Goal: Task Accomplishment & Management: Manage account settings

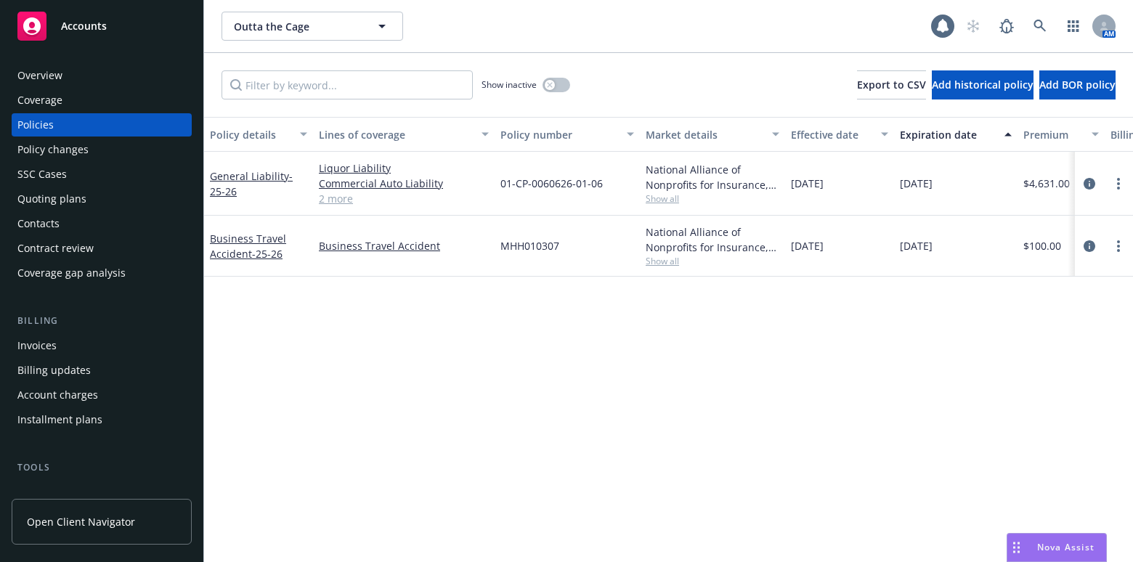
click at [64, 79] on div "Overview" at bounding box center [101, 75] width 169 height 23
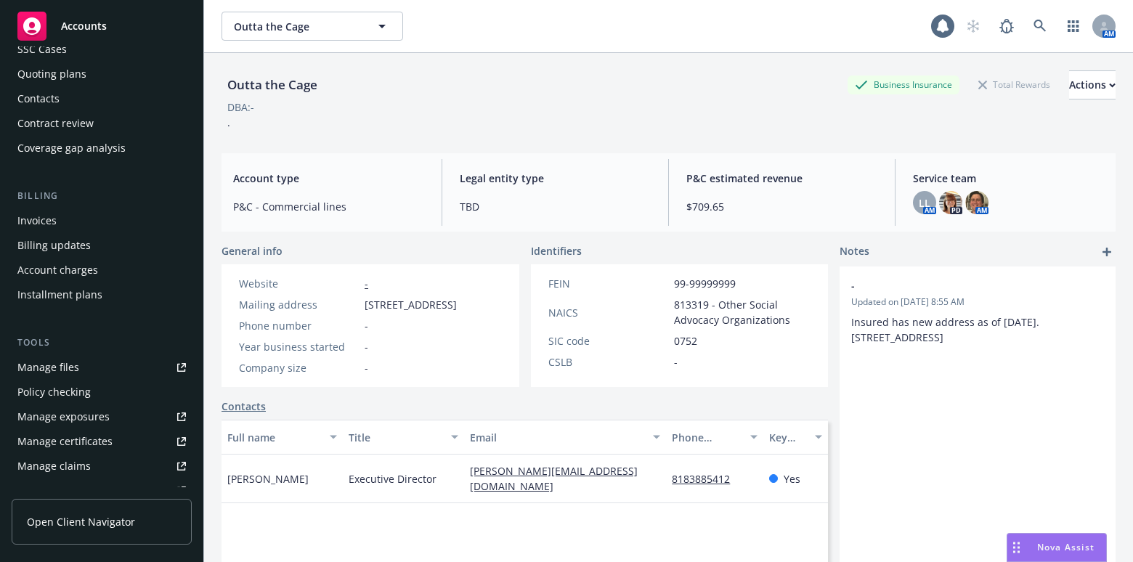
scroll to position [198, 0]
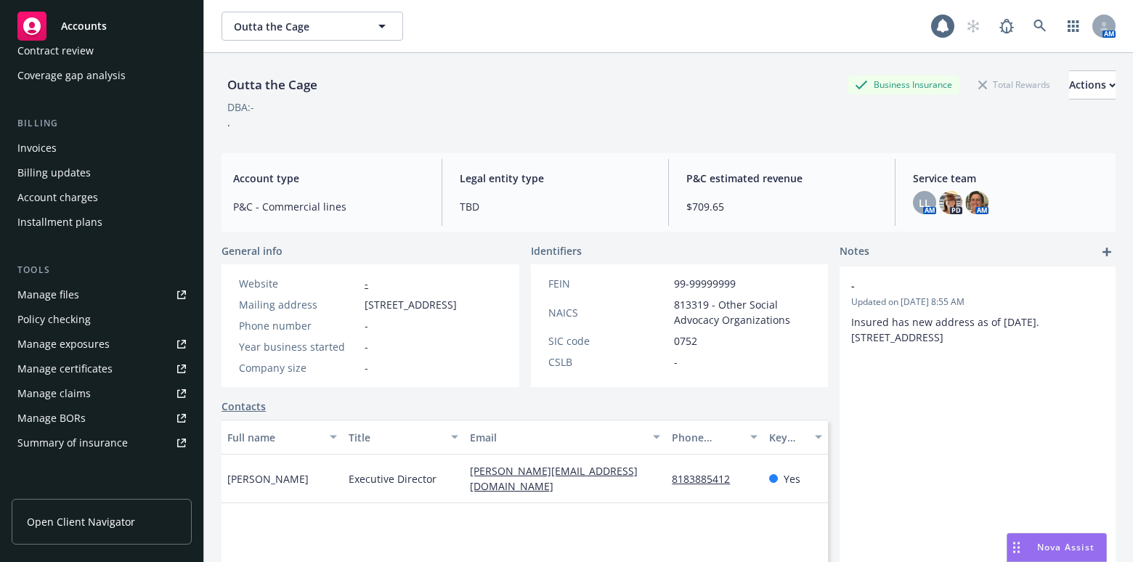
click at [100, 375] on div "Manage certificates" at bounding box center [64, 368] width 95 height 23
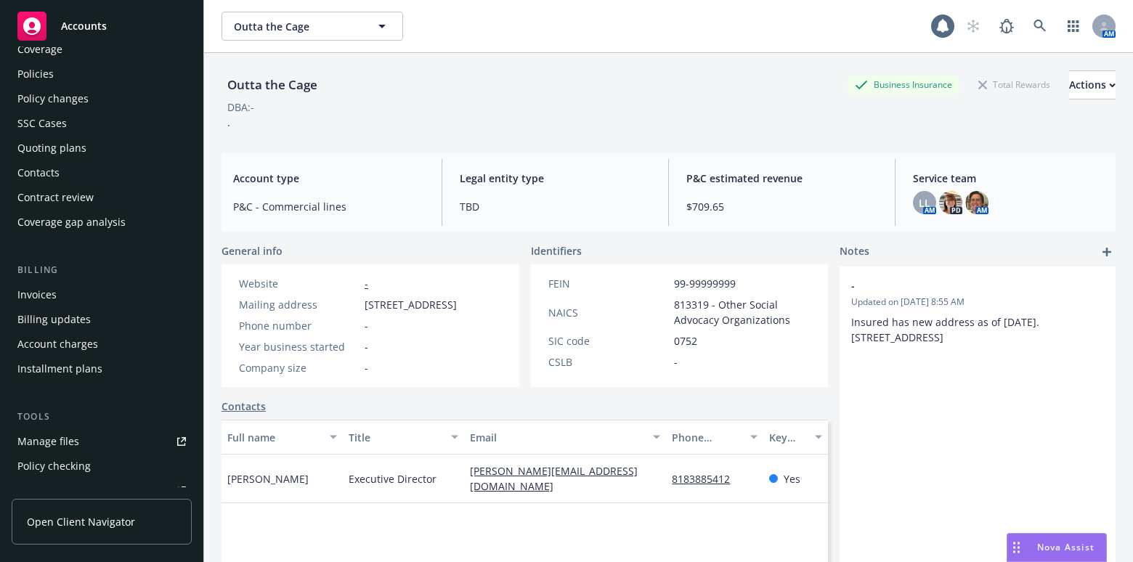
scroll to position [0, 0]
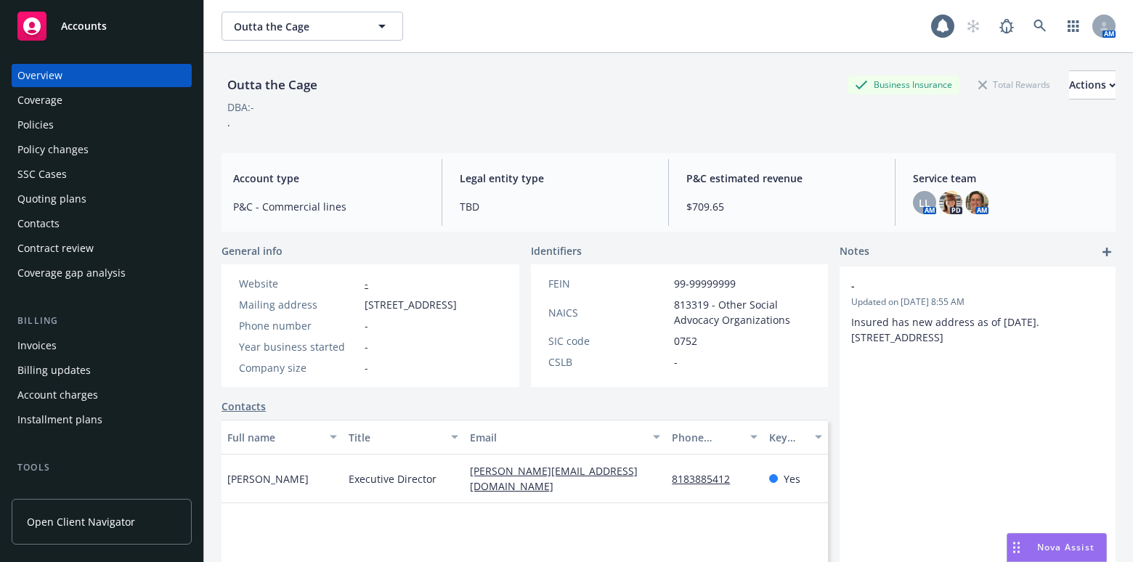
click at [91, 111] on div "Coverage" at bounding box center [101, 100] width 169 height 23
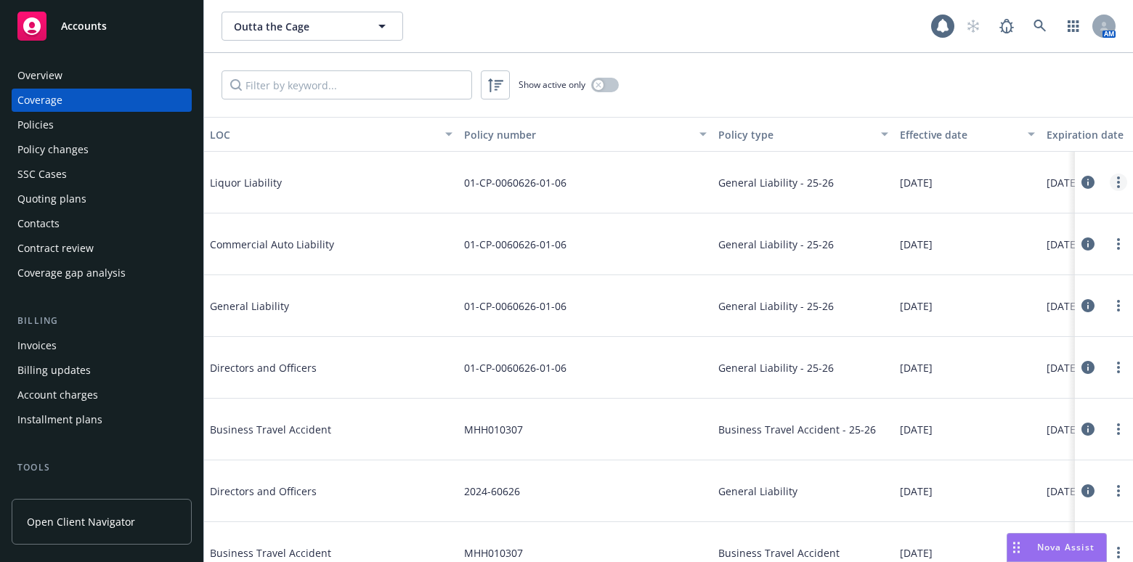
click at [1110, 174] on link "more" at bounding box center [1118, 182] width 17 height 17
click at [1030, 211] on link "Edit coverage" at bounding box center [1021, 212] width 191 height 29
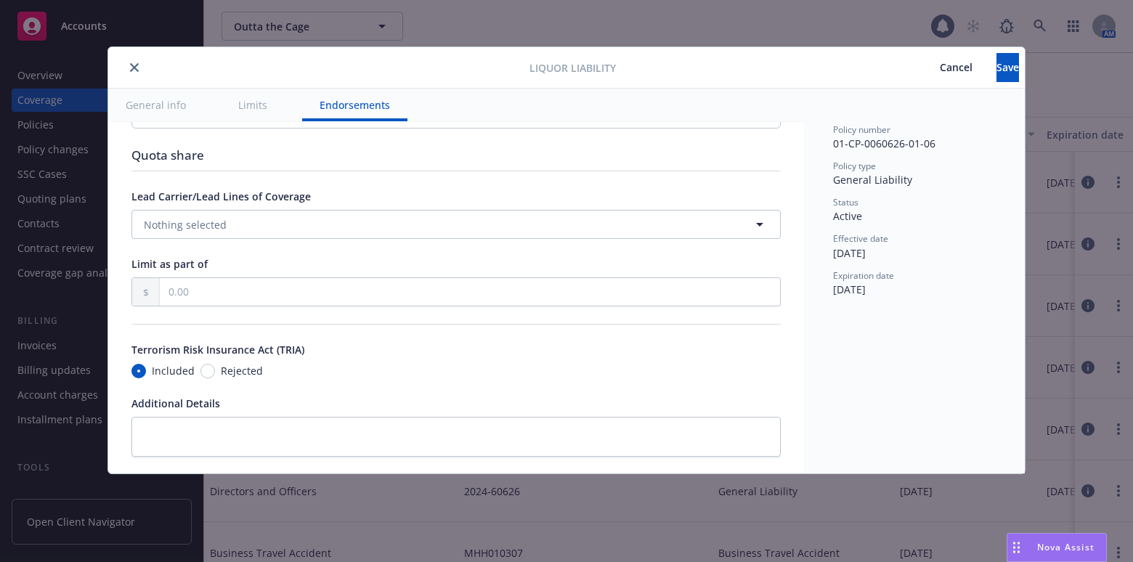
scroll to position [174, 0]
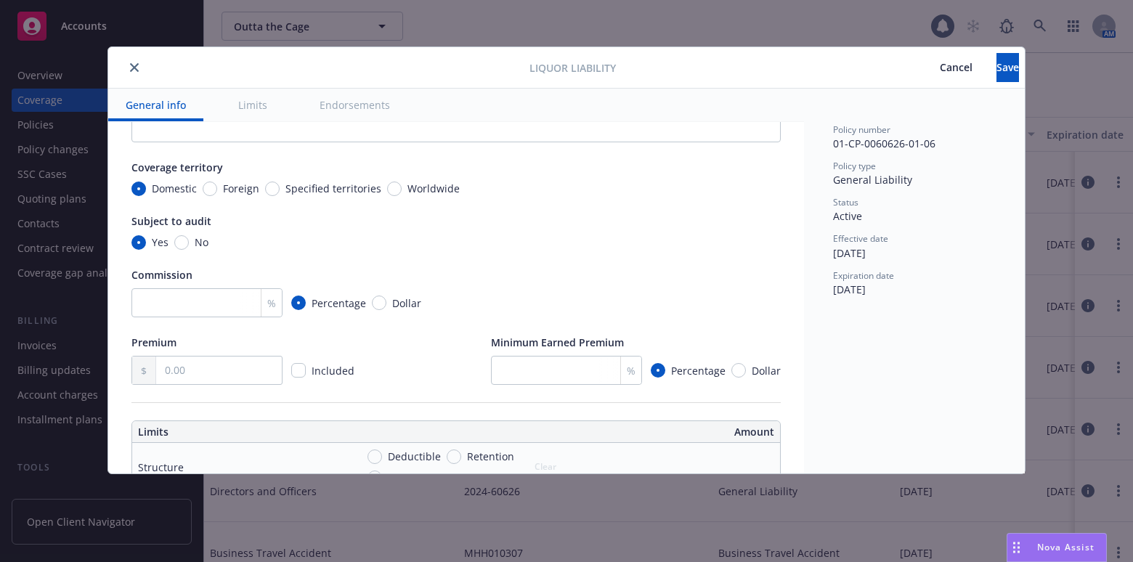
drag, startPoint x: 312, startPoint y: 123, endPoint x: 142, endPoint y: 81, distance: 175.1
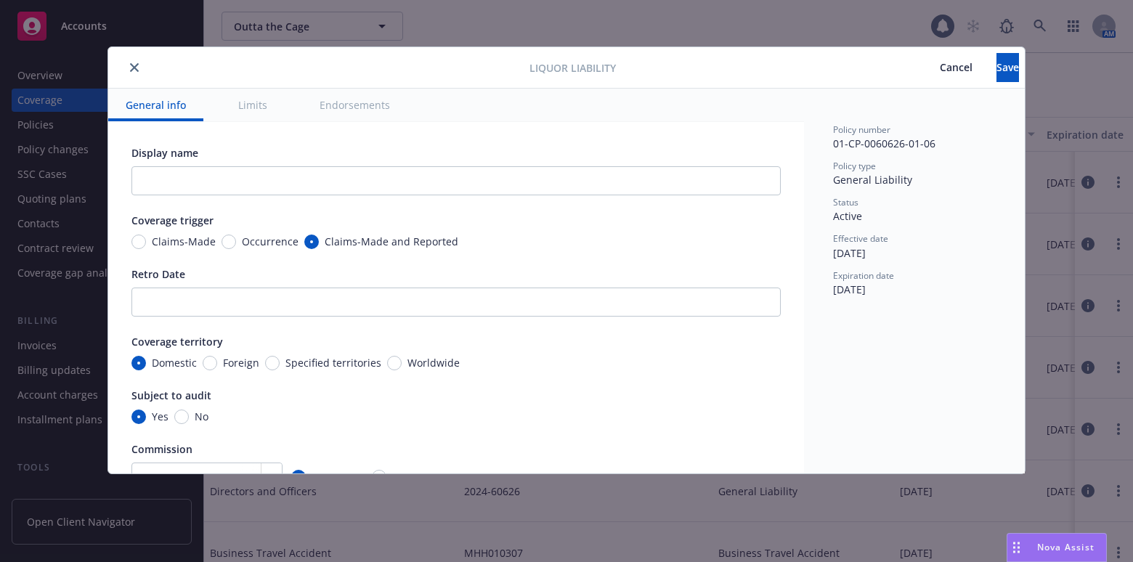
click at [135, 73] on button "close" at bounding box center [134, 67] width 17 height 17
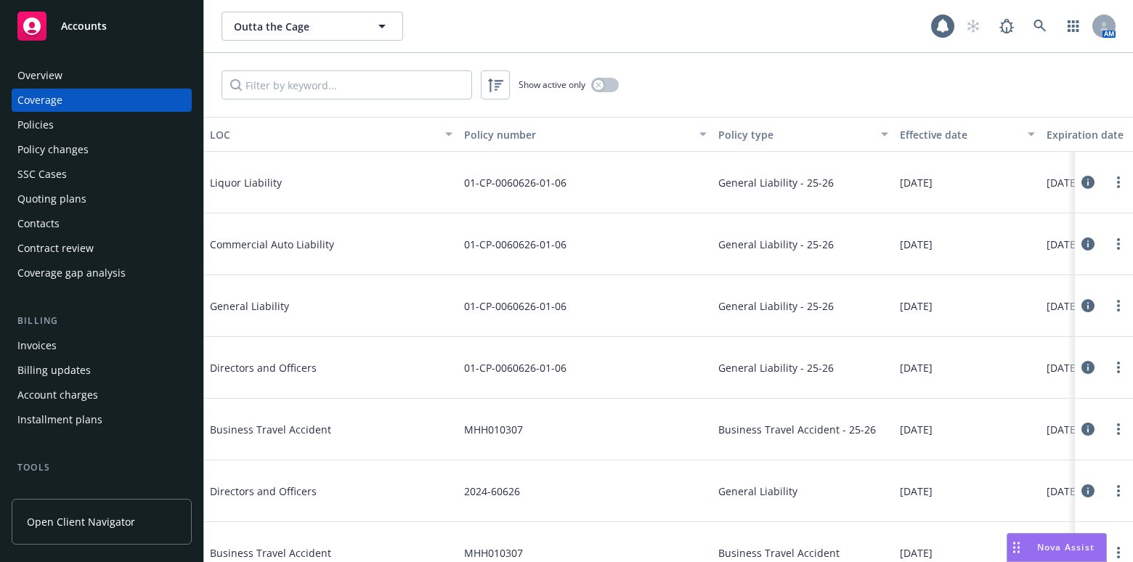
click at [108, 127] on div "Policies" at bounding box center [101, 124] width 169 height 23
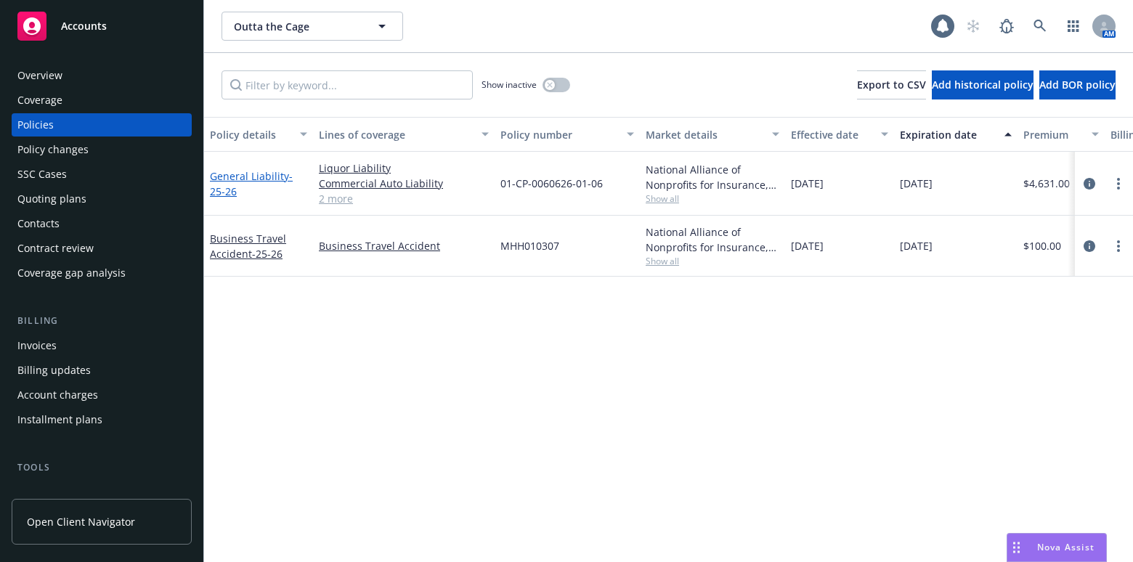
click at [216, 188] on span "- 25-26" at bounding box center [251, 183] width 83 height 29
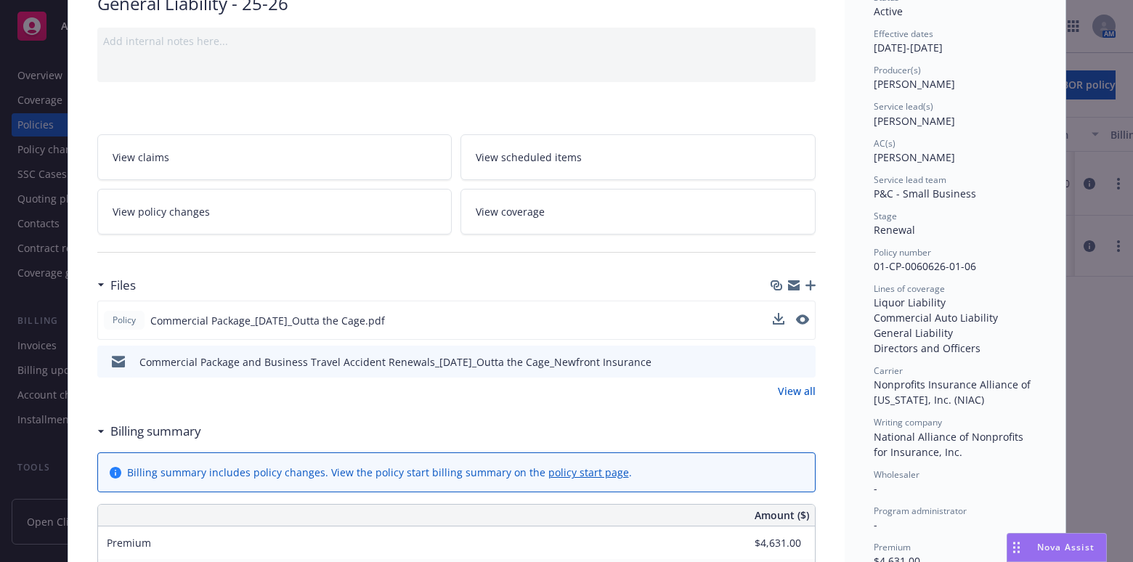
scroll to position [198, 0]
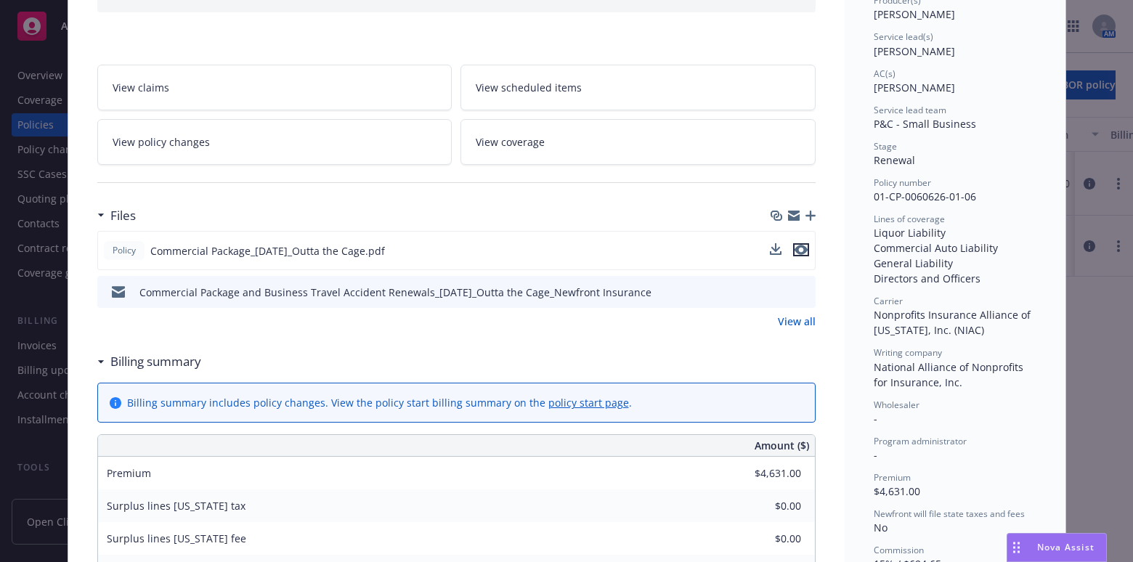
click at [795, 248] on icon "preview file" at bounding box center [801, 250] width 13 height 10
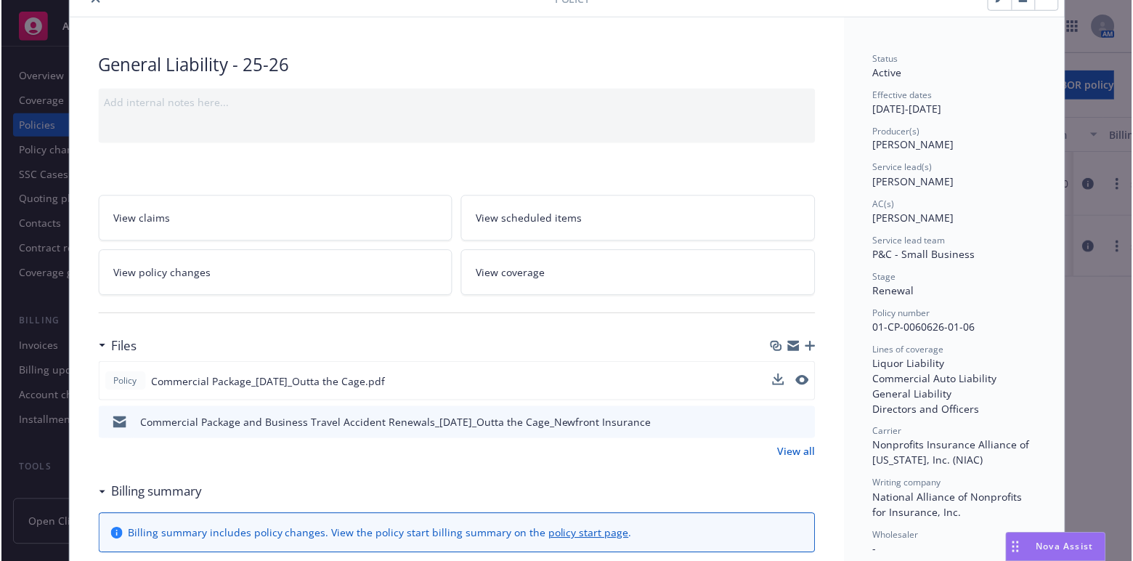
scroll to position [0, 0]
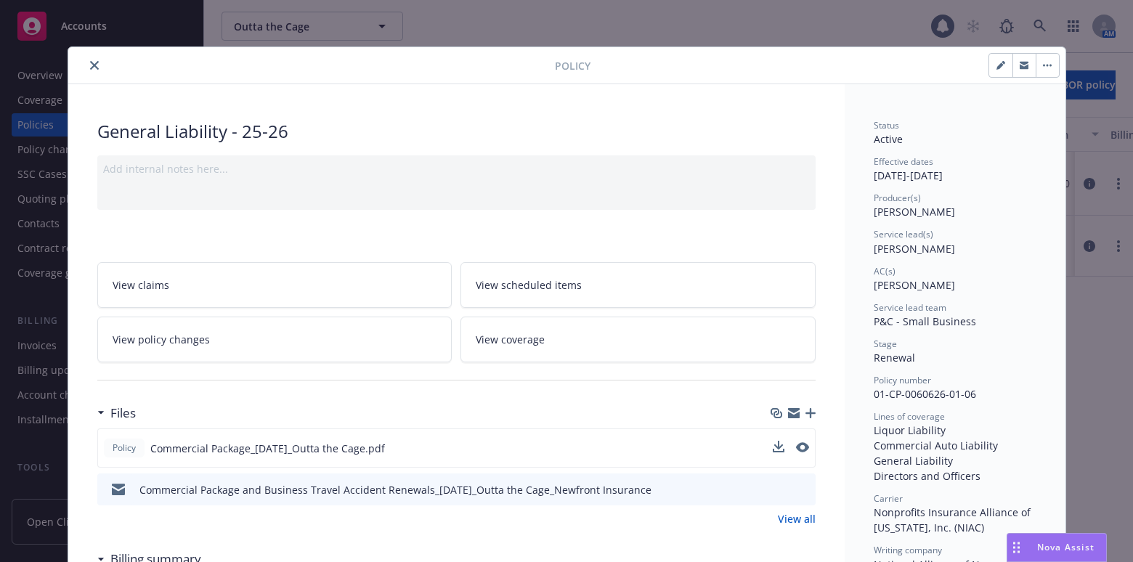
click at [91, 62] on icon "close" at bounding box center [94, 65] width 9 height 9
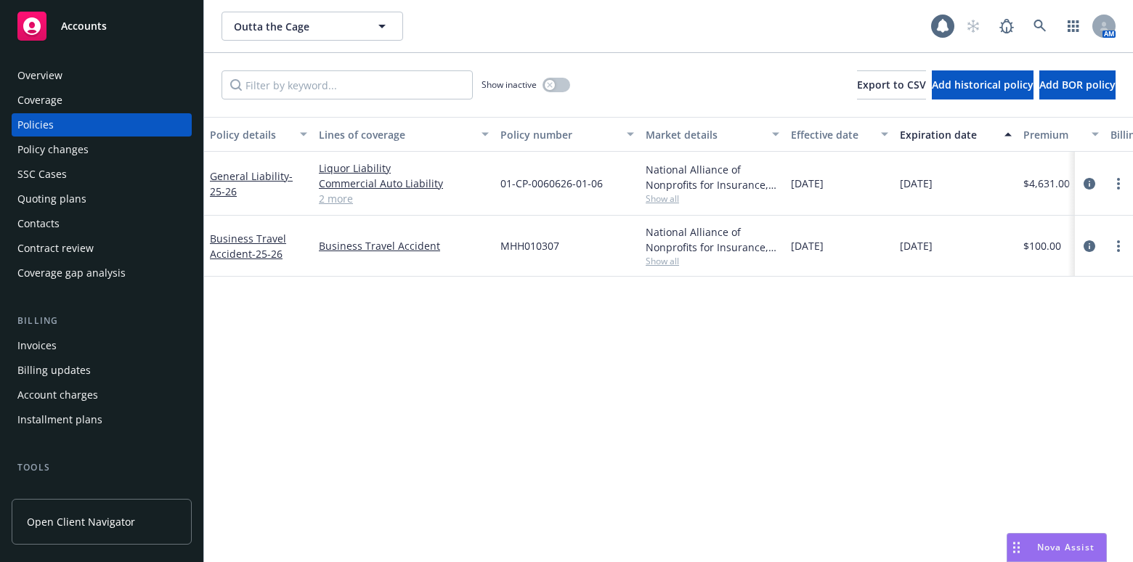
click at [1064, 547] on span "Nova Assist" at bounding box center [1065, 547] width 57 height 12
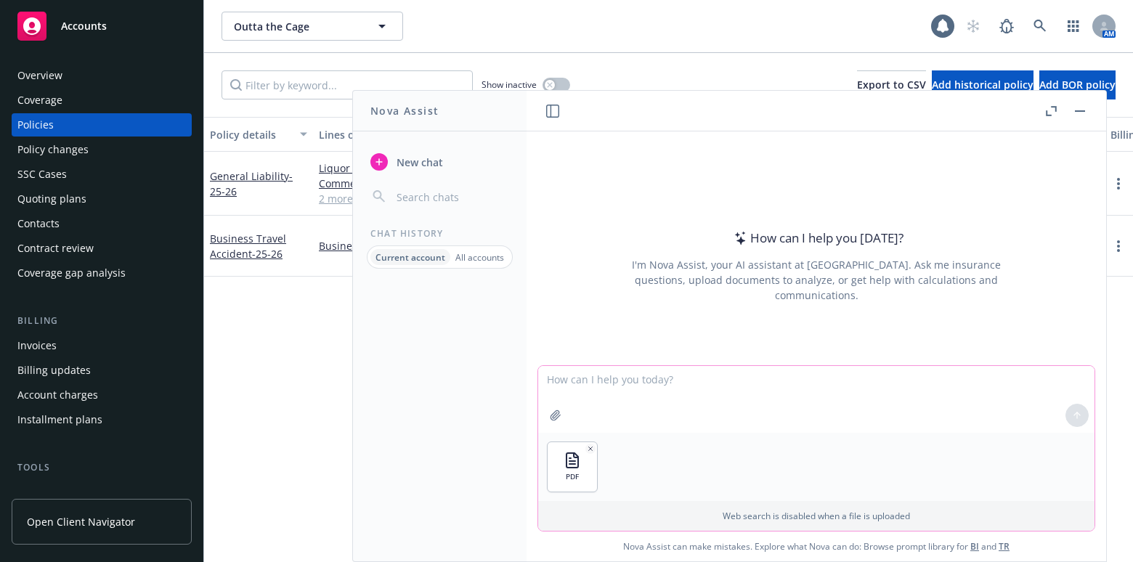
click at [596, 392] on textarea at bounding box center [816, 399] width 556 height 67
paste textarea "NIAC-E26 11 17"
click at [539, 395] on textarea "Please extract these forms as individual documents: NIAC-E26 11 17," at bounding box center [816, 399] width 556 height 68
click at [667, 378] on textarea "Please extract these forms as individual documents: NIAC-E26 11 17," at bounding box center [816, 399] width 556 height 68
click at [987, 365] on textarea "Please extract these forms and upload them here as individual documents: NIAC-E…" at bounding box center [816, 399] width 556 height 68
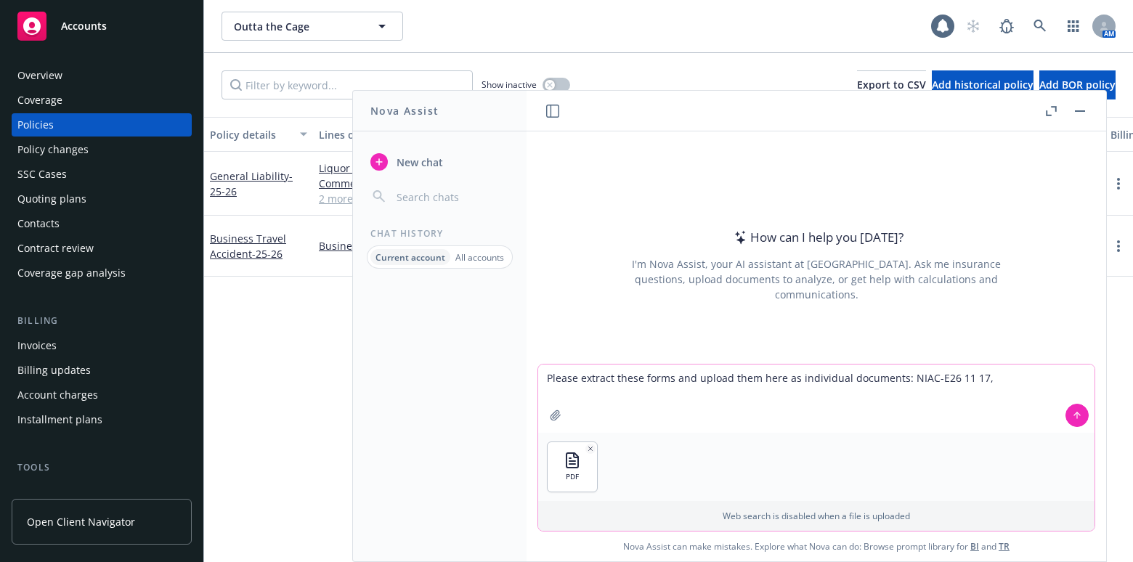
paste textarea "NIAC-E61 02 19"
click at [540, 389] on textarea "Please extract these forms and upload them here as individual documents: NIAC-E…" at bounding box center [816, 399] width 556 height 68
click at [1057, 383] on textarea "Please extract these forms and upload them here as individual documents: NIAC-E…" at bounding box center [816, 399] width 556 height 68
paste textarea "CG 20 10 12 19"
click at [541, 395] on textarea "Please extract these forms and upload them here as individual documents: NIAC-E…" at bounding box center [816, 399] width 556 height 68
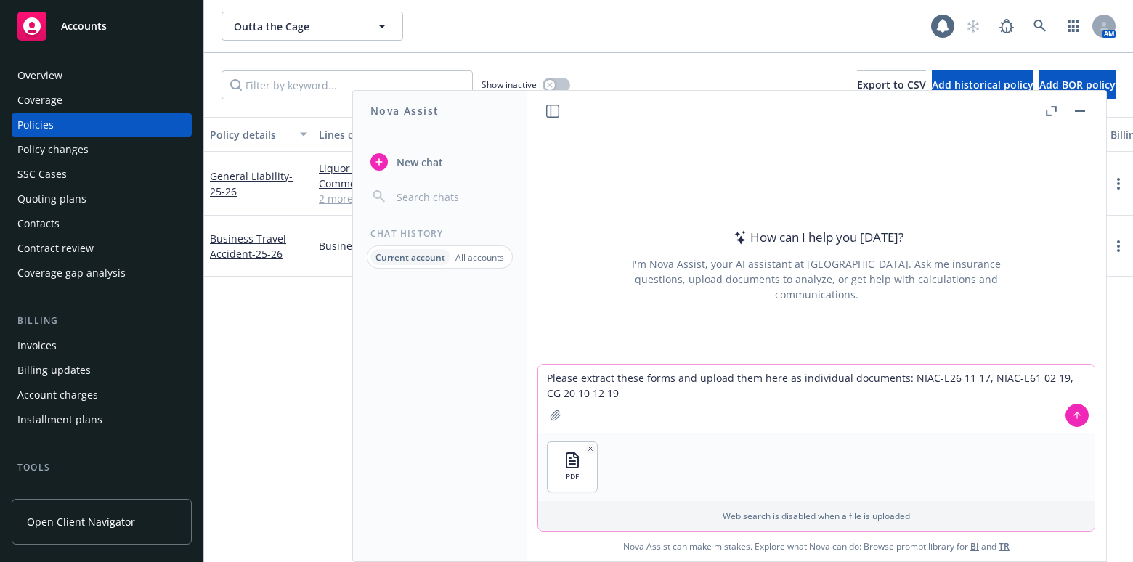
click at [680, 398] on textarea "Please extract these forms and upload them here as individual documents: NIAC-E…" at bounding box center [816, 399] width 556 height 68
paste textarea "CG 20 37 12 19"
type textarea "Please extract these forms and upload them here as individual documents: NIAC-E…"
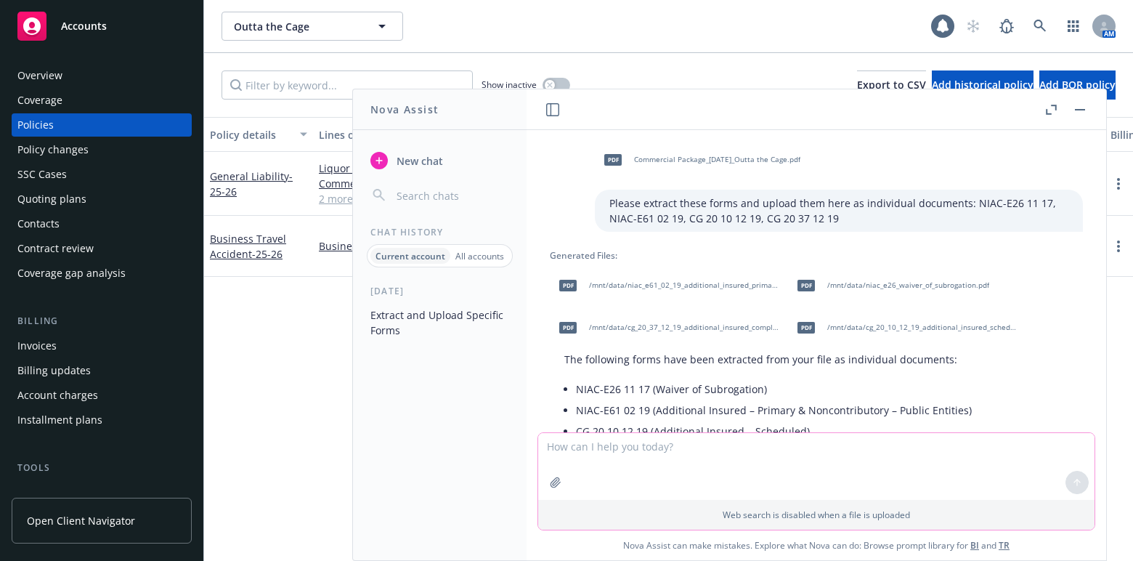
scroll to position [65, 0]
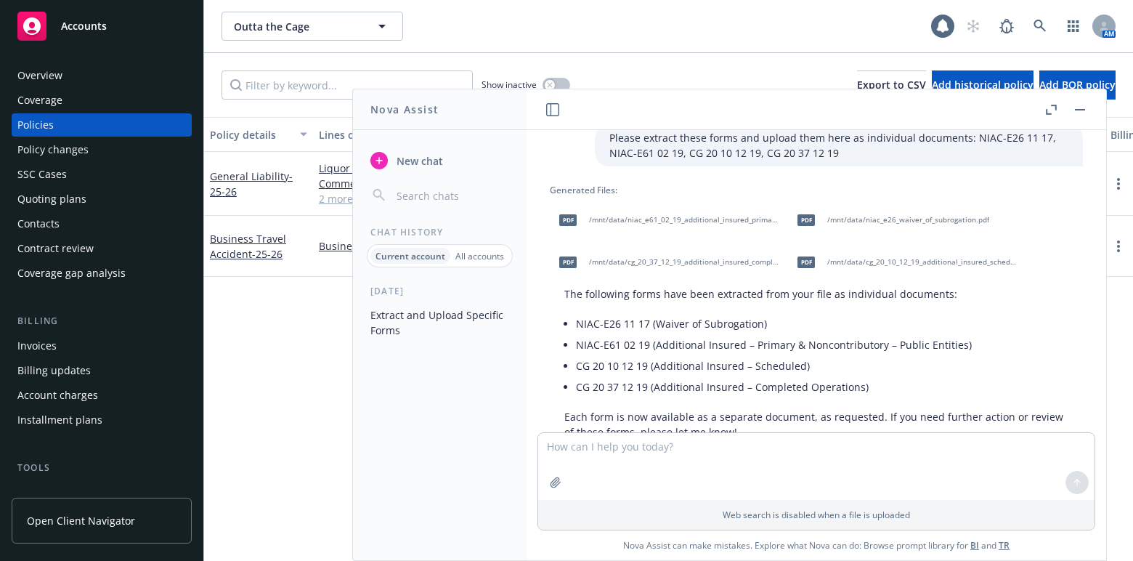
click at [648, 216] on span "/mnt/data/niac_e61_02_19_additional_insured_primary_noncontrib_public_entities.…" at bounding box center [684, 219] width 190 height 9
click at [726, 186] on div "Generated Files:" at bounding box center [816, 190] width 533 height 12
click at [856, 219] on span "/mnt/data/niac_e26_waiver_of_subrogation.pdf" at bounding box center [908, 219] width 162 height 9
click at [741, 264] on span "/mnt/data/cg_20_37_12_19_additional_insured_completed_ops.pdf" at bounding box center [684, 261] width 190 height 9
click at [841, 254] on div "pdf /mnt/data/cg_20_10_12_19_additional_insured_scheduled.pdf" at bounding box center [904, 262] width 232 height 36
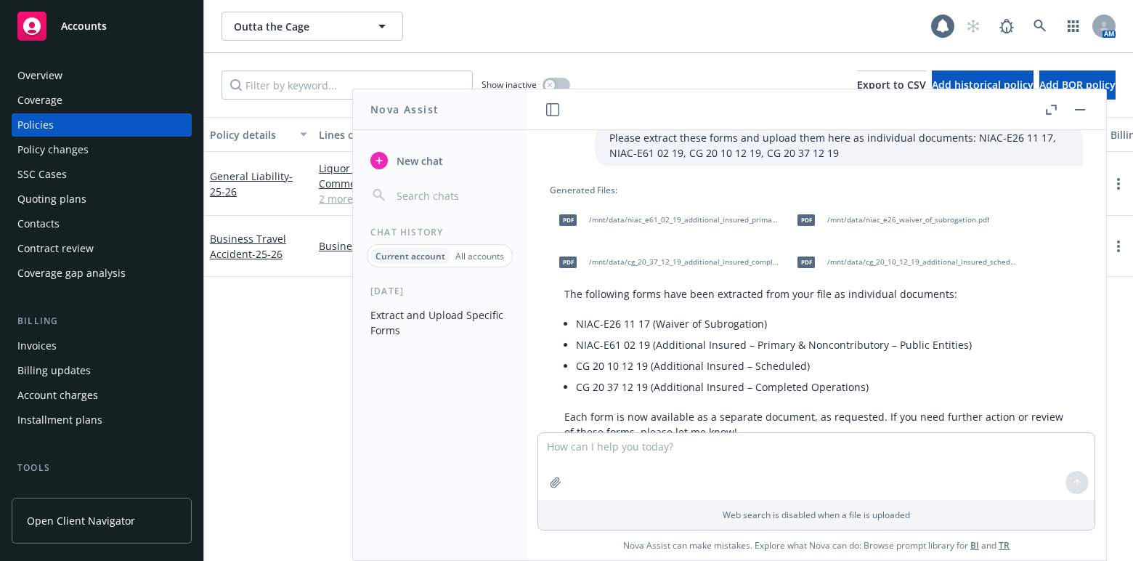
click at [864, 260] on span "/mnt/data/cg_20_10_12_19_additional_insured_scheduled.pdf" at bounding box center [922, 261] width 190 height 9
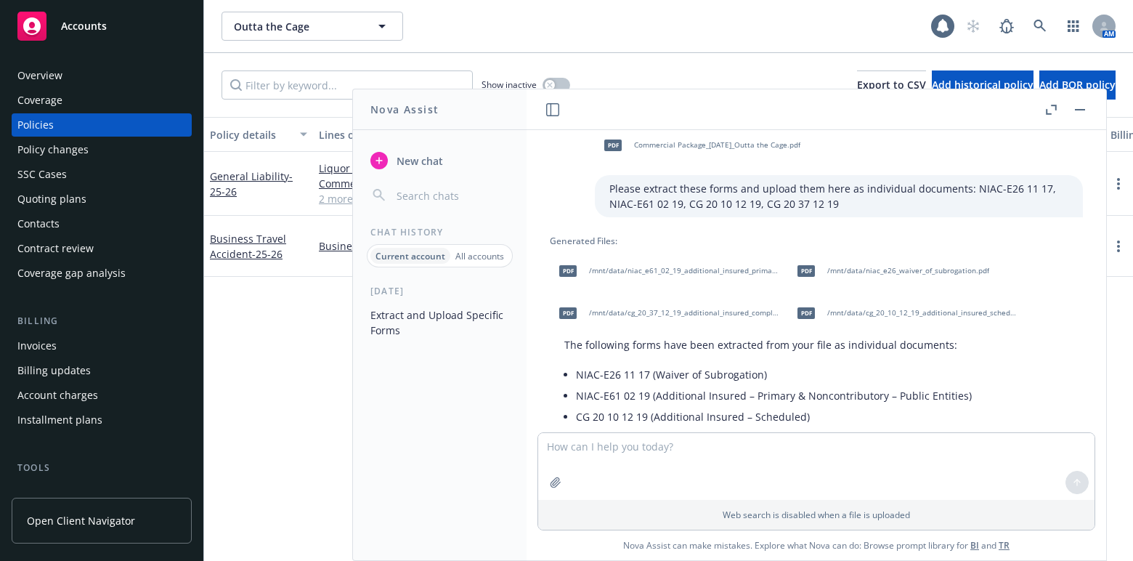
scroll to position [0, 0]
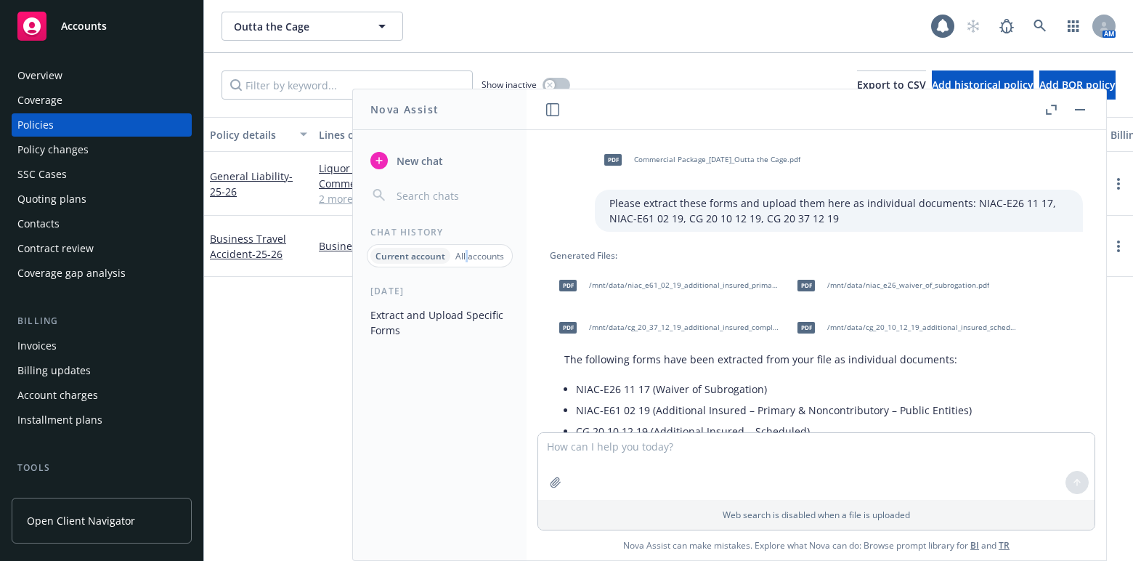
click at [466, 254] on p "All accounts" at bounding box center [479, 256] width 49 height 12
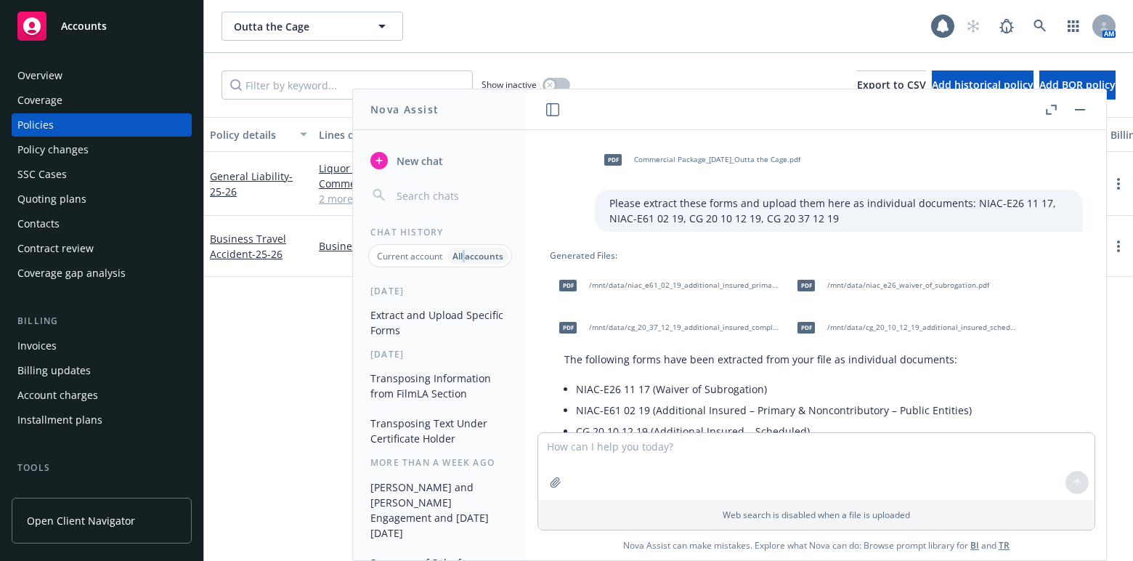
click at [432, 385] on button "Transposing Information from FilmLA Section" at bounding box center [440, 385] width 150 height 39
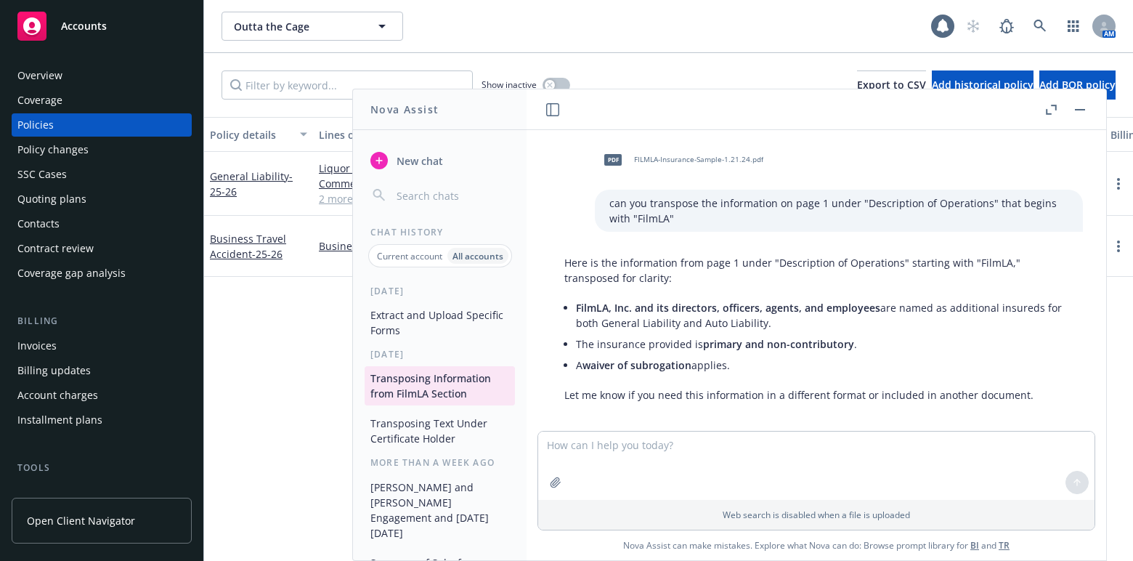
click at [452, 332] on button "Extract and Upload Specific Forms" at bounding box center [440, 322] width 150 height 39
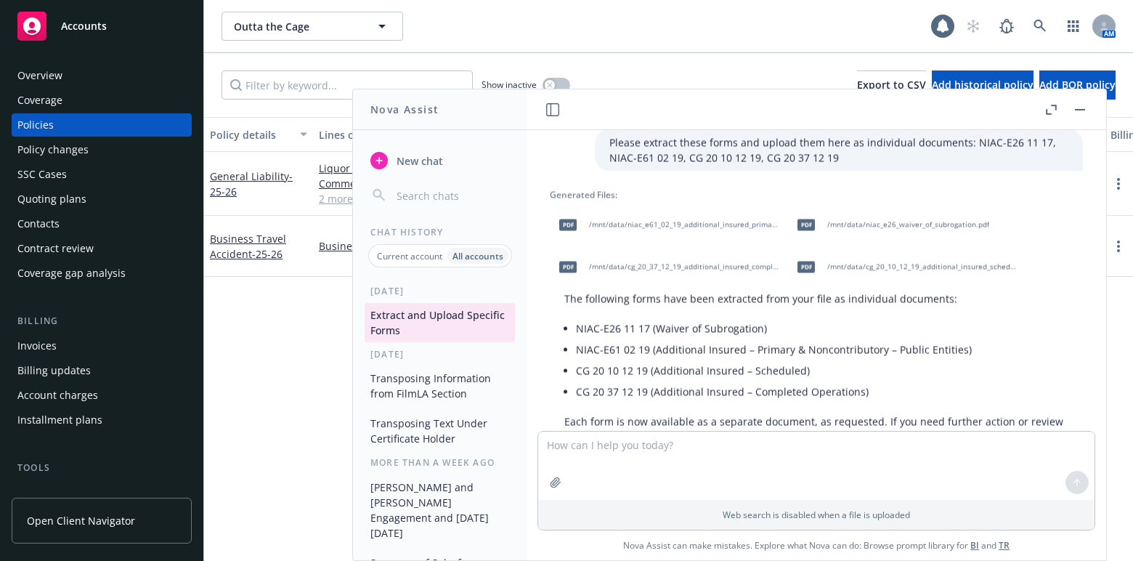
scroll to position [114, 0]
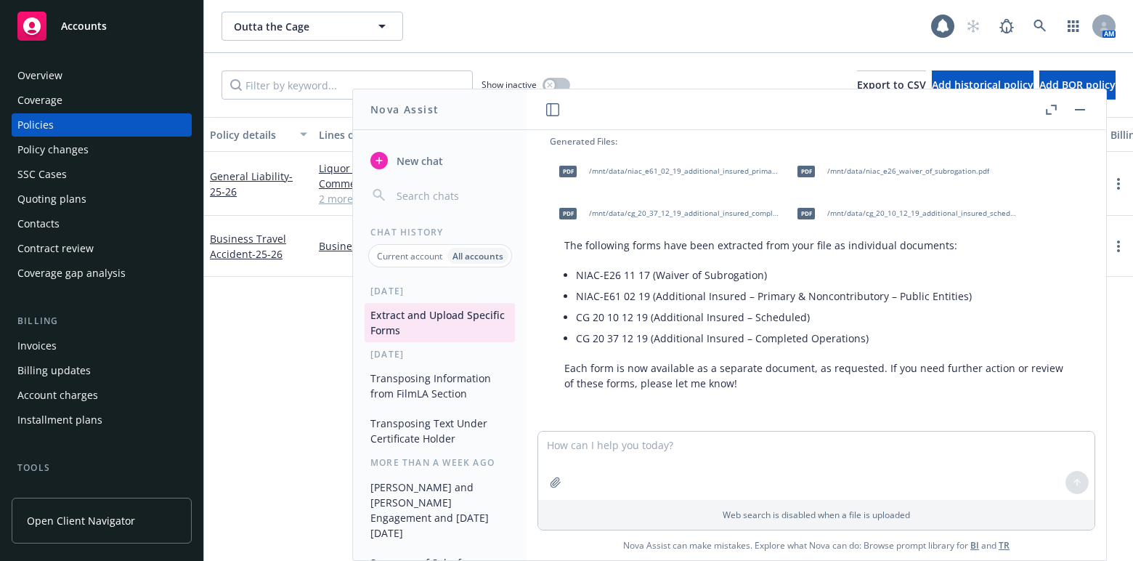
click at [408, 385] on button "Transposing Information from FilmLA Section" at bounding box center [440, 385] width 150 height 39
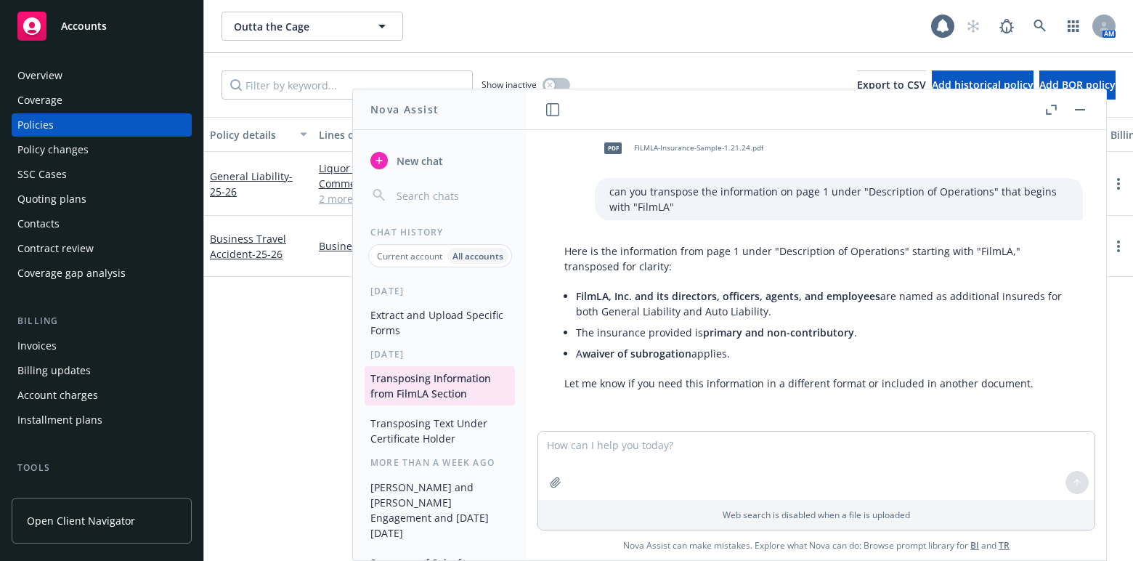
scroll to position [0, 0]
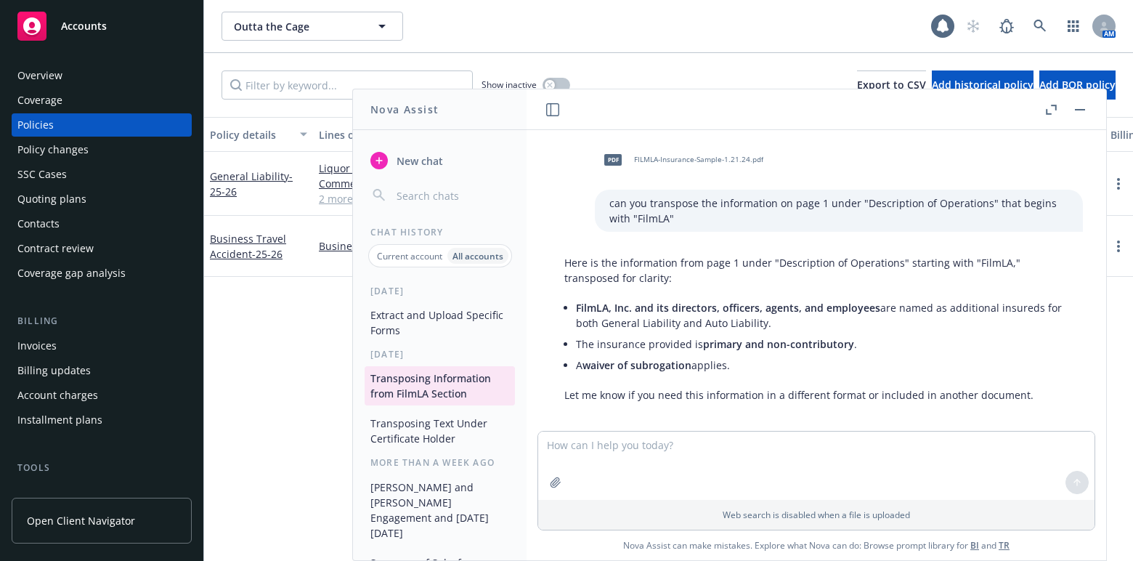
click at [661, 153] on div "pdf FILMLA-Insurance-Sample-1.21.24.pdf" at bounding box center [680, 160] width 171 height 36
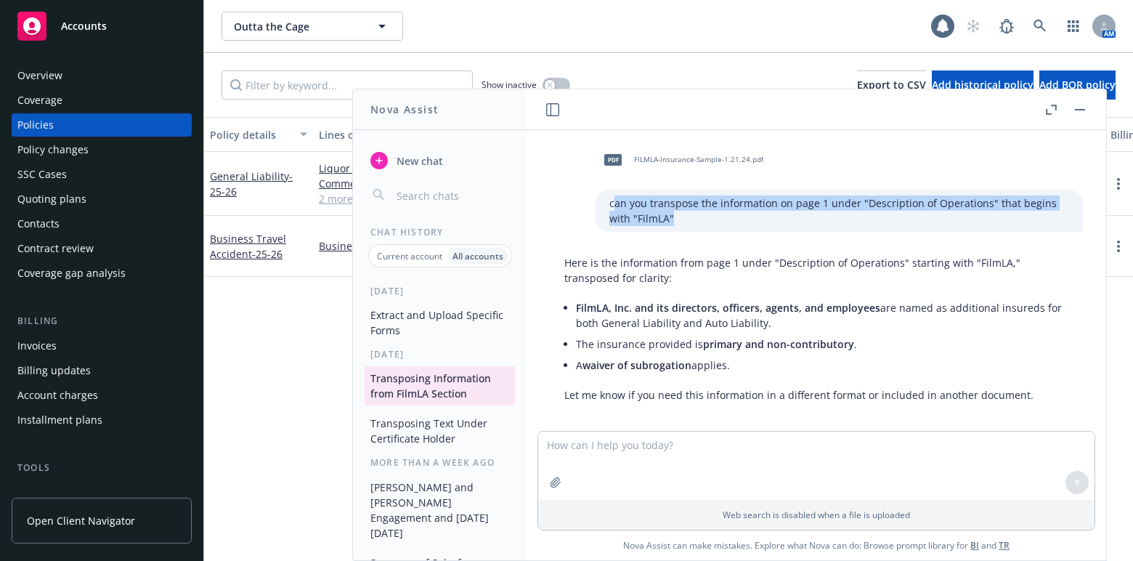
drag, startPoint x: 595, startPoint y: 208, endPoint x: 795, endPoint y: 221, distance: 200.9
click at [795, 221] on p "can you transpose the information on page 1 under "Description of Operations" t…" at bounding box center [839, 210] width 459 height 31
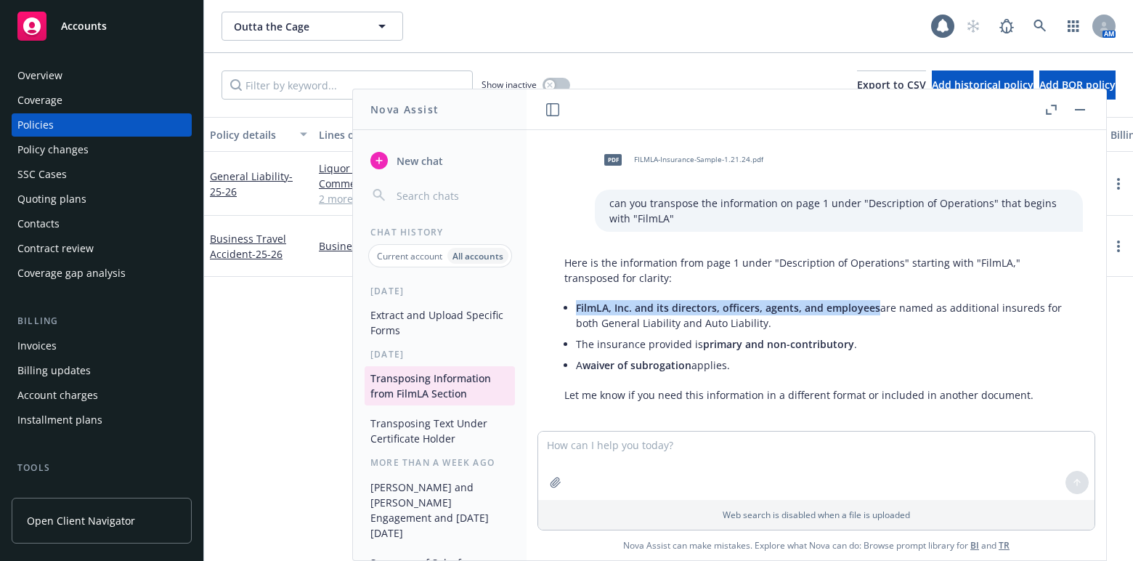
drag, startPoint x: 572, startPoint y: 312, endPoint x: 875, endPoint y: 308, distance: 303.0
click at [875, 308] on div "Here is the information from page 1 under "Description of Operations" starting …" at bounding box center [816, 328] width 533 height 159
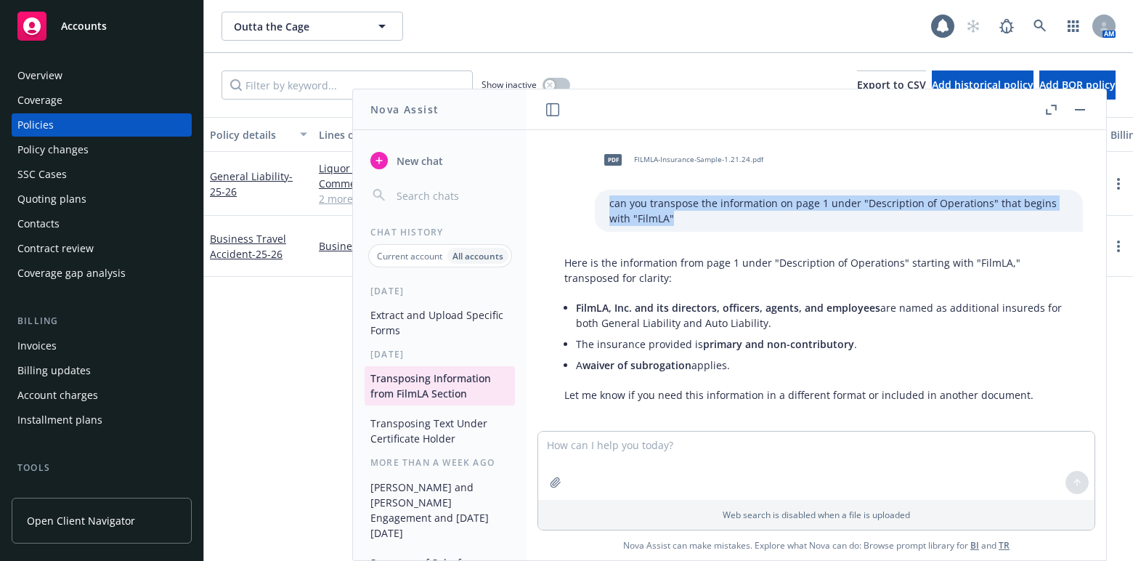
drag, startPoint x: 591, startPoint y: 210, endPoint x: 661, endPoint y: 219, distance: 70.4
click at [661, 219] on p "can you transpose the information on page 1 under "Description of Operations" t…" at bounding box center [839, 210] width 459 height 31
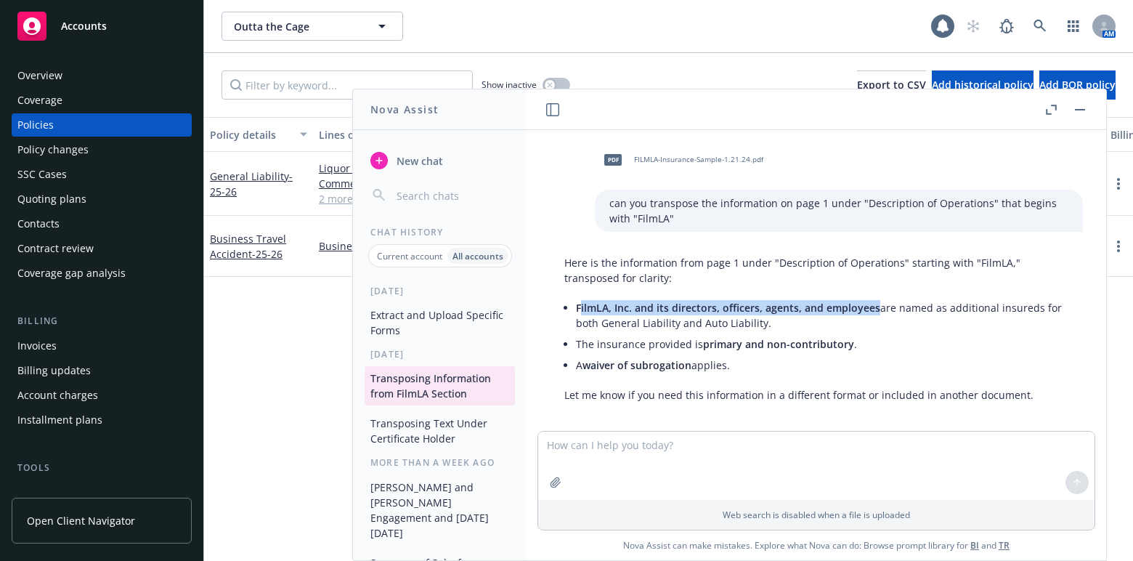
drag, startPoint x: 580, startPoint y: 306, endPoint x: 873, endPoint y: 313, distance: 292.9
click at [873, 313] on span "FilmLA, Inc. and its directors, officers, agents, and employees" at bounding box center [728, 308] width 304 height 14
click at [594, 309] on span "FilmLA, Inc. and its directors, officers, agents, and employees" at bounding box center [728, 308] width 304 height 14
drag, startPoint x: 578, startPoint y: 306, endPoint x: 873, endPoint y: 299, distance: 295.8
click at [873, 299] on li "FilmLA, Inc. and its directors, officers, agents, and employees are named as ad…" at bounding box center [822, 315] width 493 height 36
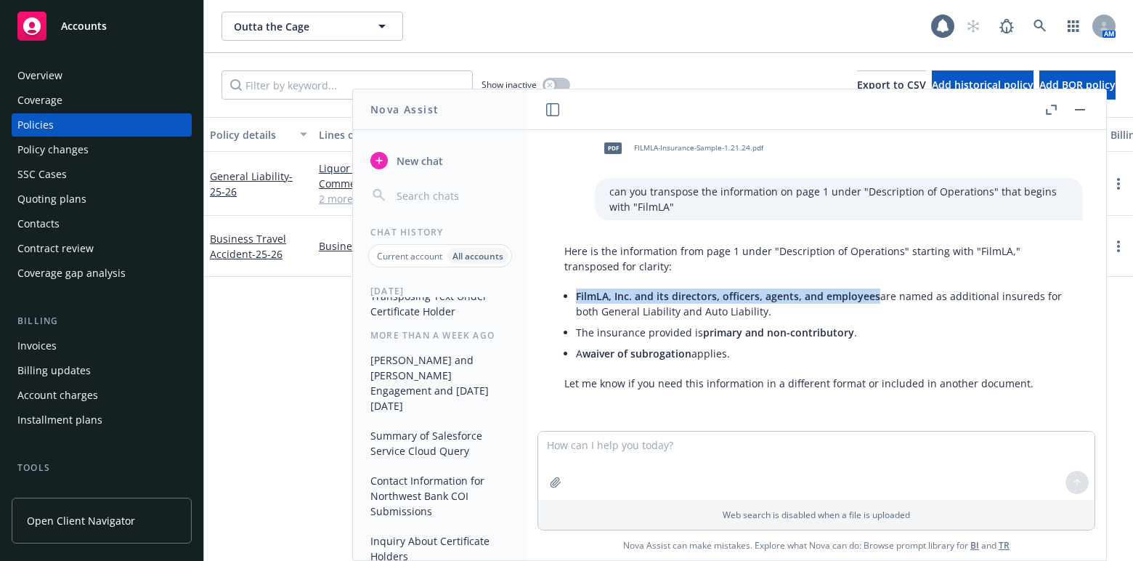
scroll to position [131, 0]
click at [421, 365] on button "Taylor Swift and Travis Kelce Engagement and Today's National Day" at bounding box center [440, 379] width 150 height 70
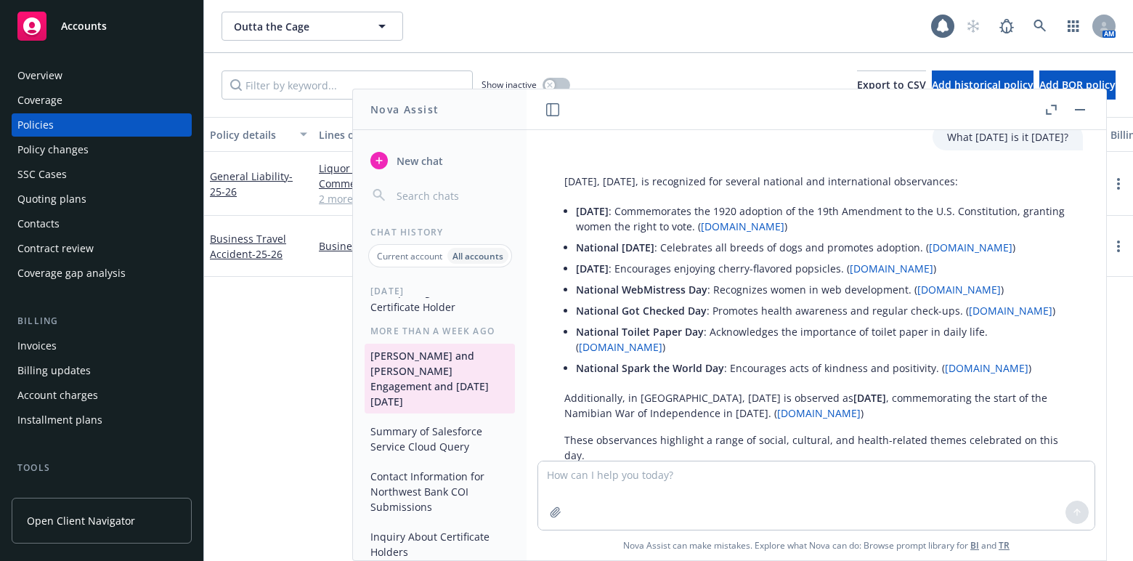
scroll to position [445, 0]
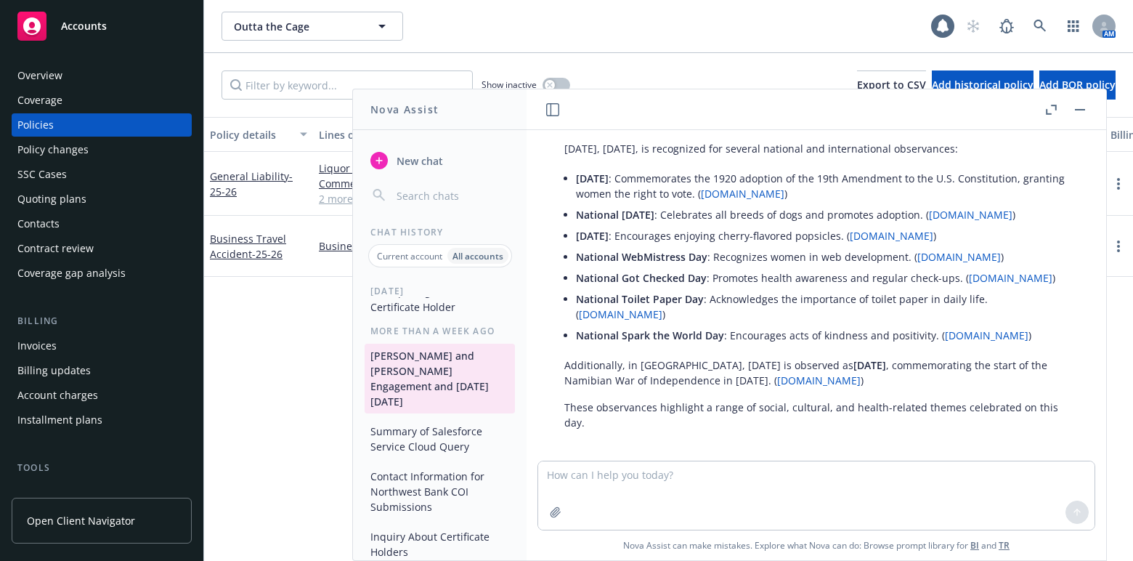
drag, startPoint x: 476, startPoint y: 387, endPoint x: 510, endPoint y: 407, distance: 39.4
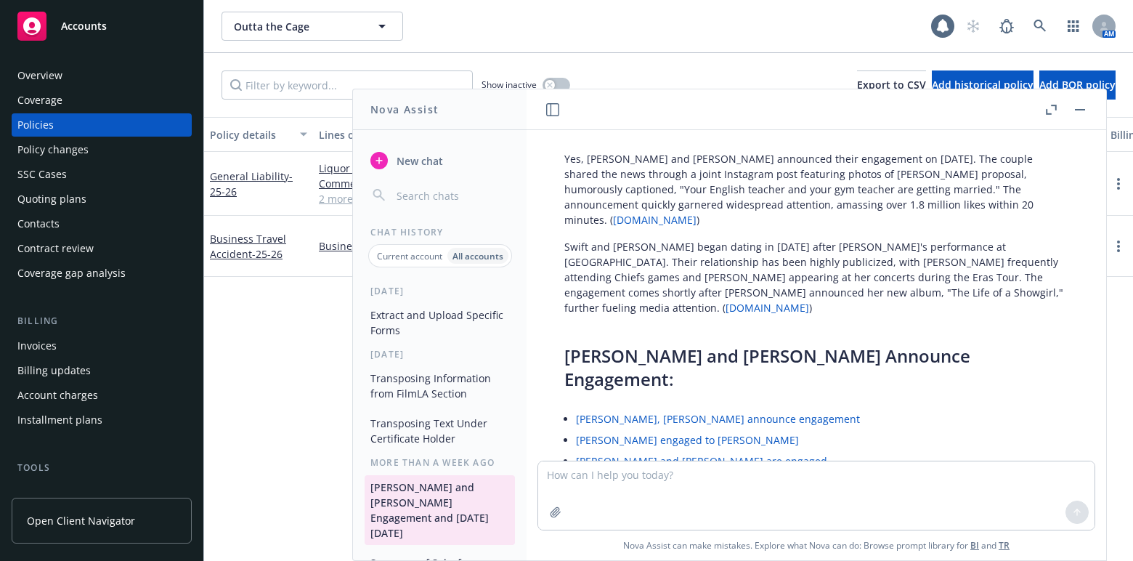
scroll to position [0, 0]
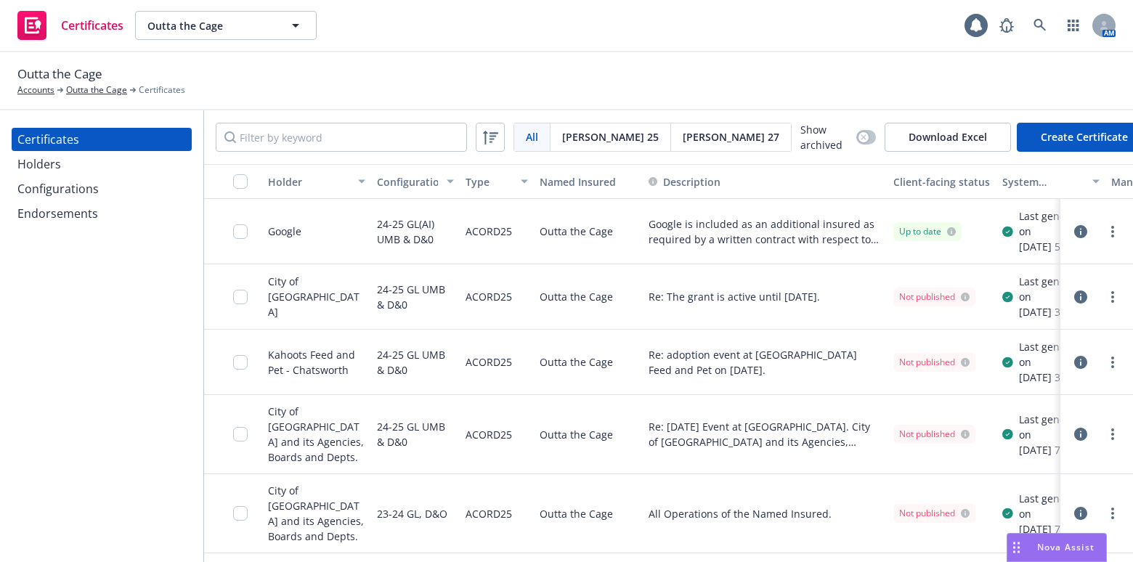
drag, startPoint x: 36, startPoint y: 405, endPoint x: 158, endPoint y: 441, distance: 127.1
click at [36, 405] on div "Certificates Holders Configurations Endorsements" at bounding box center [101, 336] width 203 height 452
click at [55, 161] on div "Holders" at bounding box center [39, 164] width 44 height 23
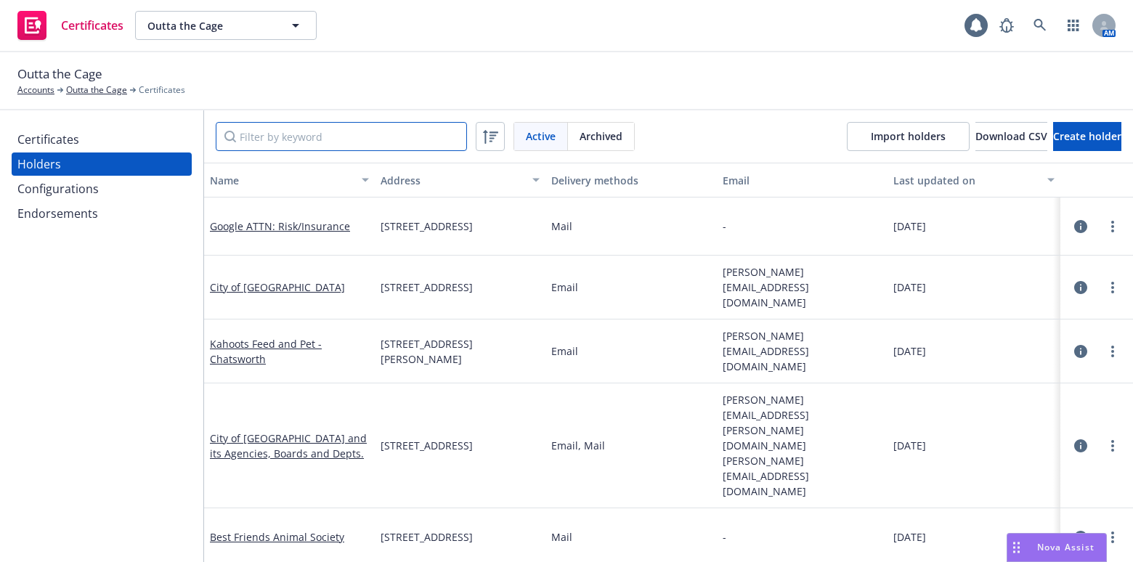
click at [314, 149] on input "Filter by keyword" at bounding box center [341, 136] width 251 height 29
paste input "The Cornucopia Malibu Farmers Market"
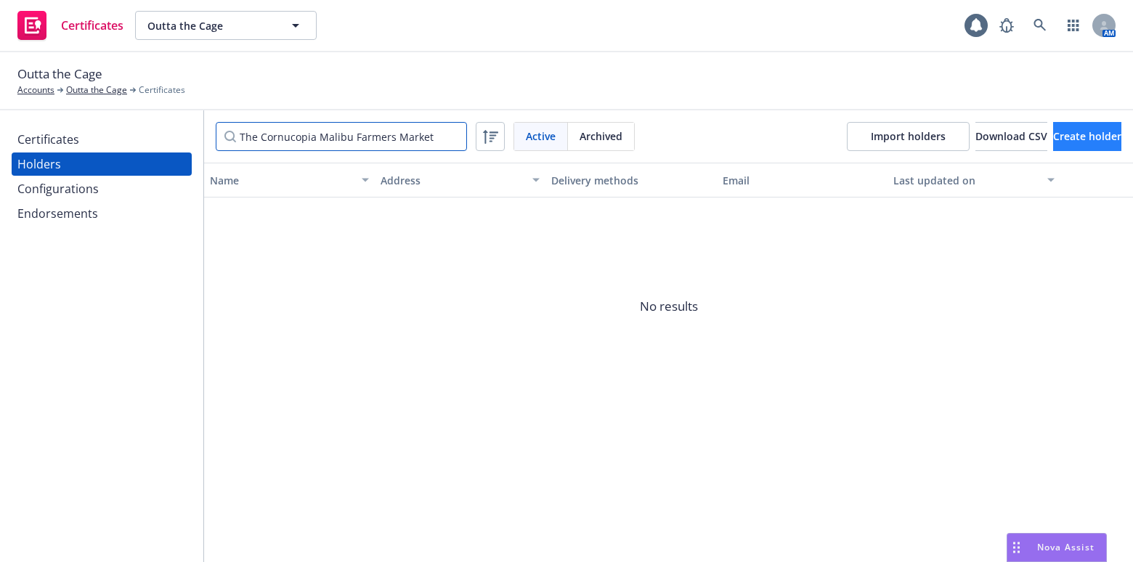
type input "The Cornucopia Malibu Farmers Market"
click at [1075, 147] on button "Create holder" at bounding box center [1087, 136] width 68 height 29
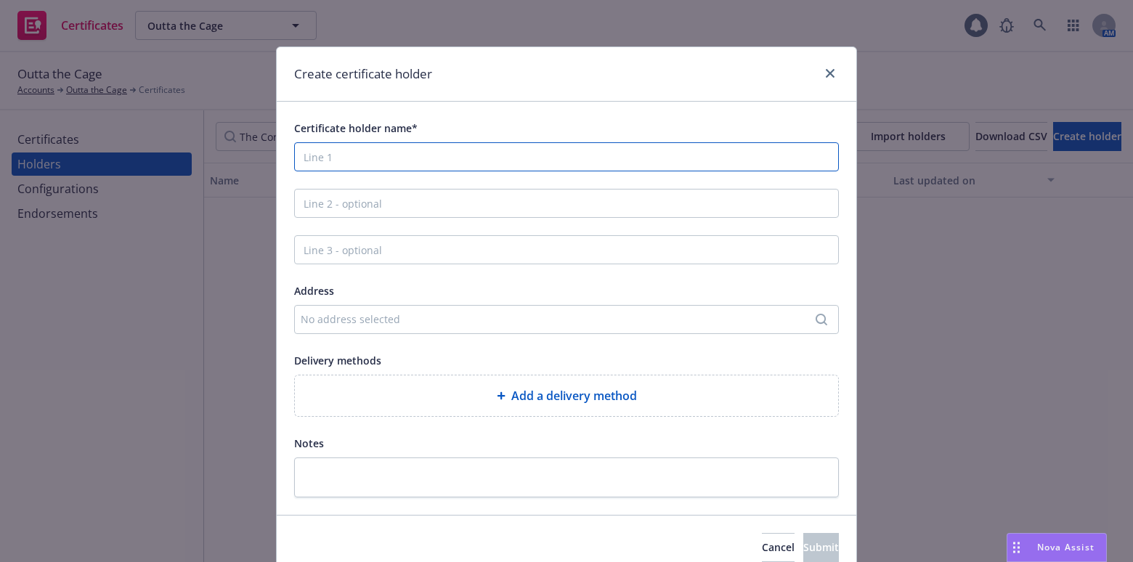
click at [371, 152] on input "Certificate holder name*" at bounding box center [566, 156] width 545 height 29
paste input "The Cornucopia Malibu Farmers Market"
type input "The Cornucopia Malibu Farmers Market"
click at [333, 317] on div "No address selected" at bounding box center [559, 319] width 517 height 15
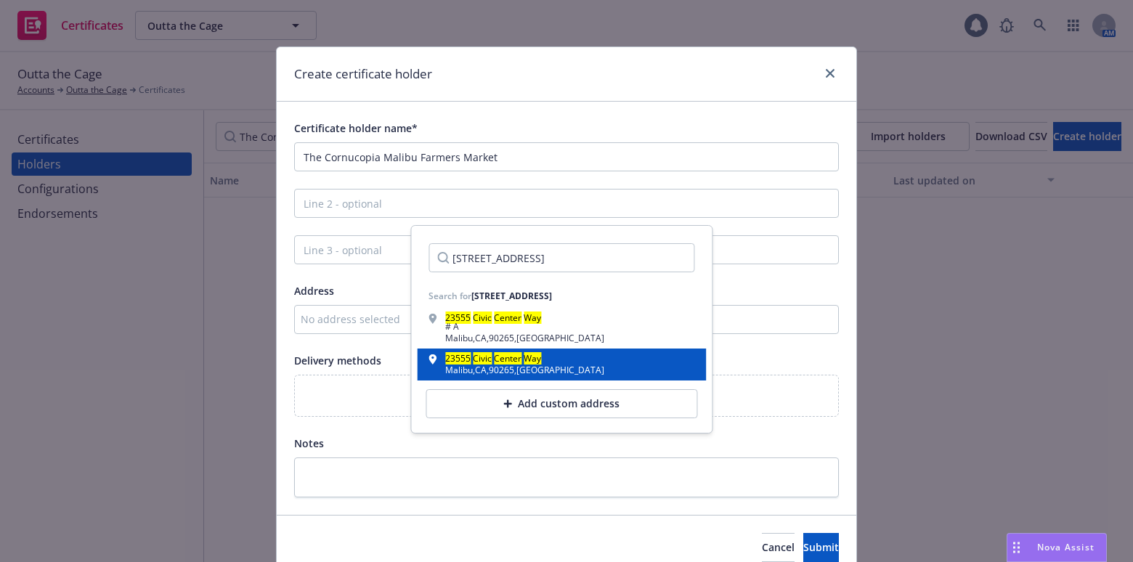
type input "23555 Civic Center Way"
click at [551, 371] on div "23555 Civic Center Way Malibu , CA , 90265 , USA" at bounding box center [562, 365] width 266 height 20
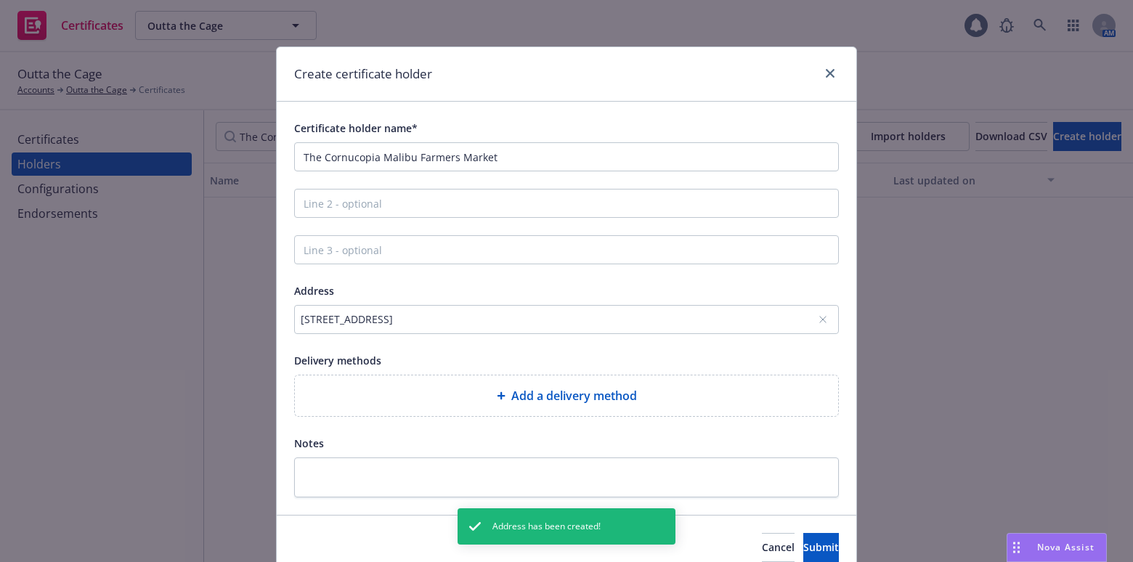
click at [417, 400] on div "Add a delivery method" at bounding box center [567, 395] width 520 height 17
select select "EMAIL"
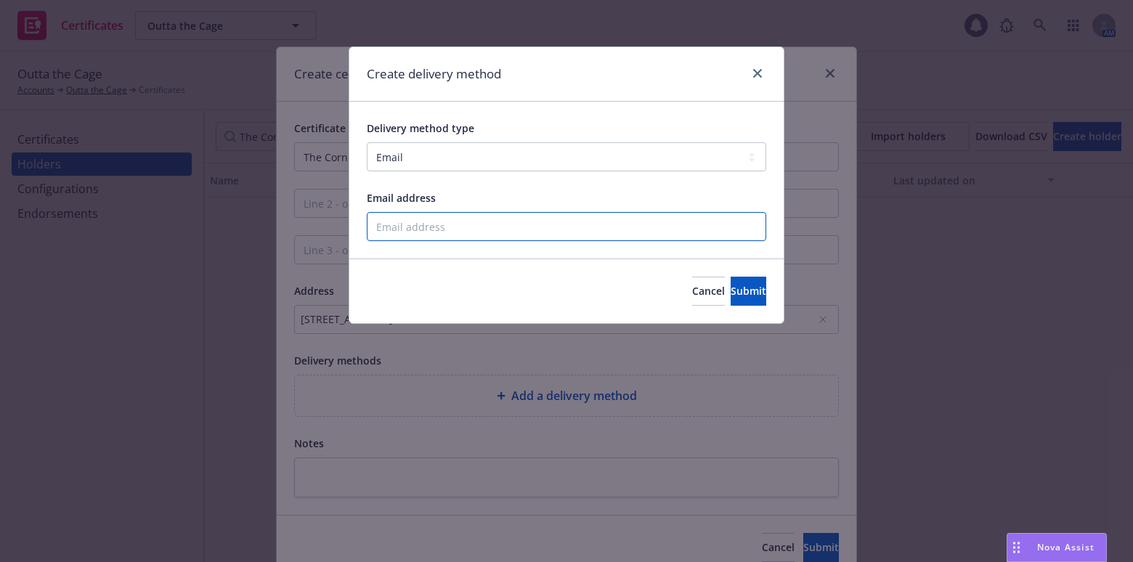
click at [410, 240] on input "Email address" at bounding box center [567, 226] width 400 height 29
paste input "pawsup@cornucopiafoundation.net"
type input "pawsup@cornucopiafoundation.net"
click at [731, 303] on button "Submit" at bounding box center [749, 291] width 36 height 29
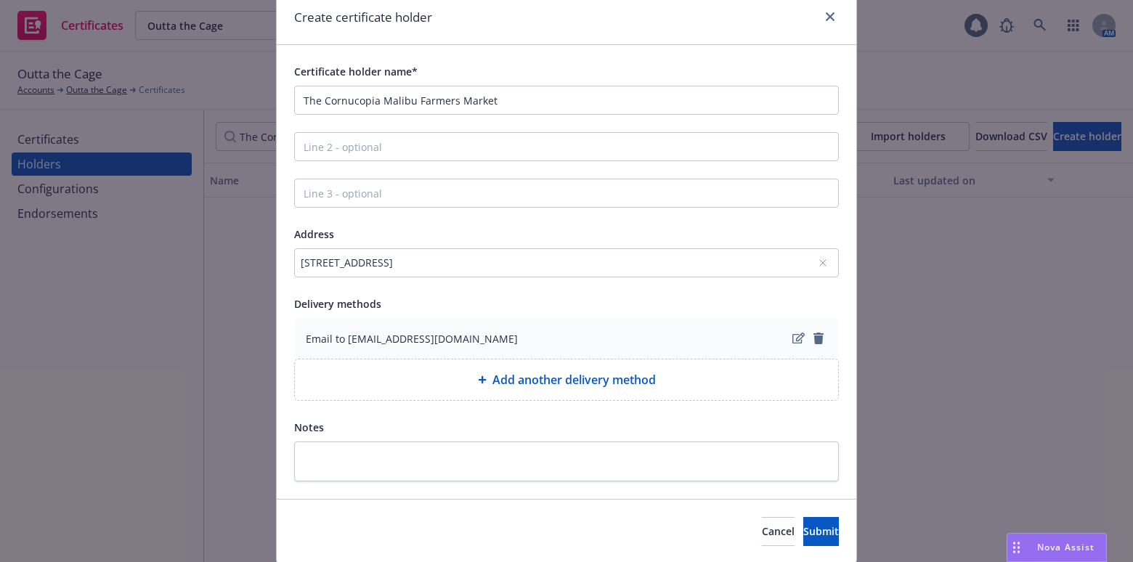
scroll to position [105, 0]
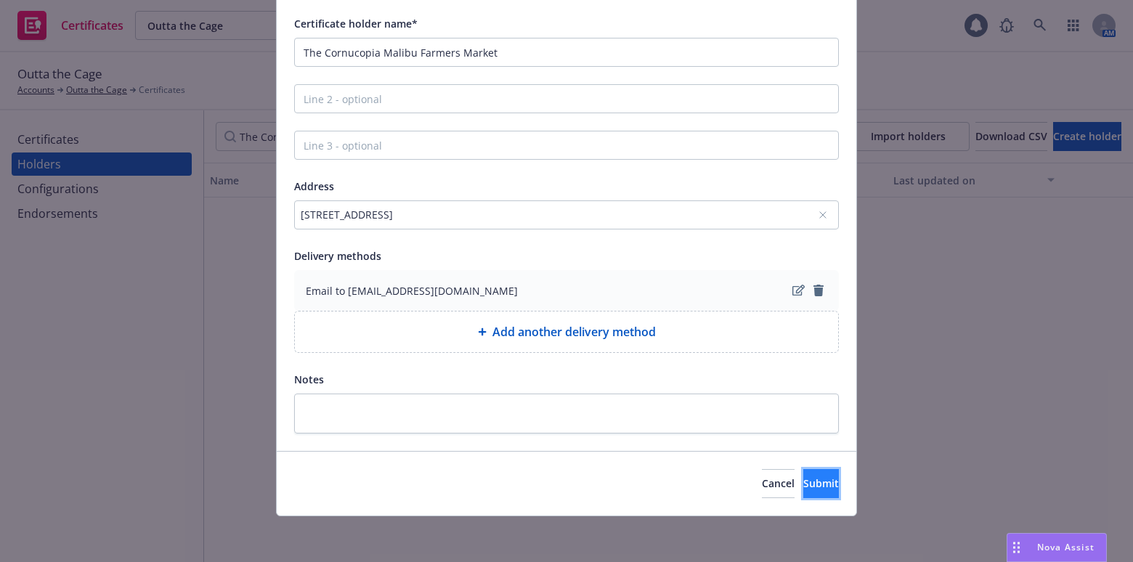
click at [803, 487] on span "Submit" at bounding box center [821, 484] width 36 height 14
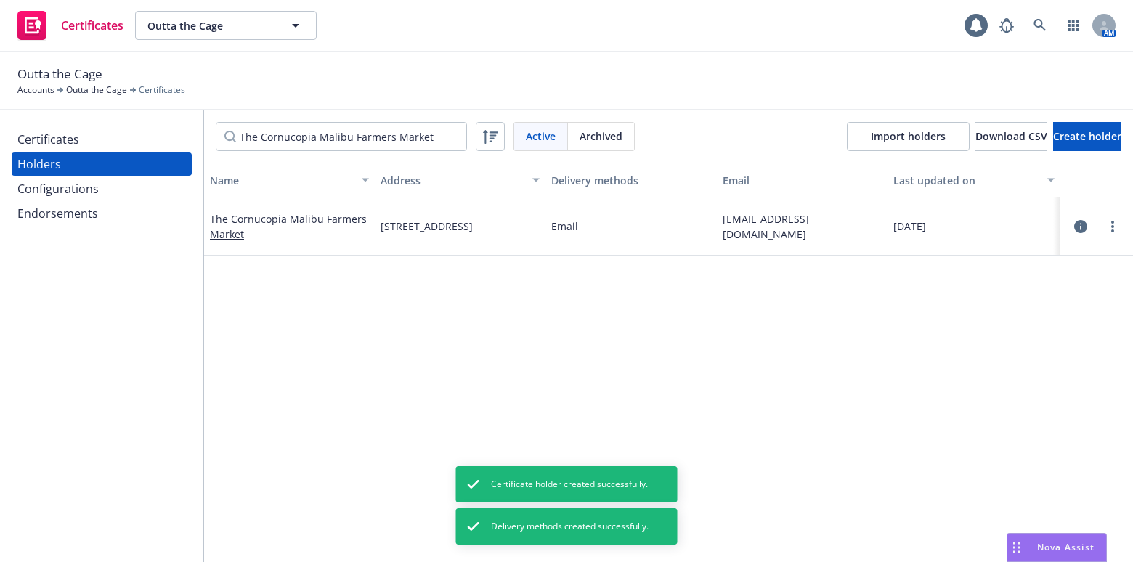
click at [61, 124] on div "Certificates Holders Configurations Endorsements" at bounding box center [101, 336] width 203 height 452
click at [77, 132] on div "Certificates" at bounding box center [48, 139] width 62 height 23
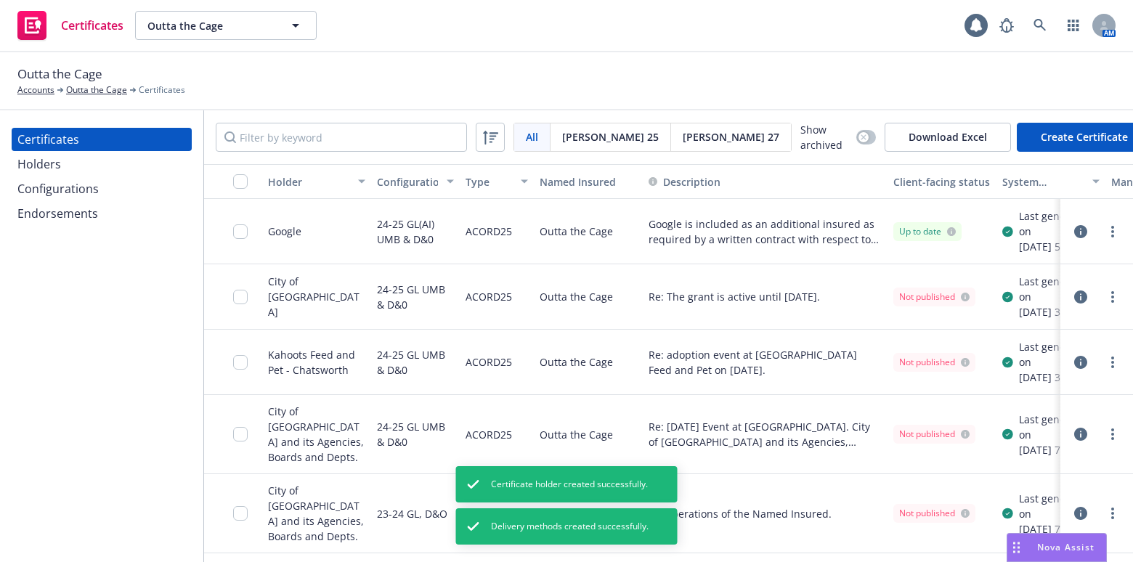
click at [1028, 131] on button "Create Certificate" at bounding box center [1084, 137] width 135 height 29
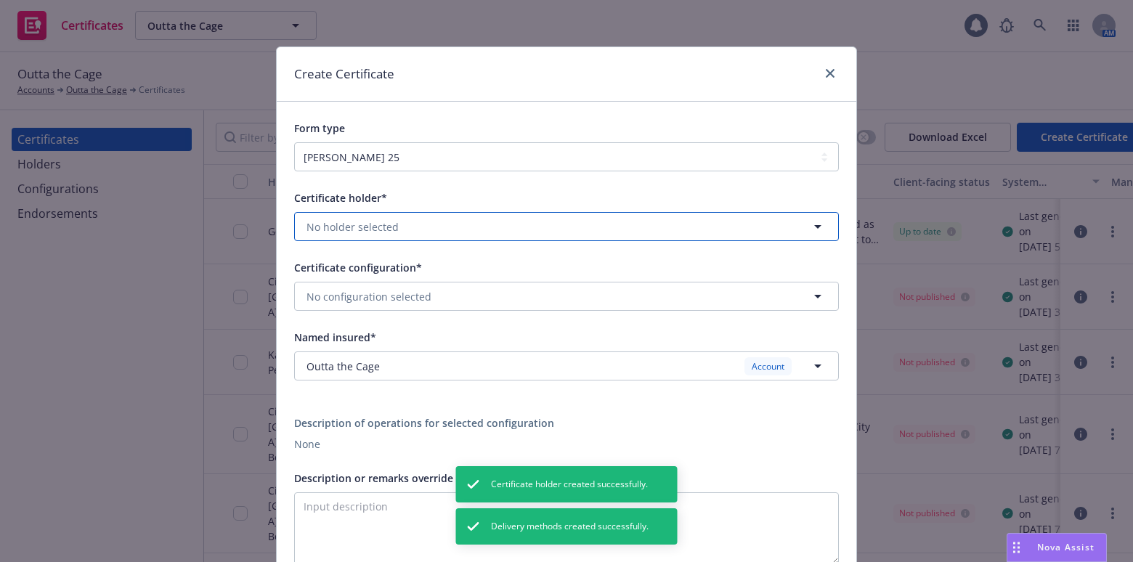
click at [361, 228] on span "No holder selected" at bounding box center [353, 226] width 92 height 15
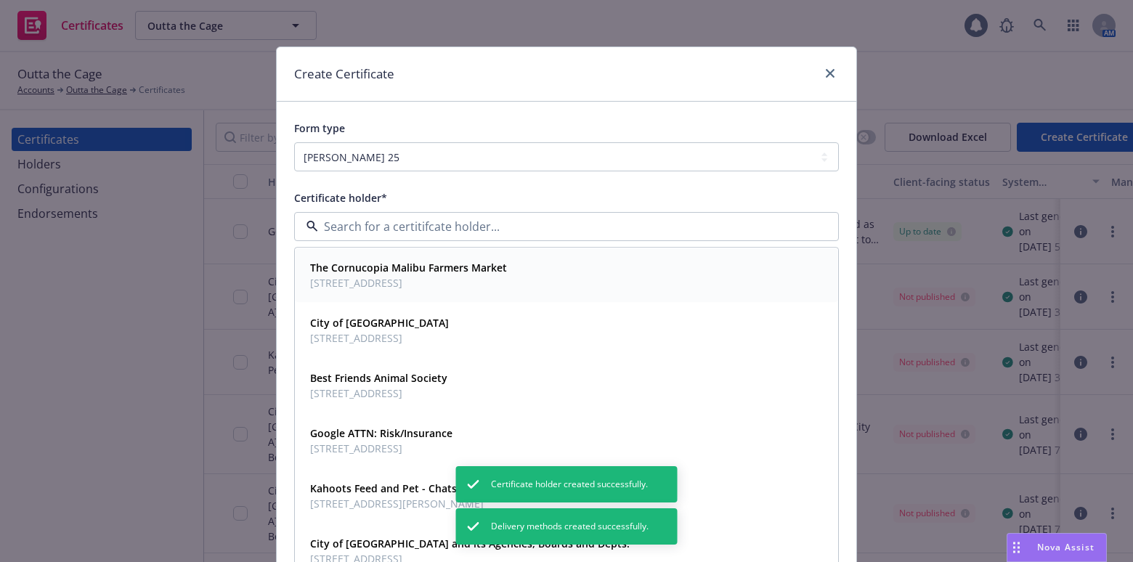
click at [355, 271] on strong "The Cornucopia Malibu Farmers Market" at bounding box center [408, 269] width 197 height 14
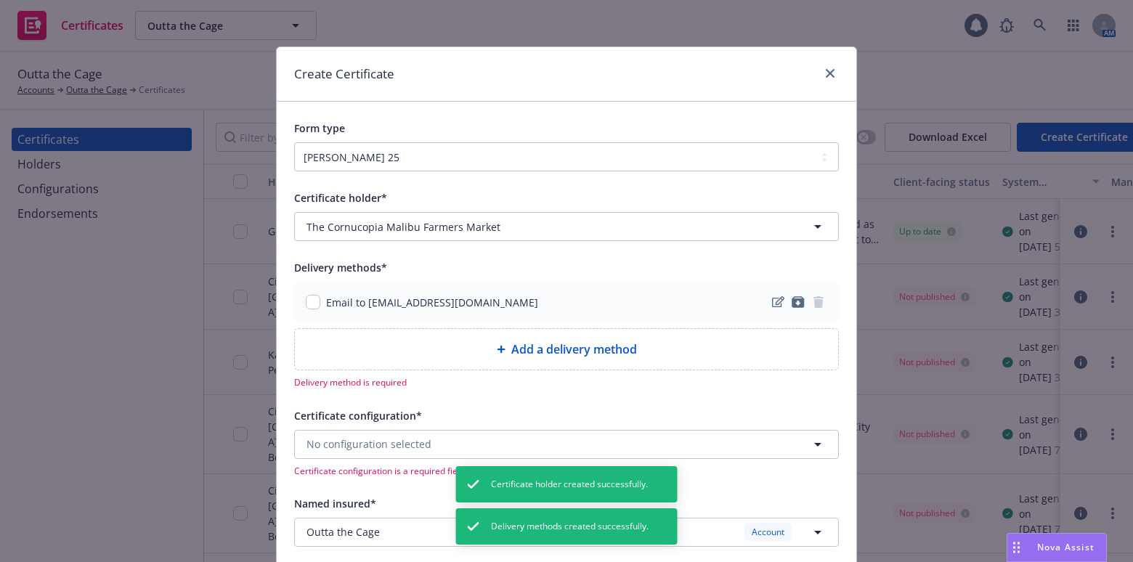
click at [298, 306] on div "Email to pawsup@cornucopiafoundation.net" at bounding box center [566, 302] width 545 height 41
click at [306, 304] on input "checkbox" at bounding box center [313, 302] width 15 height 15
checkbox input "true"
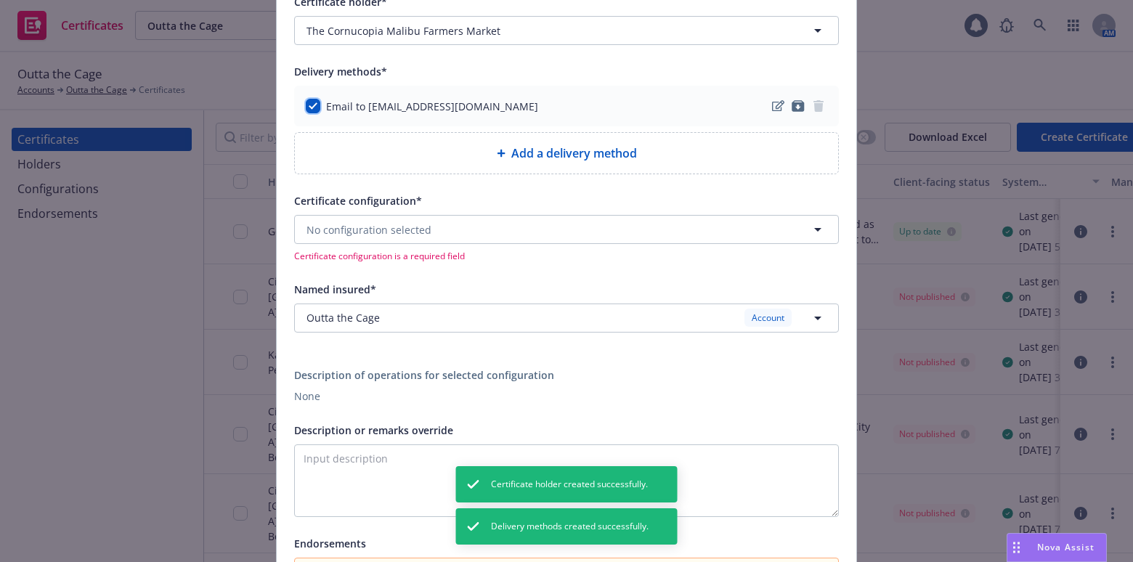
scroll to position [198, 0]
click at [352, 231] on span "No configuration selected" at bounding box center [369, 228] width 125 height 15
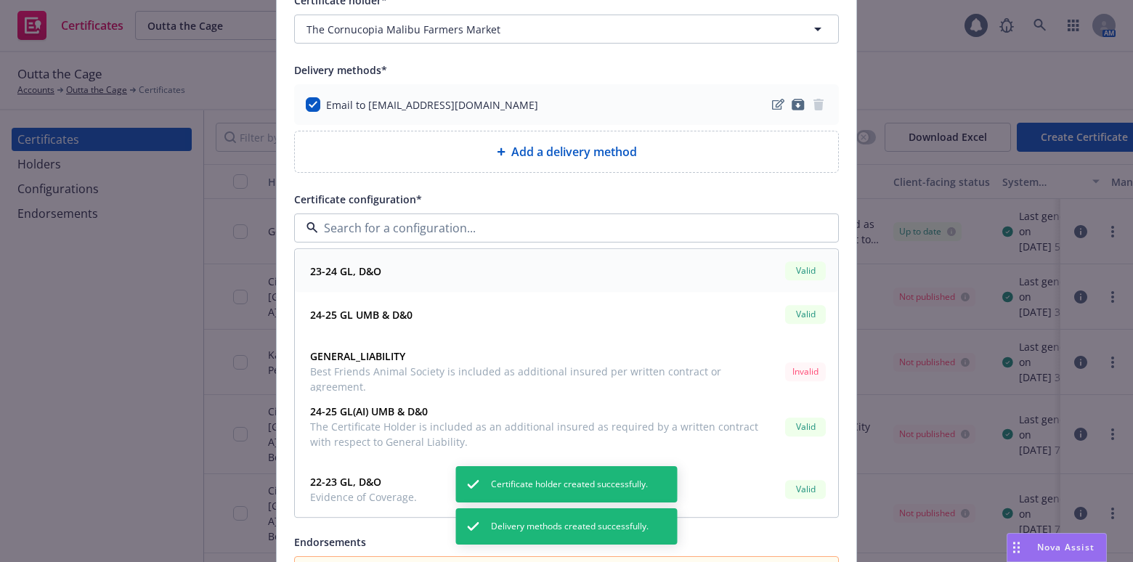
scroll to position [264, 0]
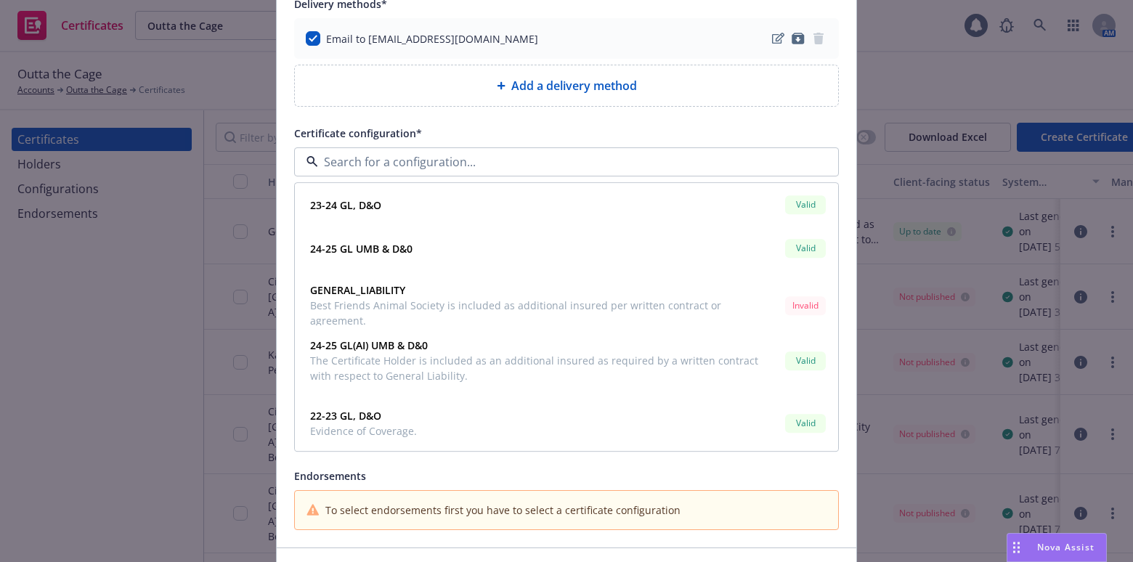
click at [396, 66] on div "Add a delivery method" at bounding box center [566, 85] width 543 height 41
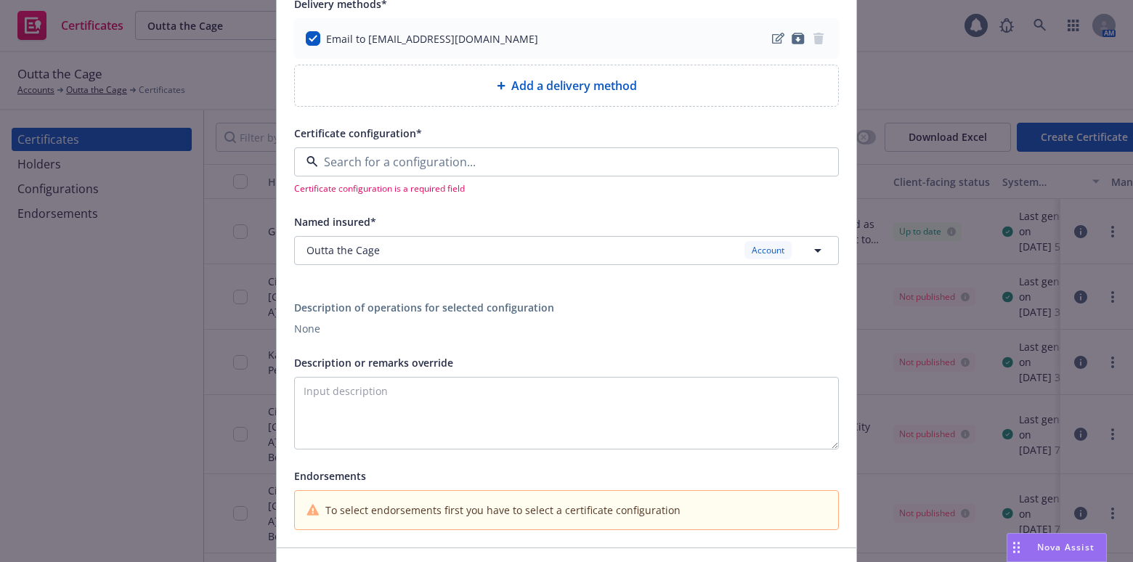
select select "EMAIL"
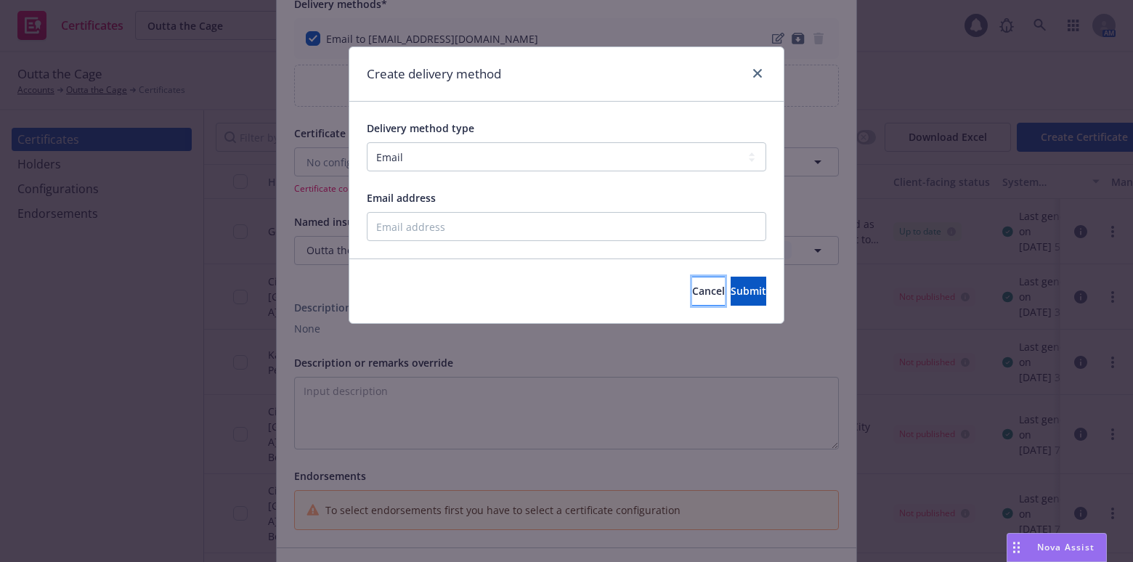
click at [692, 284] on span "Cancel" at bounding box center [708, 291] width 33 height 14
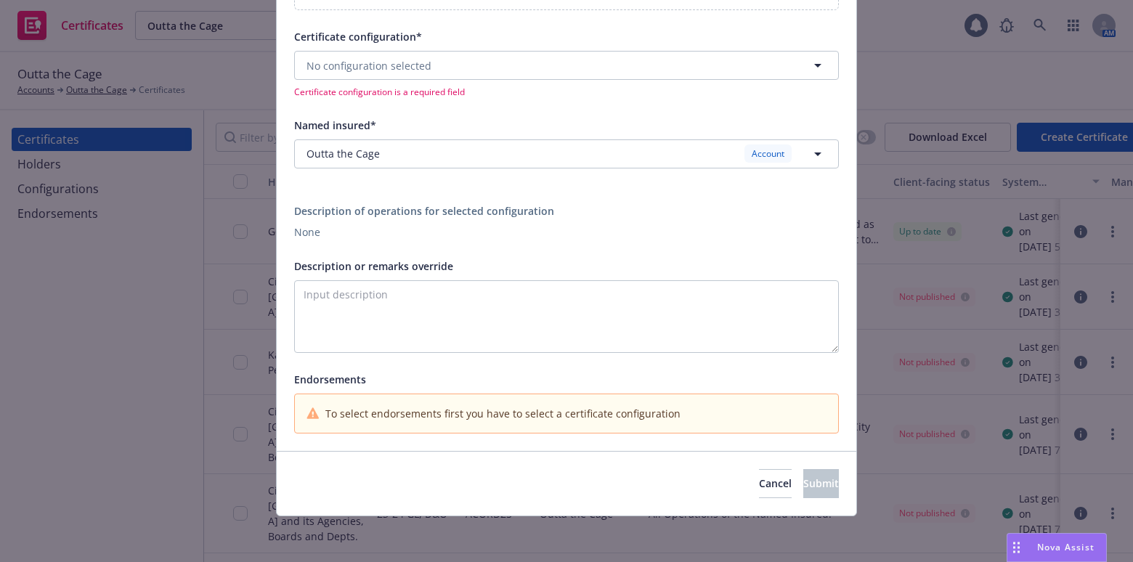
drag, startPoint x: 122, startPoint y: 123, endPoint x: 201, endPoint y: 121, distance: 78.5
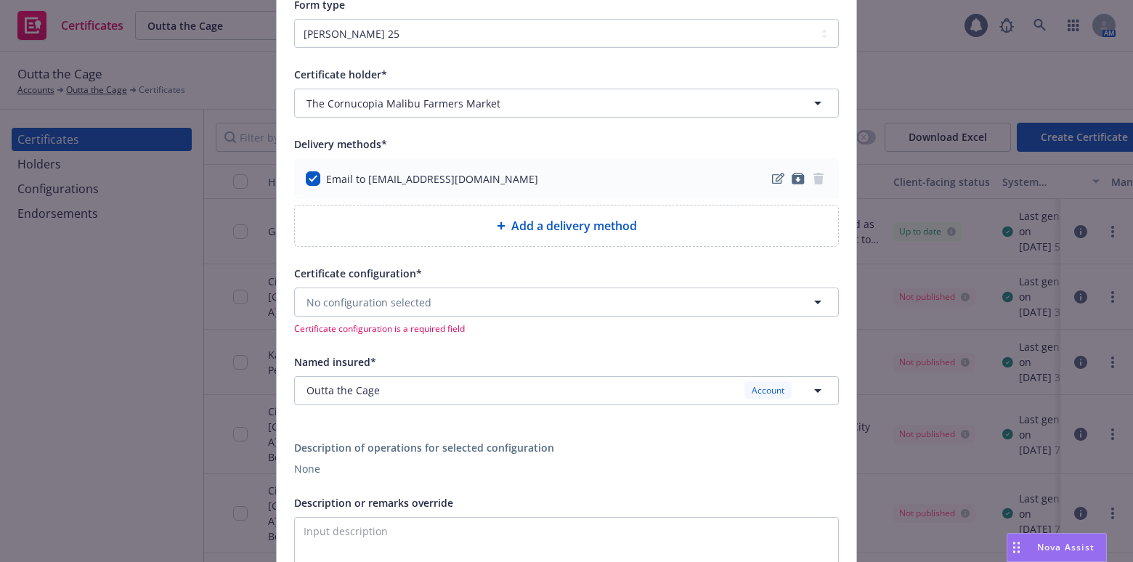
scroll to position [0, 0]
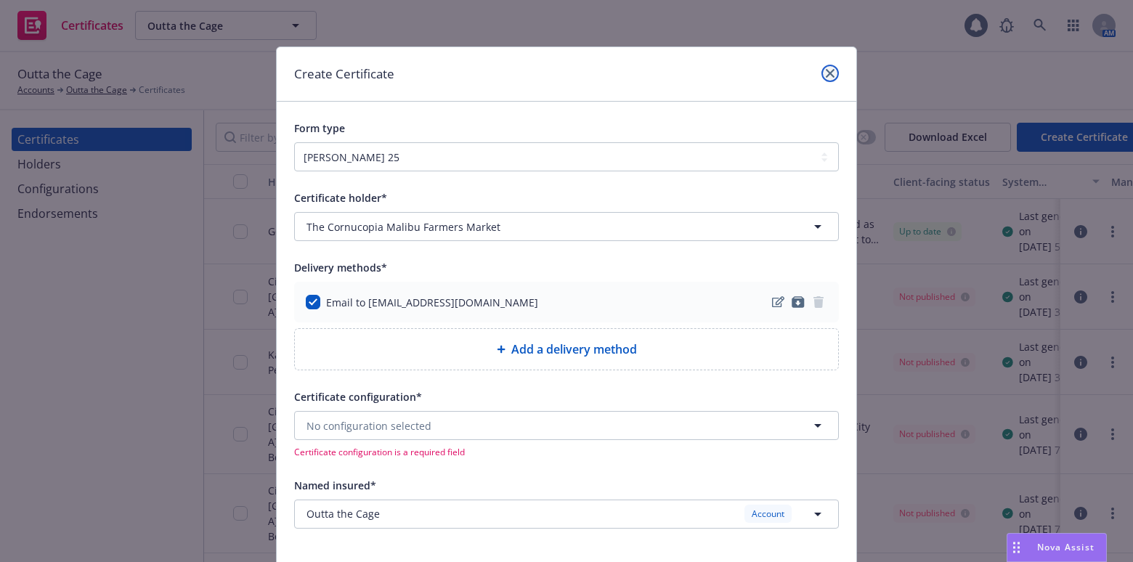
click at [827, 68] on link "close" at bounding box center [830, 73] width 17 height 17
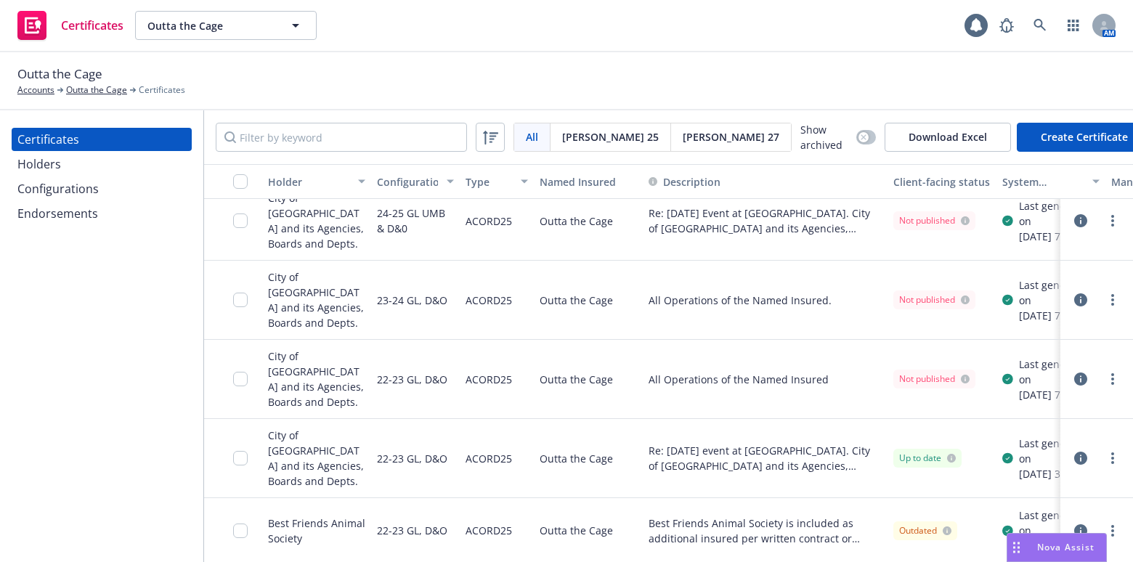
scroll to position [243, 0]
drag, startPoint x: 90, startPoint y: 208, endPoint x: 89, endPoint y: 198, distance: 9.6
click at [90, 208] on div "Endorsements" at bounding box center [57, 213] width 81 height 23
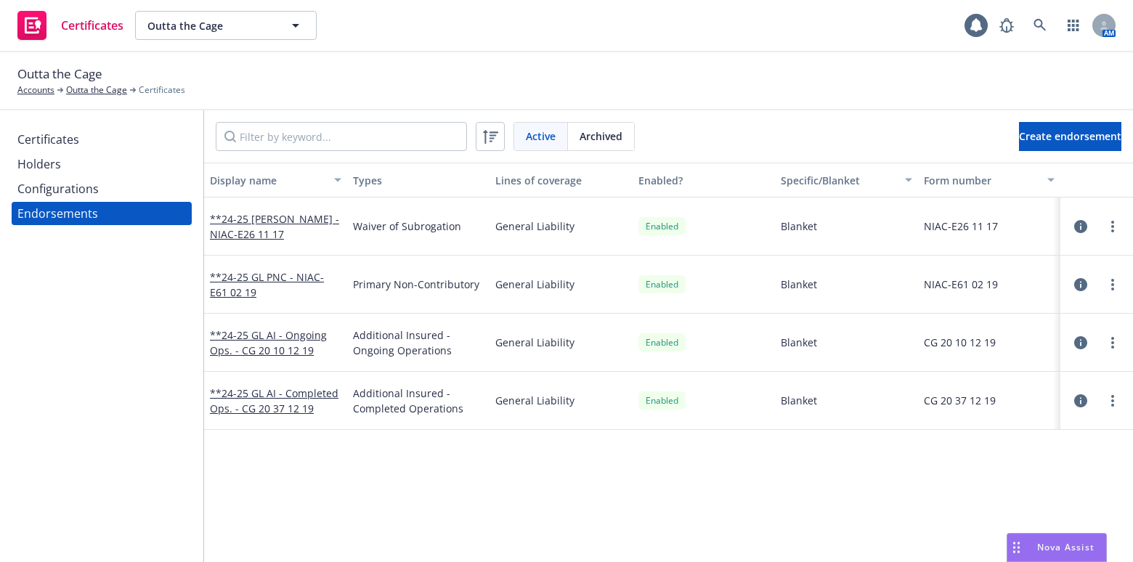
click at [101, 177] on div "Configurations" at bounding box center [101, 188] width 169 height 23
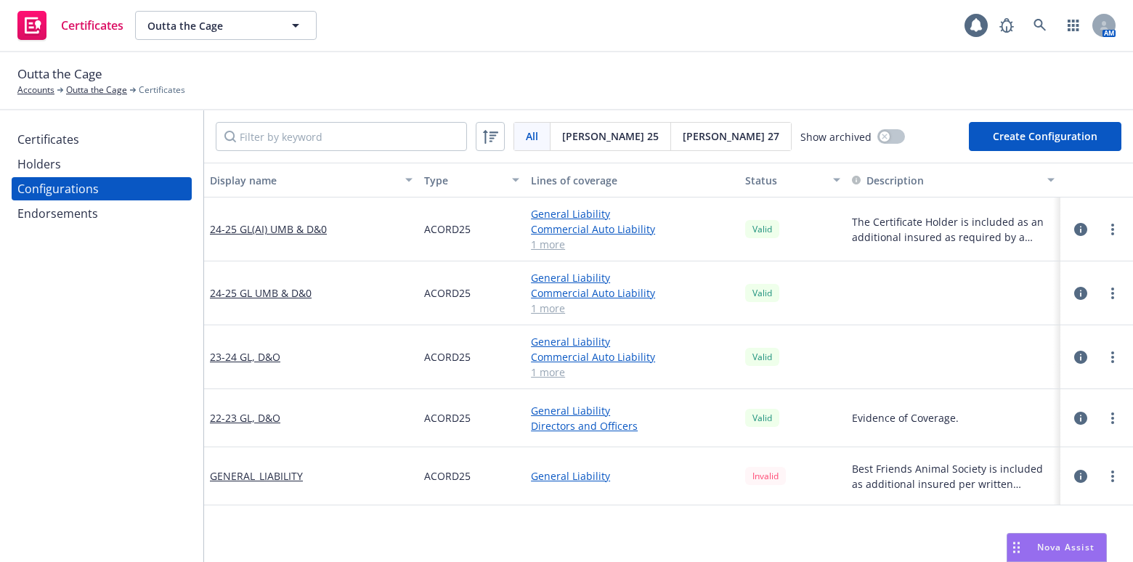
scroll to position [131, 0]
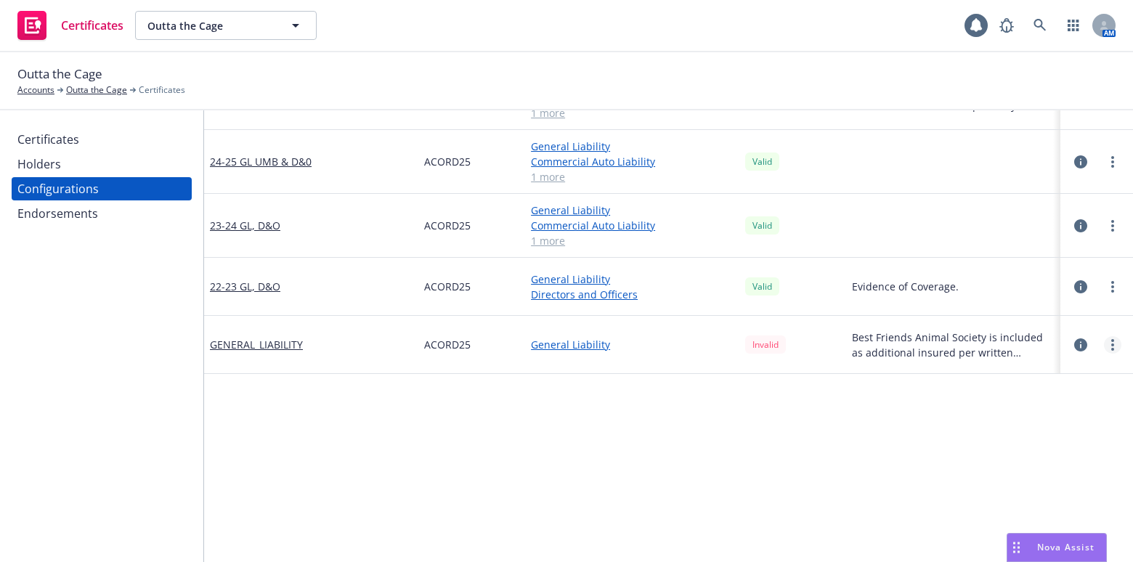
click at [1106, 348] on link "more" at bounding box center [1112, 344] width 17 height 17
click at [990, 400] on link "Archive" at bounding box center [1031, 403] width 160 height 29
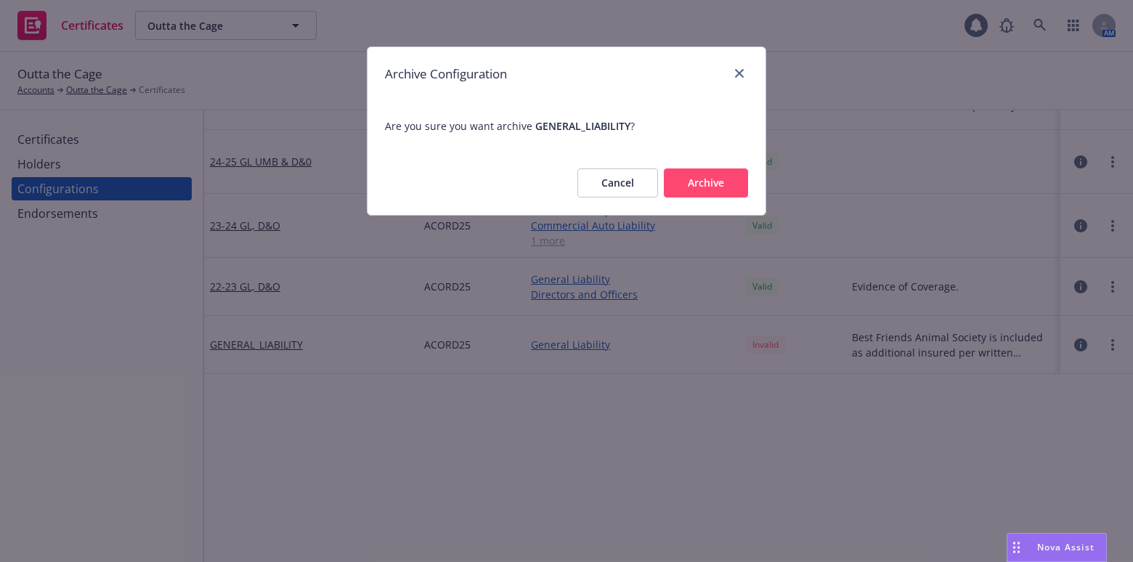
click at [716, 174] on button "Archive" at bounding box center [706, 183] width 84 height 29
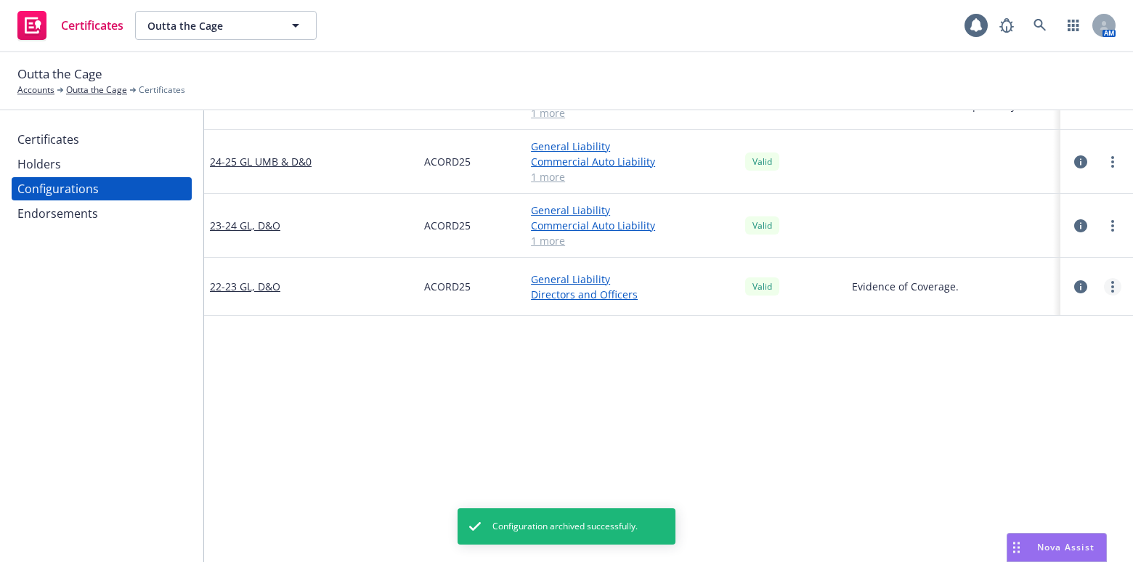
click at [1104, 283] on link "more" at bounding box center [1112, 286] width 17 height 17
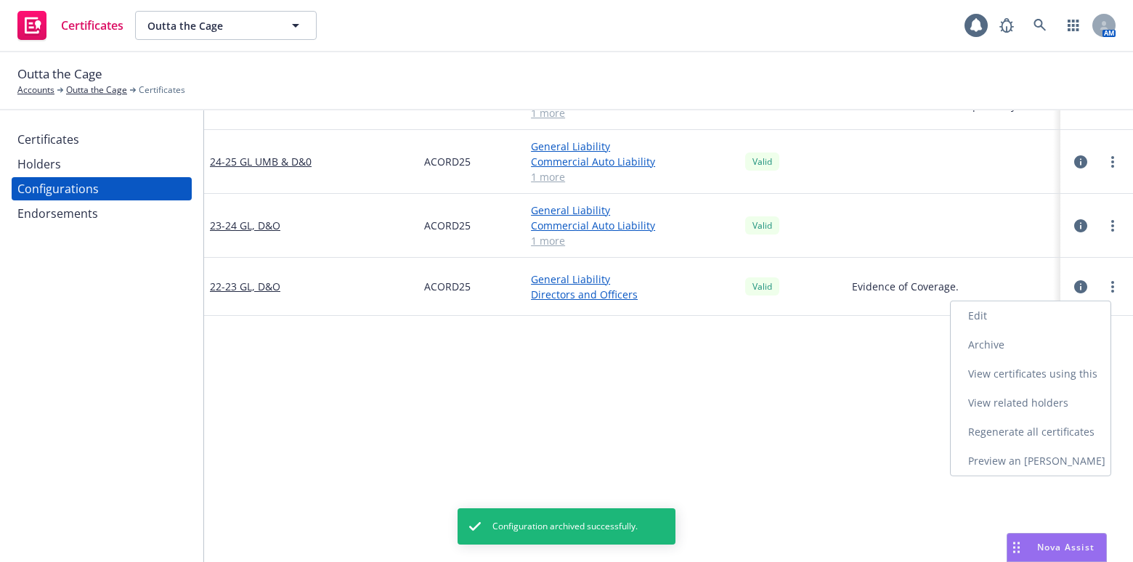
click at [993, 338] on link "Archive" at bounding box center [1031, 345] width 160 height 29
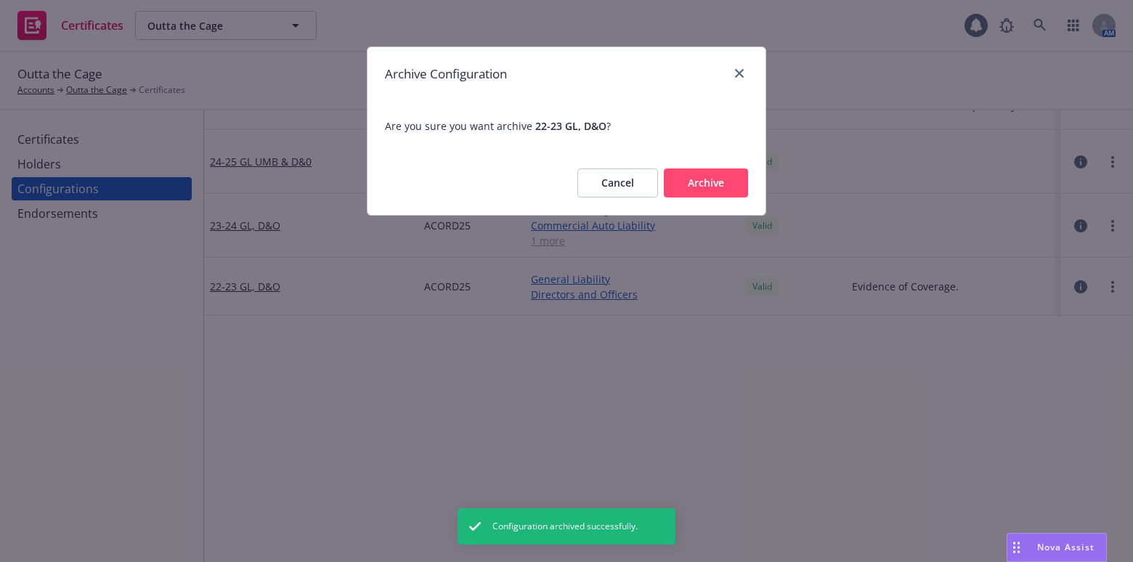
click at [708, 183] on button "Archive" at bounding box center [706, 183] width 84 height 29
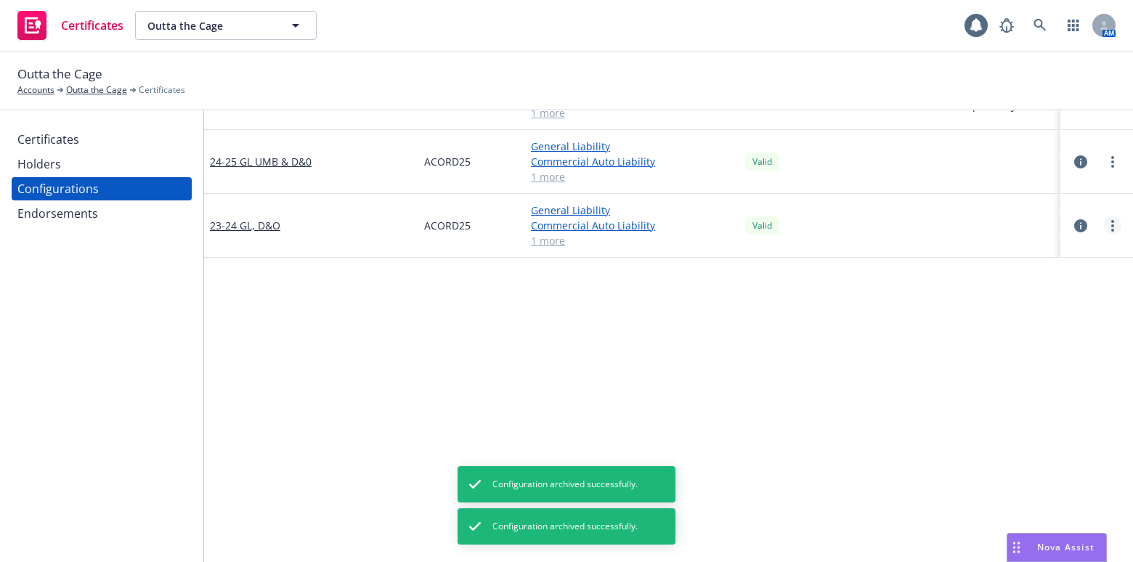
click at [1104, 219] on link "more" at bounding box center [1112, 225] width 17 height 17
click at [990, 276] on link "Archive" at bounding box center [1031, 283] width 160 height 29
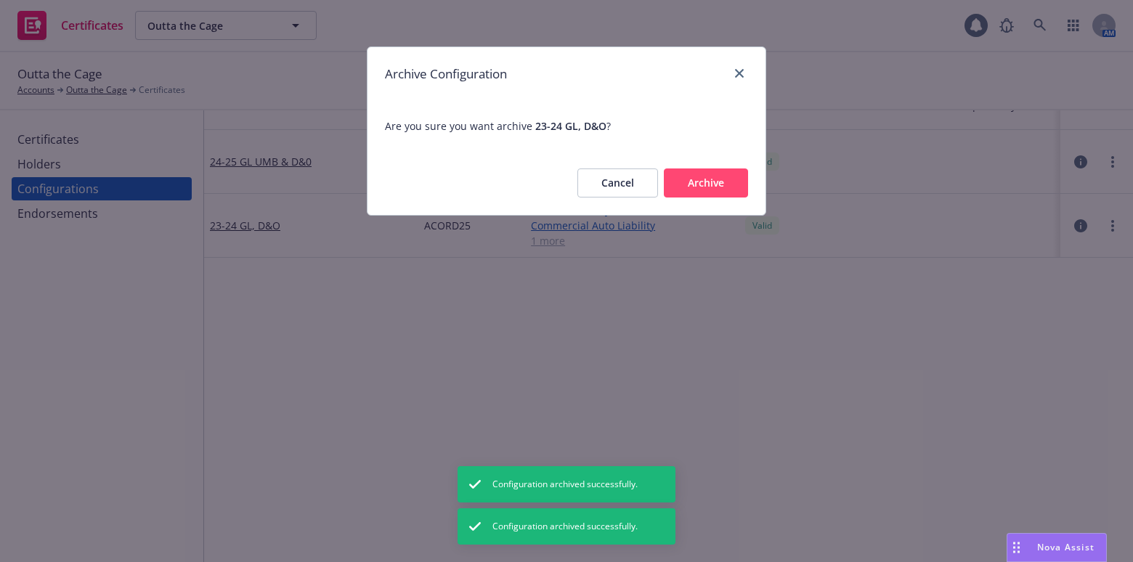
click at [689, 175] on button "Archive" at bounding box center [706, 183] width 84 height 29
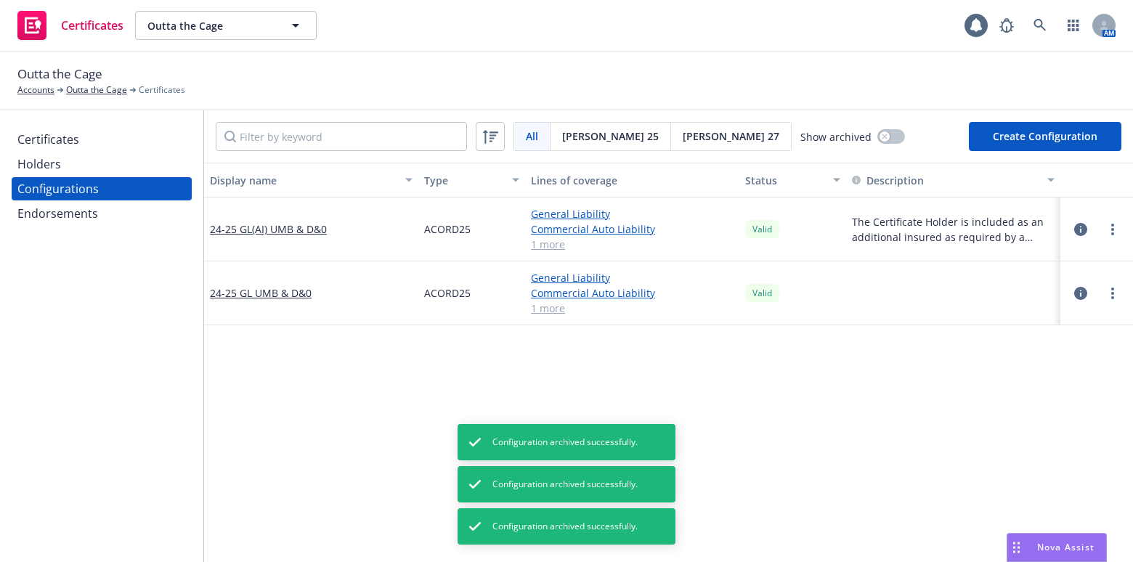
click at [1095, 218] on div at bounding box center [1096, 229] width 61 height 29
click at [1104, 222] on div at bounding box center [1112, 229] width 17 height 17
click at [1104, 227] on link "more" at bounding box center [1112, 229] width 17 height 17
click at [1018, 259] on link "Edit" at bounding box center [1031, 259] width 160 height 29
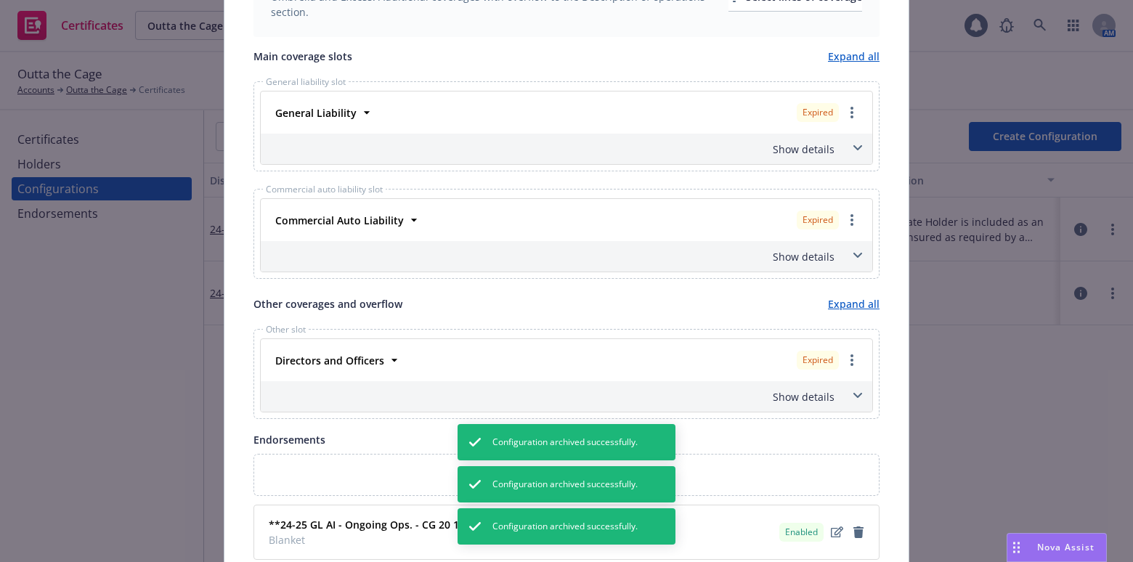
scroll to position [462, 0]
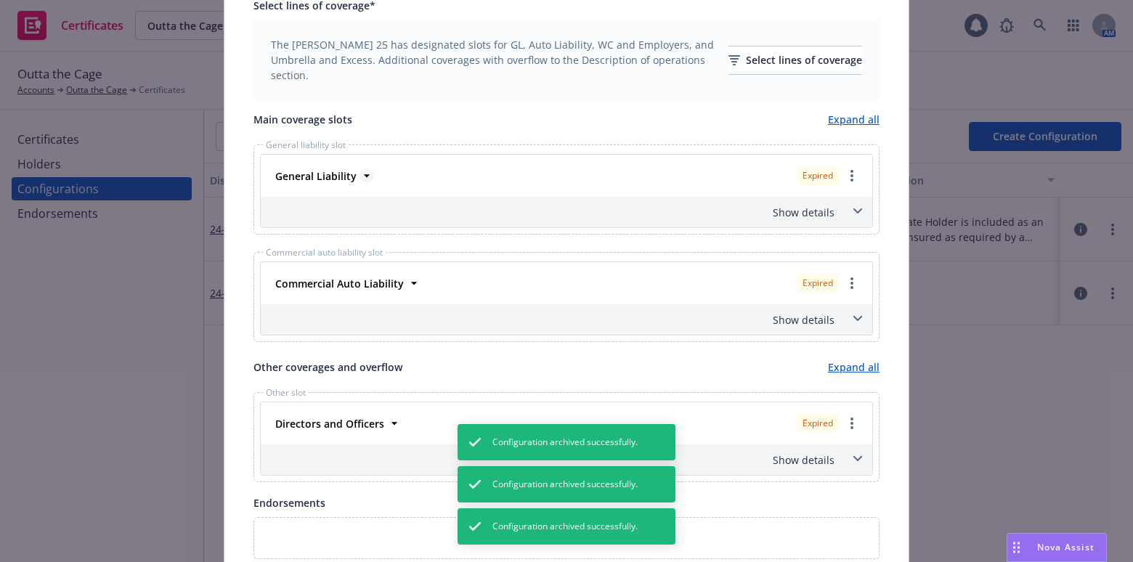
click at [320, 171] on strong "General Liability" at bounding box center [315, 176] width 81 height 14
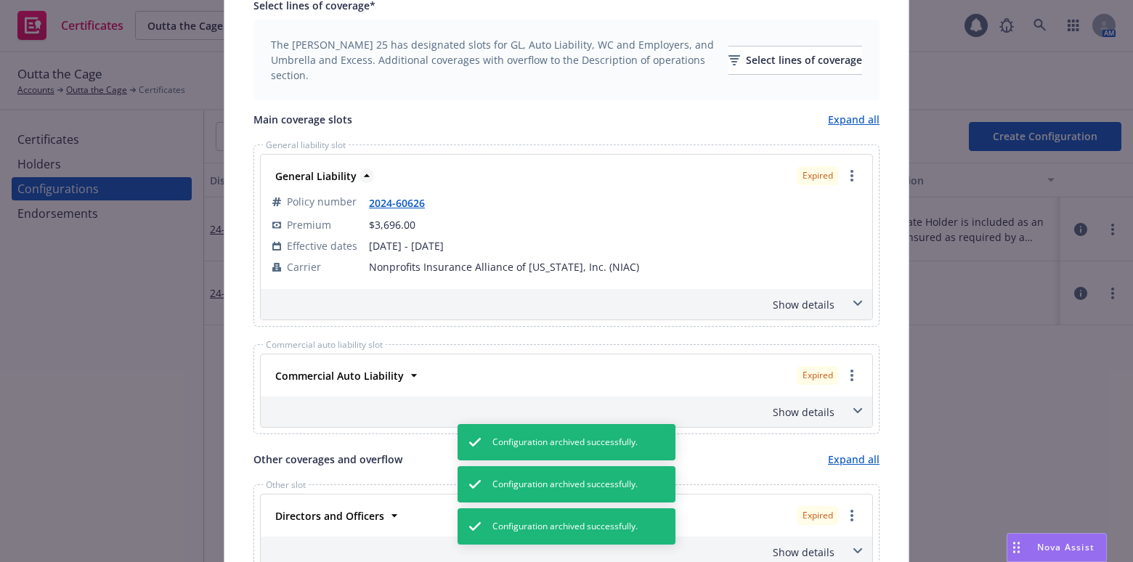
click at [325, 174] on strong "General Liability" at bounding box center [315, 176] width 81 height 14
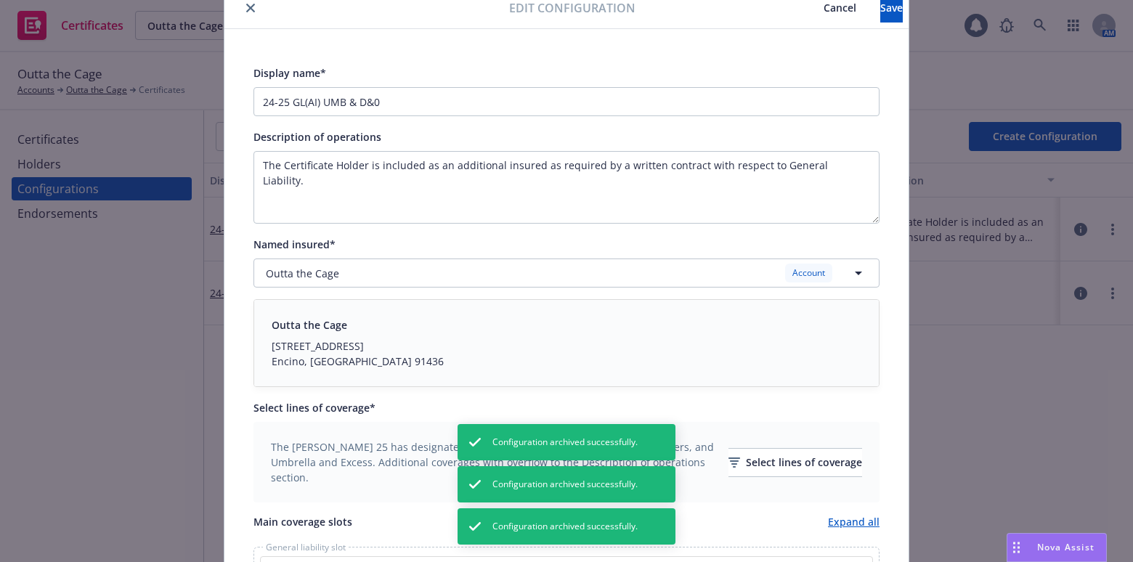
scroll to position [0, 0]
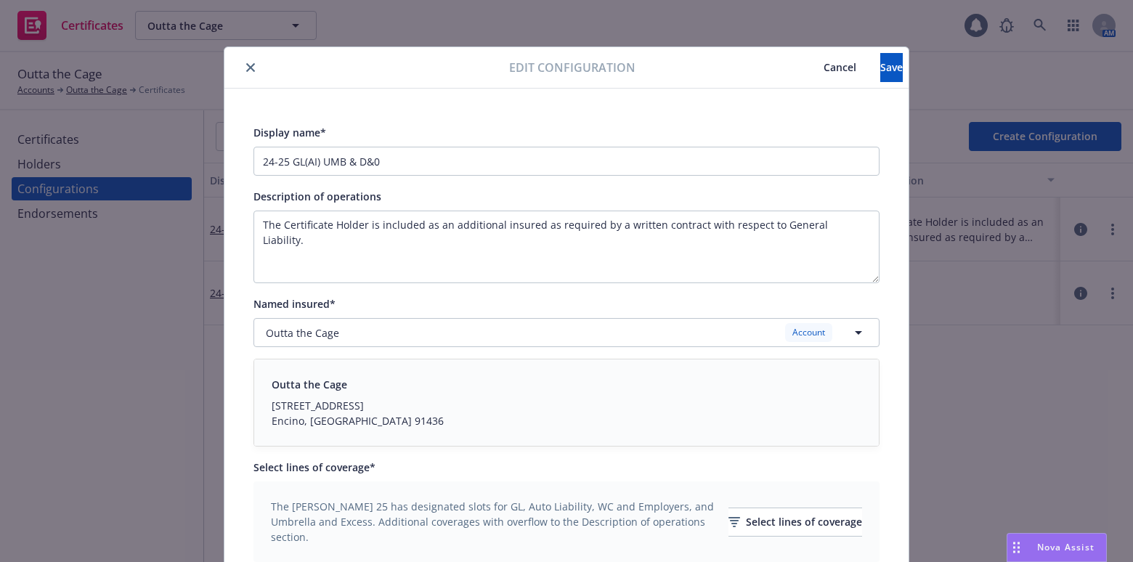
click at [254, 66] on div at bounding box center [369, 67] width 279 height 17
click at [246, 63] on icon "close" at bounding box center [250, 67] width 9 height 9
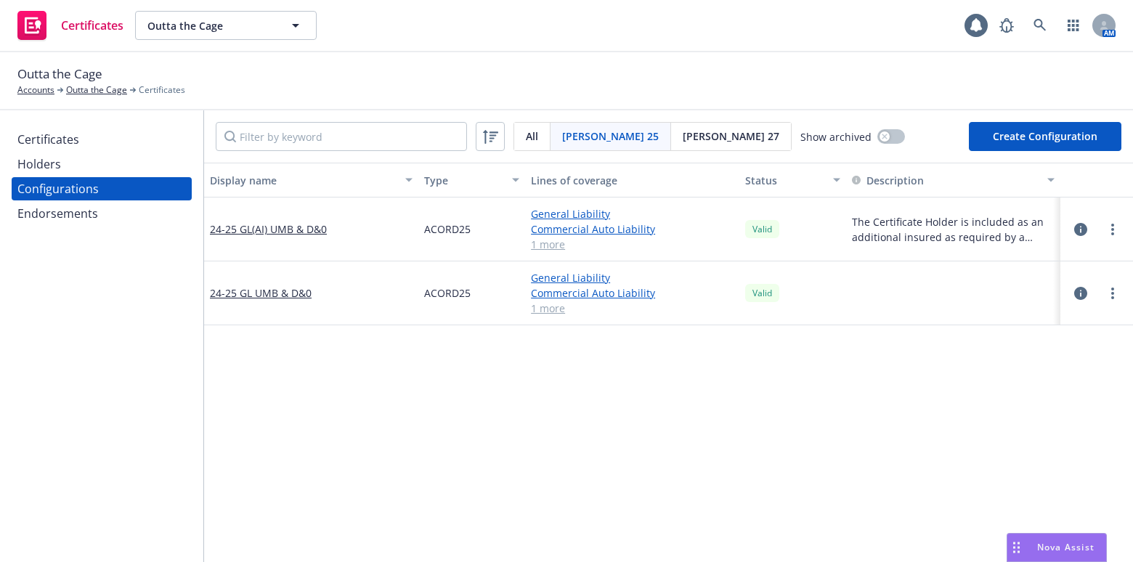
click at [92, 134] on div "Certificates" at bounding box center [101, 139] width 169 height 23
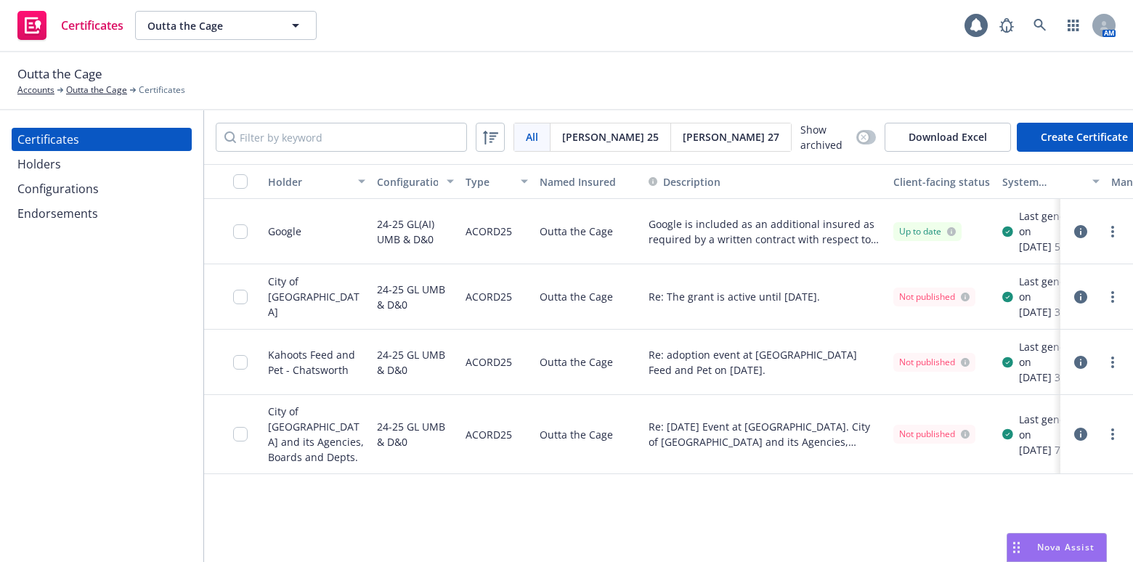
click at [81, 182] on div "Configurations" at bounding box center [57, 188] width 81 height 23
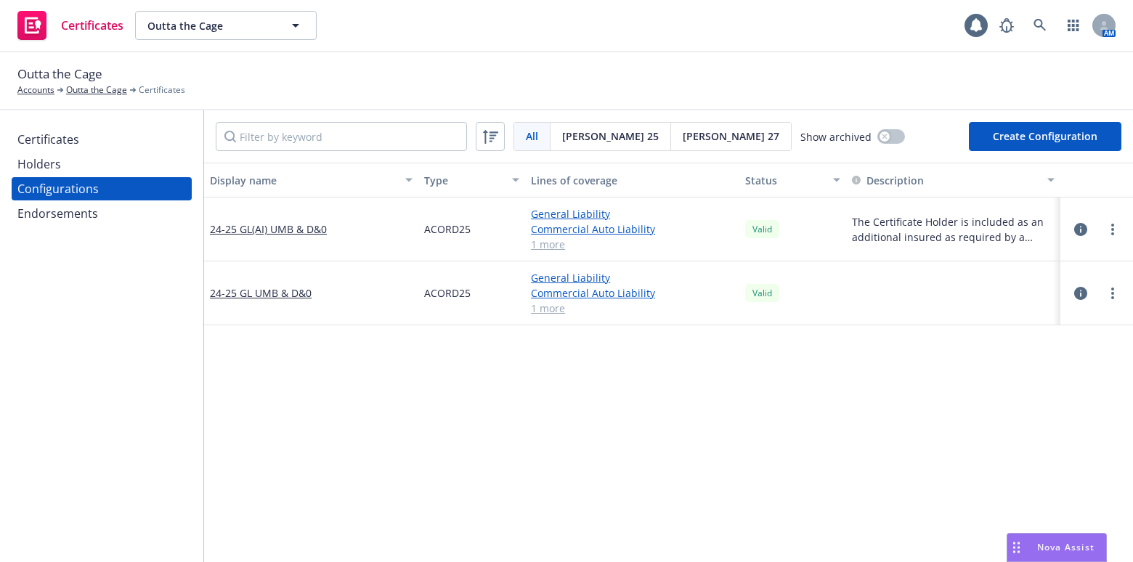
click at [1110, 234] on div at bounding box center [1112, 229] width 17 height 17
click at [1104, 232] on div at bounding box center [1112, 229] width 17 height 17
click at [1111, 232] on icon "more" at bounding box center [1112, 230] width 3 height 12
click at [995, 278] on link "Archive" at bounding box center [1031, 288] width 160 height 29
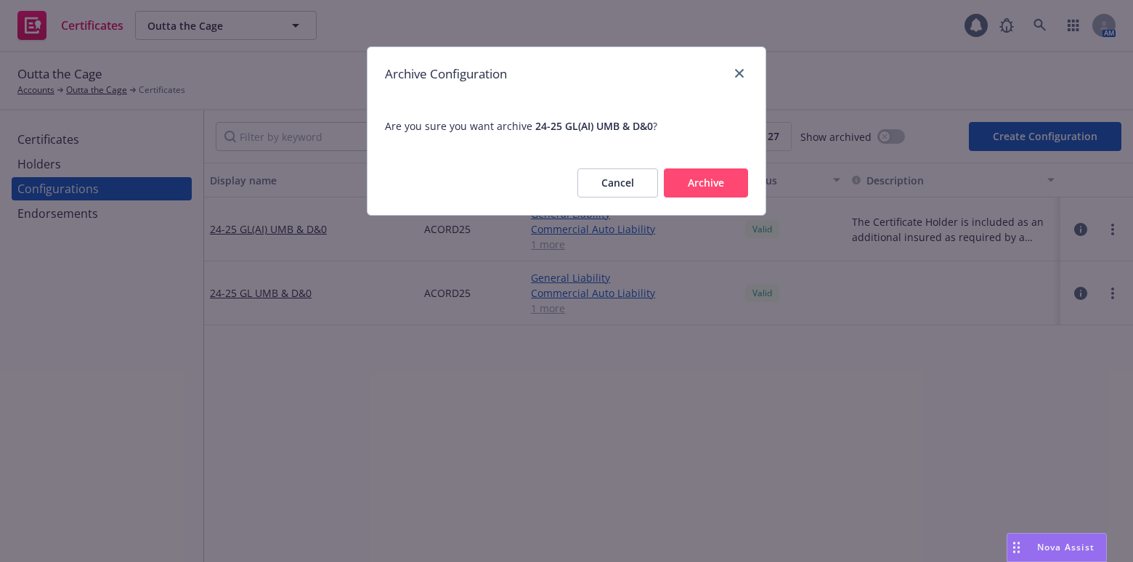
click at [696, 184] on button "Archive" at bounding box center [706, 183] width 84 height 29
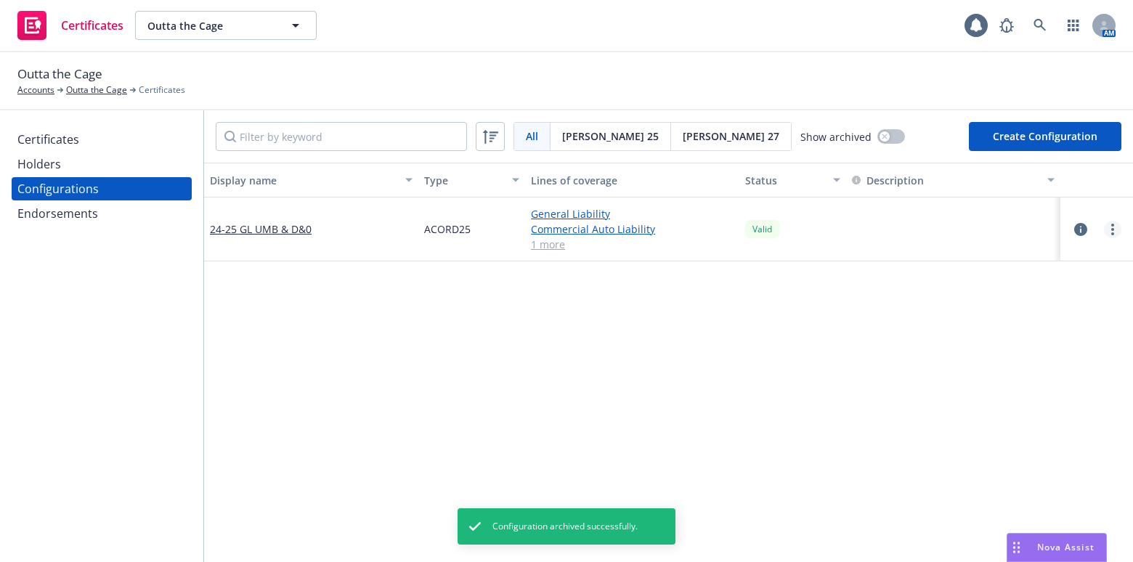
click at [1104, 230] on link "more" at bounding box center [1112, 229] width 17 height 17
click at [983, 247] on link "Edit" at bounding box center [1031, 258] width 160 height 29
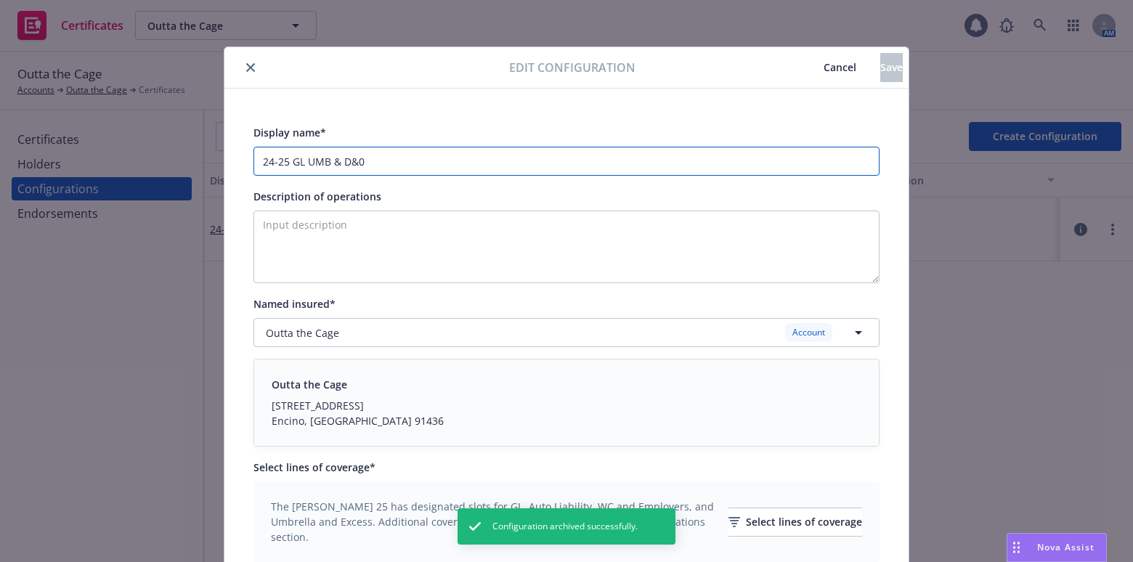
drag, startPoint x: 281, startPoint y: 163, endPoint x: 264, endPoint y: 161, distance: 17.0
click at [264, 161] on input "24-25 GL UMB & D&0" at bounding box center [567, 161] width 626 height 29
drag, startPoint x: 284, startPoint y: 162, endPoint x: 193, endPoint y: 142, distance: 92.9
click at [214, 158] on div "Edit configuration Cancel Save Display name* 24-25 GL UMB & D&0 Description of …" at bounding box center [566, 281] width 1133 height 562
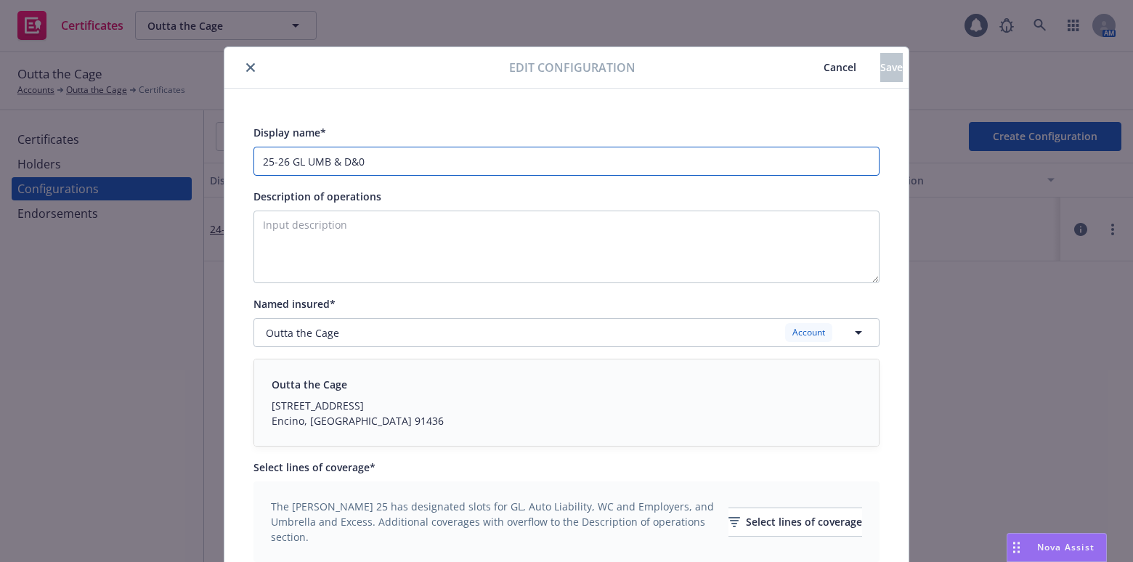
type input "25-26 GL UMB & D&0"
click at [389, 225] on textarea "Description of operations" at bounding box center [567, 247] width 626 height 73
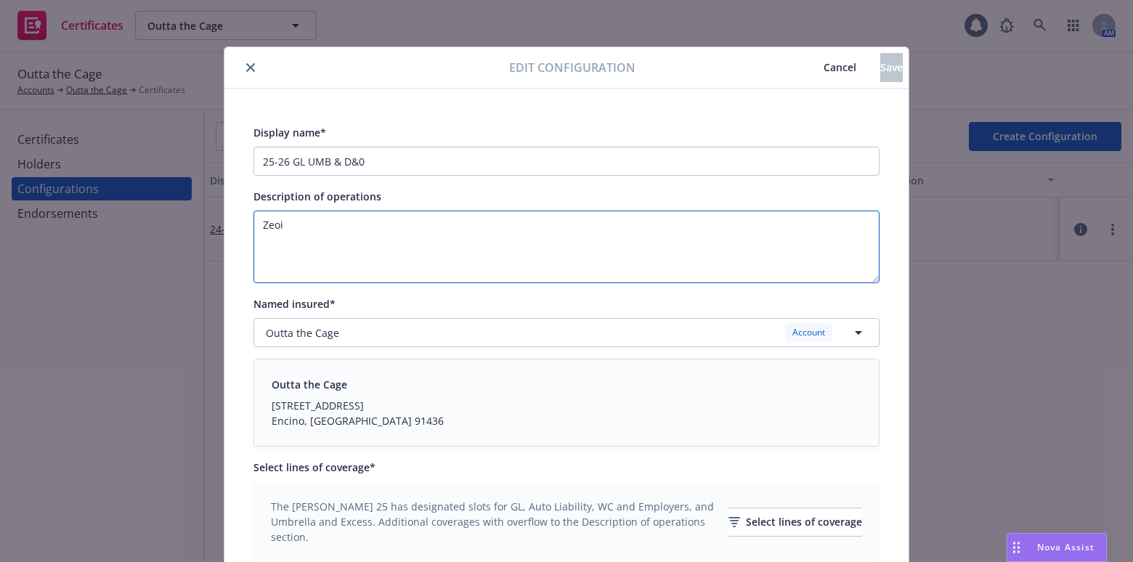
paste textarea "Evidence of Coverage"
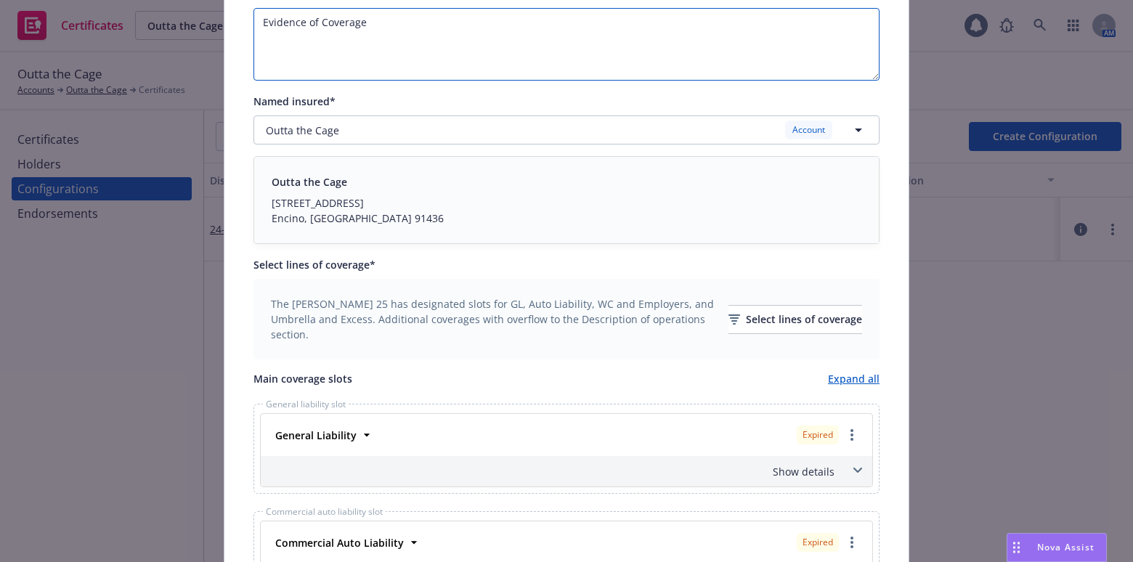
scroll to position [330, 0]
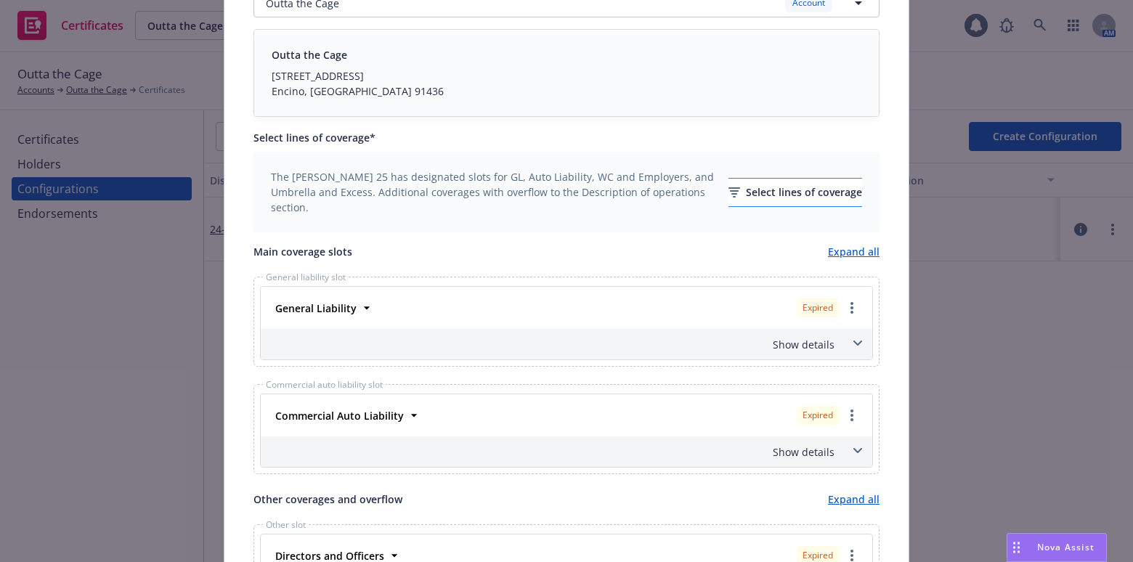
type textarea "Evidence of Coverage"
click at [754, 181] on div "Select lines of coverage" at bounding box center [796, 193] width 134 height 28
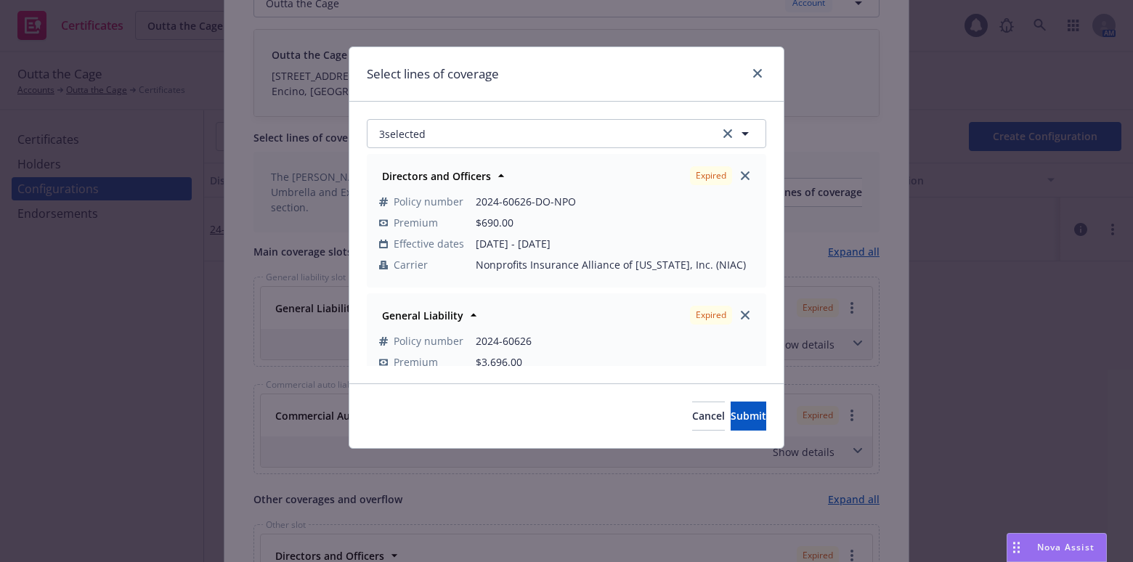
click at [745, 174] on div "Expired" at bounding box center [722, 175] width 70 height 25
click at [741, 177] on icon "close" at bounding box center [745, 175] width 9 height 9
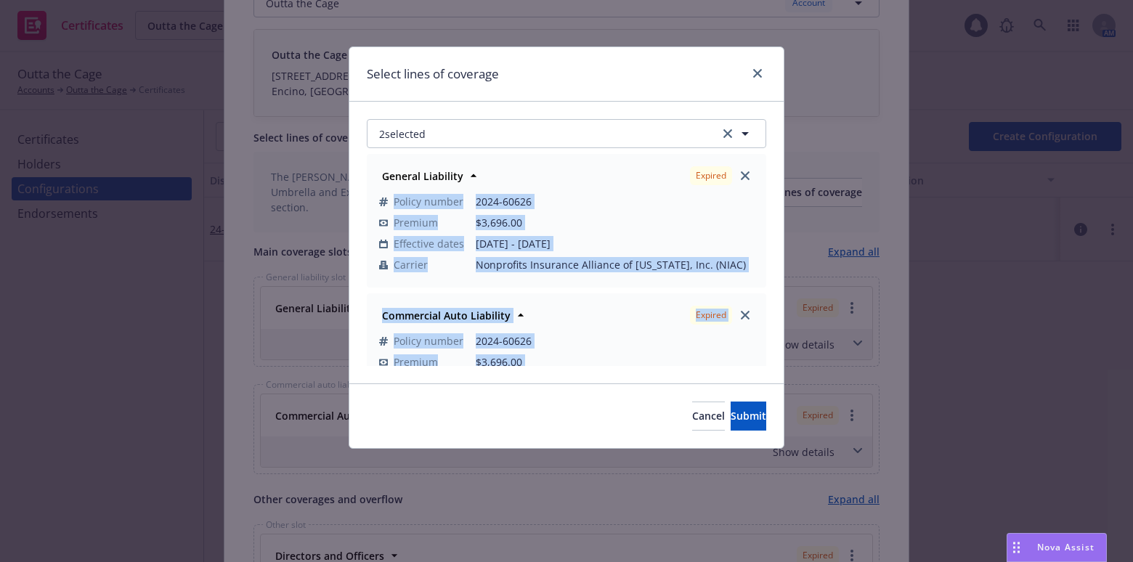
click at [735, 179] on div "Expired" at bounding box center [722, 175] width 70 height 25
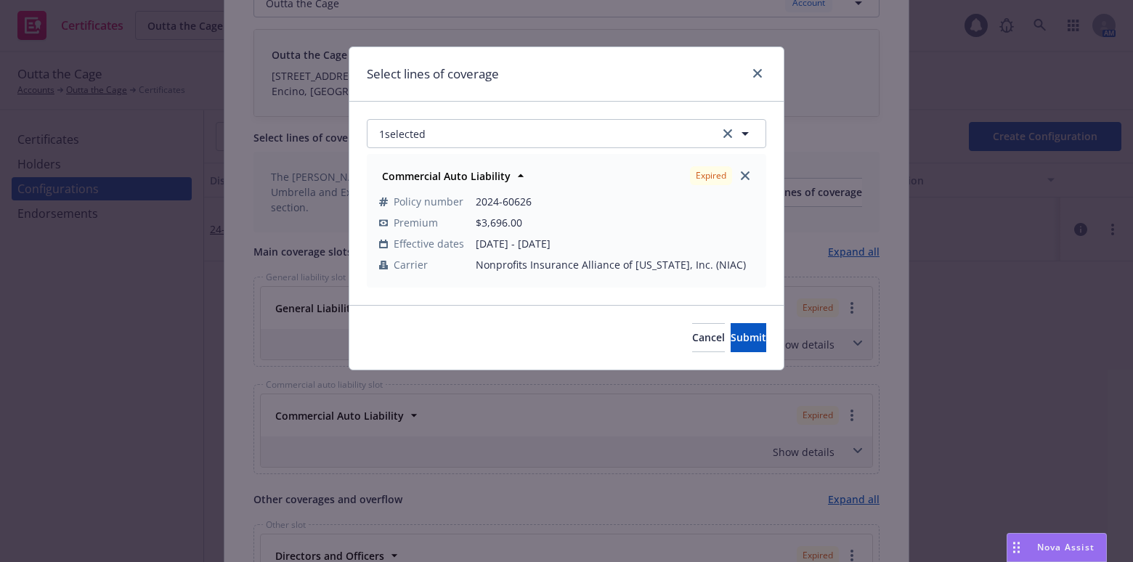
click at [755, 174] on div "Expired" at bounding box center [722, 175] width 70 height 25
click at [749, 174] on icon "close" at bounding box center [745, 175] width 9 height 9
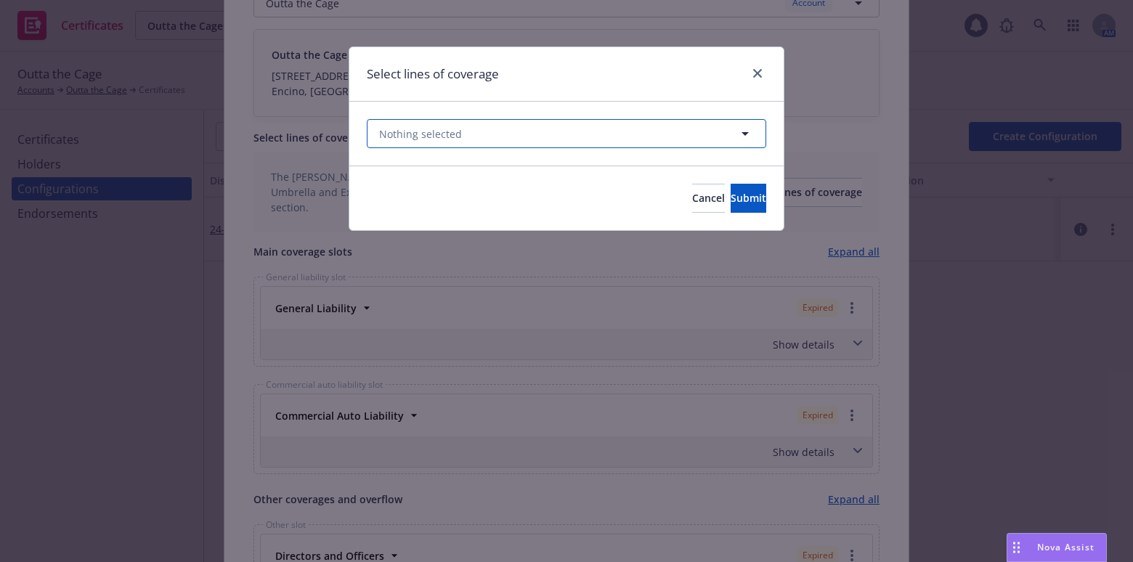
click at [513, 127] on button "Nothing selected" at bounding box center [567, 133] width 400 height 29
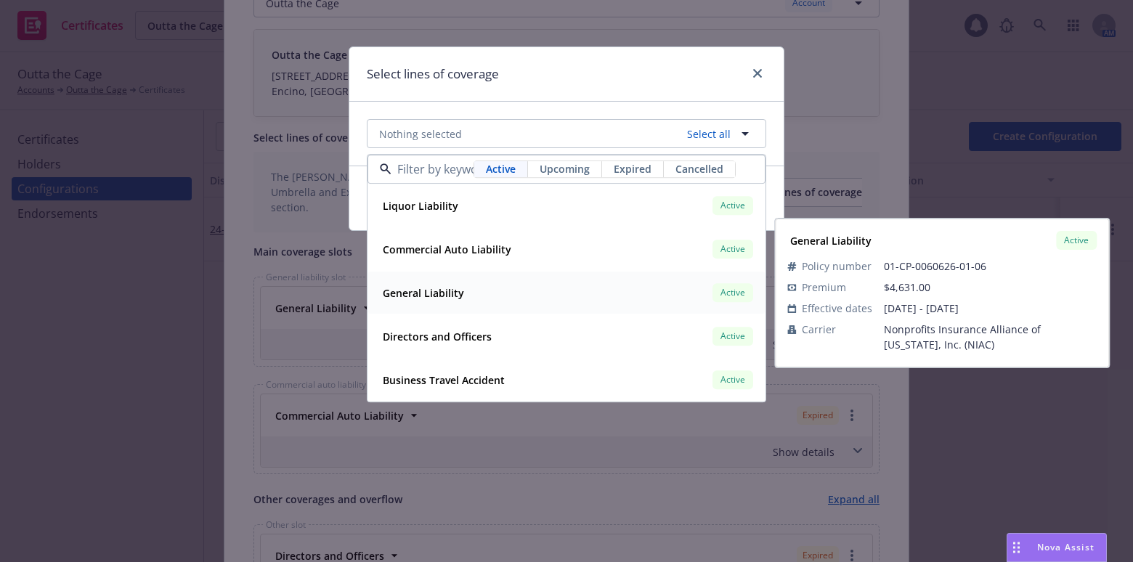
click at [453, 298] on strong "General Liability" at bounding box center [423, 293] width 81 height 14
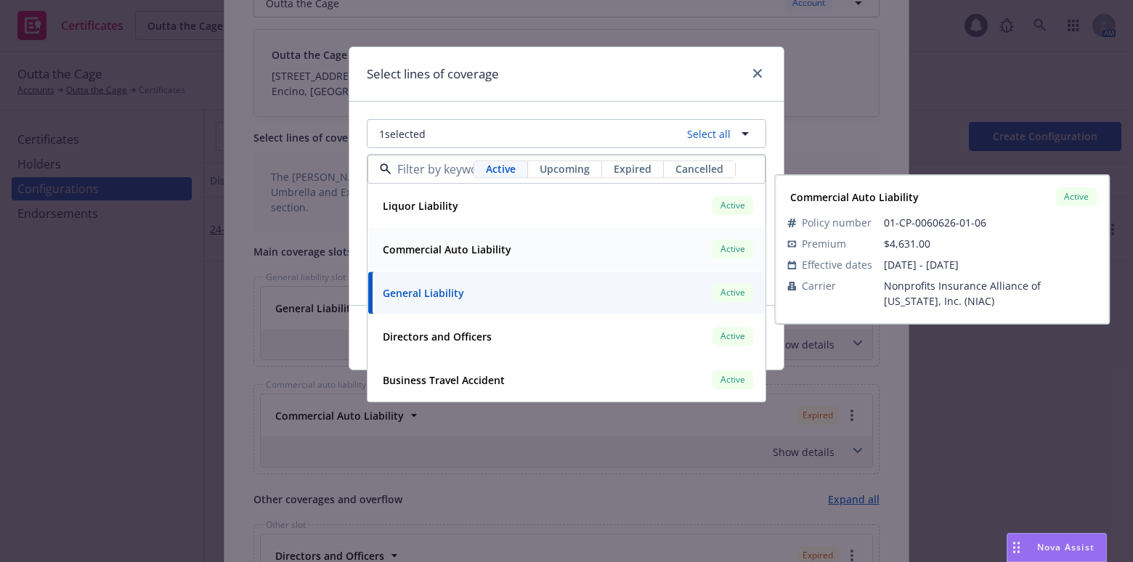
click at [450, 261] on div "Commercial Auto Liability Active" at bounding box center [566, 250] width 379 height 25
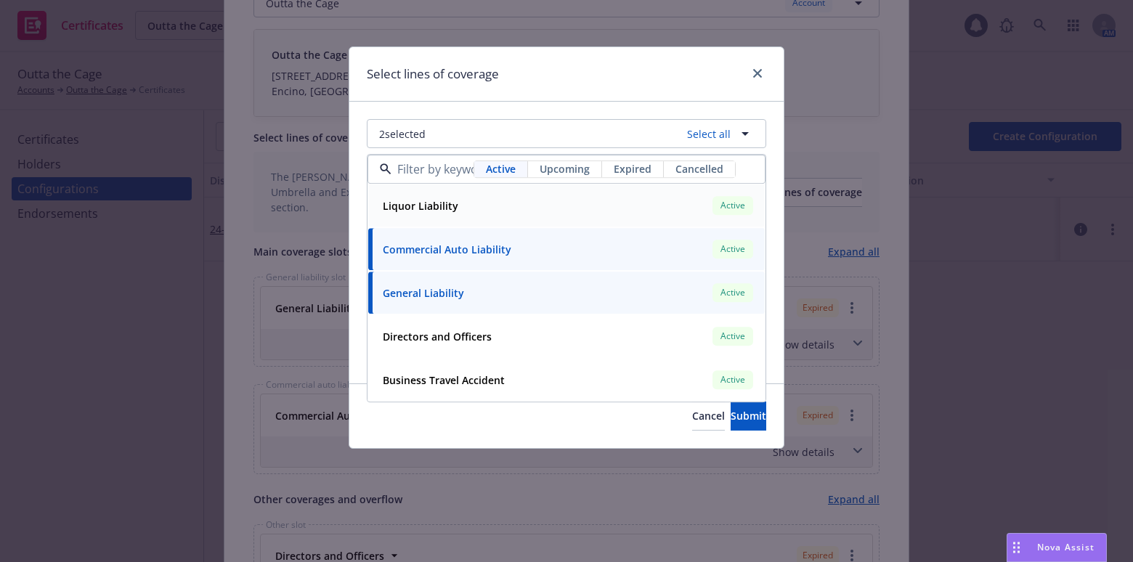
click at [460, 218] on div "Liquor Liability Active" at bounding box center [566, 206] width 379 height 25
click at [723, 432] on div "Cancel Submit" at bounding box center [566, 416] width 434 height 65
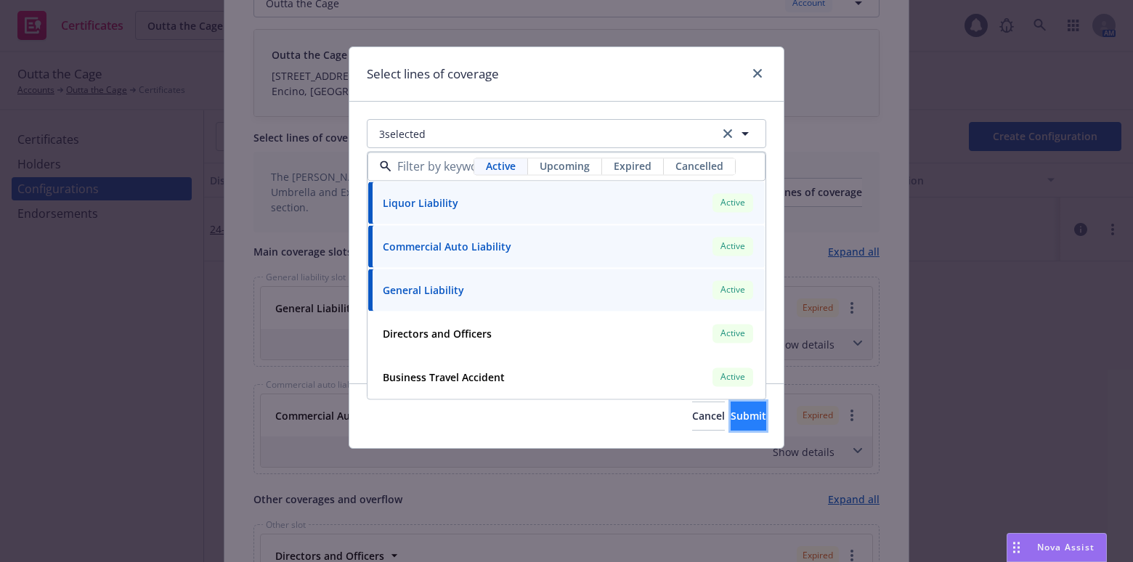
click at [731, 413] on span "Submit" at bounding box center [749, 416] width 36 height 14
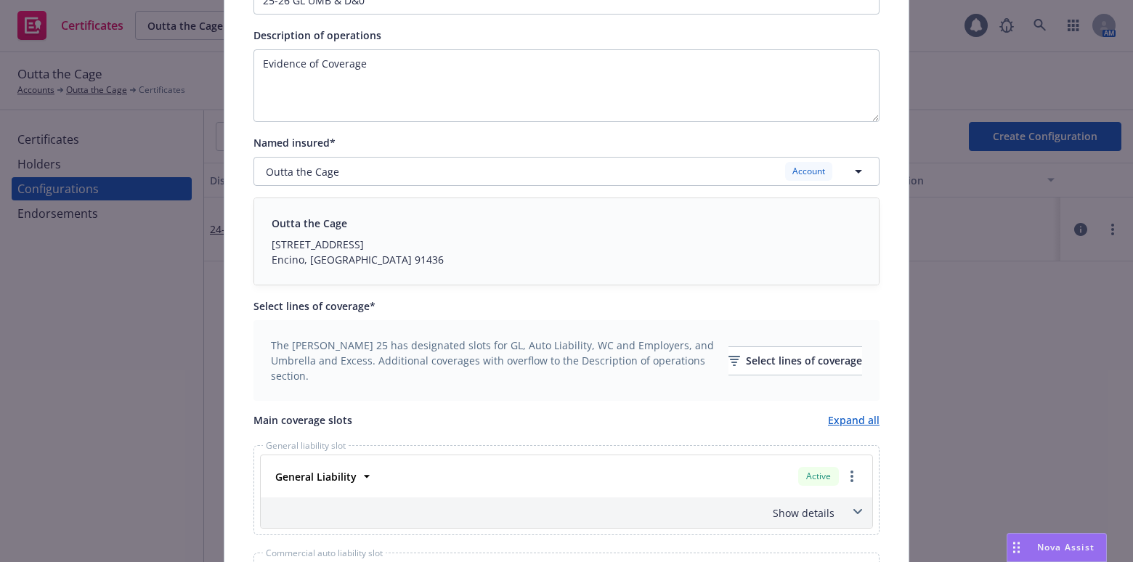
scroll to position [53, 0]
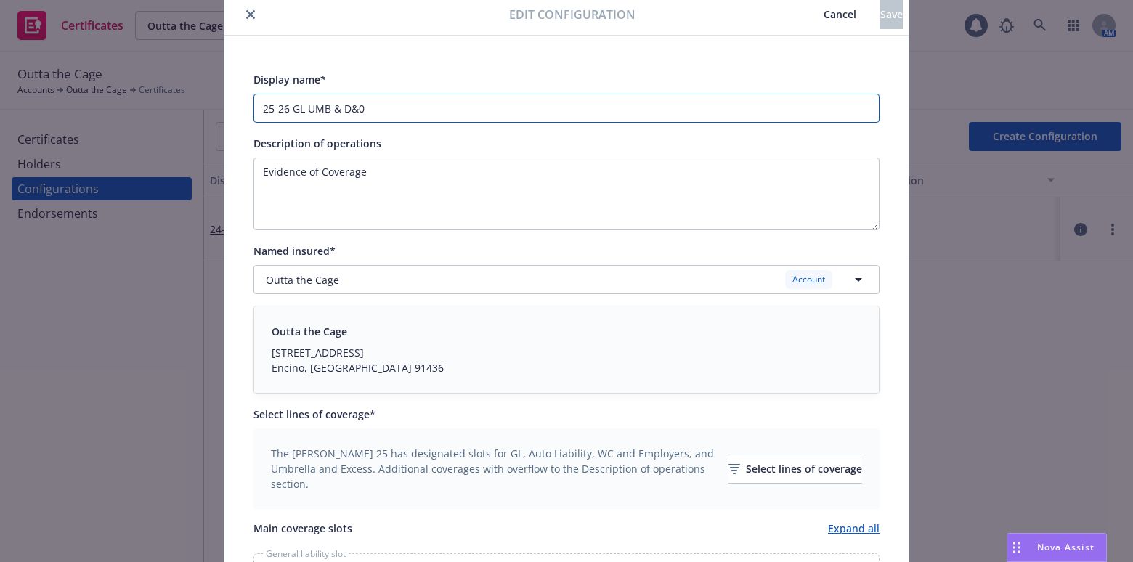
drag, startPoint x: 304, startPoint y: 115, endPoint x: 538, endPoint y: 126, distance: 233.5
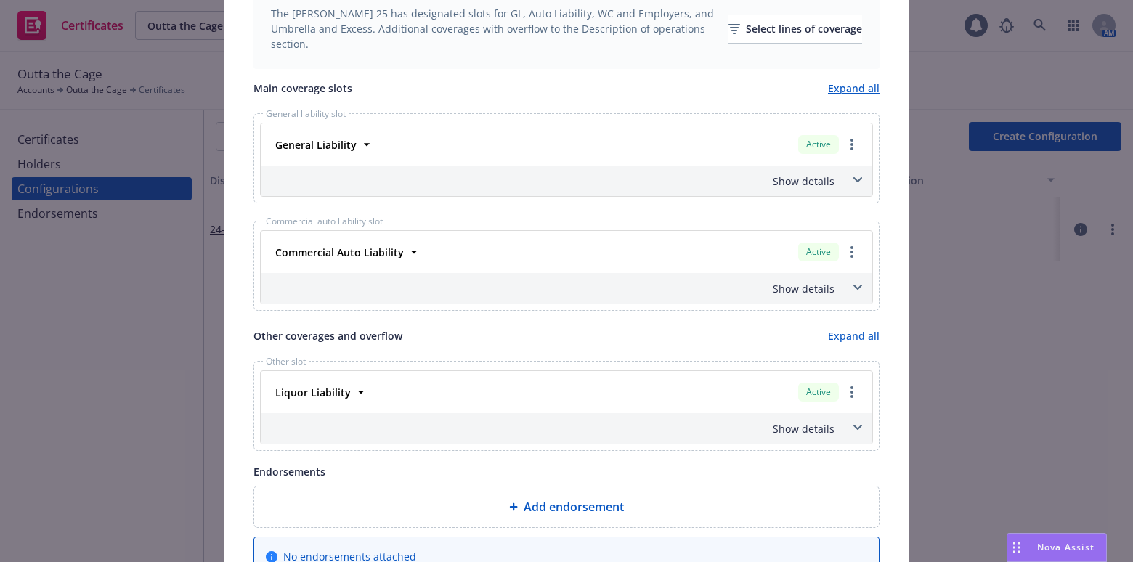
scroll to position [581, 0]
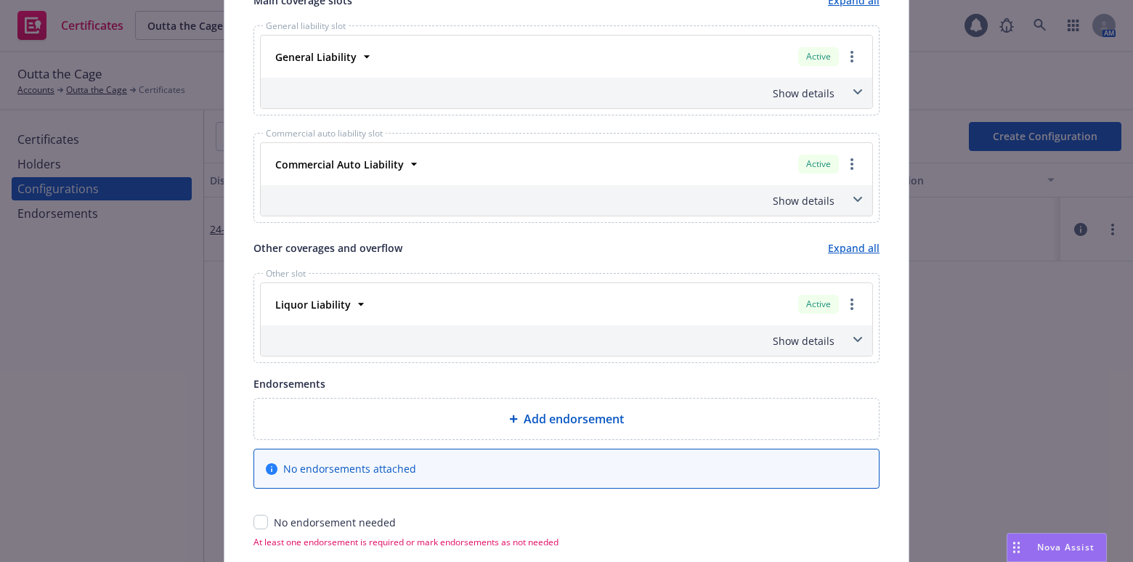
type input "25-26 GL, AL, Liquor"
click at [806, 193] on div "Show details" at bounding box center [549, 200] width 571 height 15
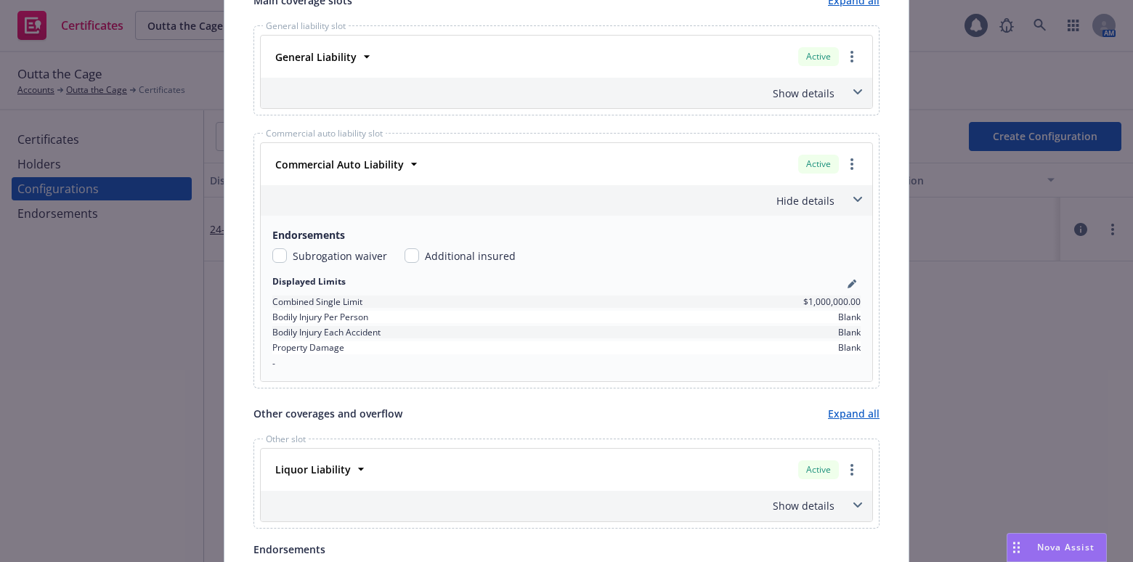
click at [404, 180] on div "Commercial Auto Liability Active Policy number 01-CP-0060626-01-06 Premium $4,6…" at bounding box center [567, 164] width 612 height 42
click at [365, 158] on strong "Commercial Auto Liability" at bounding box center [339, 165] width 129 height 14
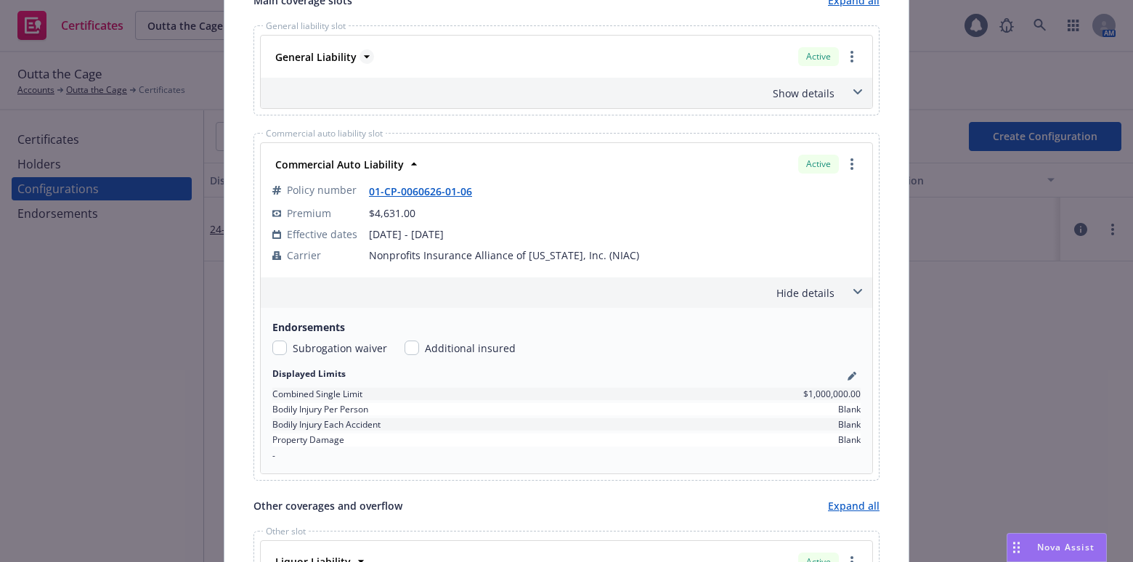
click at [320, 54] on strong "General Liability" at bounding box center [315, 57] width 81 height 14
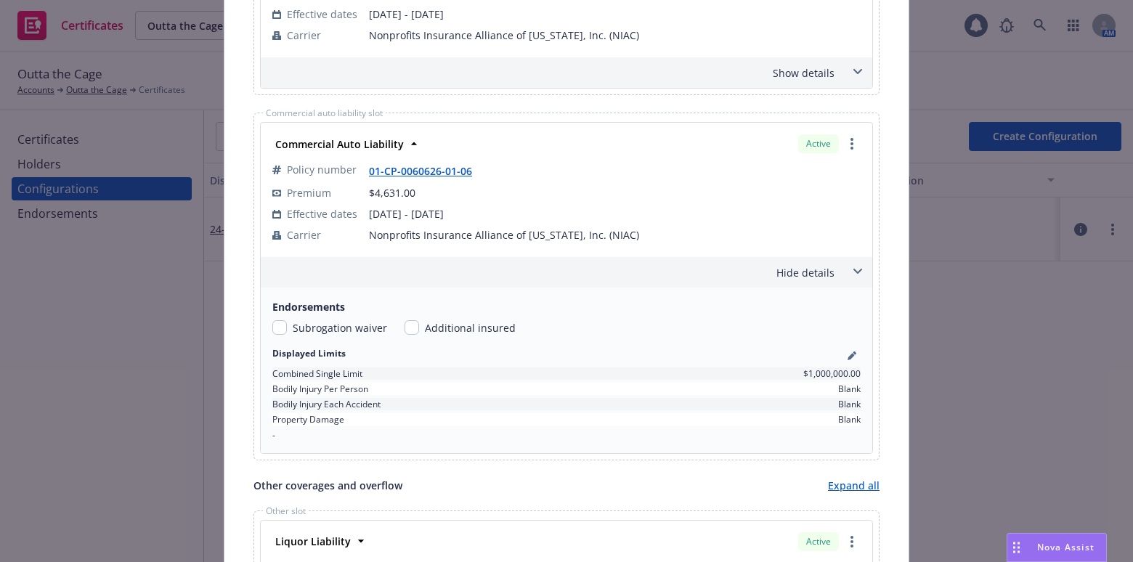
scroll to position [912, 0]
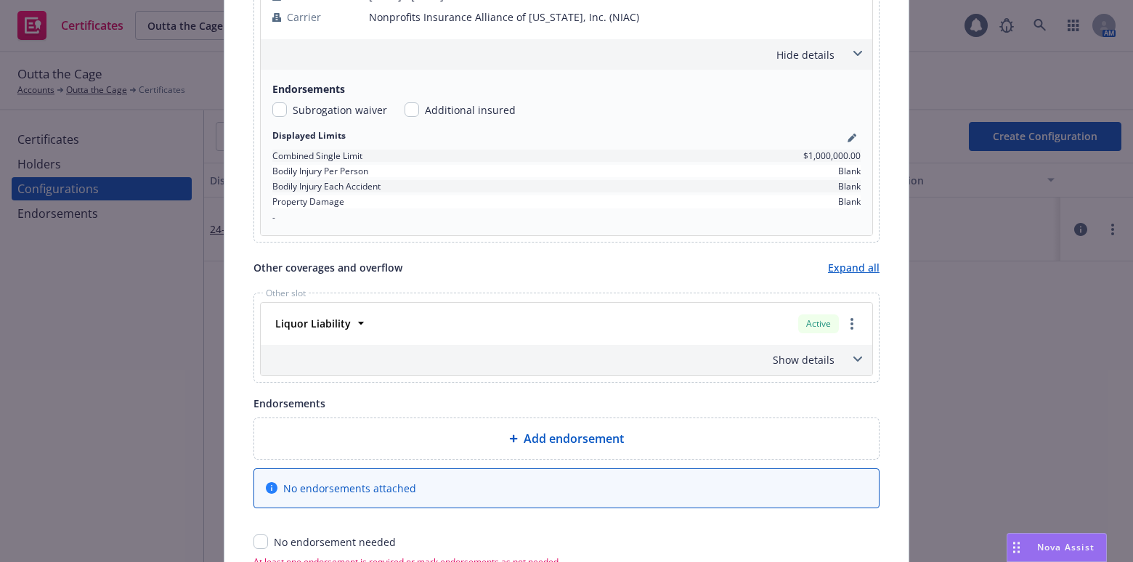
click at [806, 349] on div "Show details" at bounding box center [567, 360] width 612 height 31
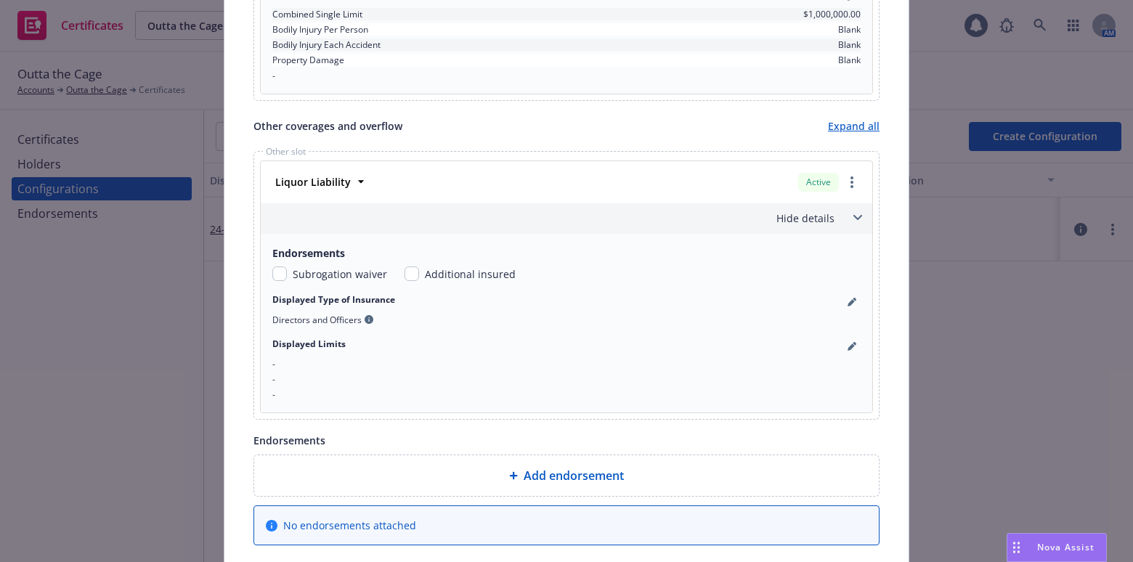
scroll to position [1110, 0]
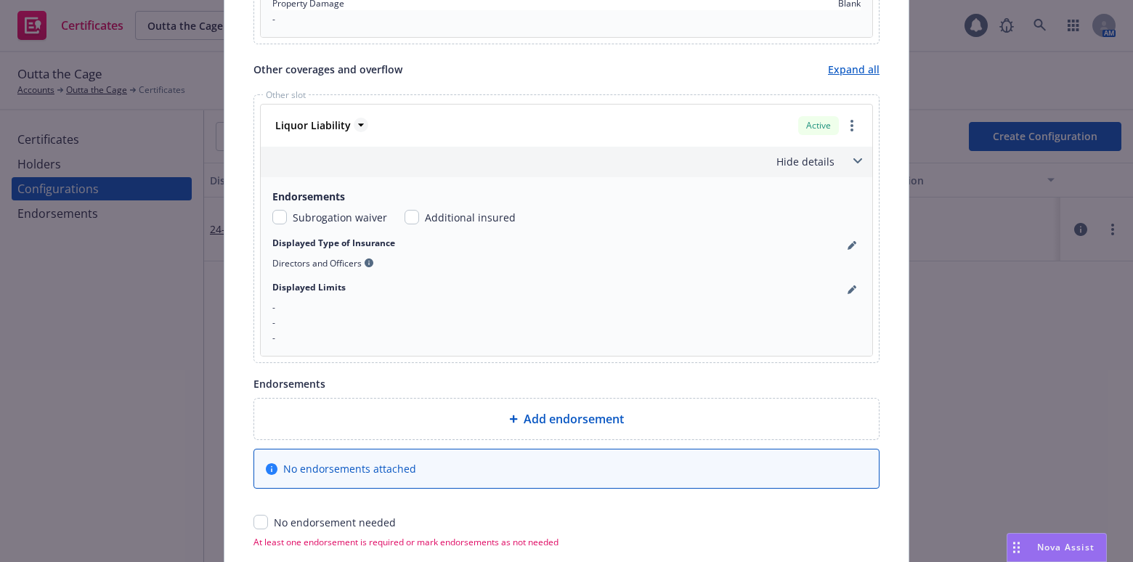
click at [342, 123] on strong "Liquor Liability" at bounding box center [313, 125] width 76 height 14
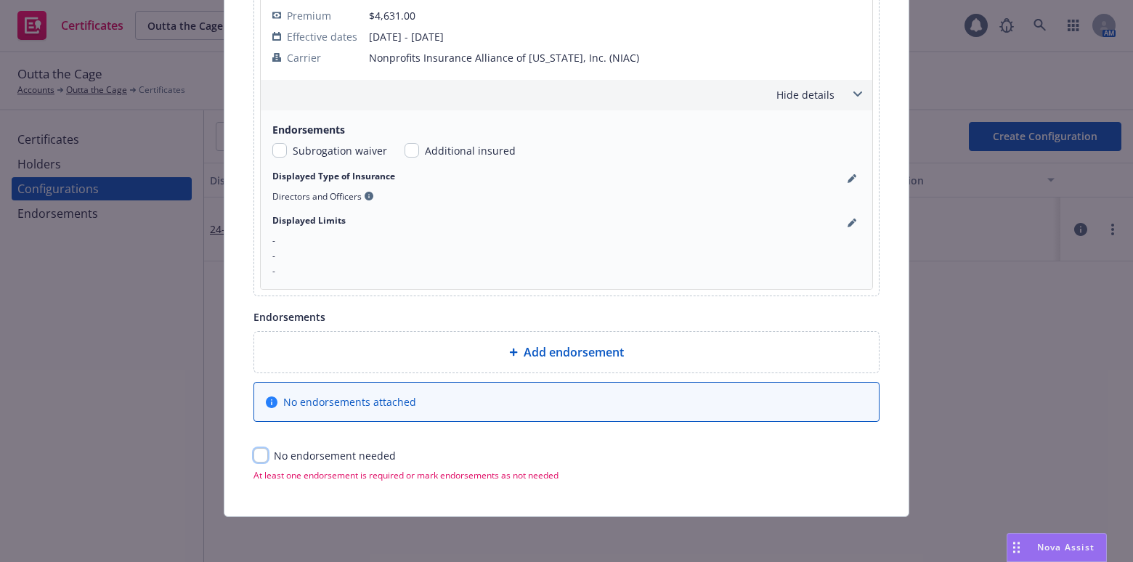
click at [254, 450] on input "checkbox" at bounding box center [261, 455] width 15 height 15
checkbox input "true"
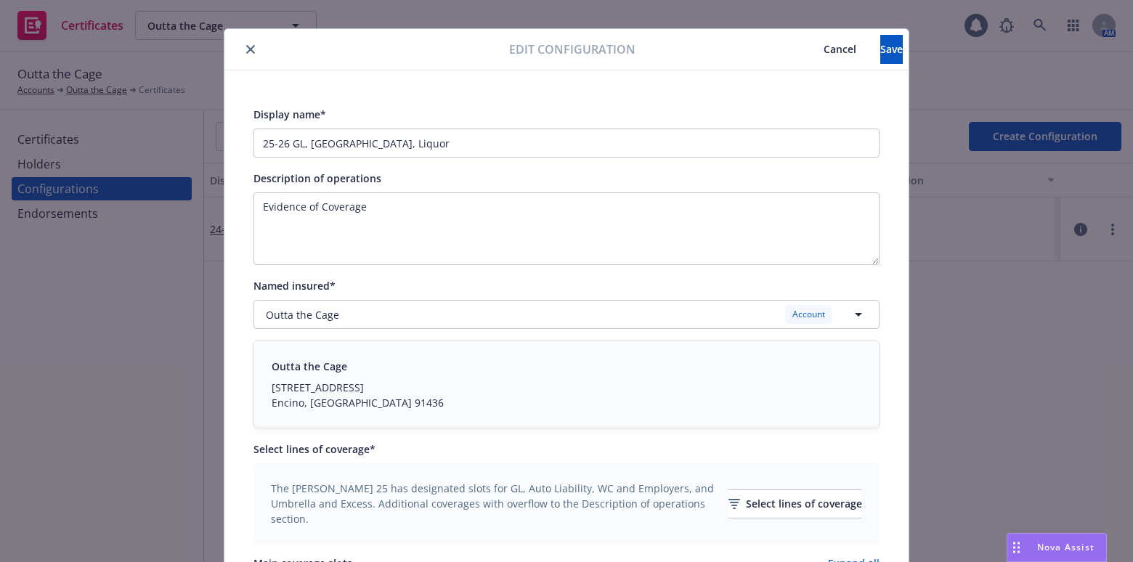
scroll to position [0, 0]
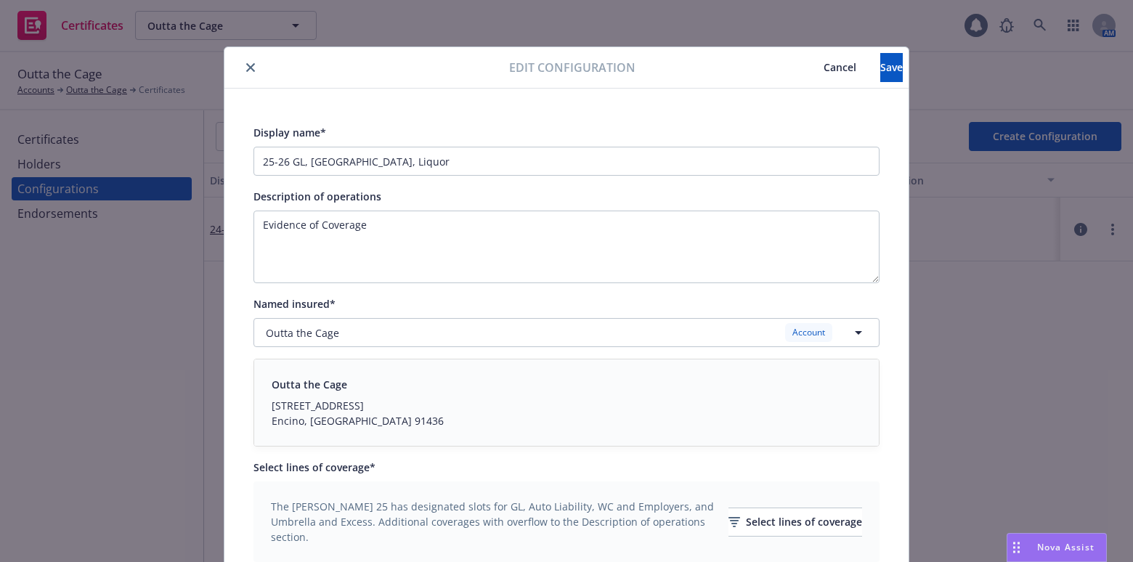
drag, startPoint x: 533, startPoint y: 435, endPoint x: 745, endPoint y: 94, distance: 401.7
click at [880, 72] on button "Save" at bounding box center [891, 67] width 23 height 29
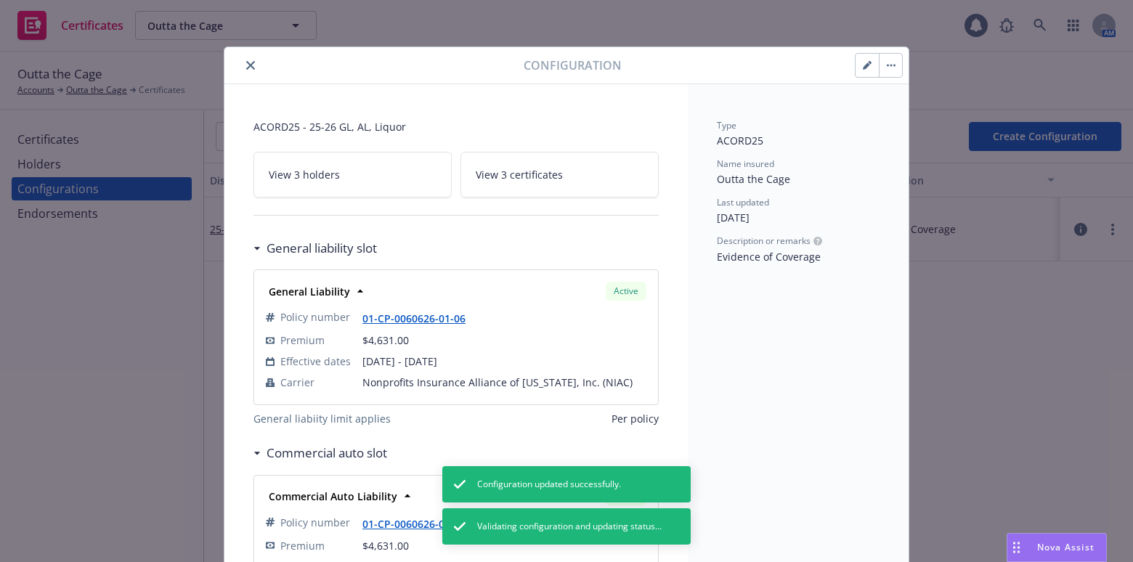
click at [242, 67] on button "close" at bounding box center [250, 65] width 17 height 17
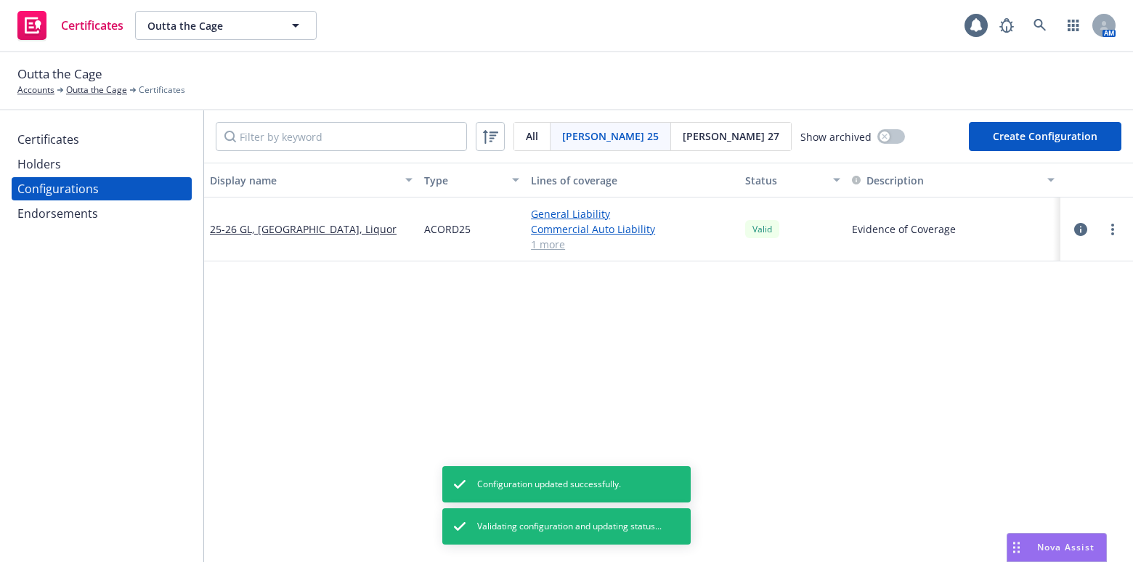
drag, startPoint x: 100, startPoint y: 395, endPoint x: 179, endPoint y: 149, distance: 258.7
click at [100, 395] on div "Certificates Holders Configurations Endorsements" at bounding box center [101, 336] width 203 height 452
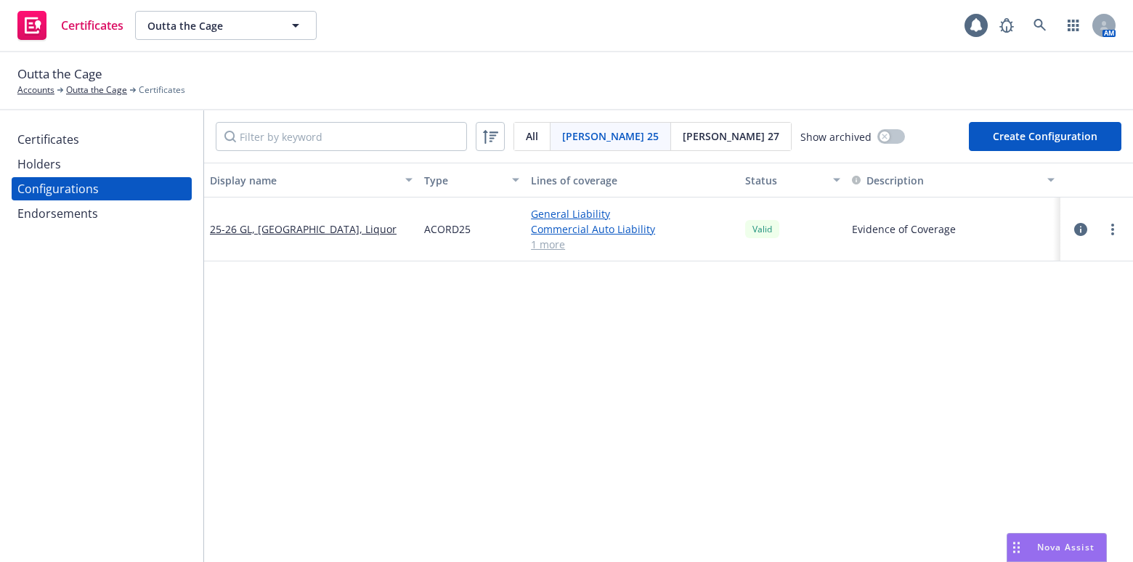
click at [1104, 221] on div at bounding box center [1112, 229] width 17 height 17
click at [1093, 230] on div at bounding box center [1096, 229] width 49 height 17
click at [1111, 228] on circle "more" at bounding box center [1112, 229] width 3 height 3
click at [973, 259] on link "Edit" at bounding box center [1031, 258] width 160 height 29
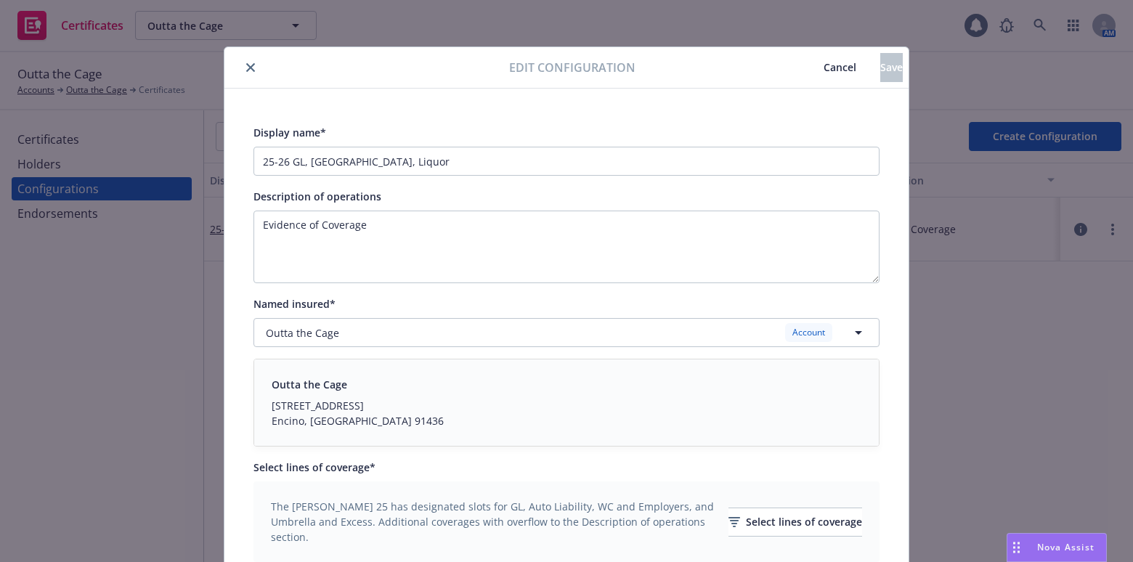
scroll to position [647, 0]
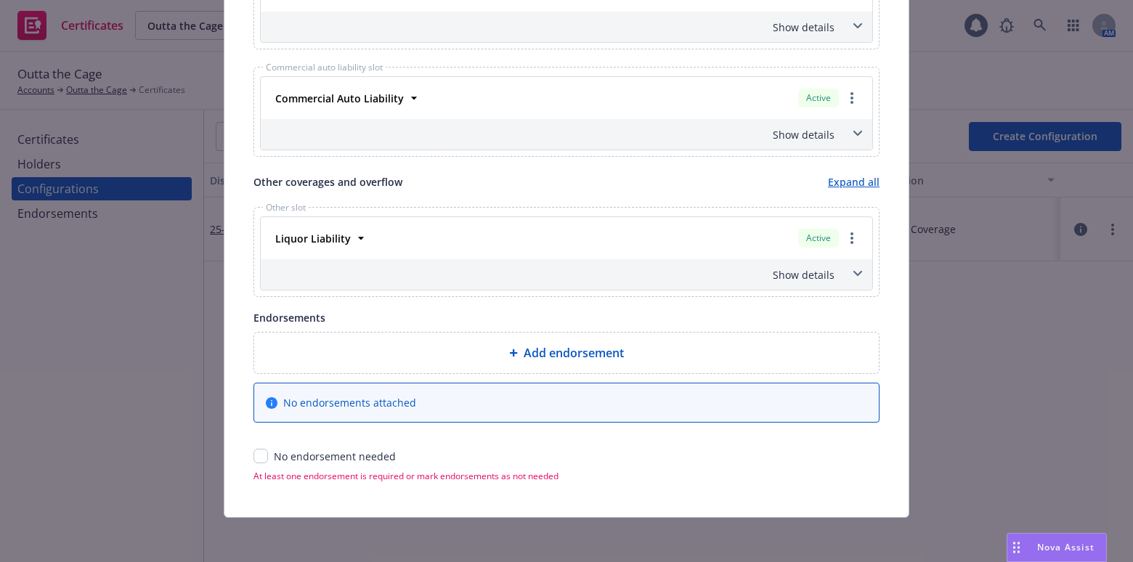
click at [797, 283] on div "Show details" at bounding box center [567, 274] width 612 height 31
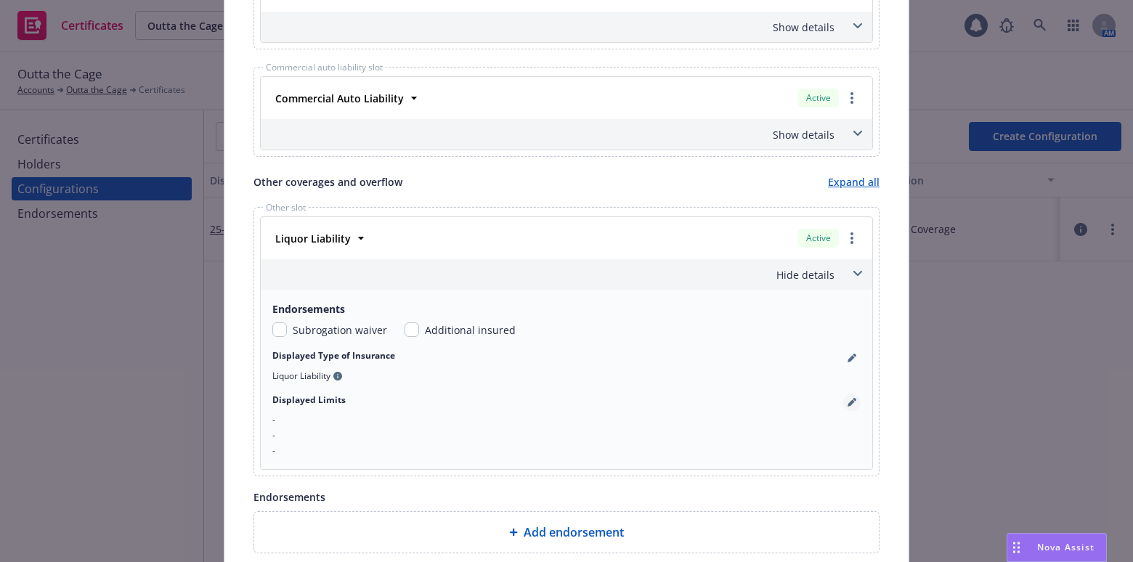
click at [848, 401] on icon "pencil" at bounding box center [851, 403] width 7 height 7
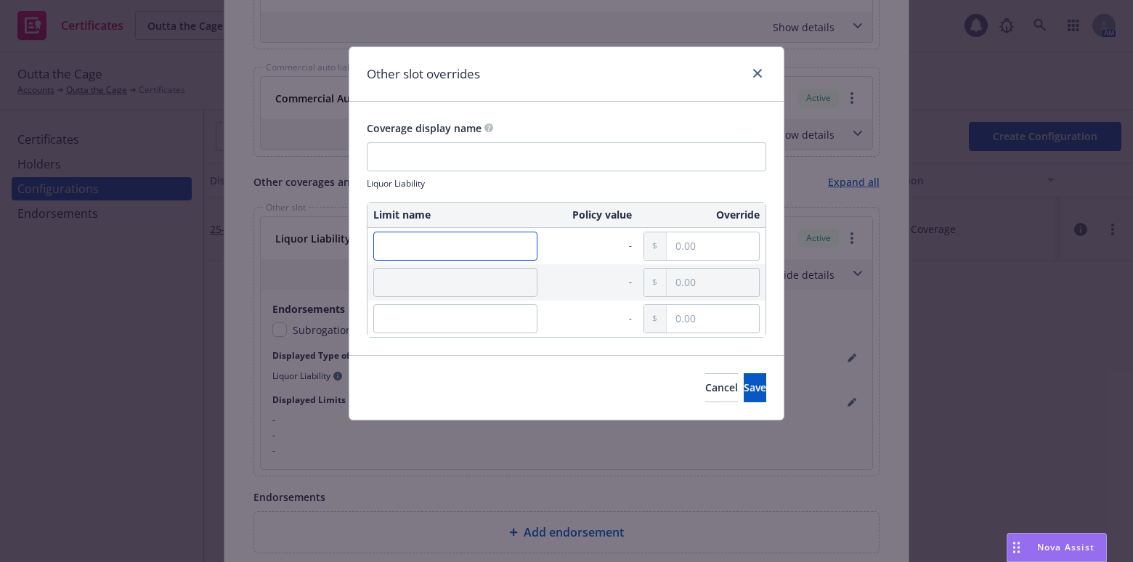
click at [442, 232] on input "text" at bounding box center [455, 246] width 164 height 29
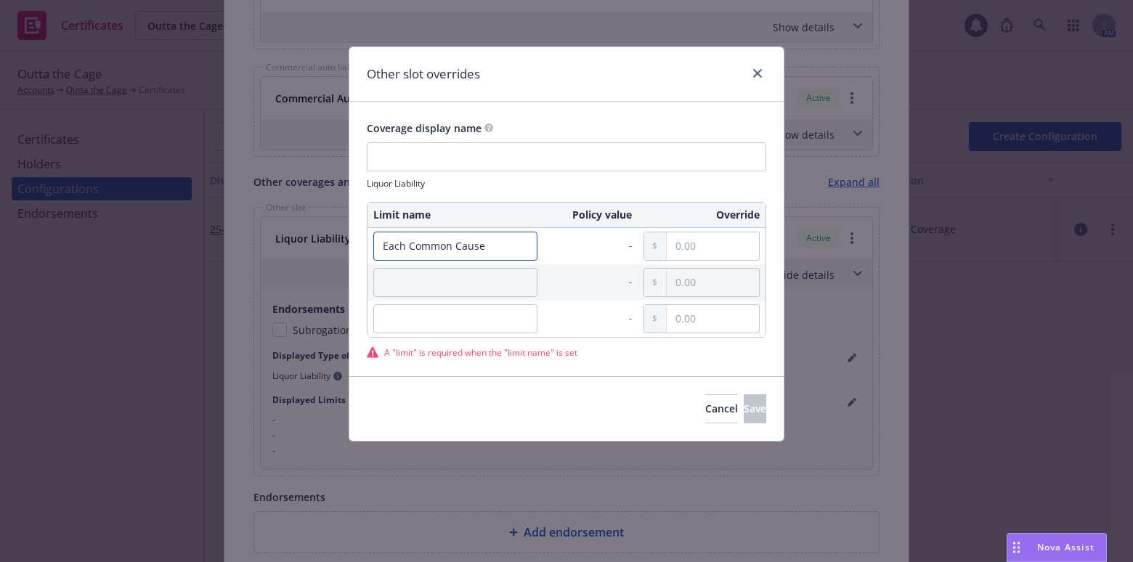
type input "Each Common Cause"
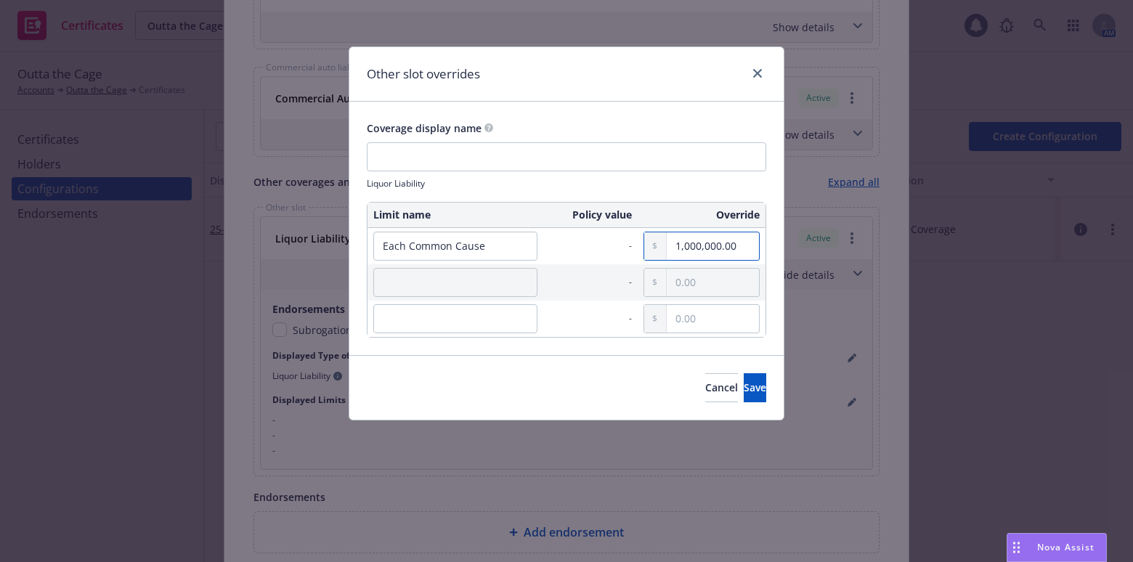
type input "1,000,000.00"
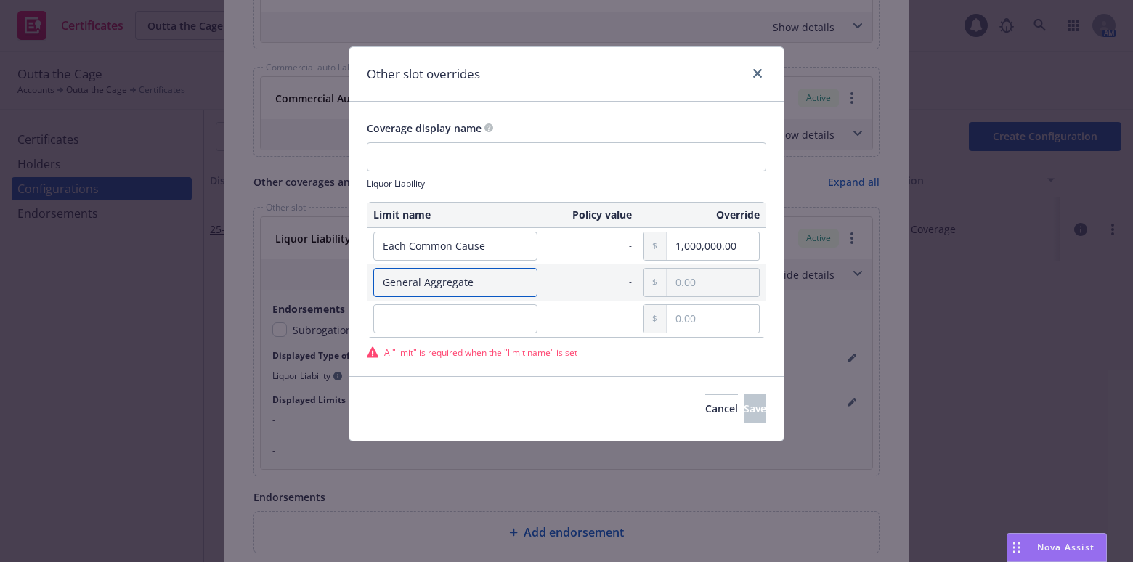
type input "General Aggregate"
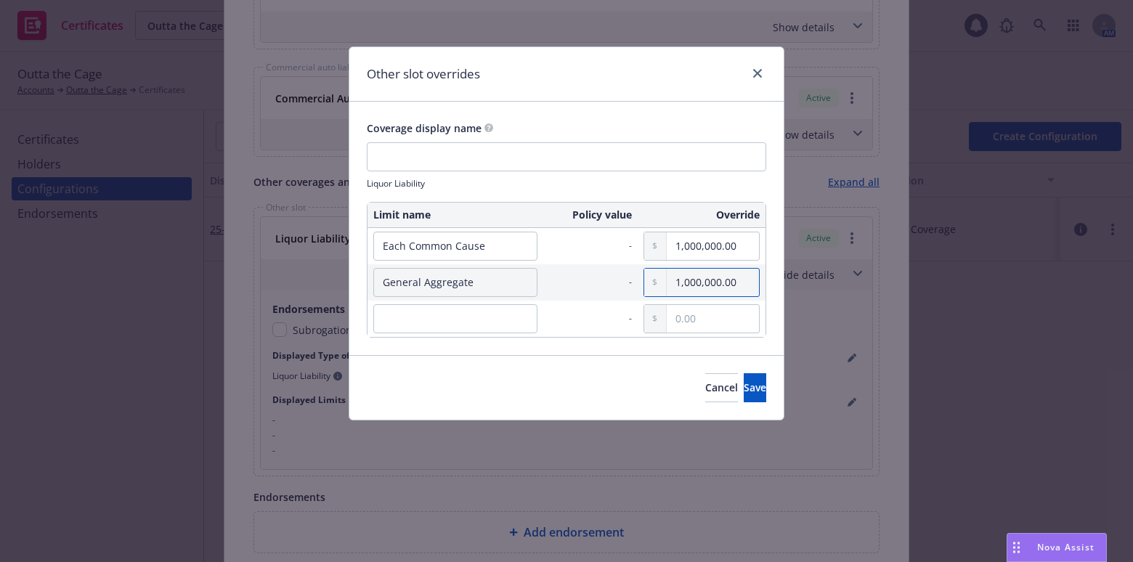
type input "1,000,000.00"
click at [747, 395] on button "Save" at bounding box center [755, 387] width 23 height 29
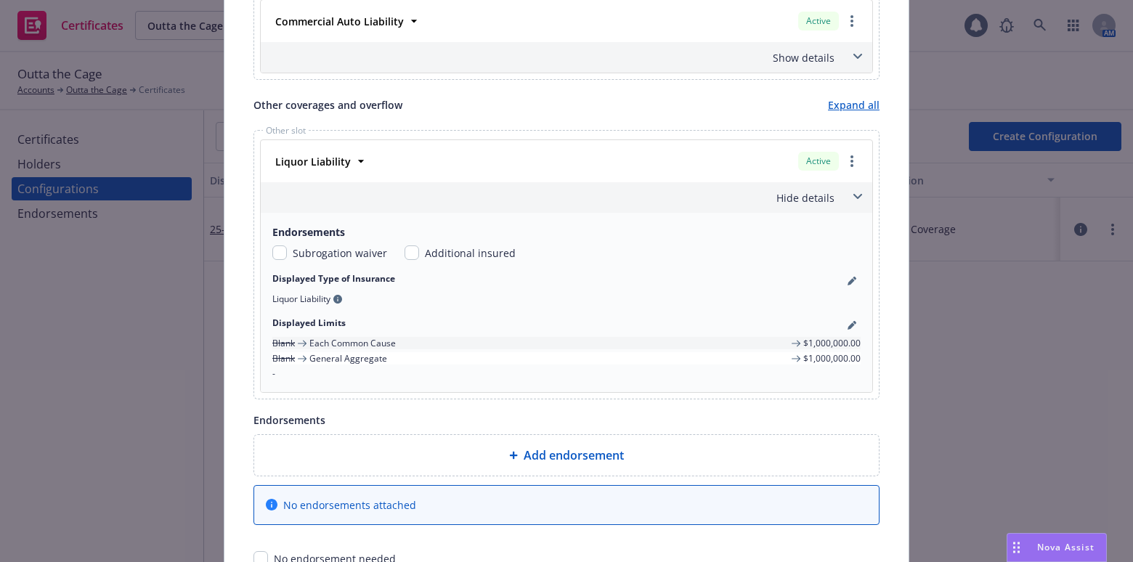
scroll to position [827, 0]
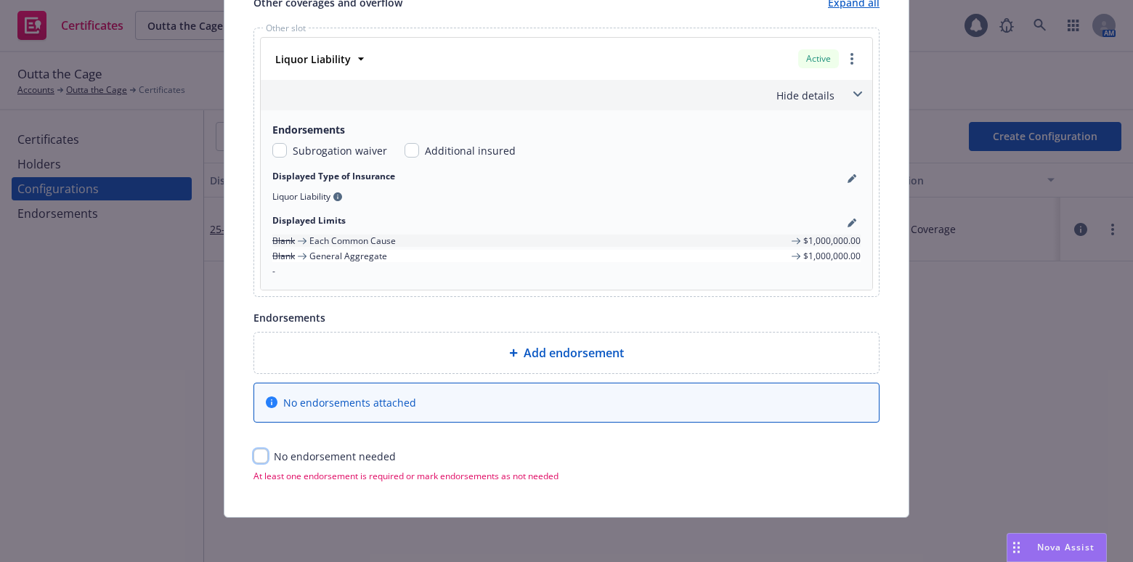
click at [258, 450] on input "checkbox" at bounding box center [261, 456] width 15 height 15
checkbox input "true"
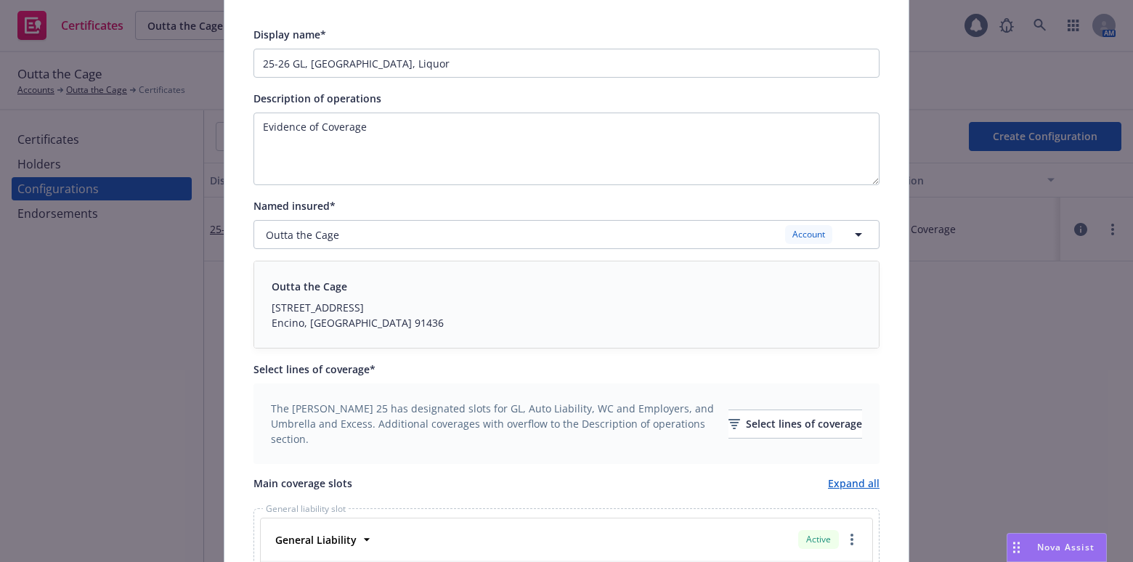
scroll to position [0, 0]
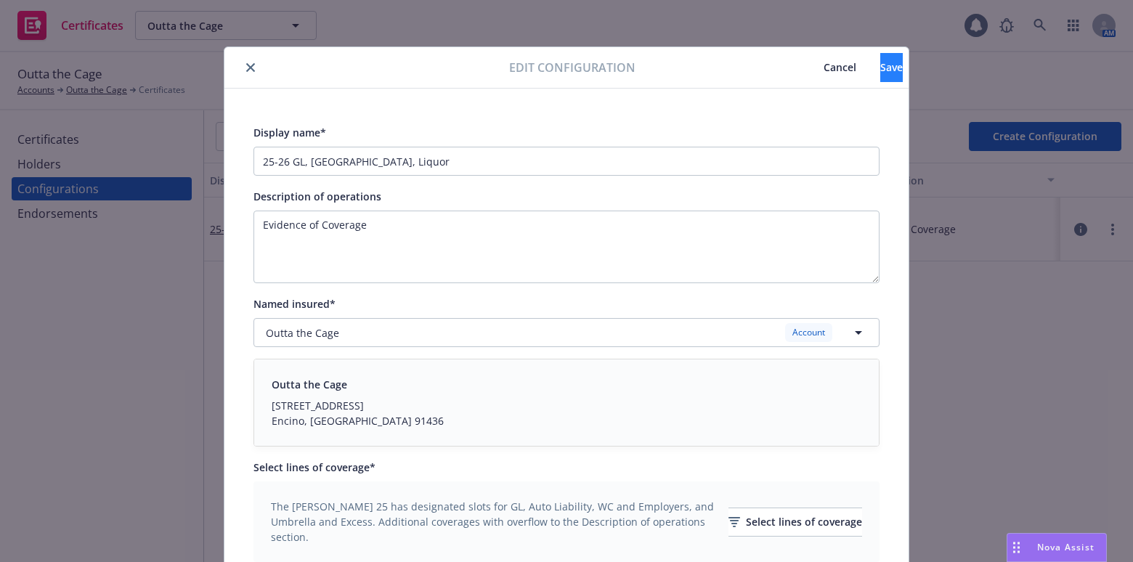
drag, startPoint x: 627, startPoint y: -48, endPoint x: 838, endPoint y: 59, distance: 236.8
click at [880, 73] on span "Save" at bounding box center [891, 67] width 23 height 14
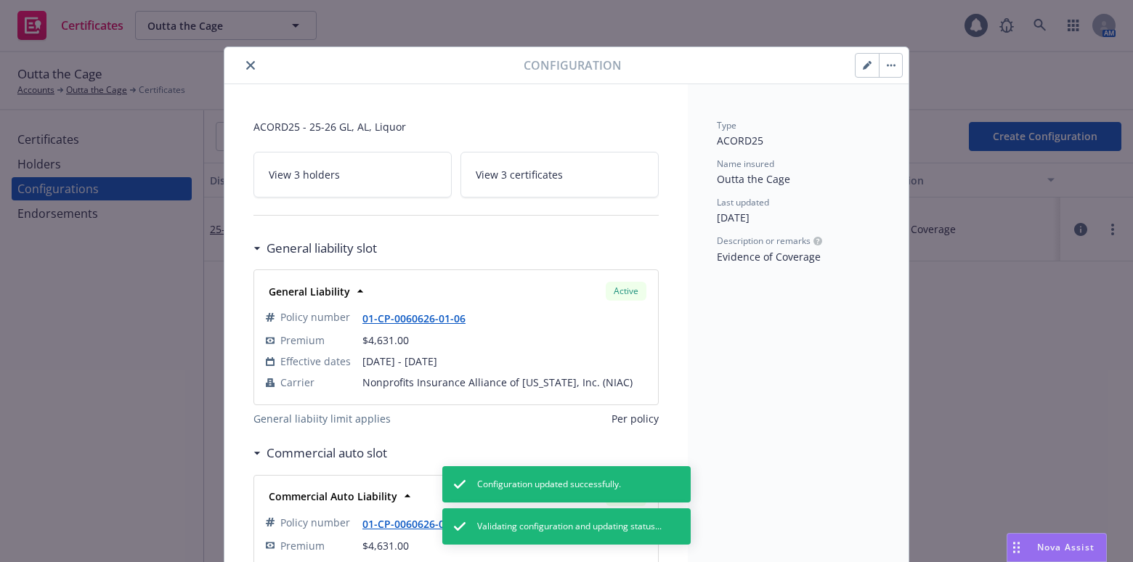
click at [248, 67] on icon "close" at bounding box center [250, 65] width 9 height 9
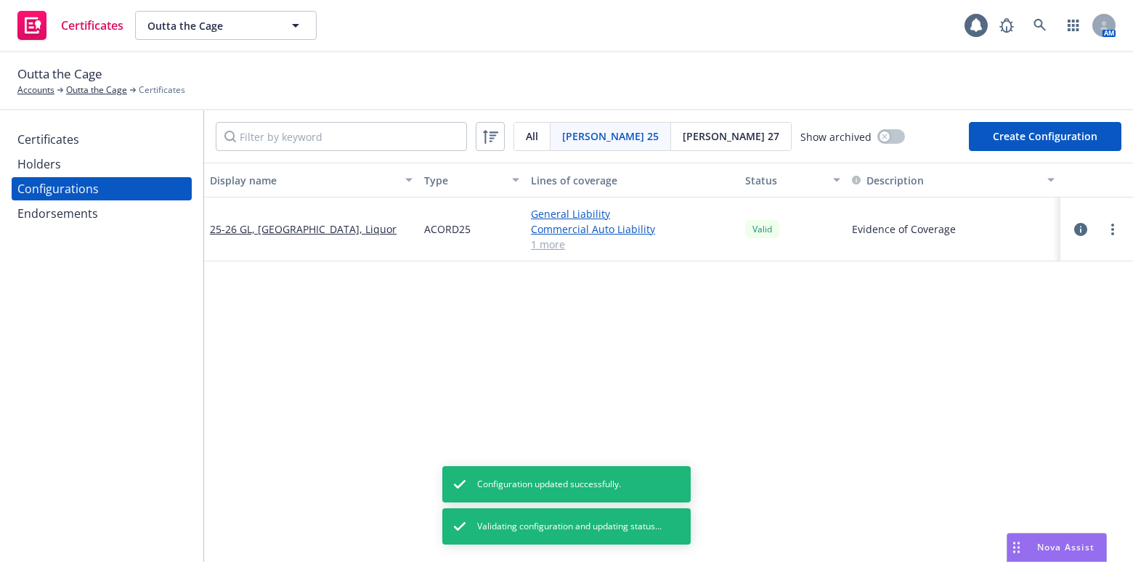
click at [44, 171] on div "Holders" at bounding box center [39, 164] width 44 height 23
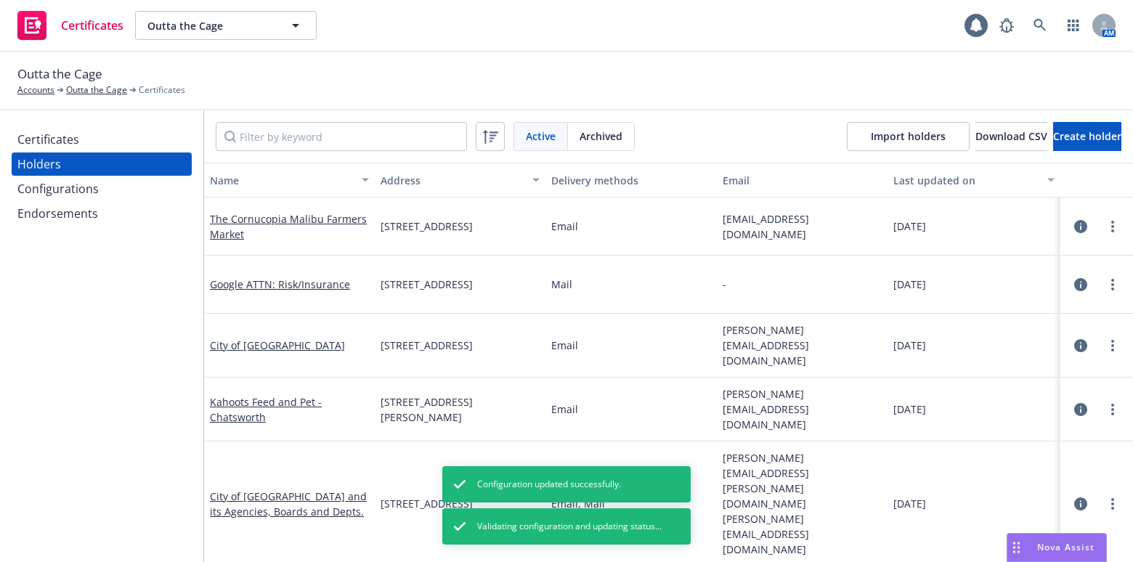
click at [54, 153] on div "Holders" at bounding box center [39, 164] width 44 height 23
click at [61, 150] on div "Certificates" at bounding box center [48, 139] width 62 height 23
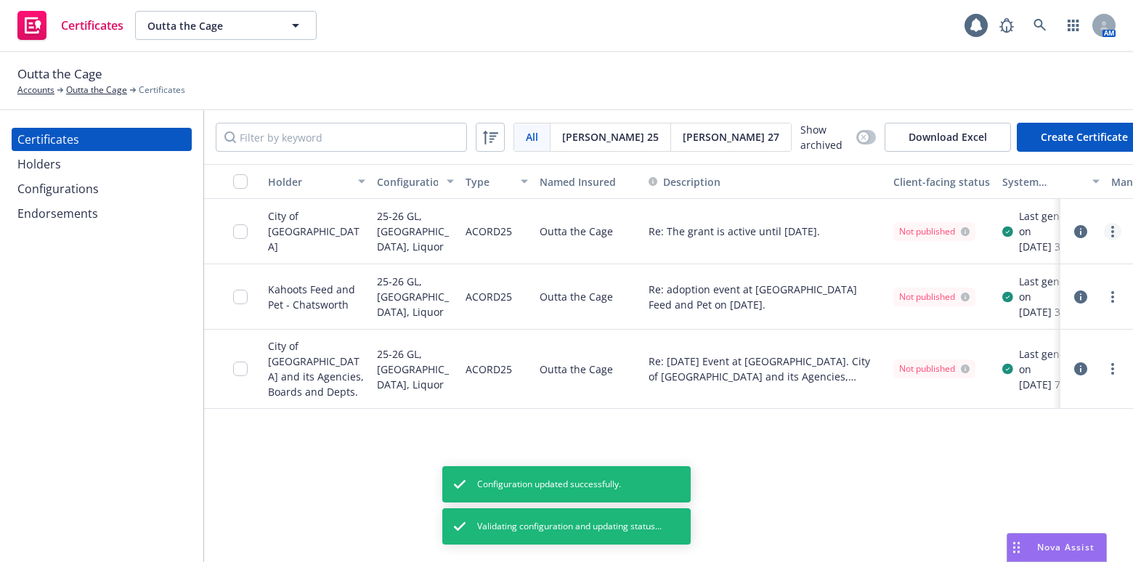
click at [1112, 240] on link "more" at bounding box center [1112, 231] width 17 height 17
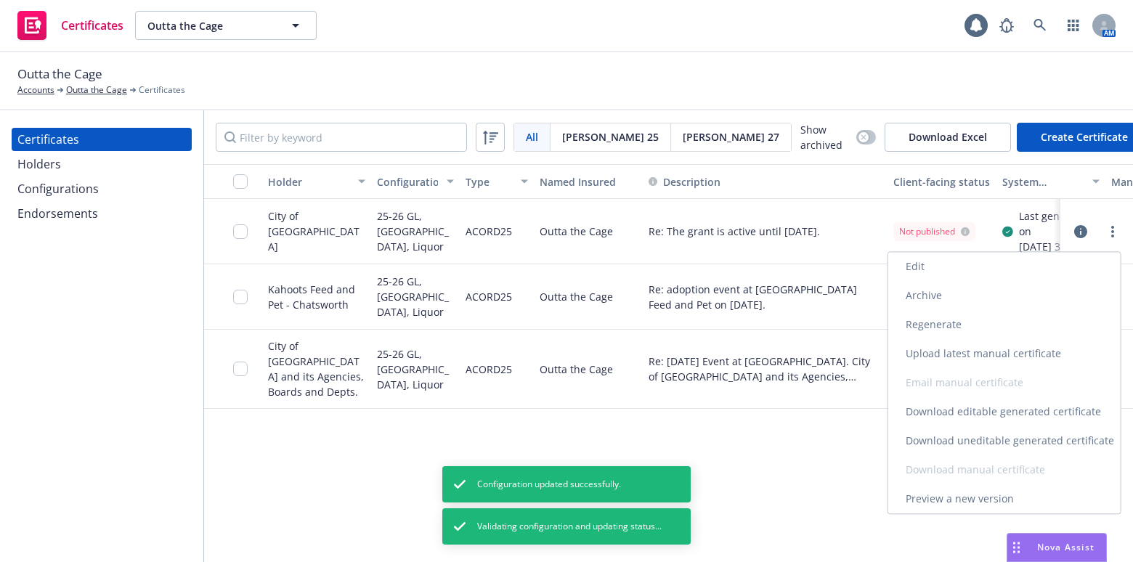
click at [924, 303] on link "Archive" at bounding box center [1004, 295] width 232 height 29
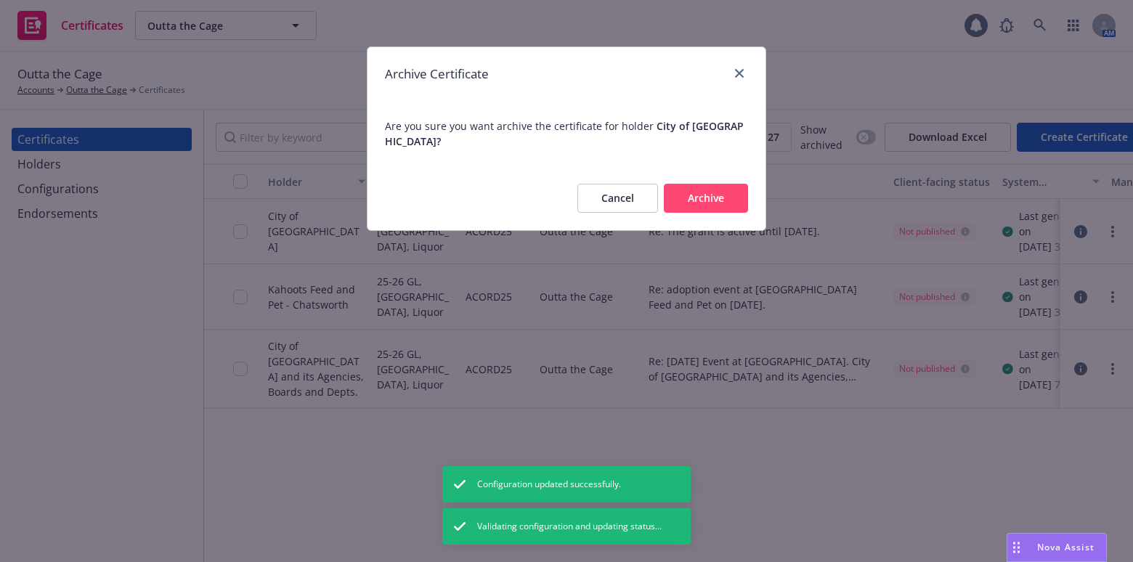
click at [716, 198] on button "Archive" at bounding box center [706, 198] width 84 height 29
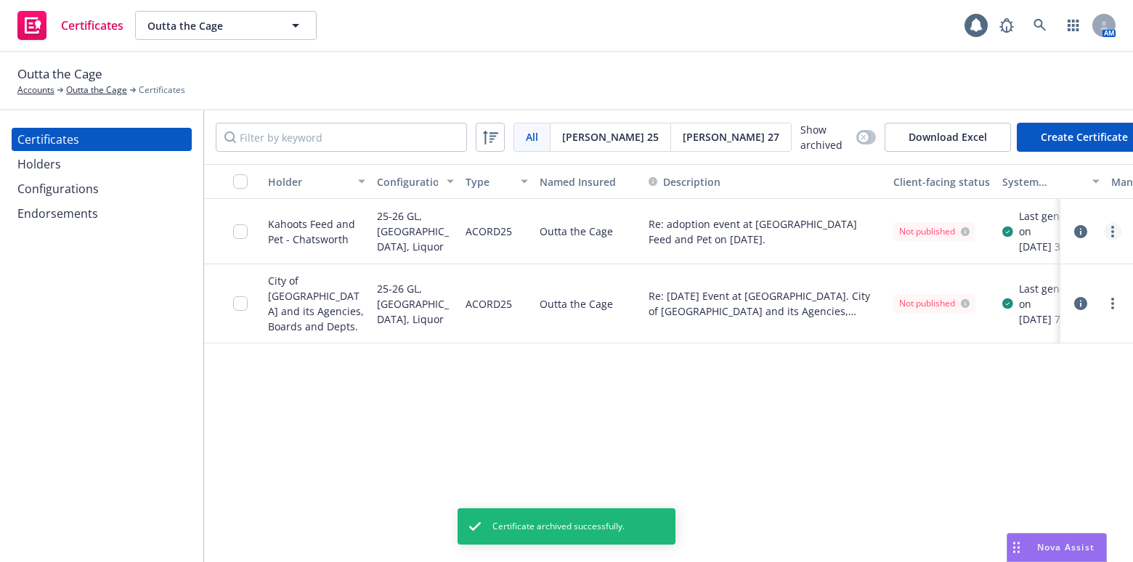
click at [1113, 238] on icon "more" at bounding box center [1112, 232] width 3 height 12
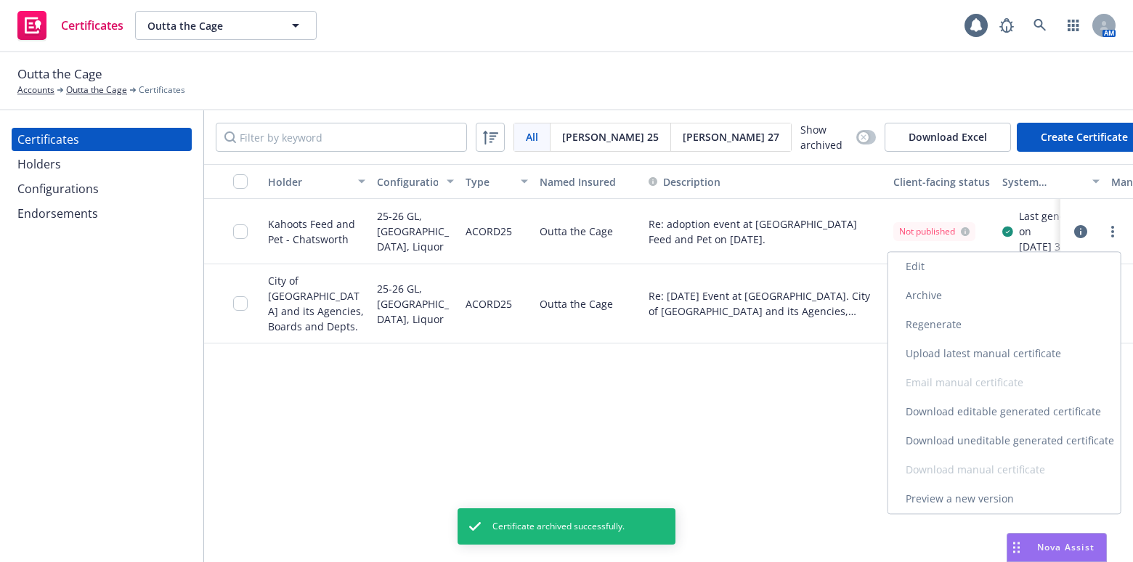
click at [929, 298] on link "Archive" at bounding box center [1004, 295] width 232 height 29
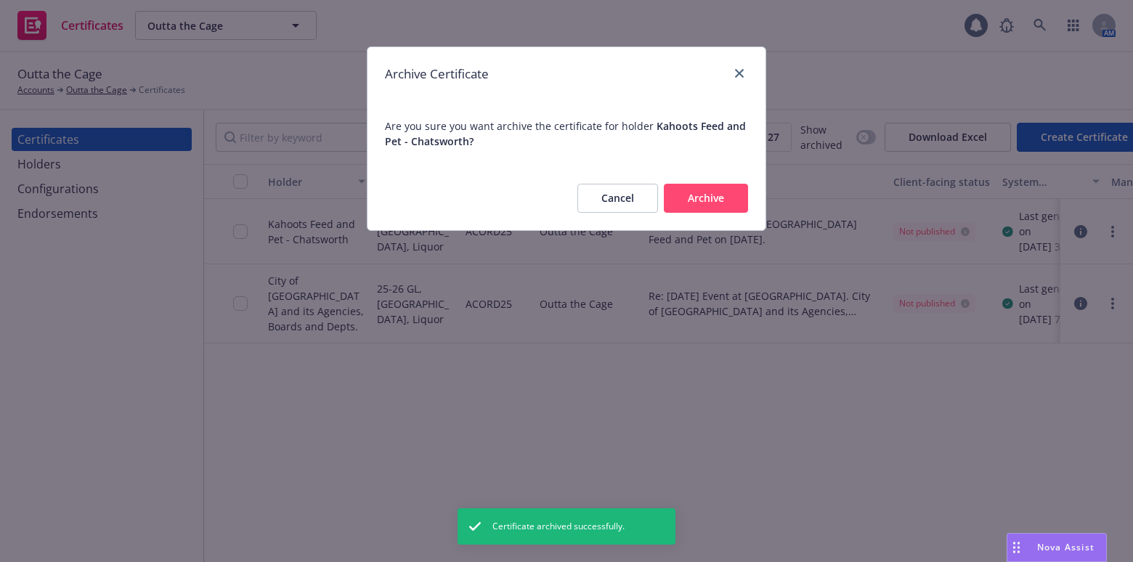
click at [736, 208] on button "Archive" at bounding box center [706, 198] width 84 height 29
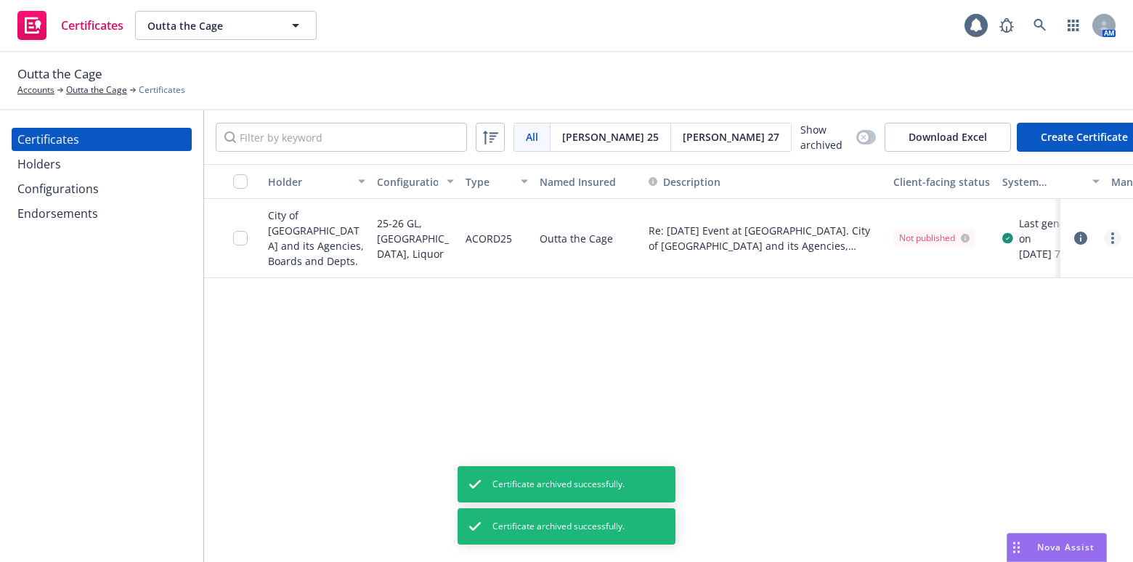
click at [1111, 237] on icon "more" at bounding box center [1112, 238] width 3 height 12
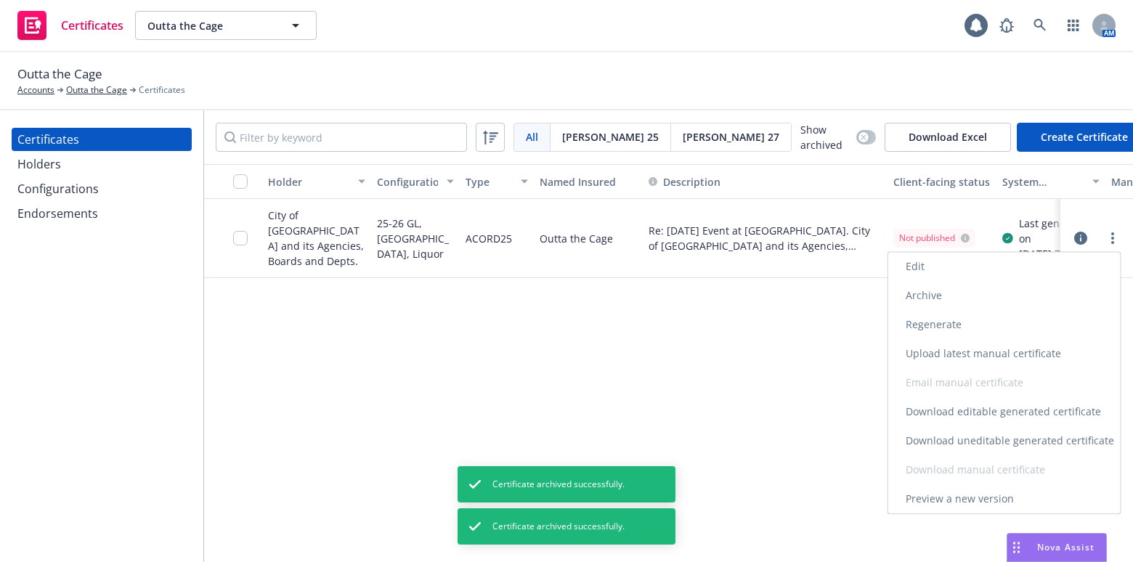
click at [963, 296] on link "Archive" at bounding box center [1004, 295] width 232 height 29
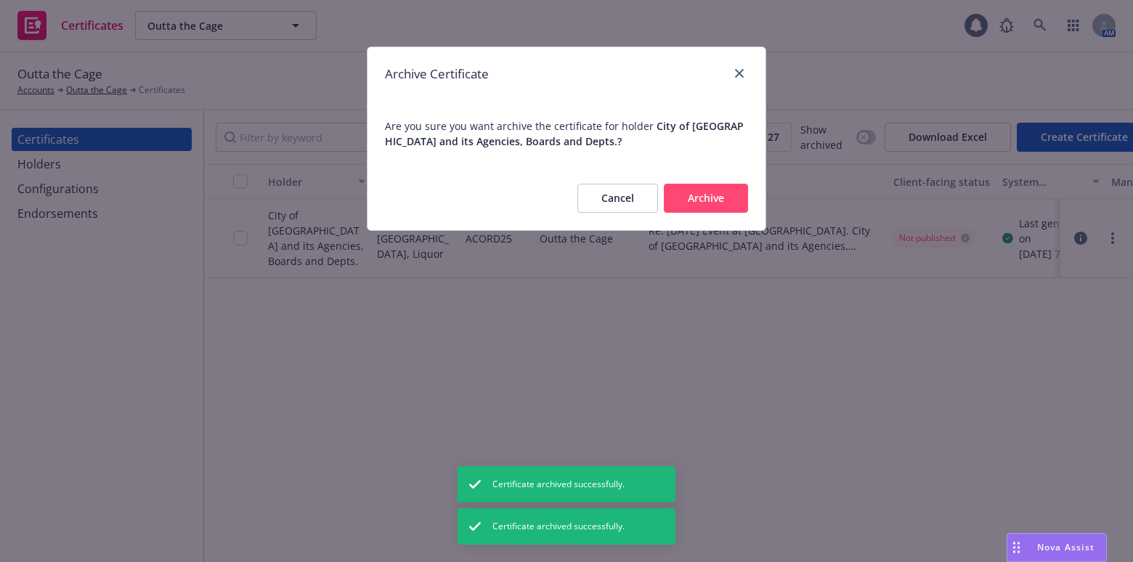
click at [726, 196] on button "Archive" at bounding box center [706, 198] width 84 height 29
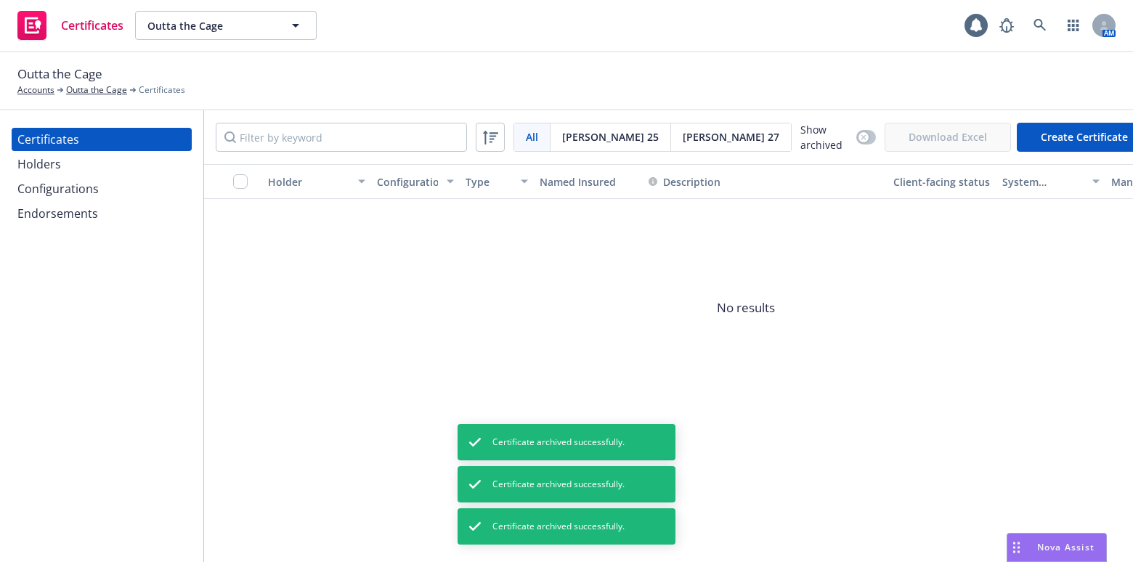
click at [91, 206] on div "Endorsements" at bounding box center [57, 213] width 81 height 23
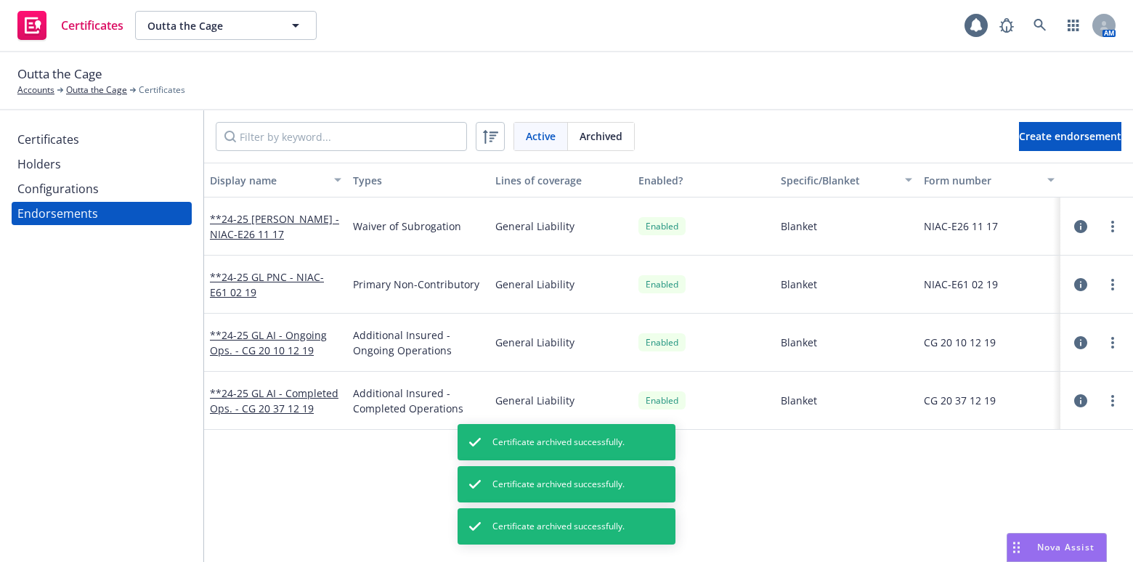
scroll to position [65, 0]
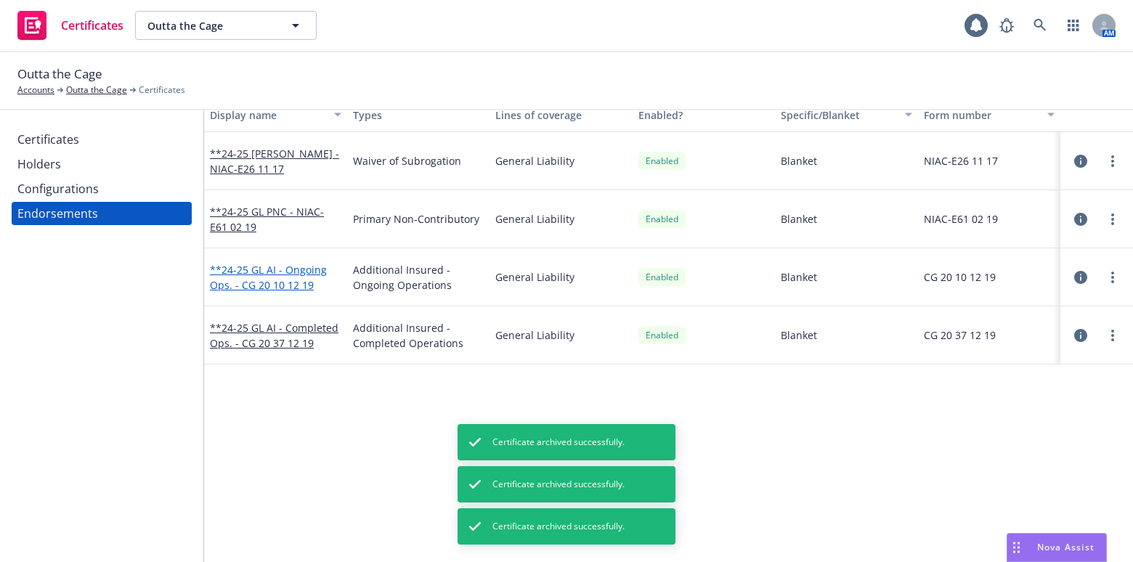
click at [291, 283] on link "**24-25 GL AI - Ongoing Ops. - CG 20 10 12 19" at bounding box center [268, 277] width 117 height 29
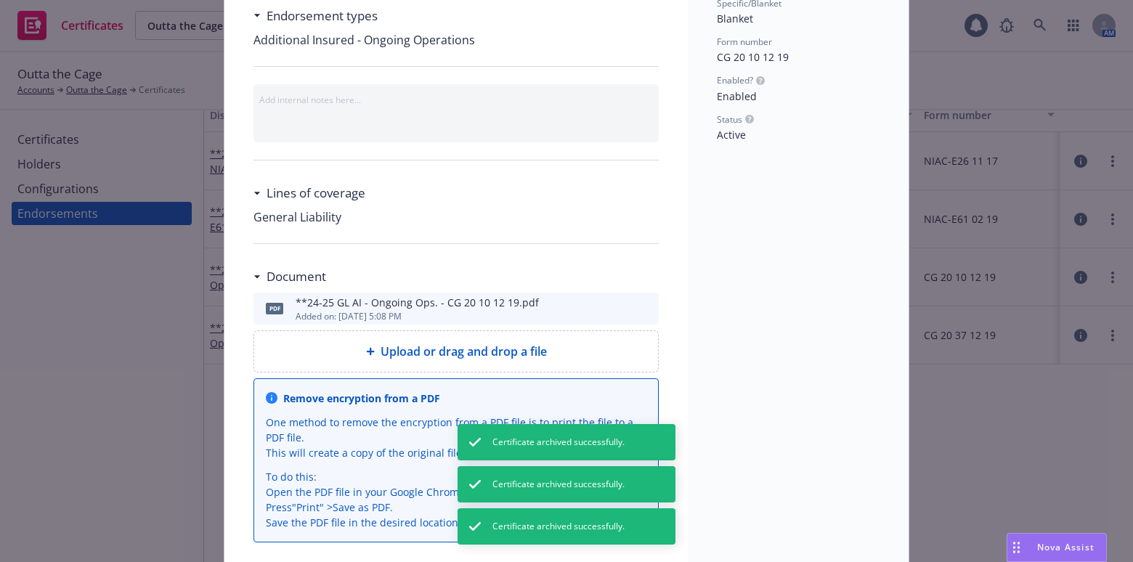
scroll to position [198, 0]
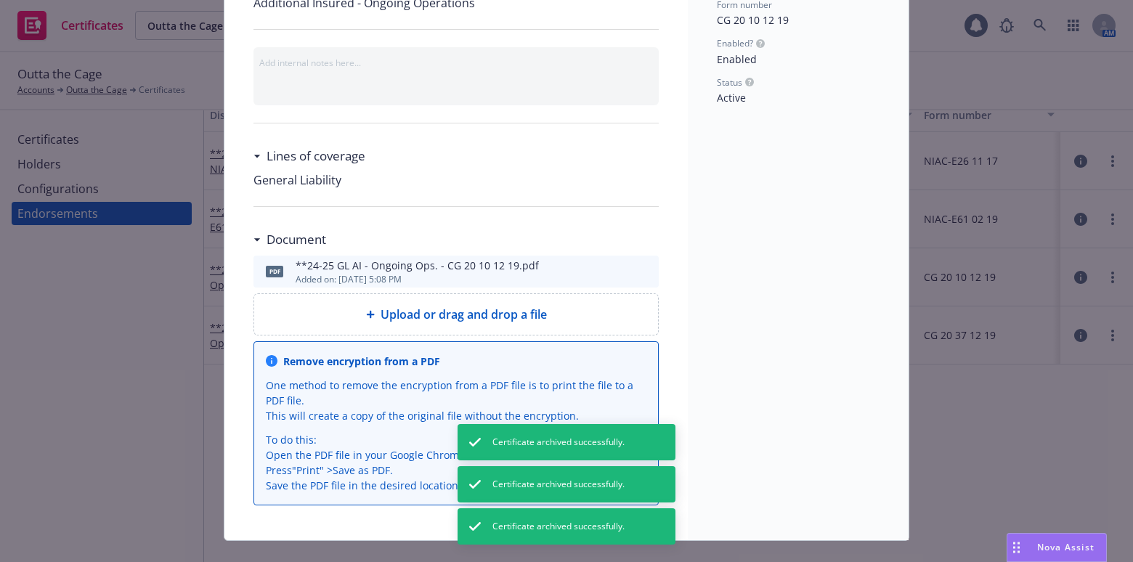
click at [639, 269] on icon "preview file" at bounding box center [645, 271] width 13 height 10
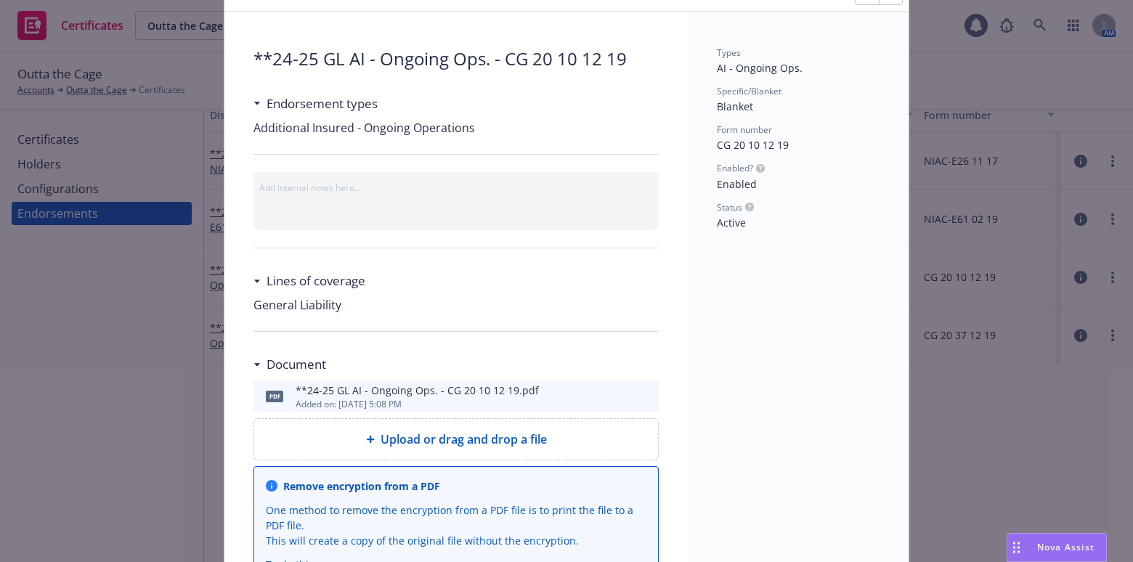
scroll to position [0, 0]
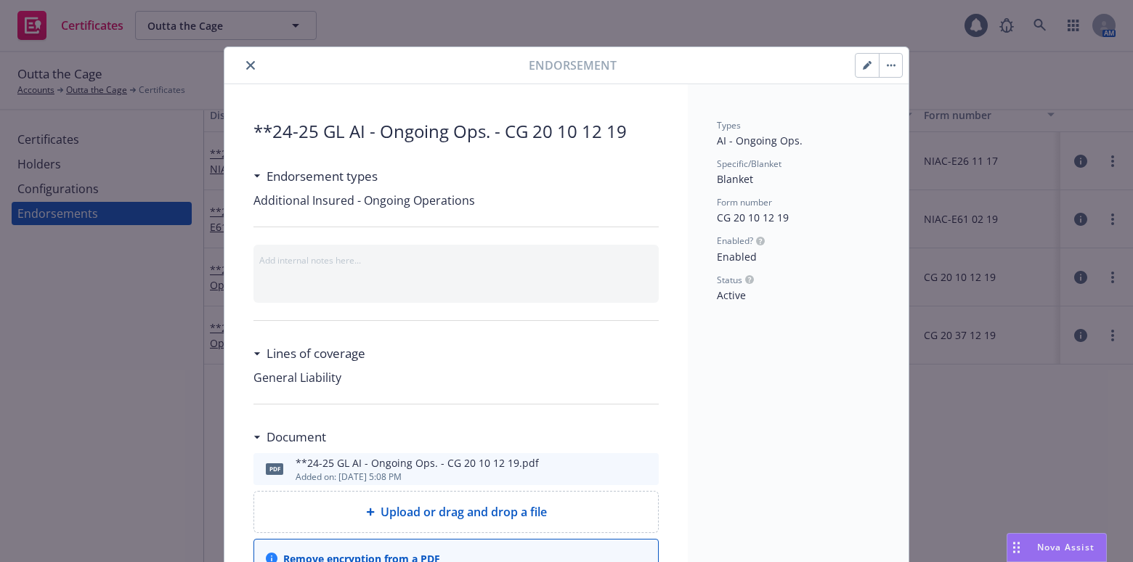
click at [247, 61] on icon "close" at bounding box center [250, 65] width 9 height 9
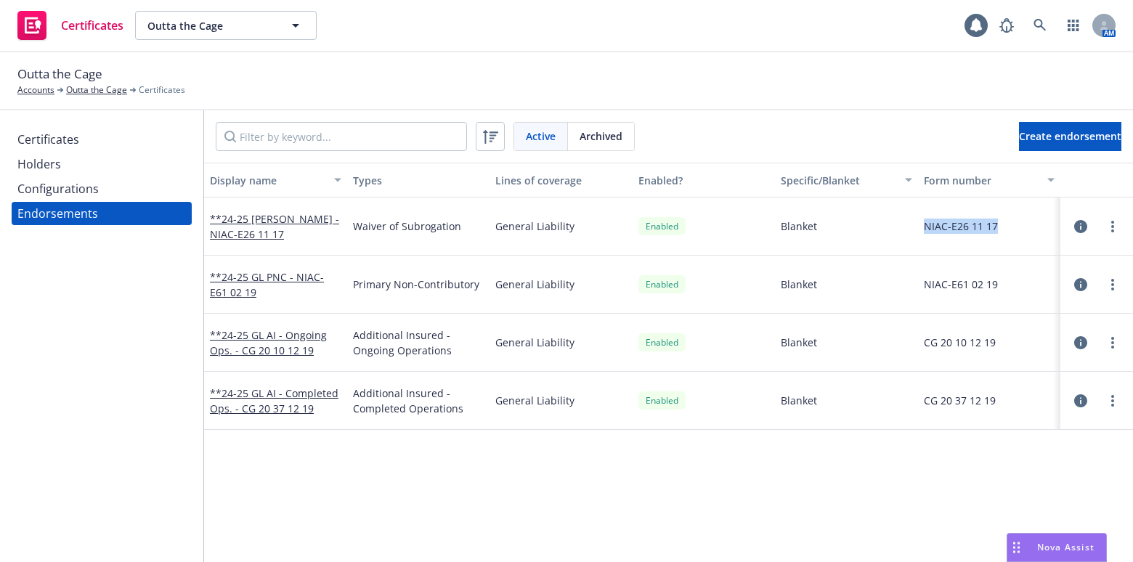
drag, startPoint x: 999, startPoint y: 236, endPoint x: 904, endPoint y: 229, distance: 94.7
click at [904, 229] on div "**24-25 GL WOS - NIAC-E26 11 17 Waiver of Subrogation General Liability Enabled…" at bounding box center [668, 227] width 929 height 58
copy div "NIAC-E26 11 17"
drag, startPoint x: 988, startPoint y: 277, endPoint x: 700, endPoint y: 197, distance: 298.6
click at [899, 280] on div "**24-25 GL PNC - NIAC-E61 02 19 Primary Non-Contributory General Liability Enab…" at bounding box center [668, 285] width 929 height 58
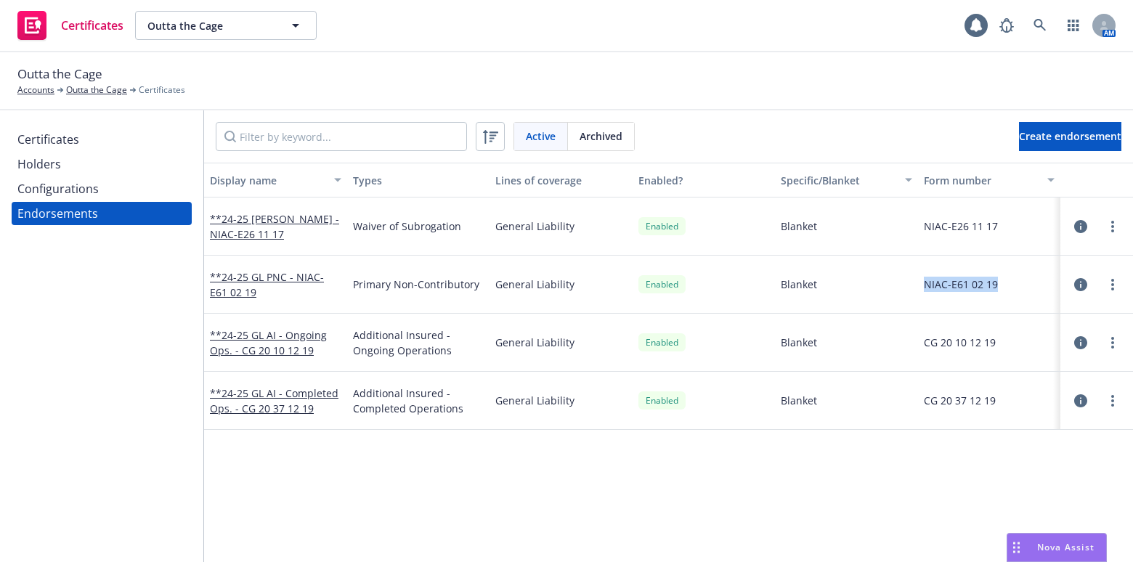
copy div "NIAC-E61 02 19"
drag, startPoint x: 995, startPoint y: 342, endPoint x: 907, endPoint y: 350, distance: 88.3
click at [907, 350] on div "**24-25 GL AI - Ongoing Ops. - CG 20 10 12 19 Additional Insured - Ongoing Oper…" at bounding box center [668, 343] width 929 height 58
copy div "CG 20 10 12 19"
drag, startPoint x: 997, startPoint y: 385, endPoint x: 915, endPoint y: 389, distance: 82.2
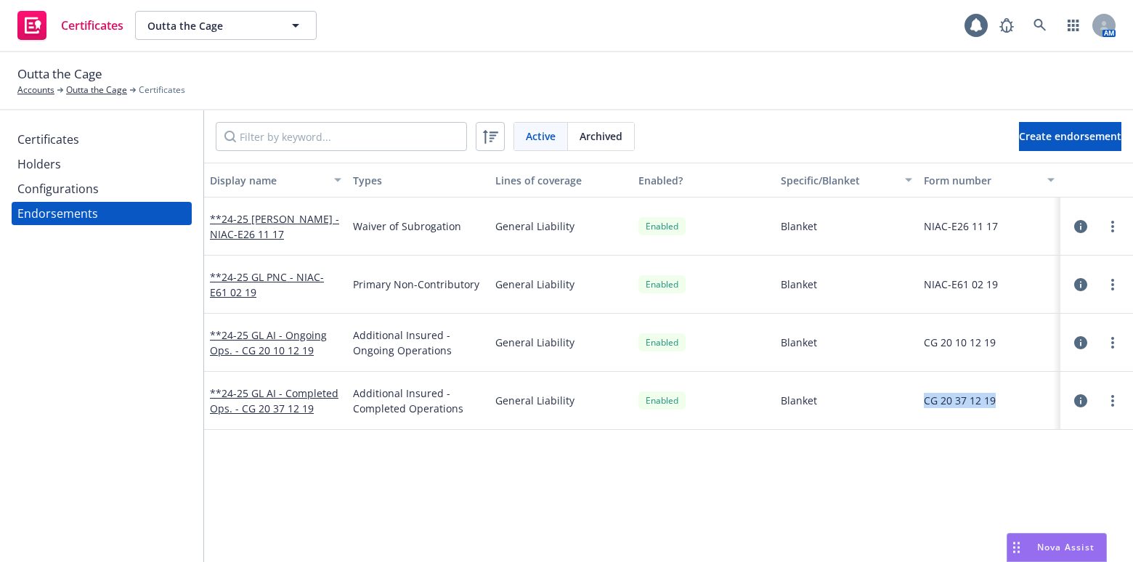
click at [918, 389] on div "CG 20 37 12 19" at bounding box center [989, 401] width 143 height 58
copy div "CG 20 37 12 19"
click at [91, 131] on div "Certificates" at bounding box center [101, 139] width 169 height 23
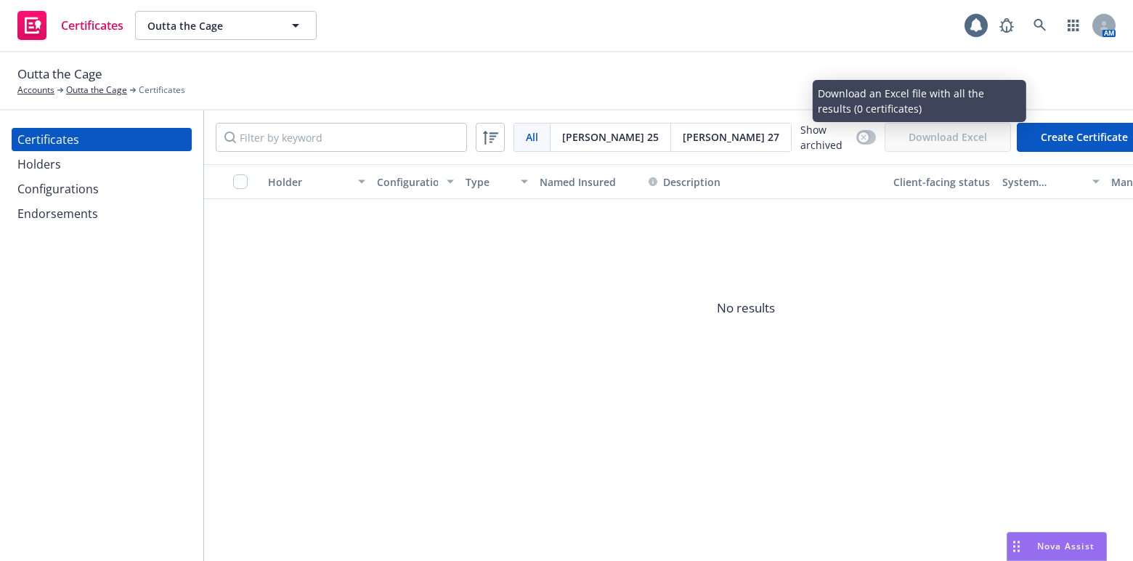
click at [1058, 134] on button "Create Certificate" at bounding box center [1084, 137] width 135 height 29
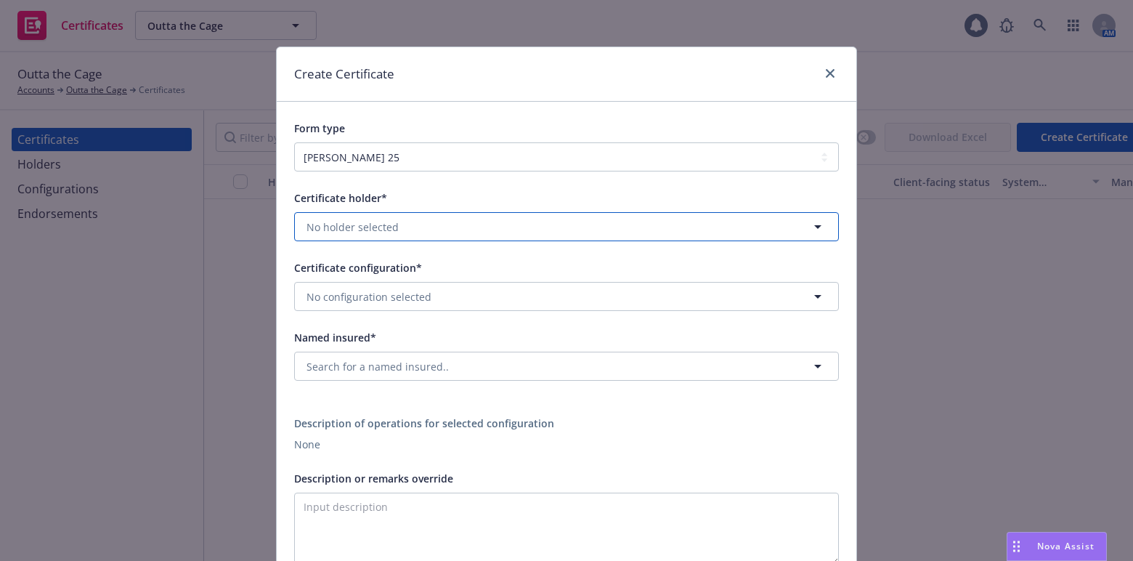
click at [368, 232] on span "No holder selected" at bounding box center [353, 226] width 92 height 15
drag, startPoint x: 369, startPoint y: 274, endPoint x: 304, endPoint y: 309, distance: 73.5
click at [369, 273] on strong "The Cornucopia Malibu Farmers Market" at bounding box center [408, 269] width 197 height 14
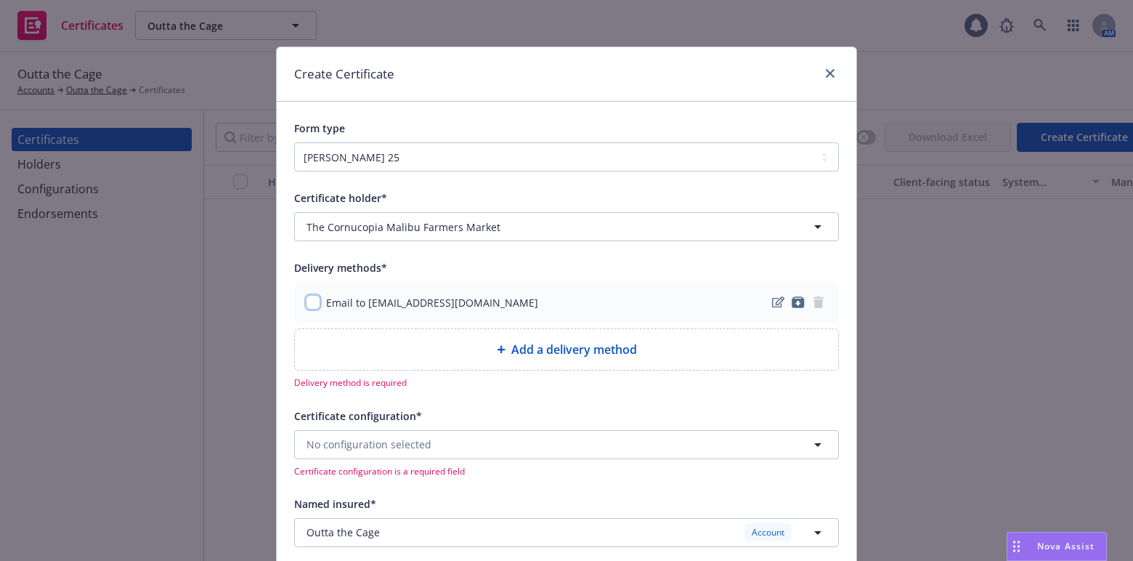
click at [306, 301] on input "checkbox" at bounding box center [313, 302] width 15 height 15
checkbox input "true"
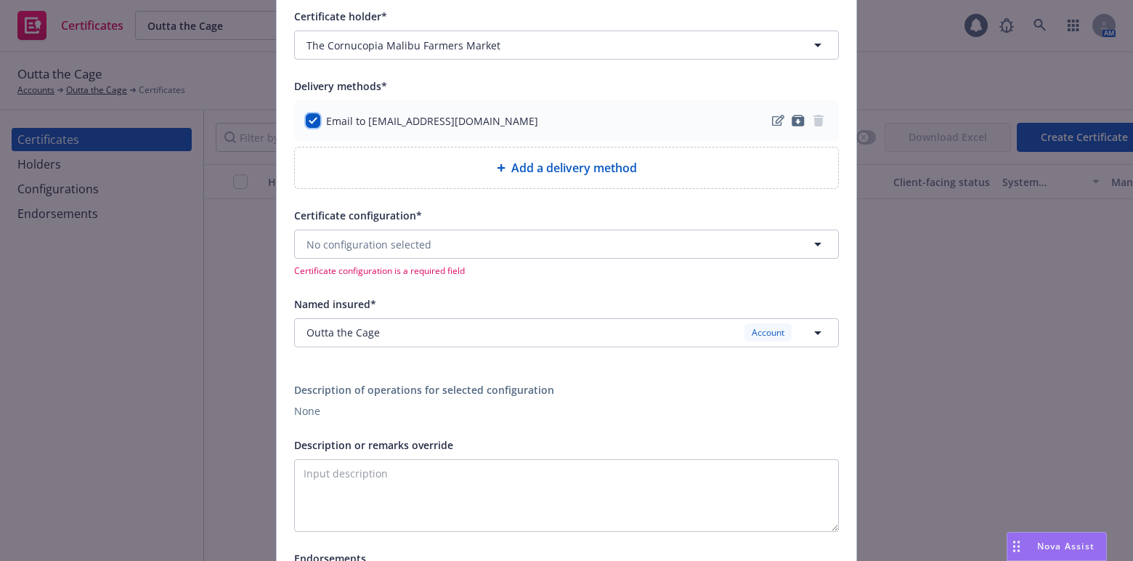
scroll to position [198, 0]
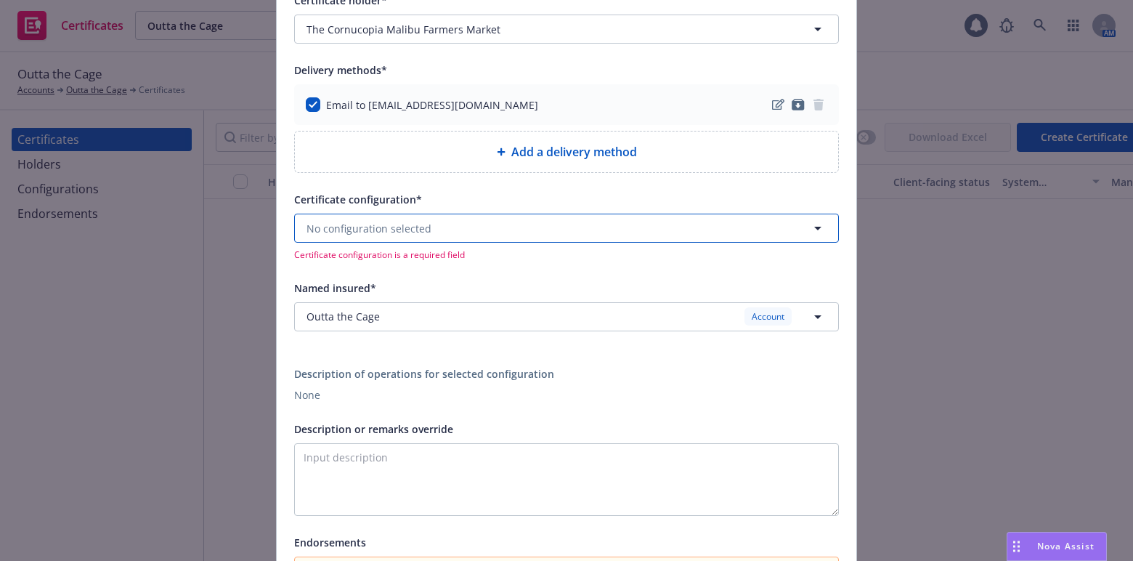
click at [343, 224] on span "No configuration selected" at bounding box center [369, 228] width 125 height 15
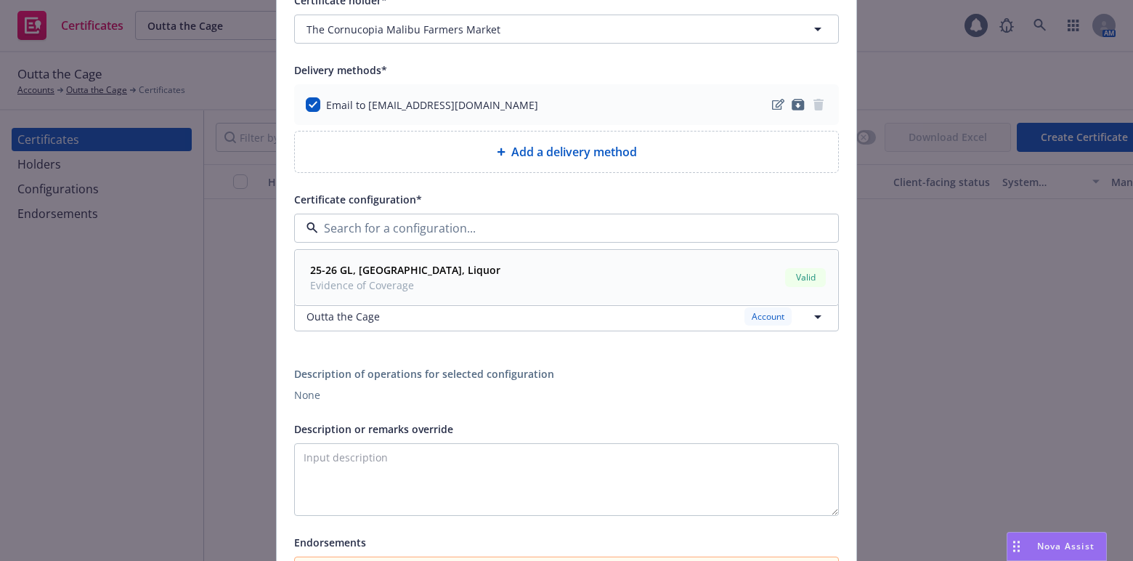
click at [348, 275] on strong "25-26 GL, AL, Liquor" at bounding box center [405, 270] width 190 height 14
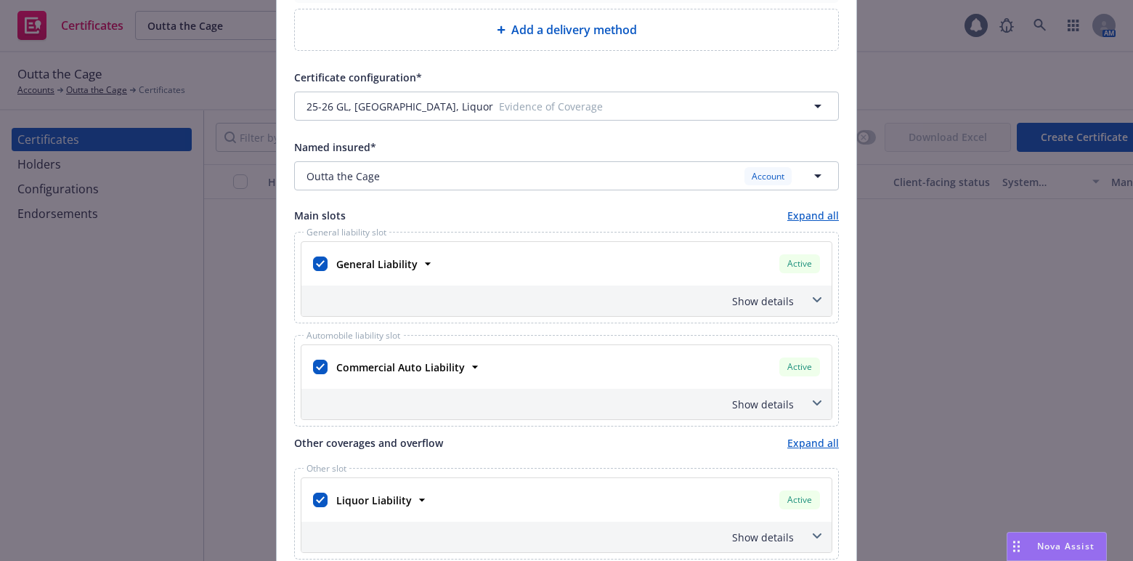
scroll to position [396, 0]
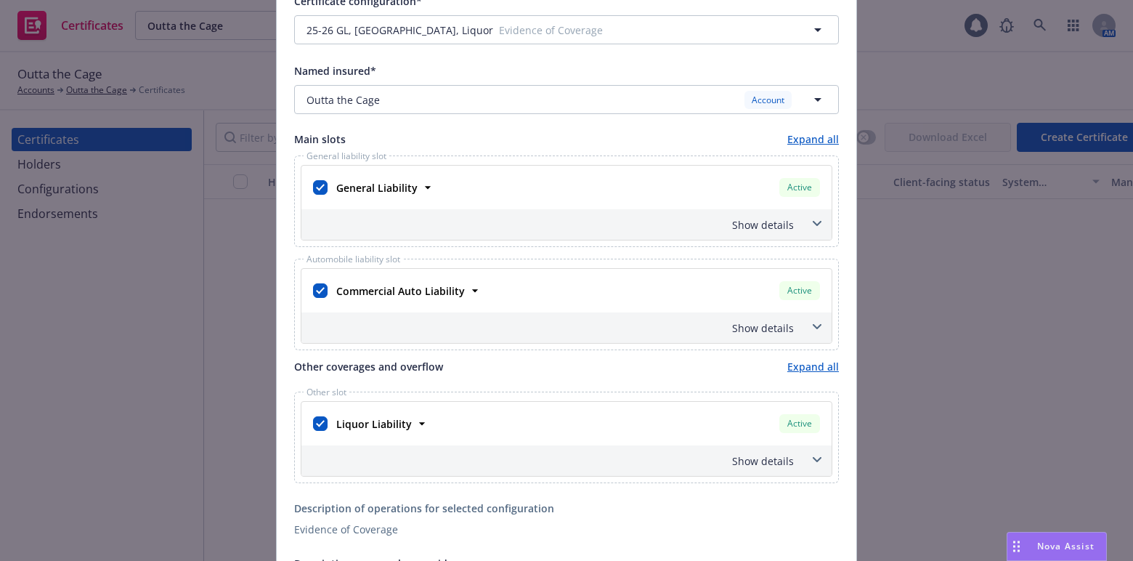
click at [771, 223] on div "Show details" at bounding box center [549, 224] width 490 height 15
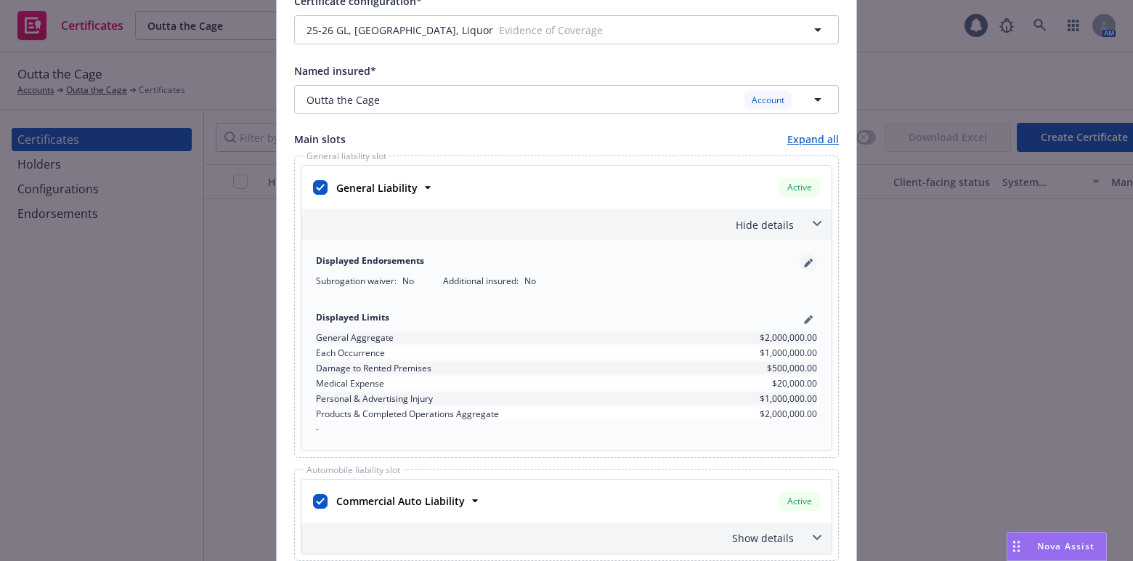
click at [801, 256] on link "pencil" at bounding box center [808, 262] width 17 height 17
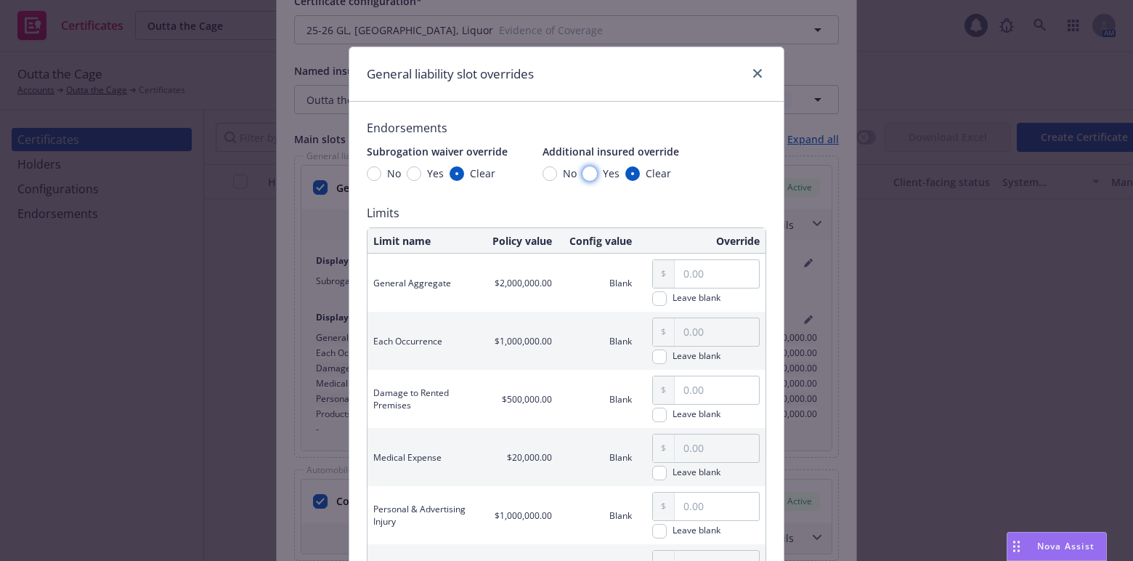
click at [588, 171] on input "Yes" at bounding box center [590, 173] width 15 height 15
radio input "true"
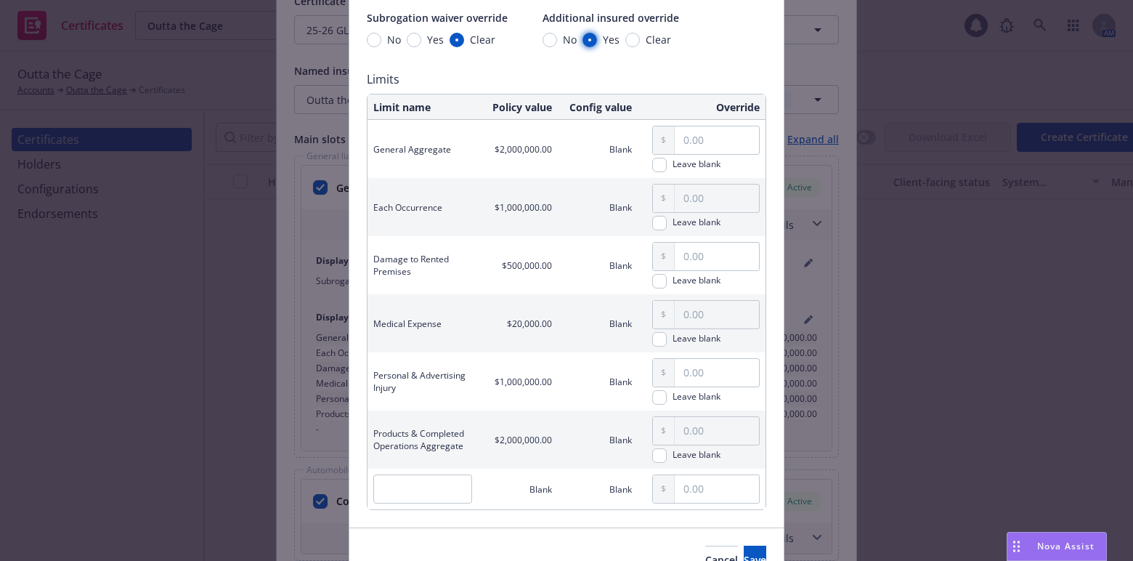
scroll to position [211, 0]
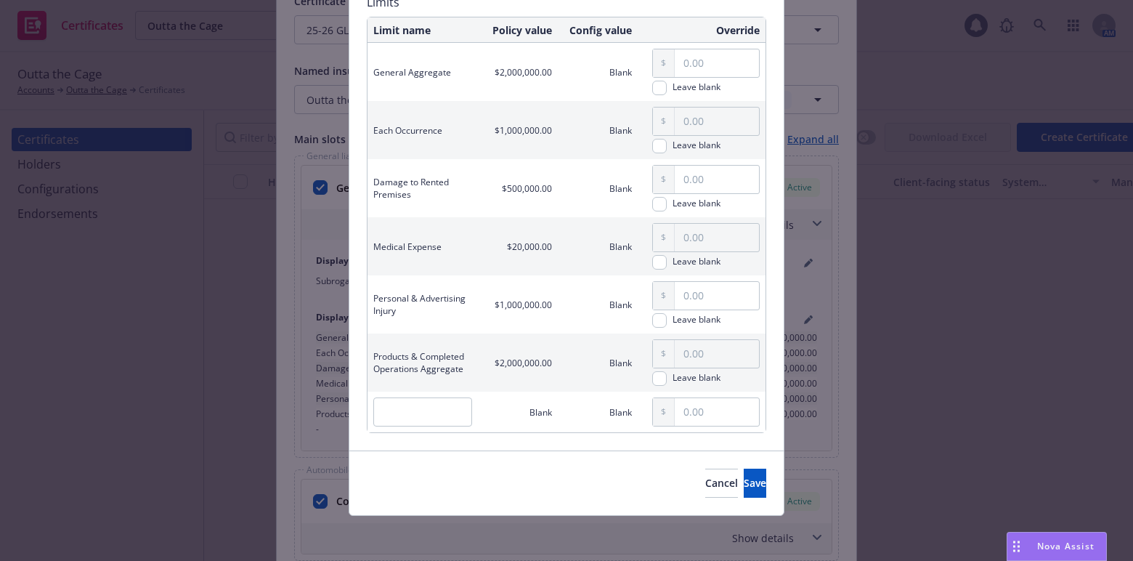
click at [710, 503] on div "Cancel Save" at bounding box center [566, 482] width 434 height 65
drag, startPoint x: 713, startPoint y: 485, endPoint x: 712, endPoint y: 464, distance: 21.1
click at [744, 485] on button "Save" at bounding box center [755, 483] width 23 height 29
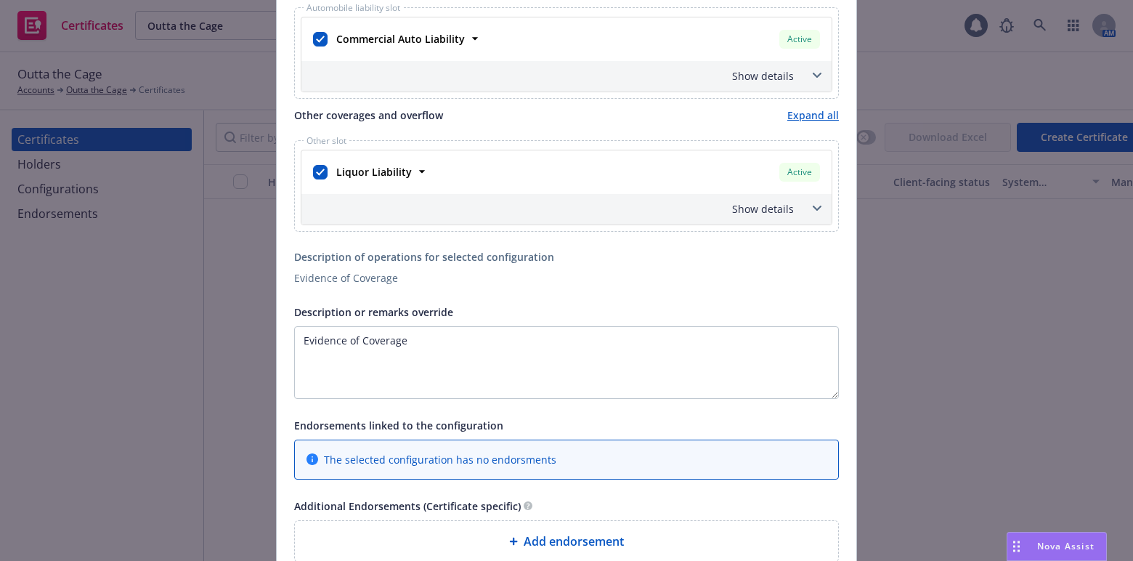
scroll to position [924, 0]
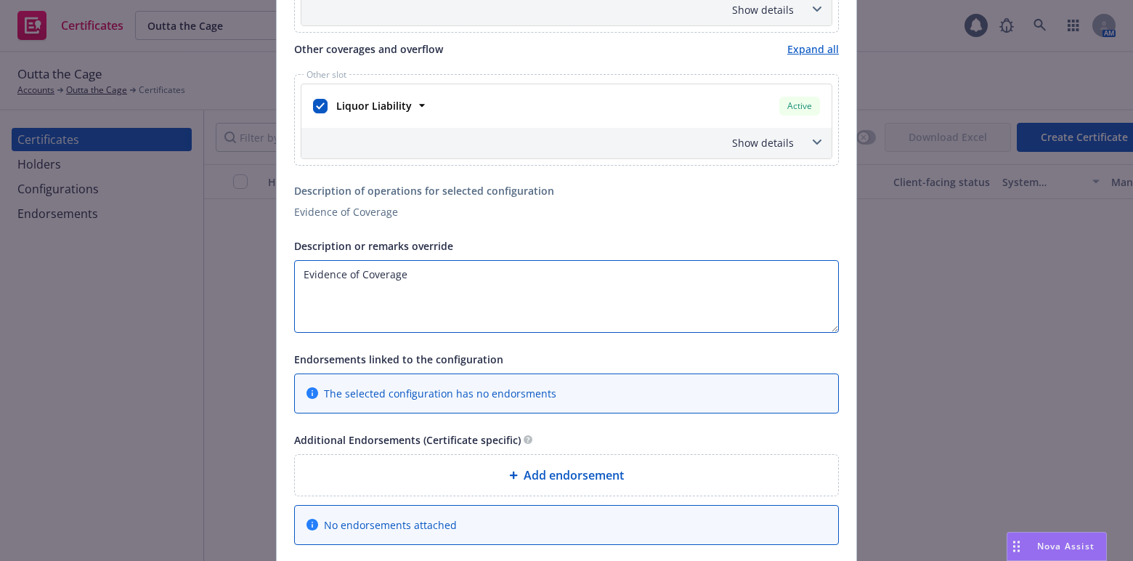
drag, startPoint x: 445, startPoint y: 298, endPoint x: -88, endPoint y: 248, distance: 535.6
click at [0, 248] on html "Certificates Outta the Cage Outta the Cage 1 AM Outta the Cage Accounts Outta t…" at bounding box center [566, 280] width 1133 height 561
paste textarea "The Cornucopia Malibu Farmers Market"
paste textarea "The County of Los Angeles"
paste textarea "The City of Malibu"
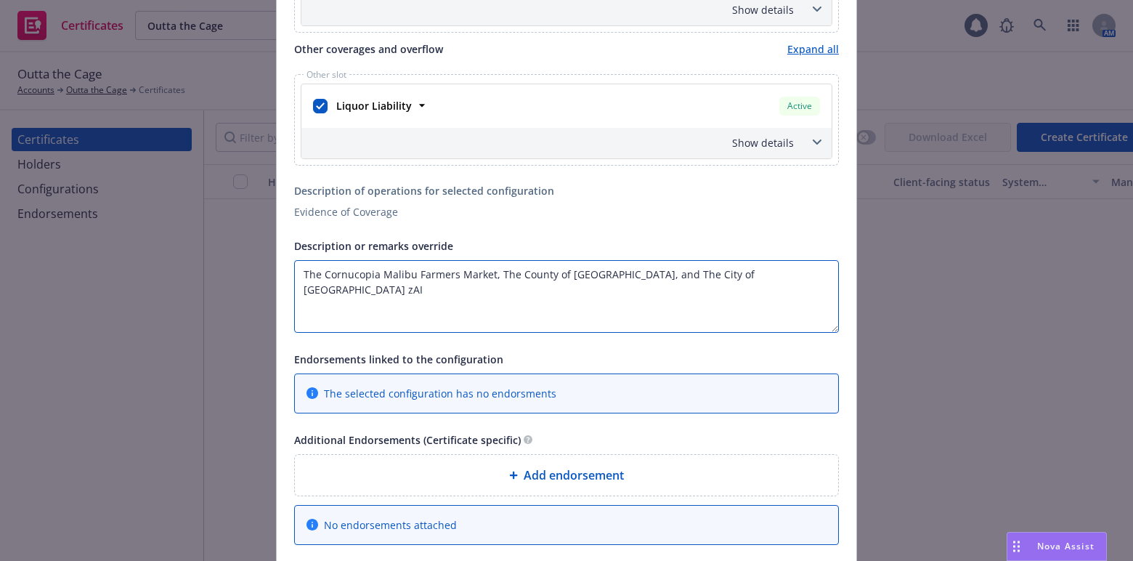
paste textarea "The Certificate Holder is included as an additional insured as required by a wr…"
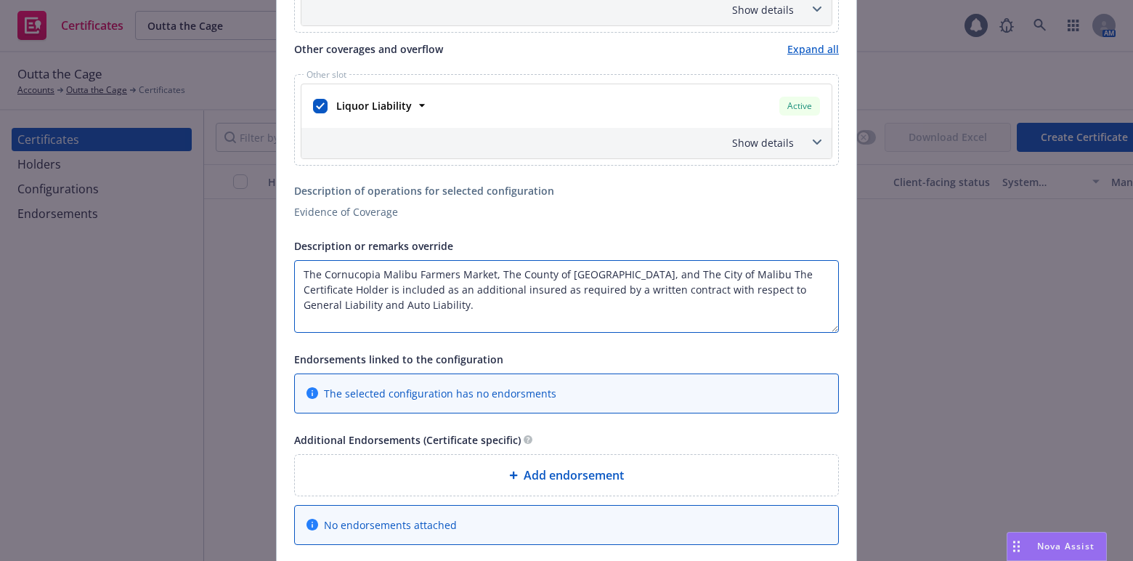
drag, startPoint x: 343, startPoint y: 290, endPoint x: 732, endPoint y: 270, distance: 389.2
click at [732, 270] on textarea "The Cornucopia Malibu Farmers Market, The County of Los Angeles, and The City o…" at bounding box center [566, 296] width 545 height 73
drag, startPoint x: 715, startPoint y: 301, endPoint x: 692, endPoint y: 297, distance: 23.5
click at [692, 297] on textarea "The Cornucopia Malibu Farmers Market, The County of Los Angeles, and The City o…" at bounding box center [566, 296] width 545 height 73
type textarea "The Cornucopia Malibu Farmers Market, The County of Los Angeles, and The City o…"
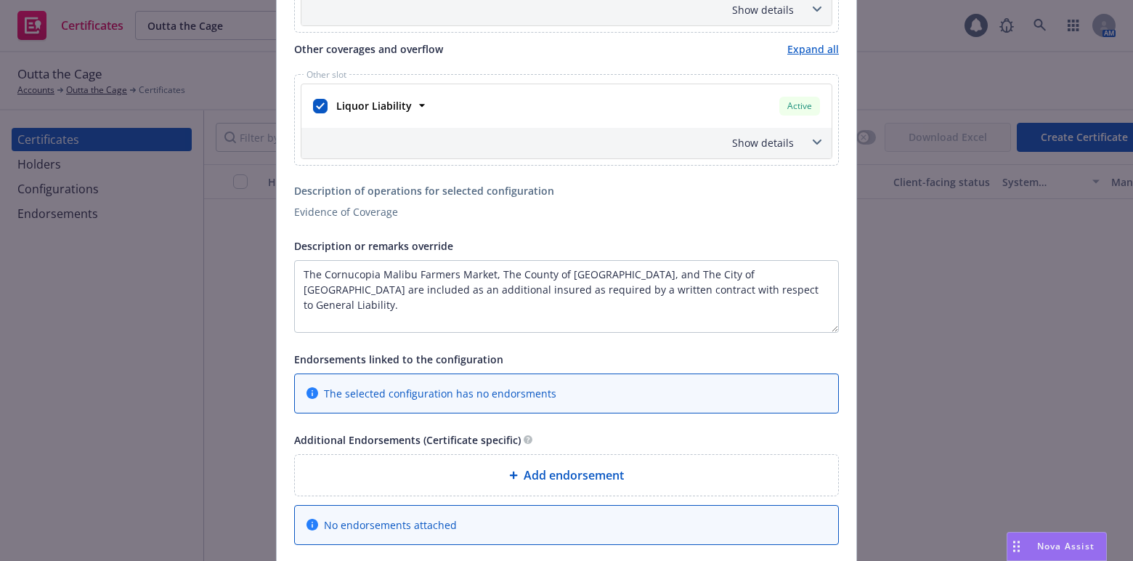
click at [448, 485] on div "Add endorsement" at bounding box center [566, 475] width 543 height 41
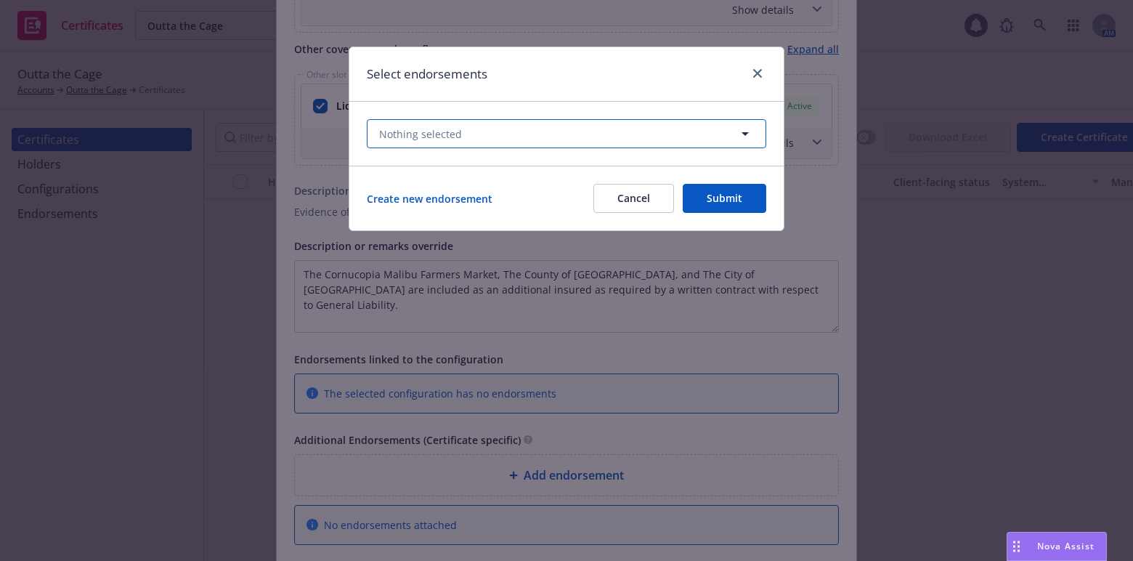
click at [485, 132] on button "Nothing selected" at bounding box center [567, 133] width 400 height 29
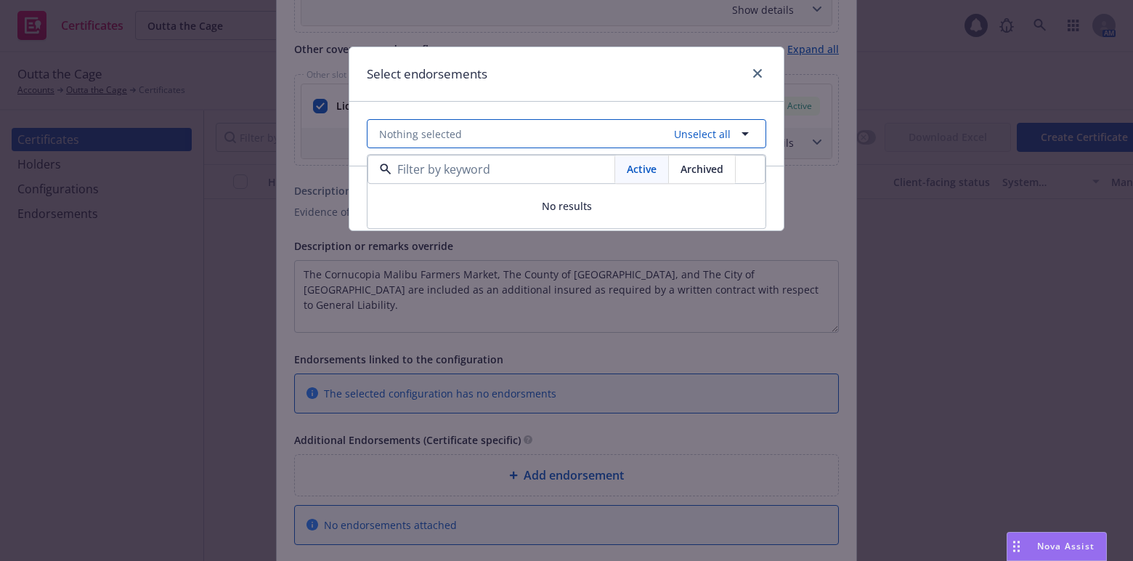
click at [523, 128] on button "Nothing selected Unselect all" at bounding box center [567, 133] width 400 height 29
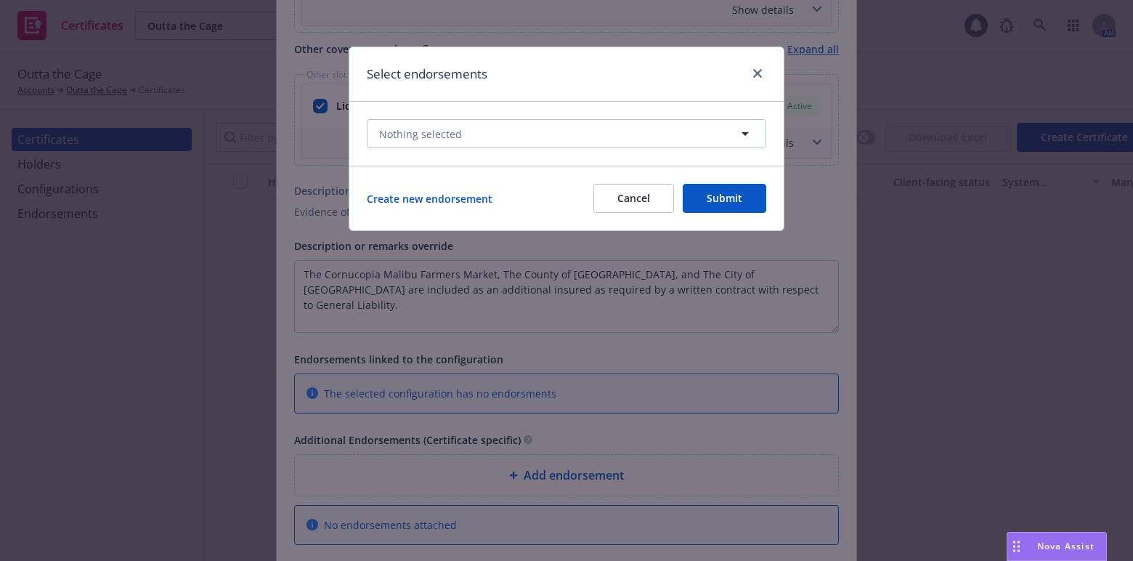
click at [721, 185] on button "Submit" at bounding box center [725, 198] width 84 height 29
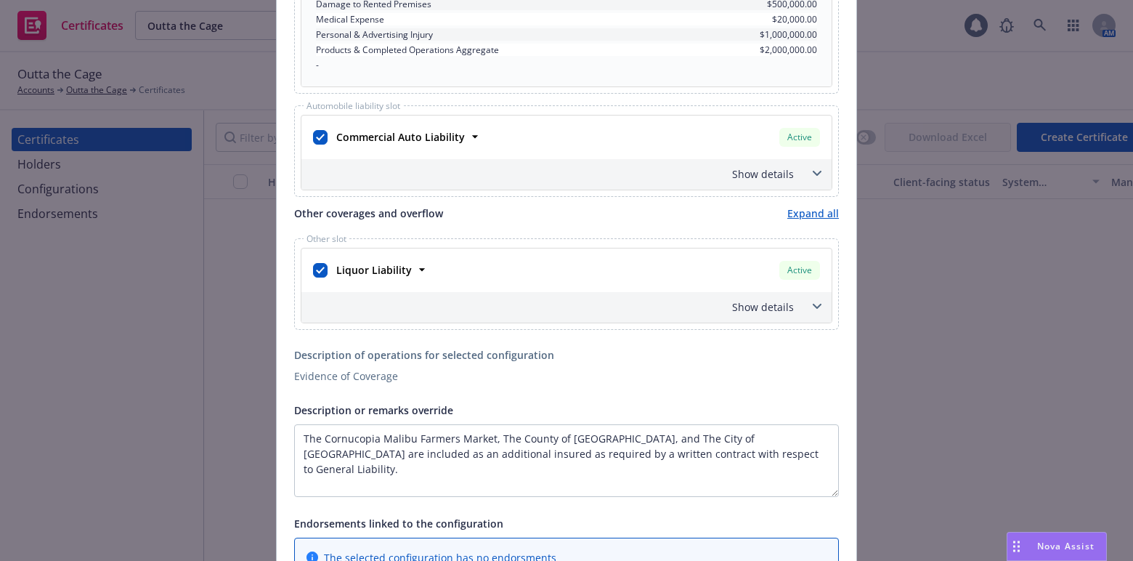
scroll to position [1076, 0]
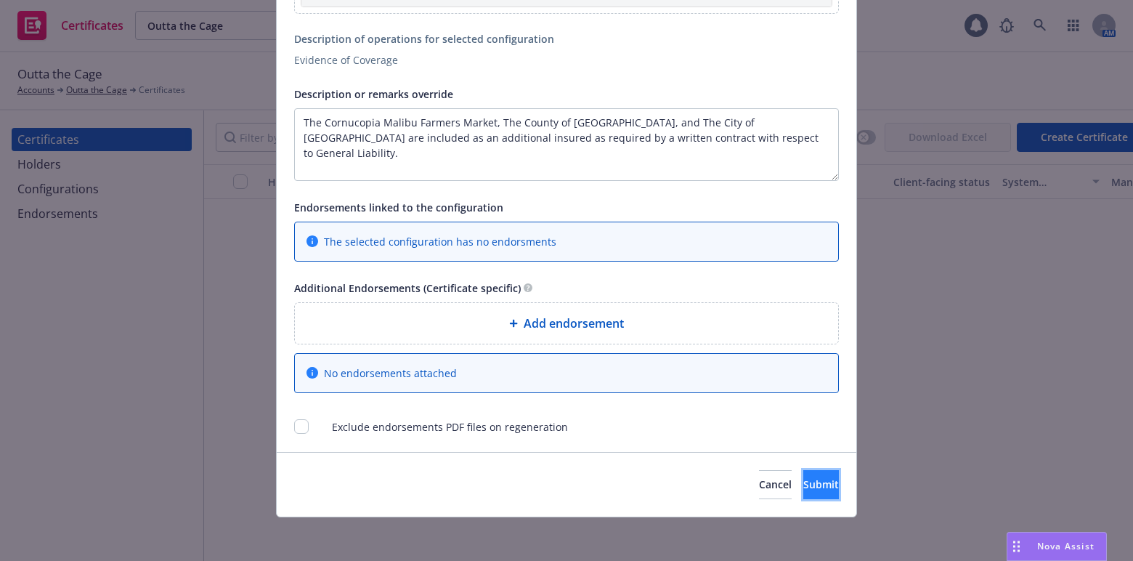
click at [803, 486] on span "Submit" at bounding box center [821, 484] width 36 height 14
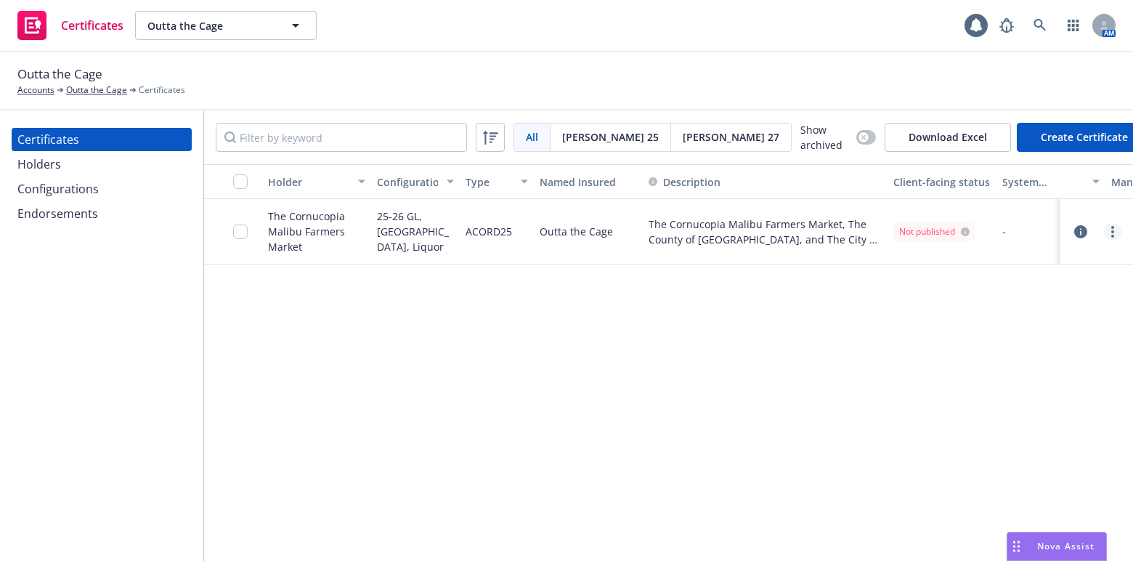
click at [1117, 223] on link "more" at bounding box center [1112, 231] width 17 height 17
click at [963, 259] on link "Edit" at bounding box center [1004, 259] width 232 height 29
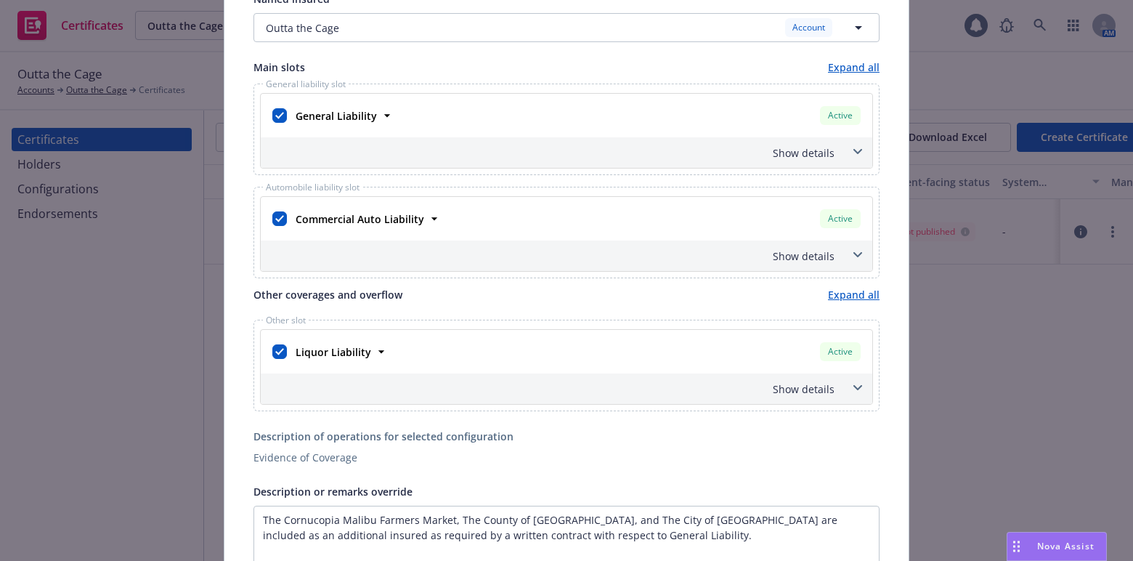
scroll to position [330, 0]
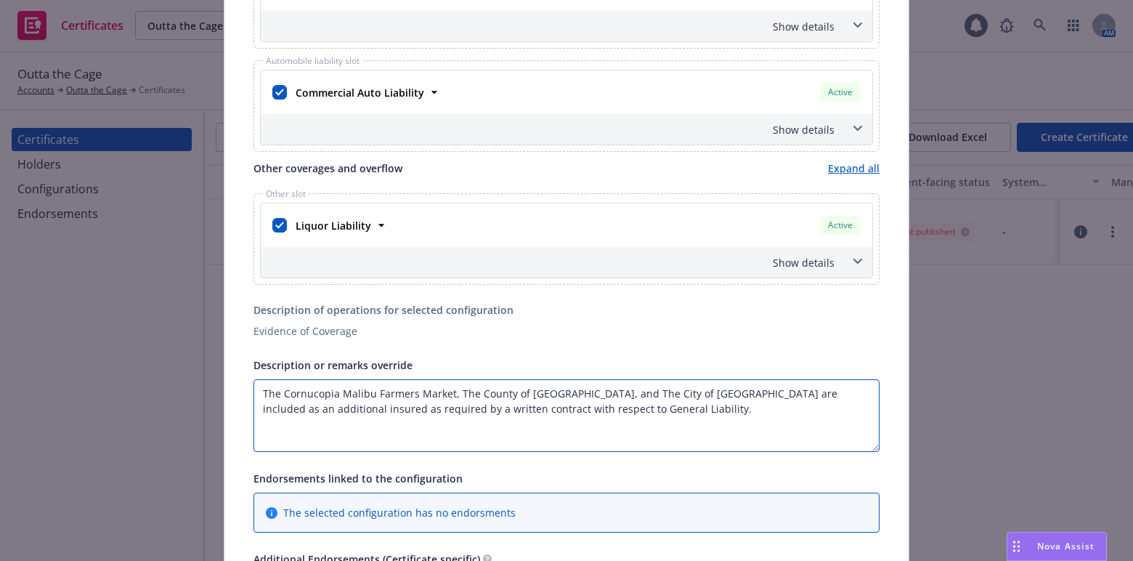
click at [254, 396] on textarea "The Cornucopia Malibu Farmers Market, The County of Los Angeles, and The City o…" at bounding box center [567, 415] width 626 height 73
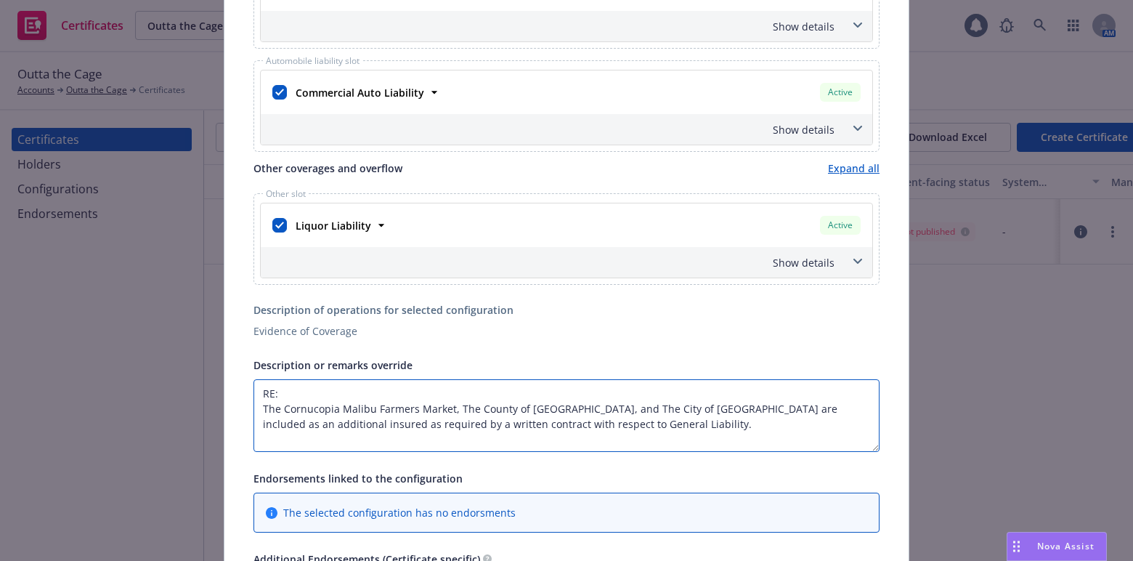
paste textarea "Paws for a Cause is coming up fast — September 21"
drag, startPoint x: 450, startPoint y: 387, endPoint x: 360, endPoint y: 394, distance: 91.1
click at [360, 394] on textarea "RE: Paws for a Cause is coming up fast — September 21 The Cornucopia Malibu Far…" at bounding box center [567, 415] width 626 height 73
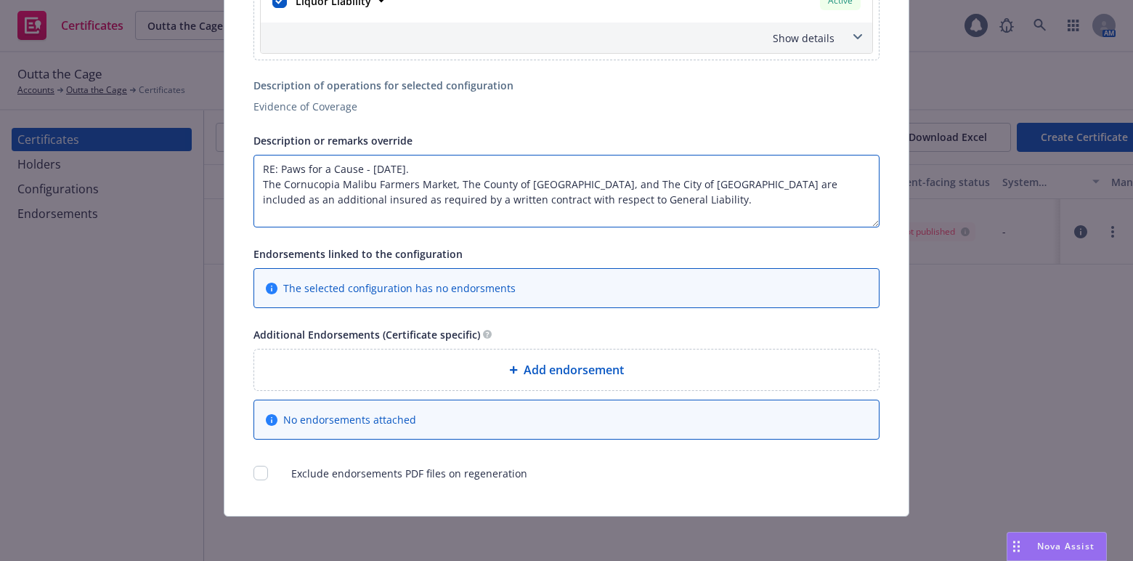
type textarea "RE: Paws for a Cause - September 21, 2025. The Cornucopia Malibu Farmers Market…"
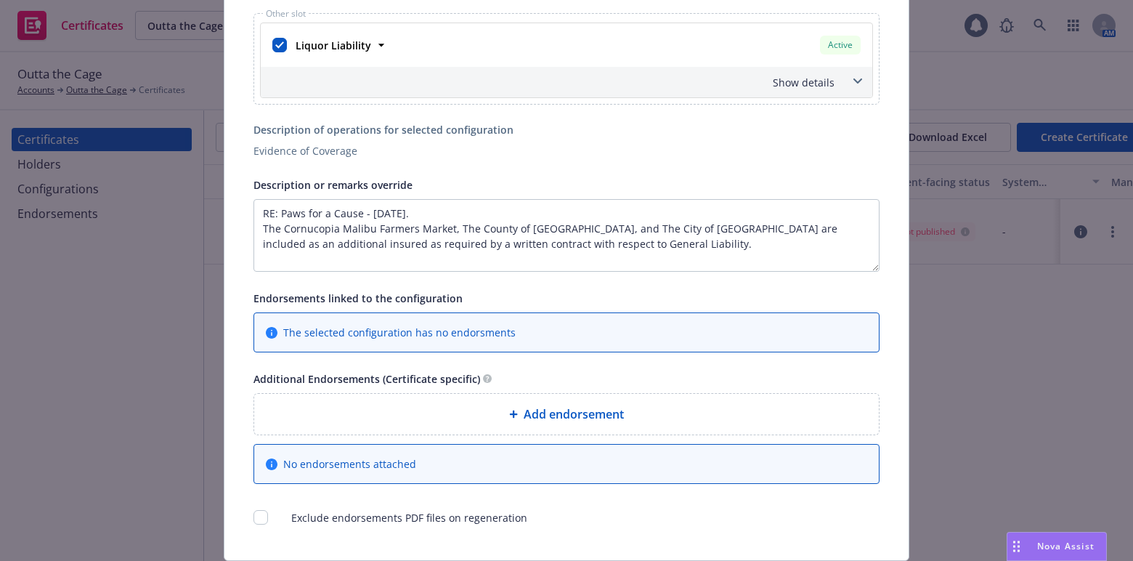
scroll to position [0, 0]
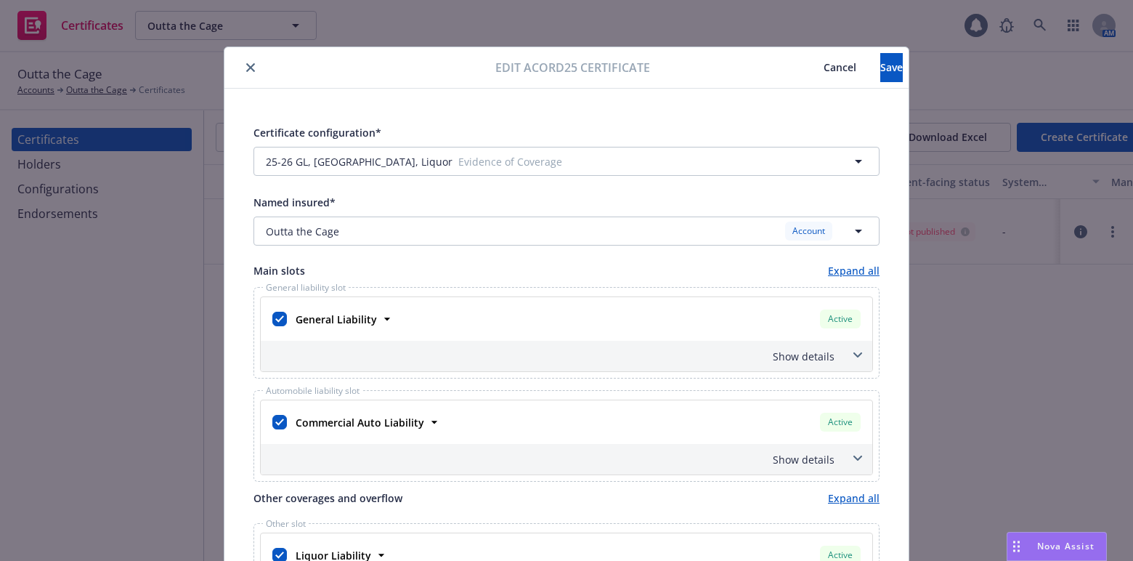
drag, startPoint x: 800, startPoint y: 312, endPoint x: 790, endPoint y: 94, distance: 217.5
click at [880, 65] on span "Save" at bounding box center [891, 67] width 23 height 14
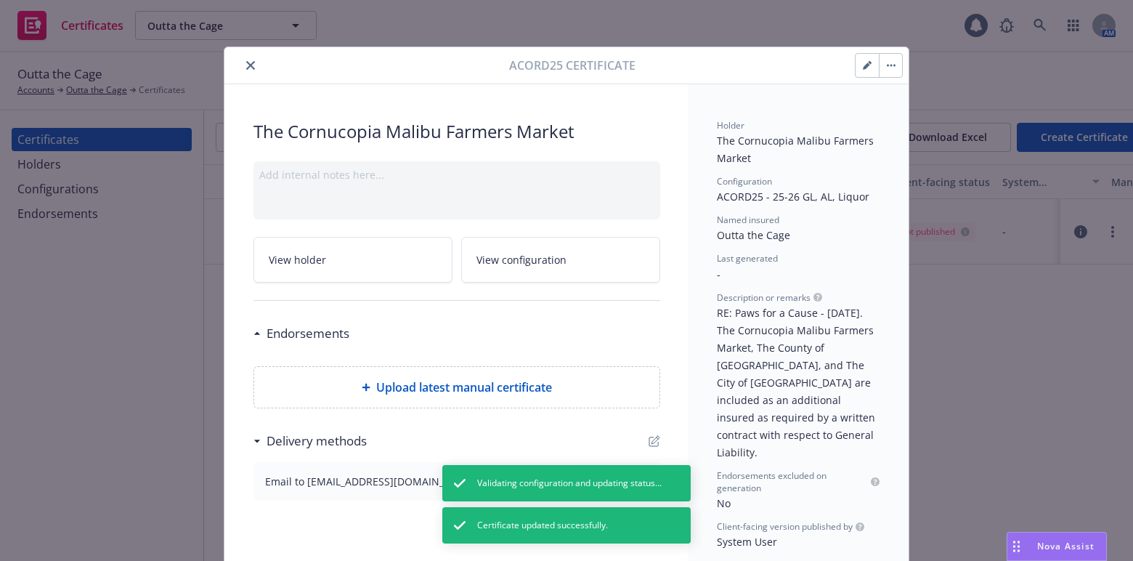
click at [242, 70] on button "close" at bounding box center [250, 65] width 17 height 17
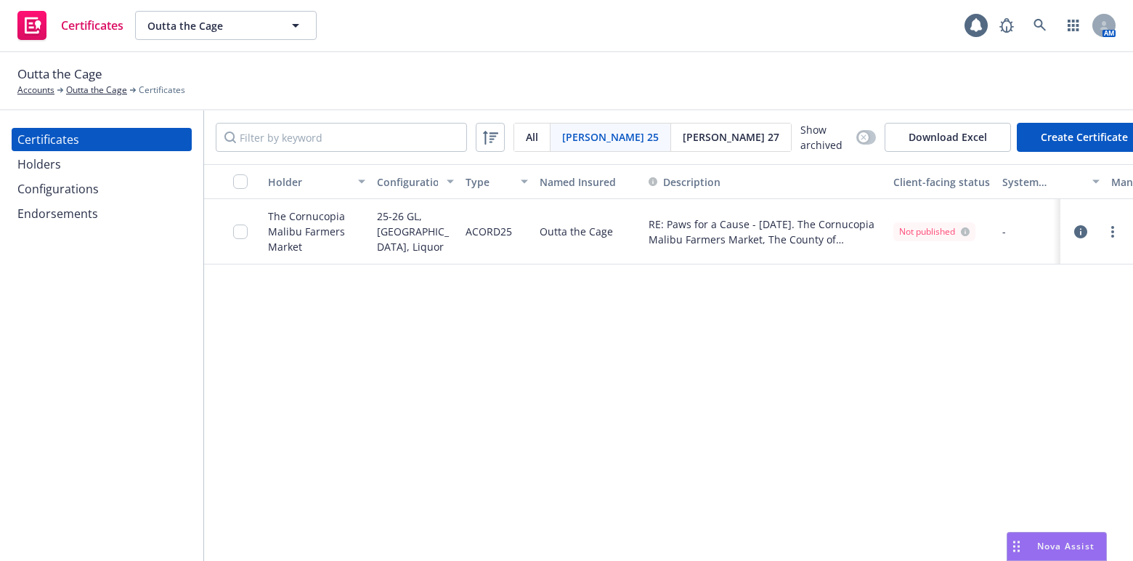
click at [80, 206] on div "Endorsements" at bounding box center [57, 213] width 81 height 23
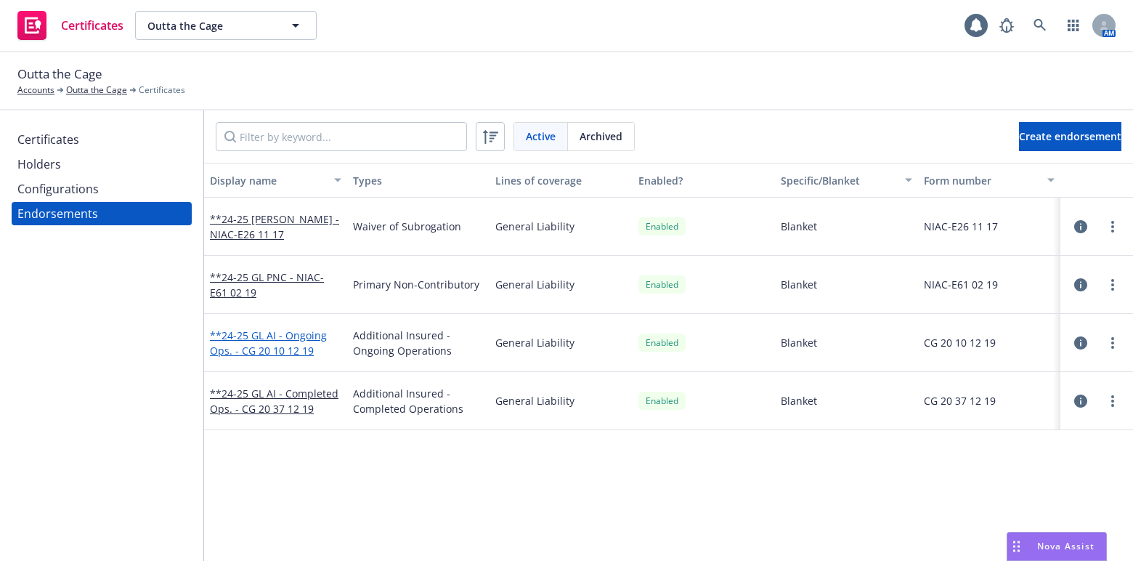
click at [263, 352] on link "**24-25 GL AI - Ongoing Ops. - CG 20 10 12 19" at bounding box center [268, 342] width 117 height 29
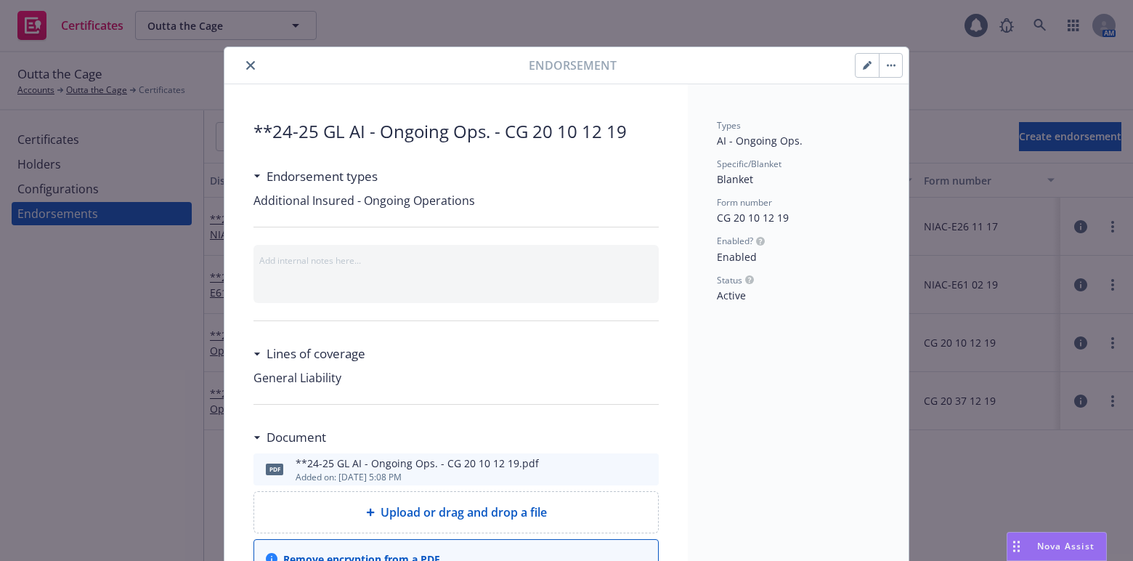
click at [863, 62] on icon "button" at bounding box center [867, 65] width 9 height 9
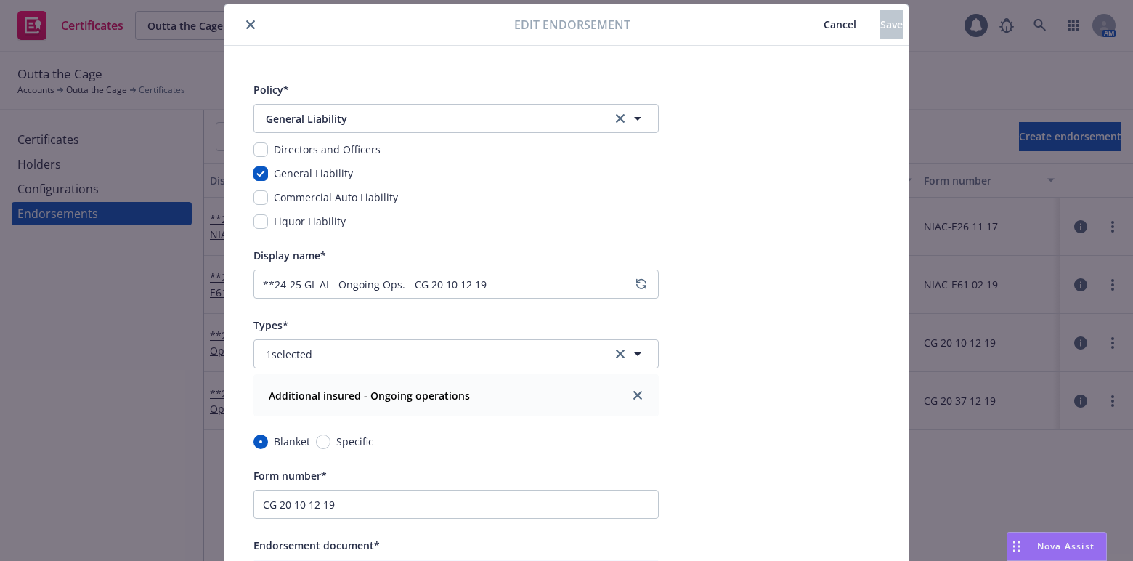
scroll to position [65, 0]
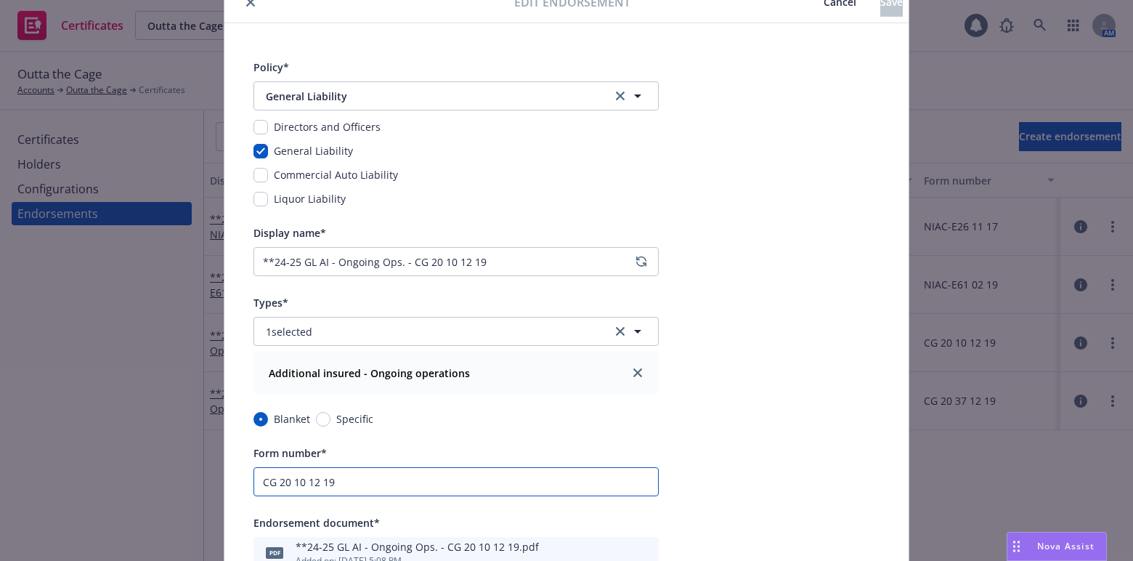
click at [349, 474] on input "CG 20 10 12 19" at bounding box center [456, 481] width 405 height 29
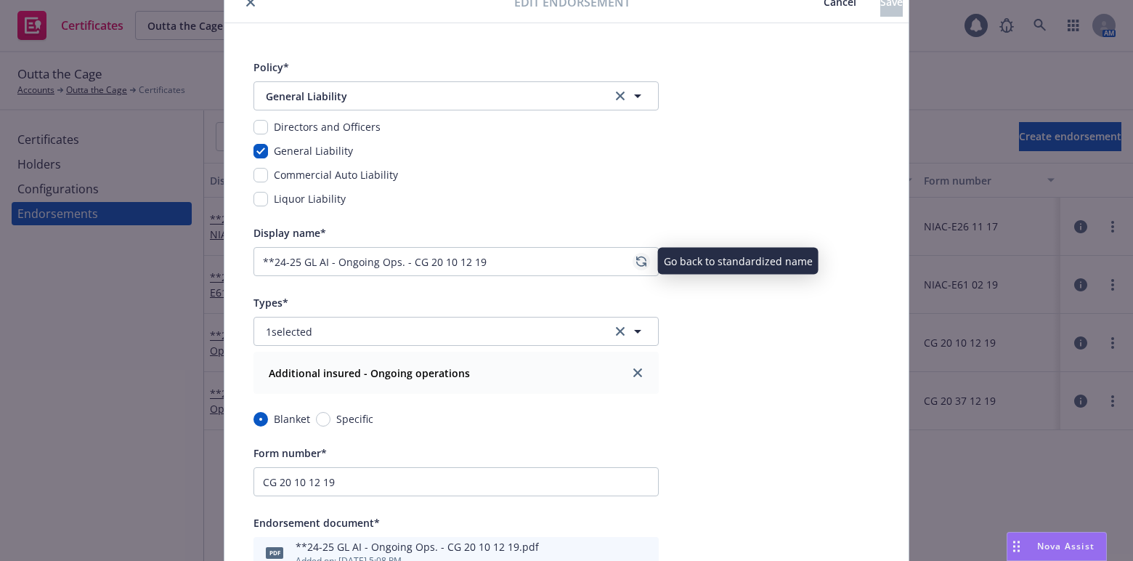
click at [637, 259] on icon "regenerate" at bounding box center [641, 261] width 9 height 9
type input "24-25 General Liability Blanket AI - Ongoing Ops. (CG 20 10 12 19)"
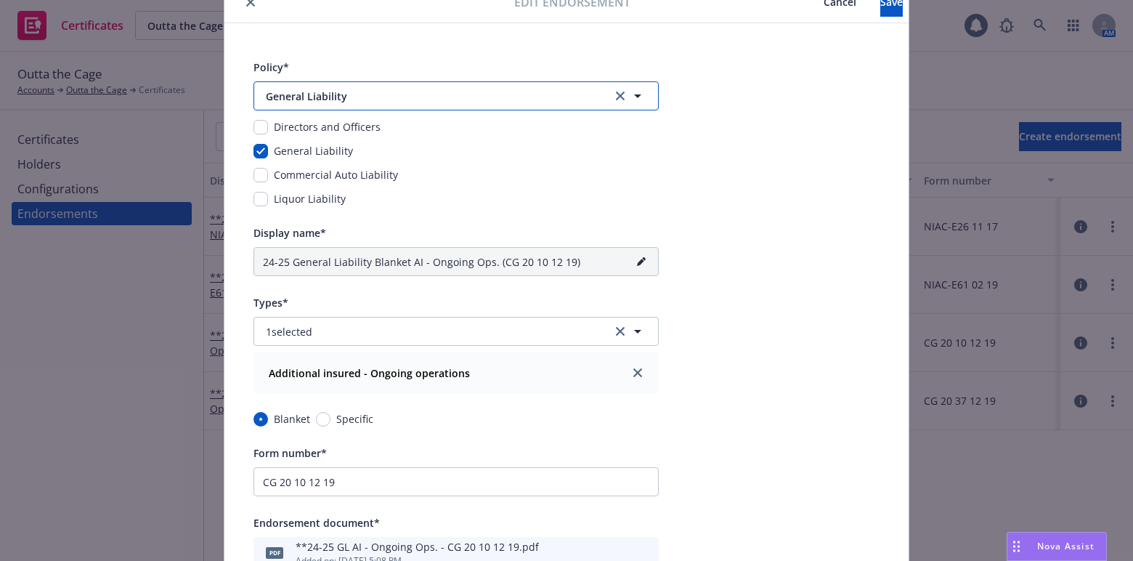
click at [527, 89] on span "General Liability" at bounding box center [429, 96] width 327 height 15
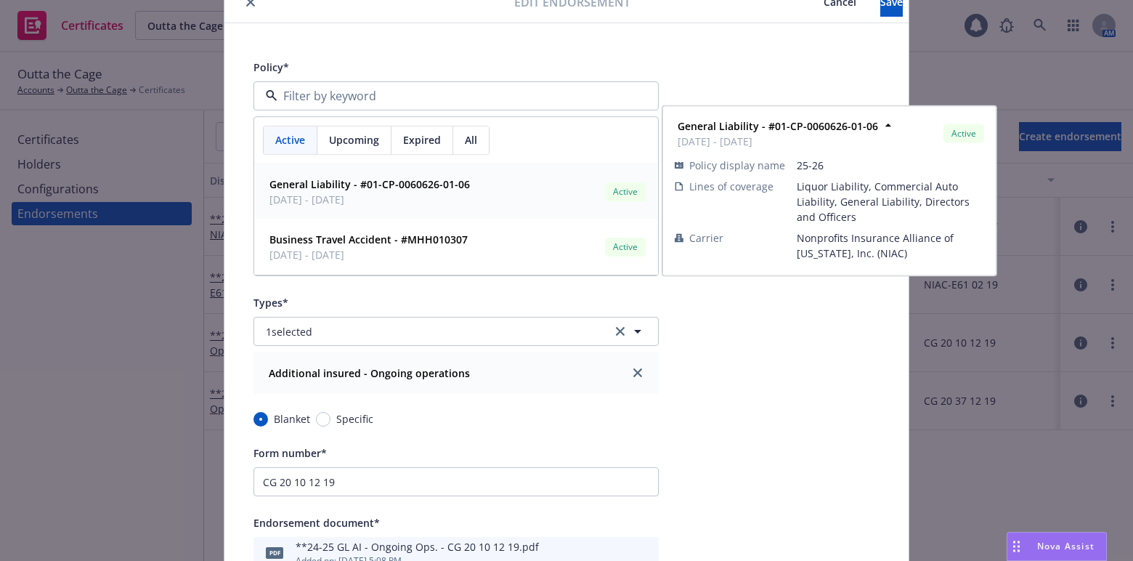
click at [375, 189] on strong "General Liability - #01-CP-0060626-01-06" at bounding box center [370, 184] width 201 height 14
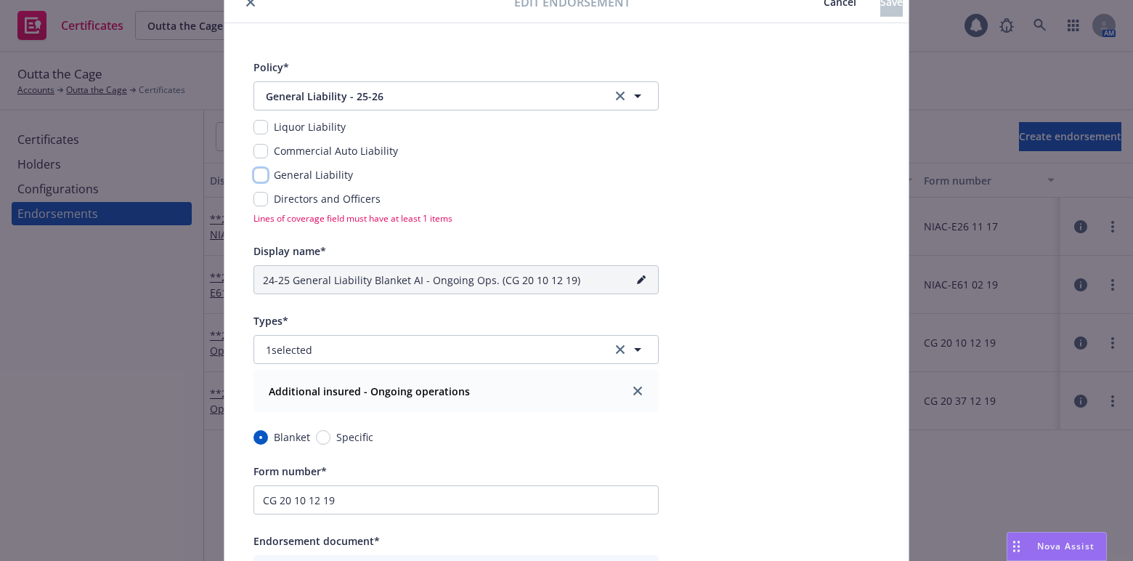
click at [256, 176] on input "checkbox" at bounding box center [261, 175] width 15 height 15
checkbox input "true"
type input "25-26 General Liability Blanket AI - Ongoing Ops. (CG 20 10 12 19)"
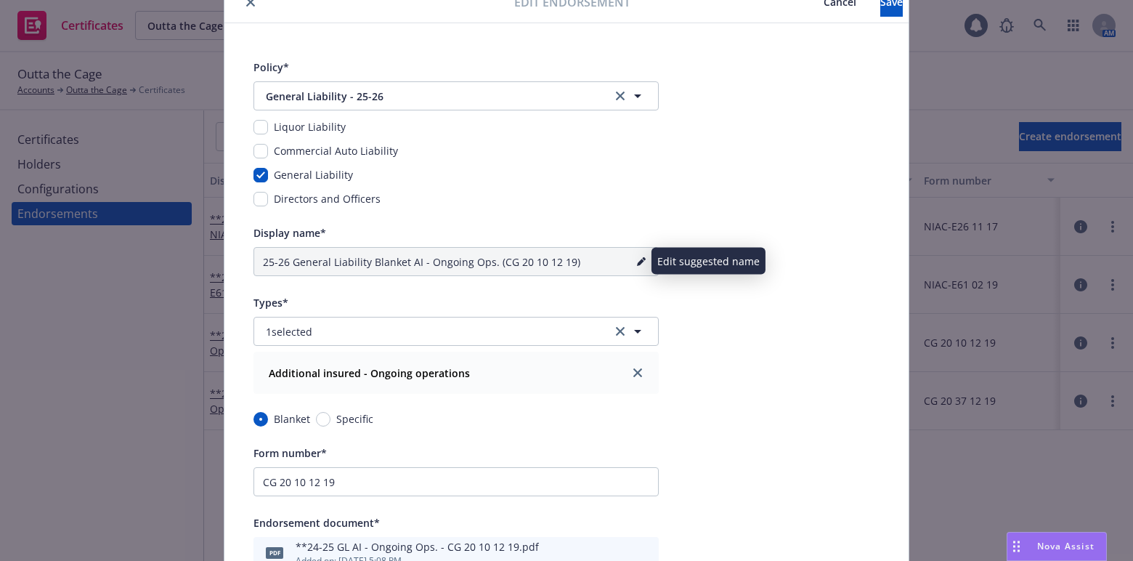
click at [637, 262] on icon "pencil" at bounding box center [640, 262] width 7 height 7
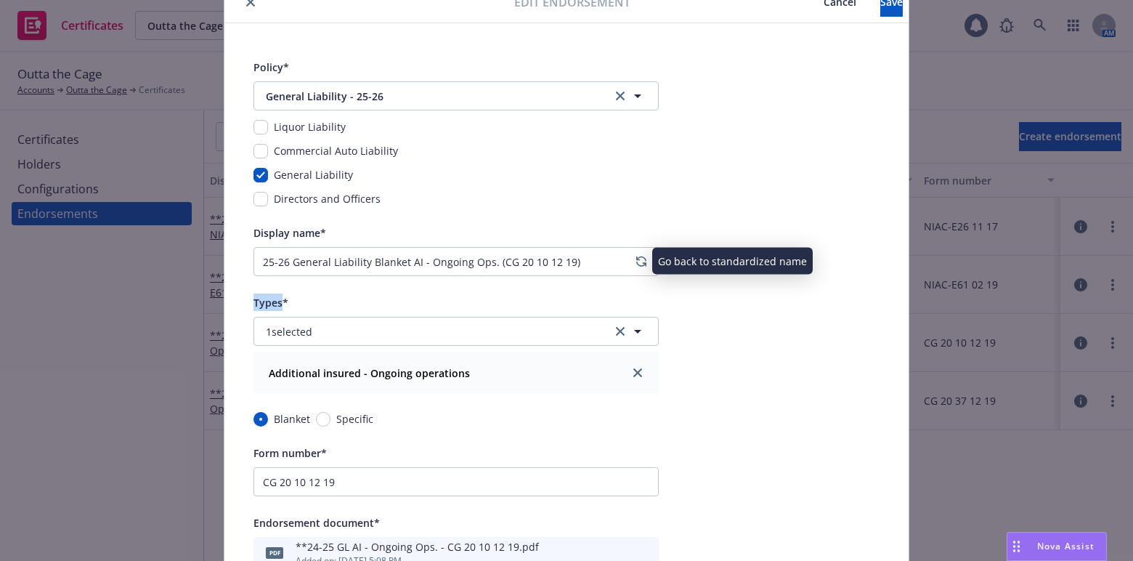
click at [636, 262] on icon "regenerate" at bounding box center [641, 262] width 10 height 12
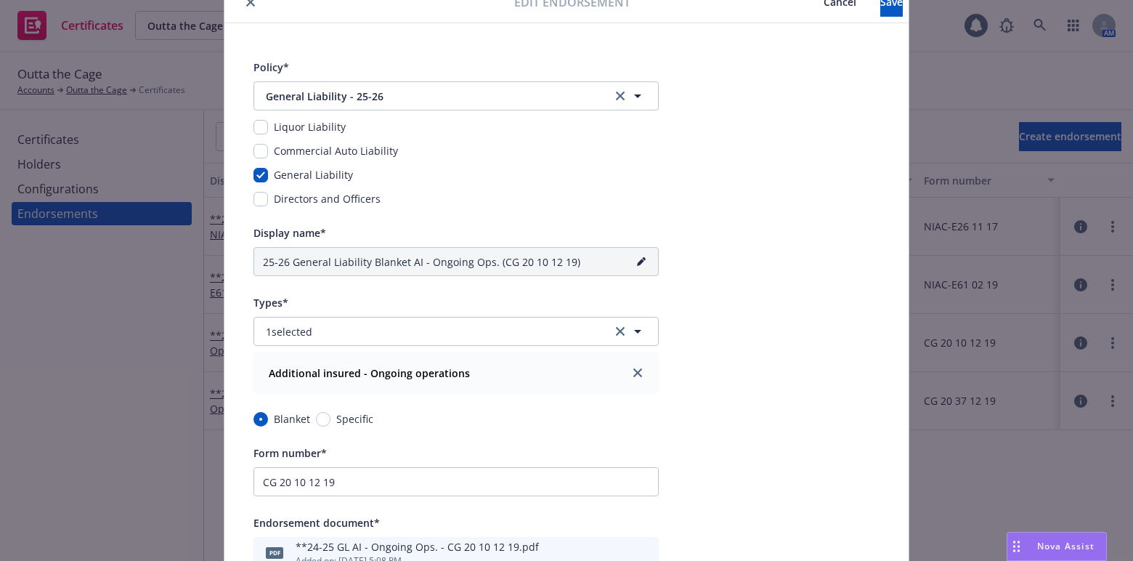
click at [837, 333] on div "Policy* General Liability - 25-26 Liquor Liability Commercial Auto Liability Ge…" at bounding box center [566, 490] width 684 height 935
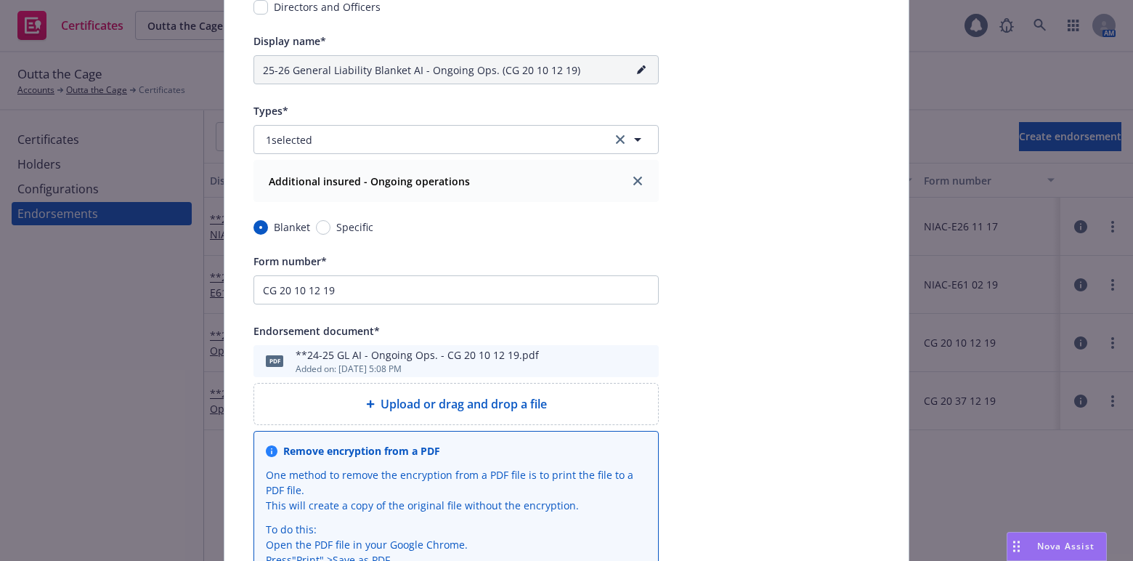
scroll to position [264, 0]
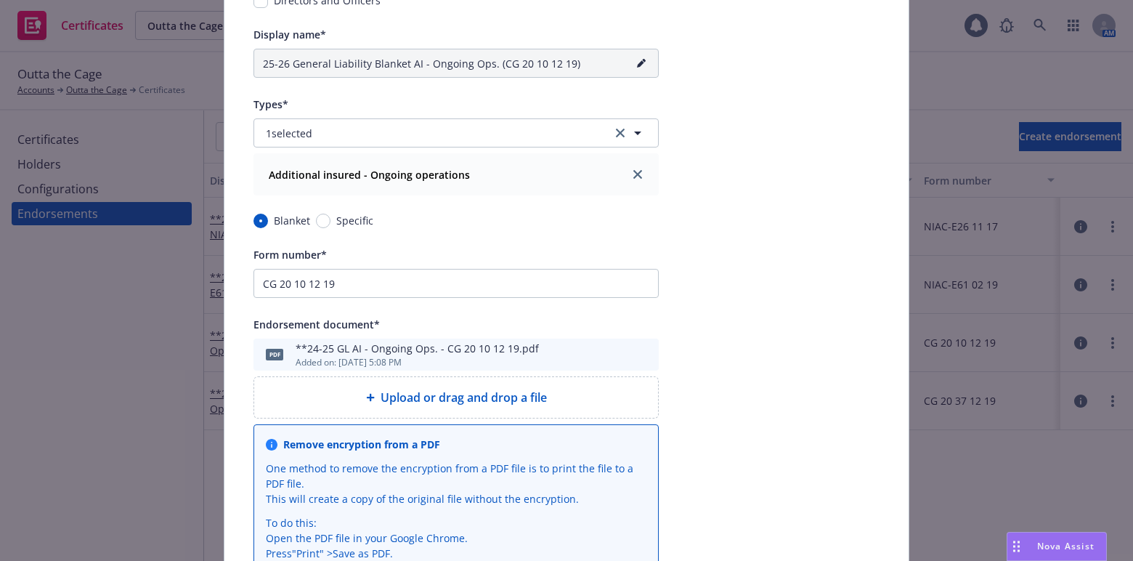
click at [89, 325] on div "Edit endorsement Cancel Save Policy* General Liability - 25-26 Liquor Liability…" at bounding box center [566, 280] width 1133 height 561
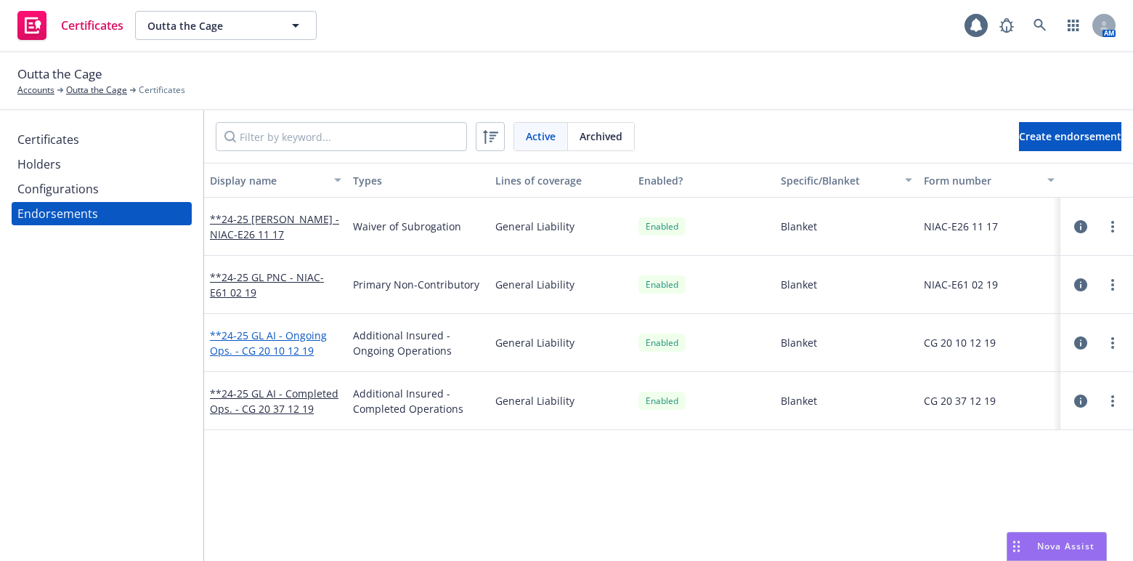
click at [266, 352] on link "**24-25 GL AI - Ongoing Ops. - CG 20 10 12 19" at bounding box center [268, 342] width 117 height 29
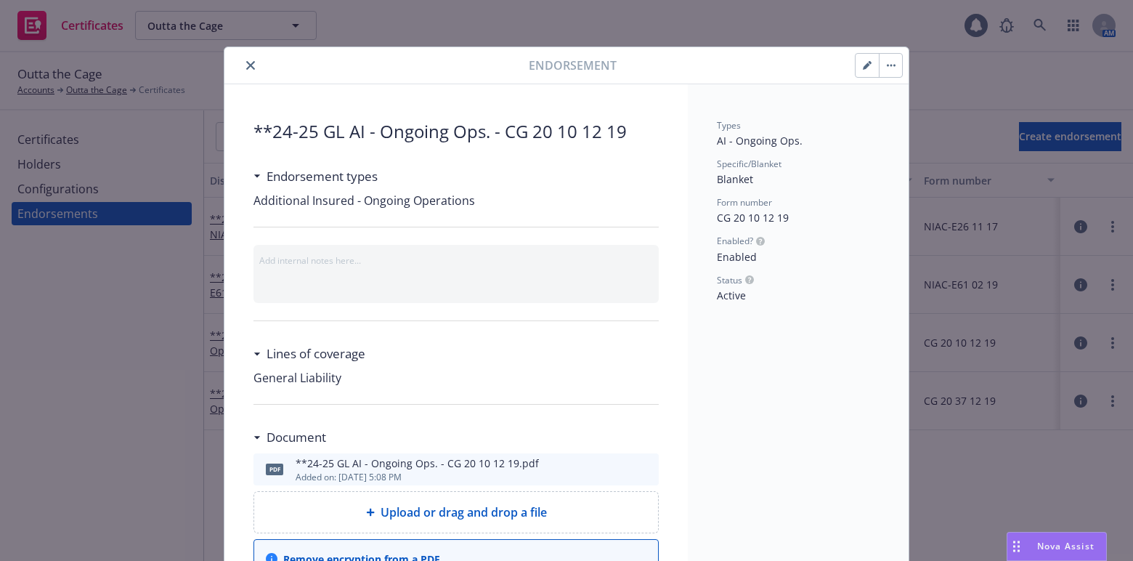
scroll to position [44, 0]
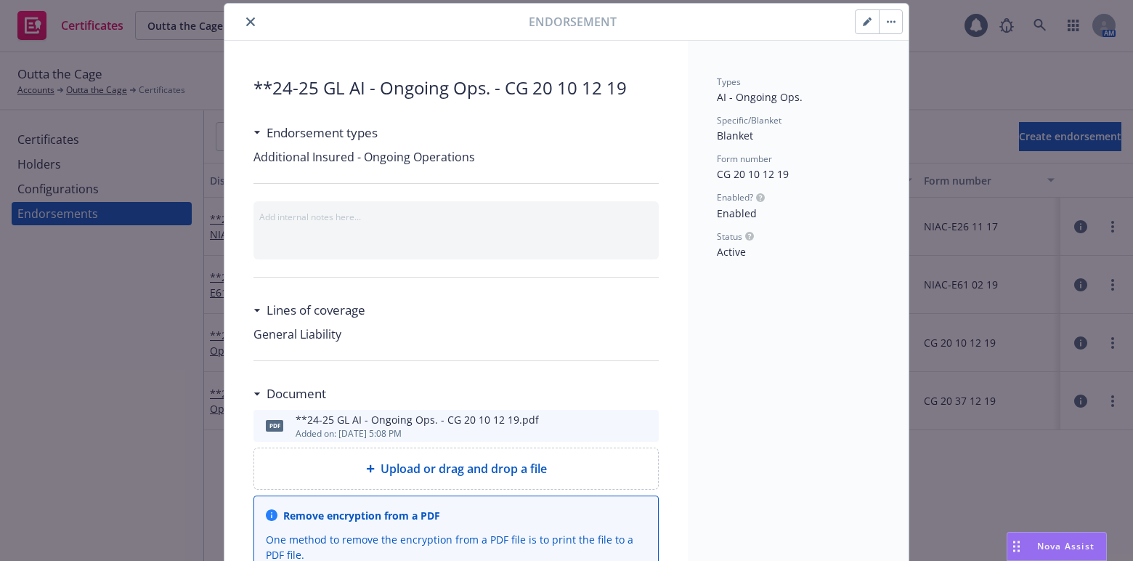
click at [856, 26] on button "button" at bounding box center [867, 21] width 23 height 23
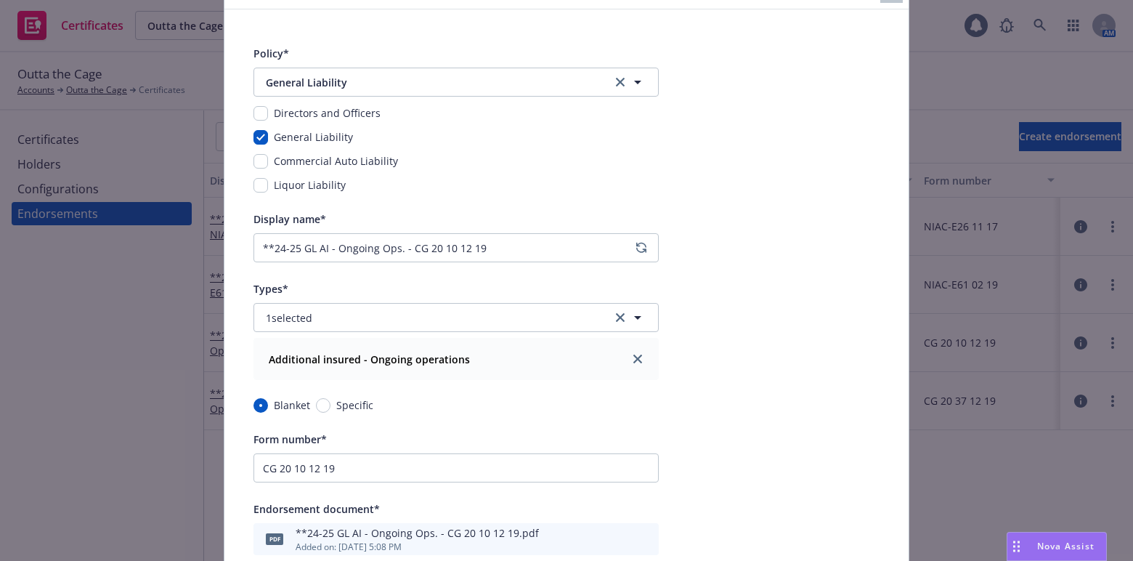
scroll to position [109, 0]
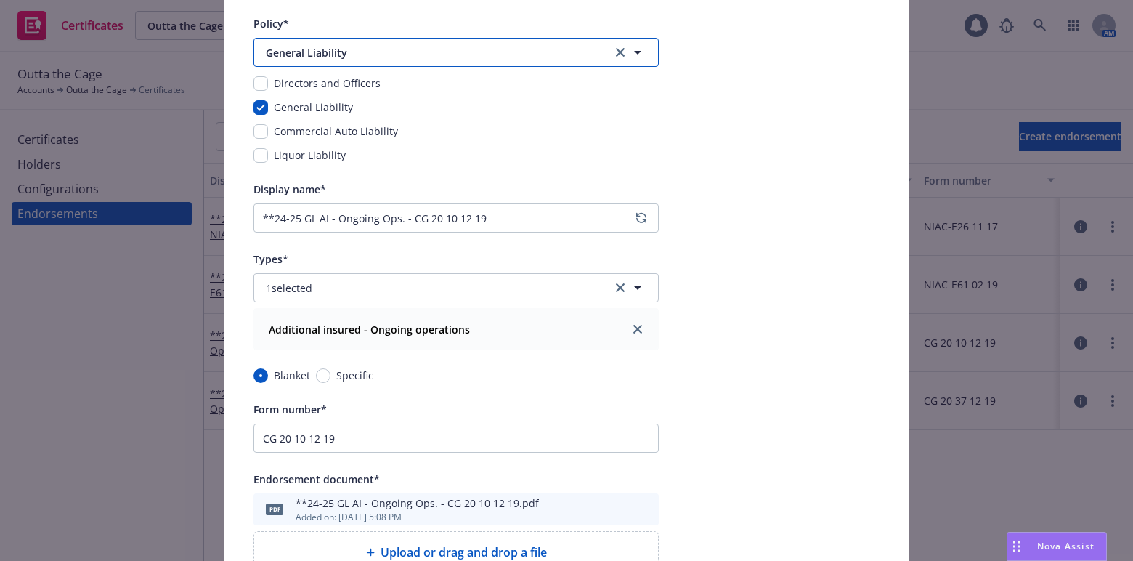
click at [360, 64] on button "General Liability" at bounding box center [456, 52] width 405 height 29
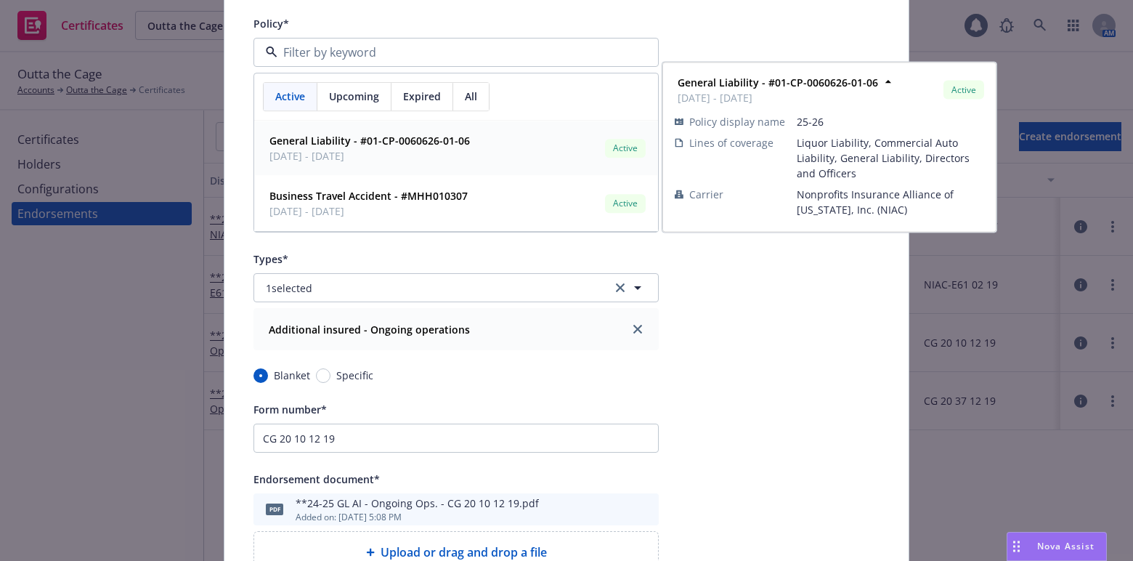
click at [357, 155] on span "07/16/2025 - 07/16/2026" at bounding box center [370, 155] width 201 height 15
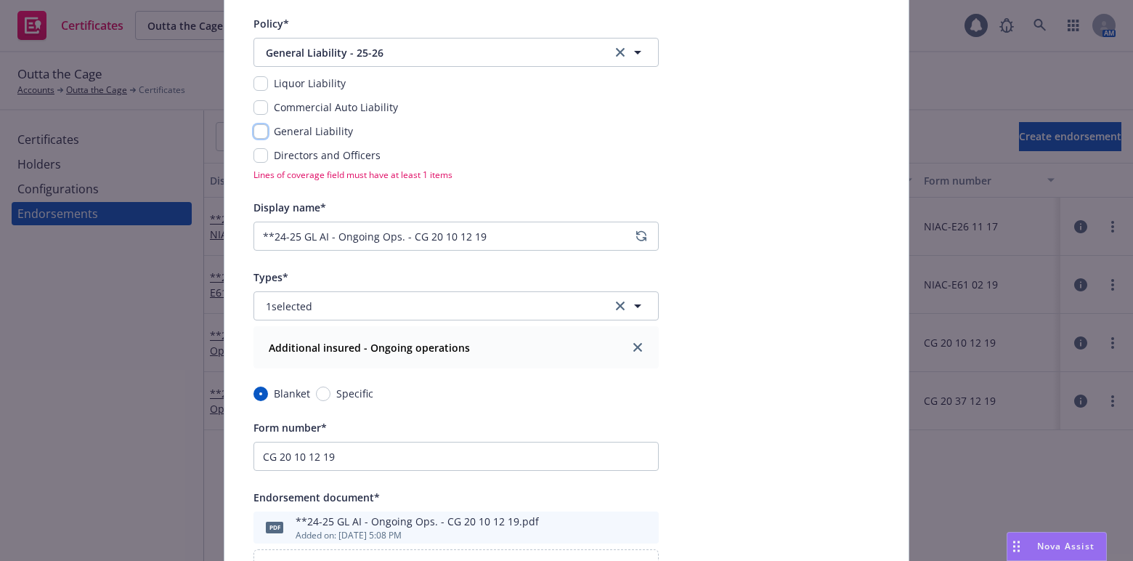
click at [257, 131] on input "checkbox" at bounding box center [261, 131] width 15 height 15
checkbox input "true"
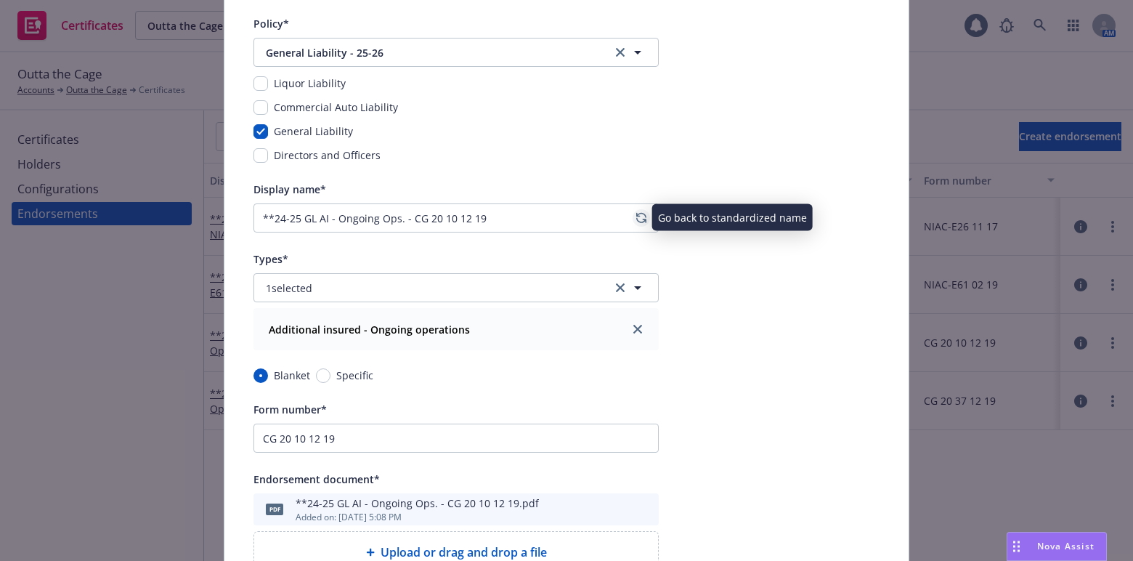
click at [633, 217] on link "regenerate" at bounding box center [641, 217] width 17 height 17
type input "25-26 General Liability Blanket AI - Ongoing Ops. (CG 20 10 12 19)"
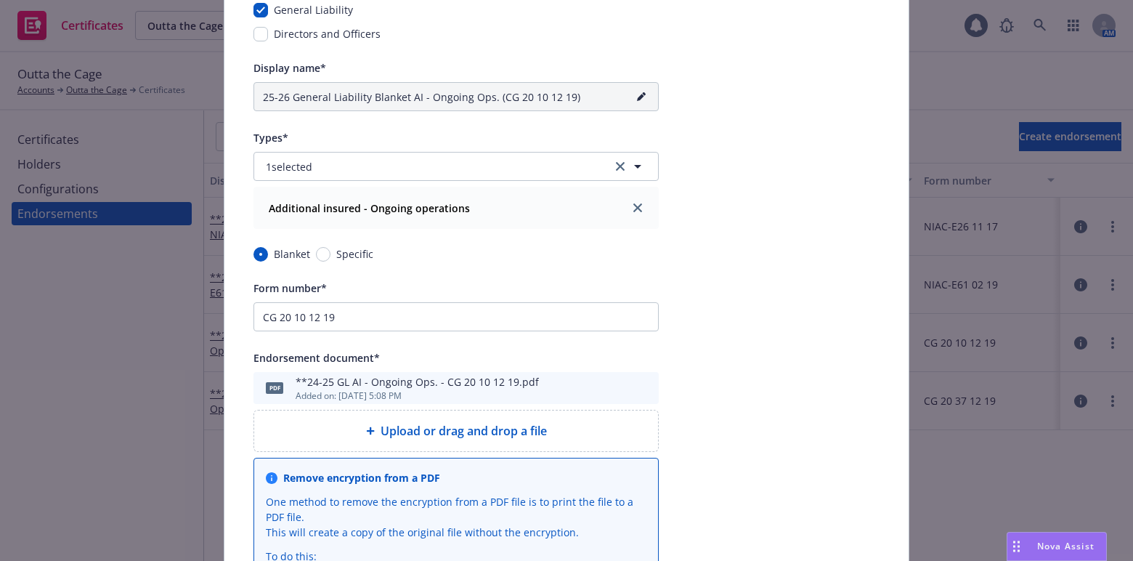
scroll to position [241, 0]
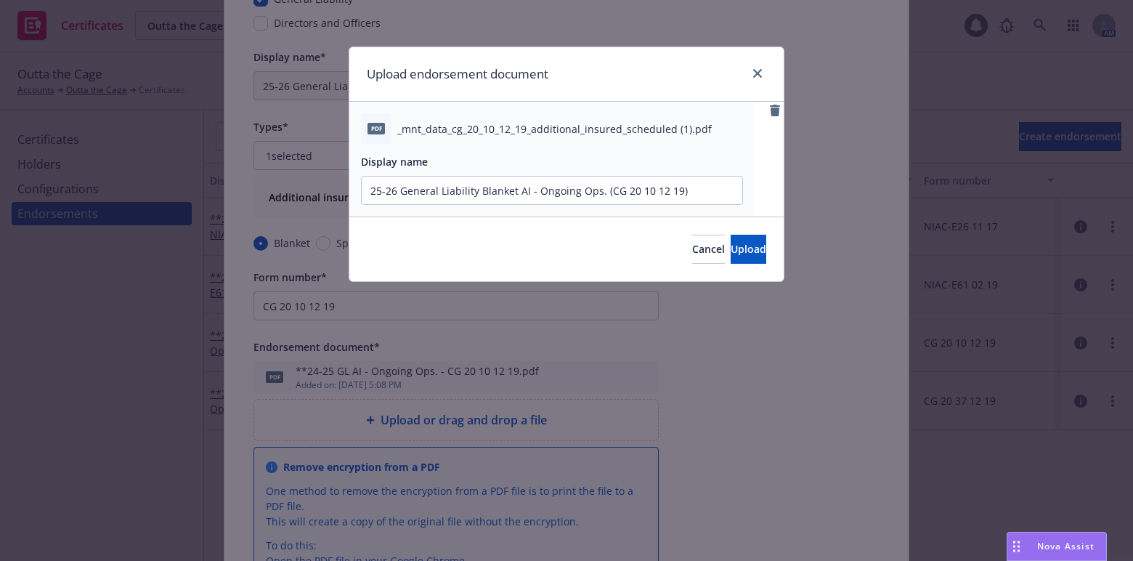
click at [718, 224] on div "Cancel Upload" at bounding box center [566, 248] width 434 height 65
click at [731, 248] on span "Upload" at bounding box center [749, 249] width 36 height 14
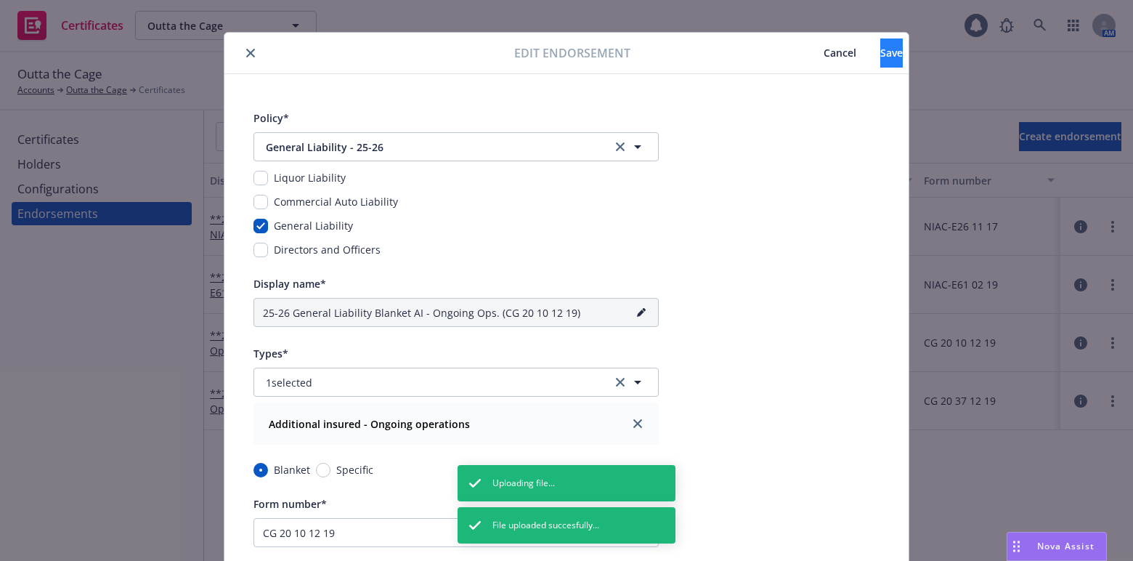
scroll to position [0, 0]
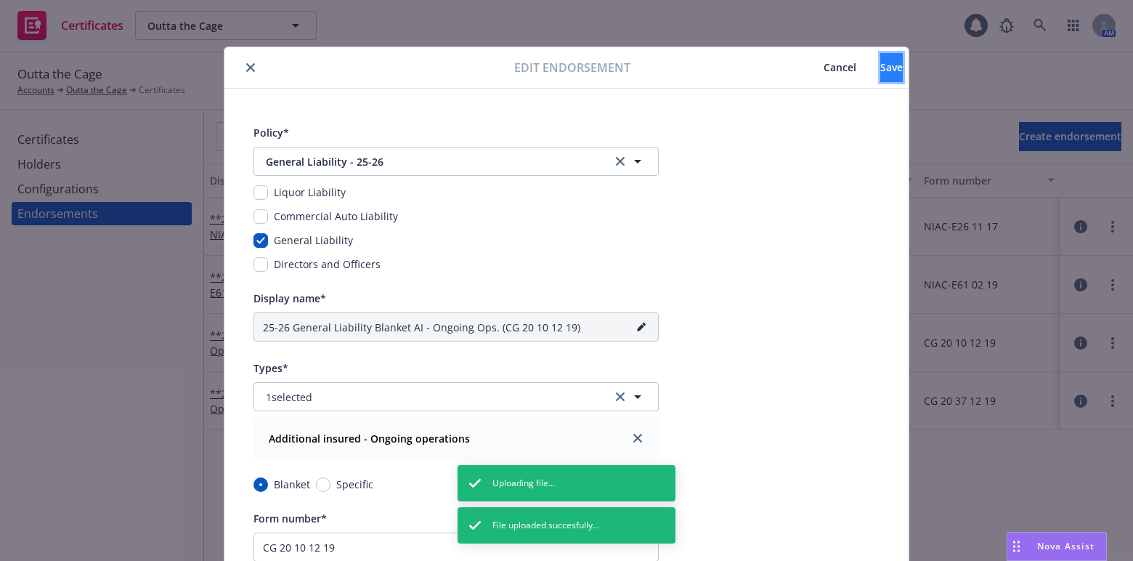
click at [880, 72] on span "Save" at bounding box center [891, 67] width 23 height 14
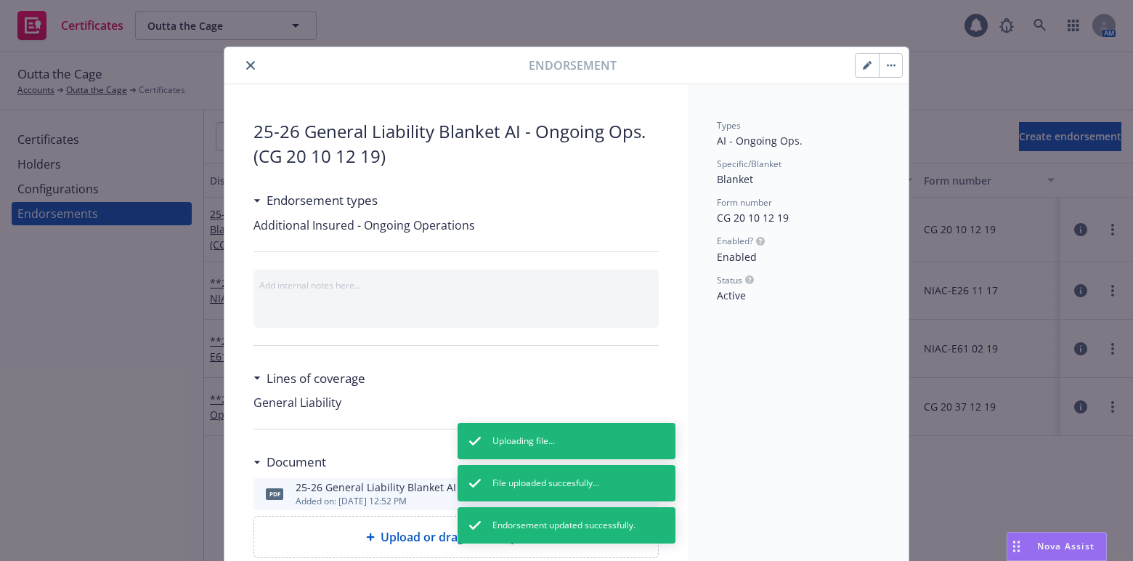
click at [242, 65] on button "close" at bounding box center [250, 65] width 17 height 17
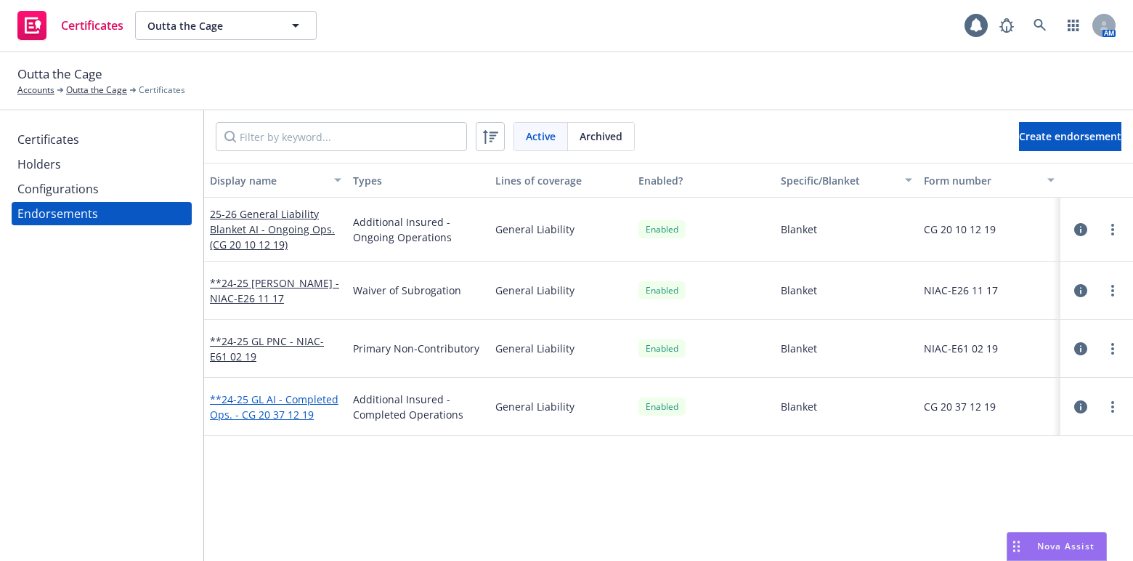
click at [236, 400] on link "**24-25 GL AI - Completed Ops. - CG 20 37 12 19" at bounding box center [274, 406] width 129 height 29
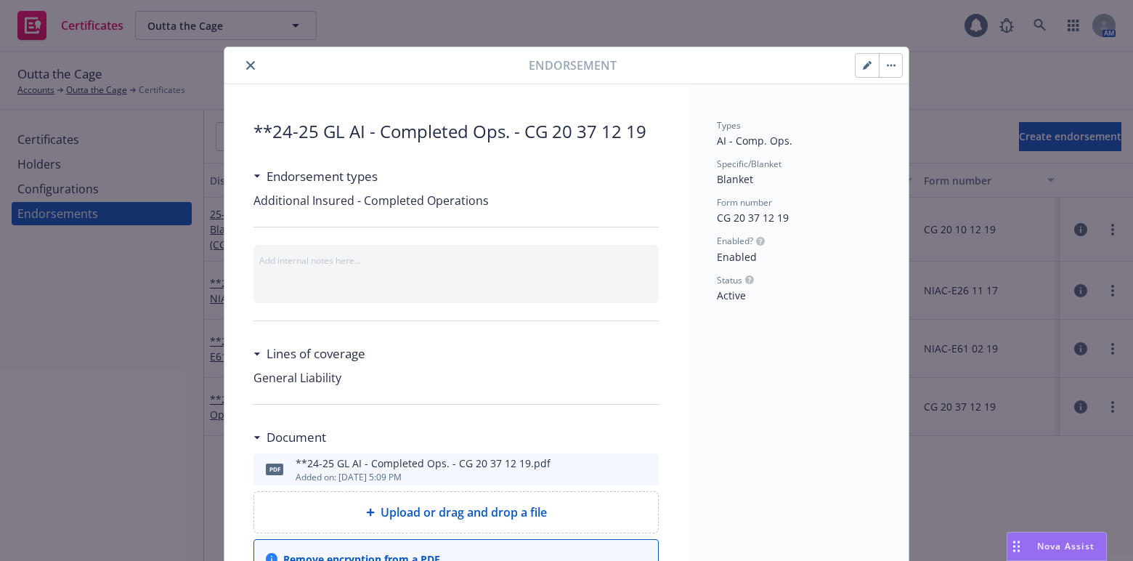
click at [864, 66] on icon "button" at bounding box center [867, 65] width 9 height 9
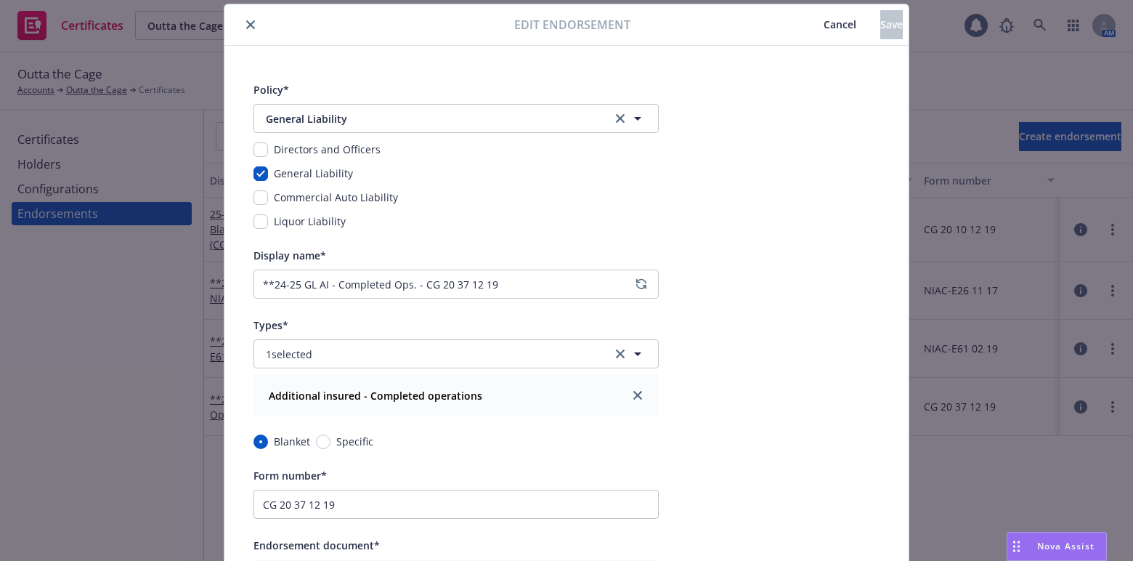
scroll to position [65, 0]
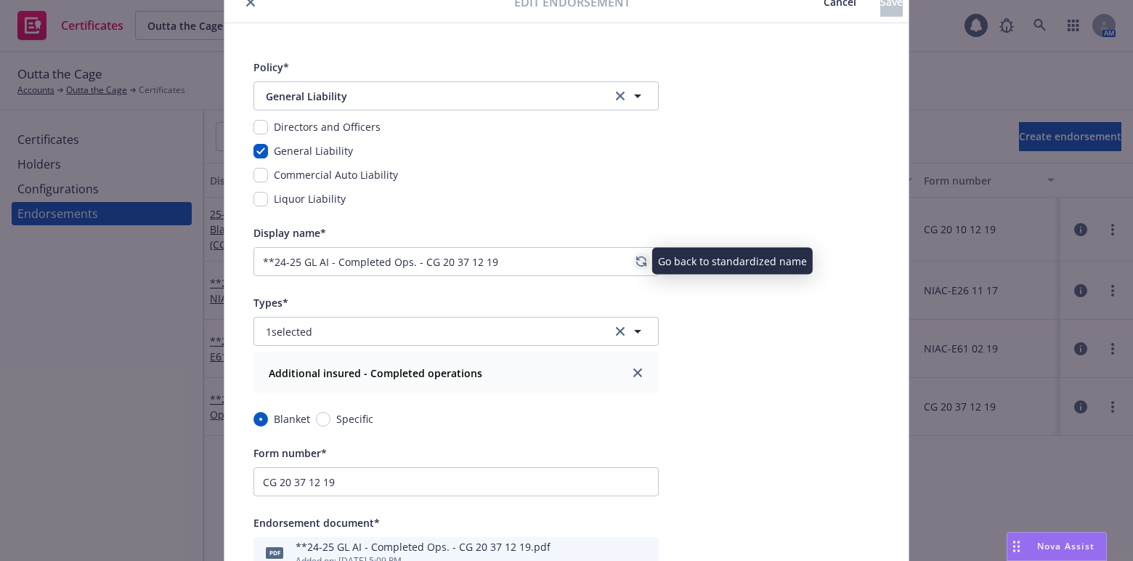
click at [639, 268] on link "regenerate" at bounding box center [641, 261] width 17 height 17
type input "24-25 General Liability Blanket AI - Comp. Ops. (CG 20 37 12 19)"
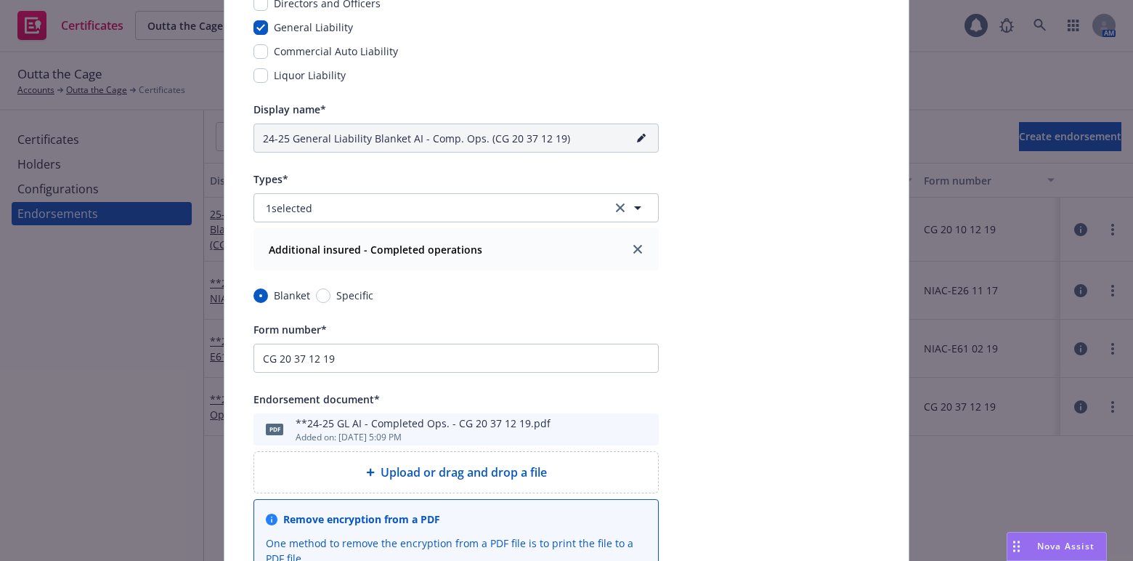
scroll to position [131, 0]
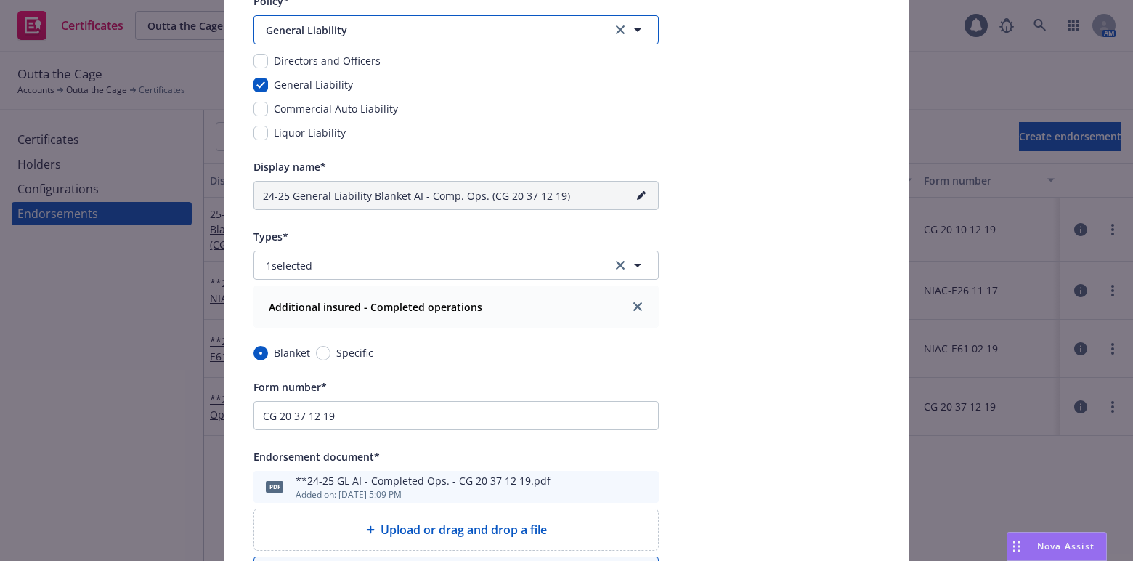
click at [352, 16] on button "General Liability" at bounding box center [456, 29] width 405 height 29
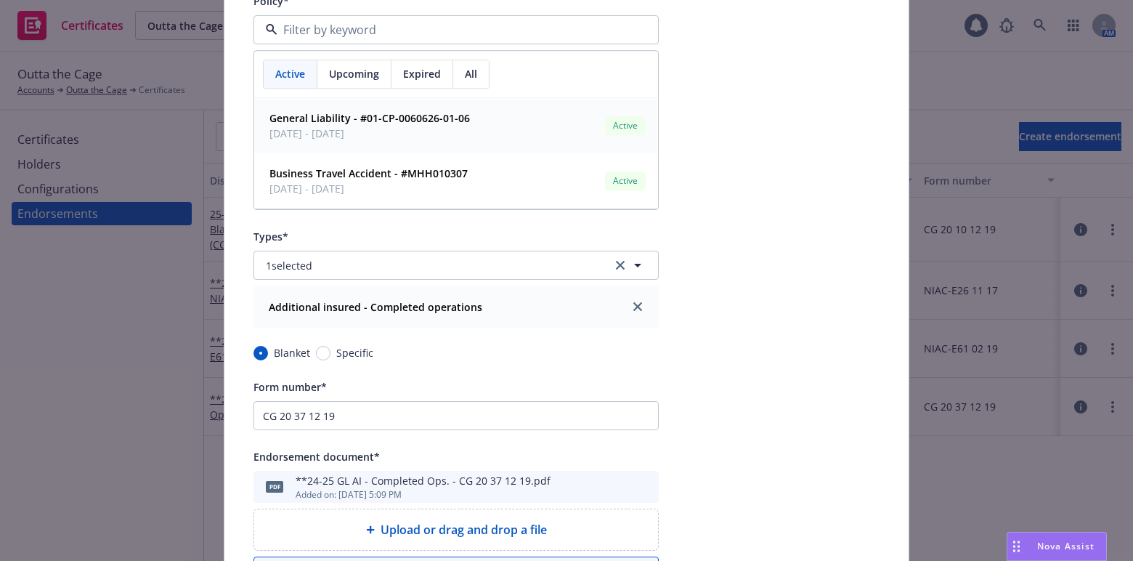
click at [343, 121] on strong "General Liability - #01-CP-0060626-01-06" at bounding box center [370, 118] width 201 height 14
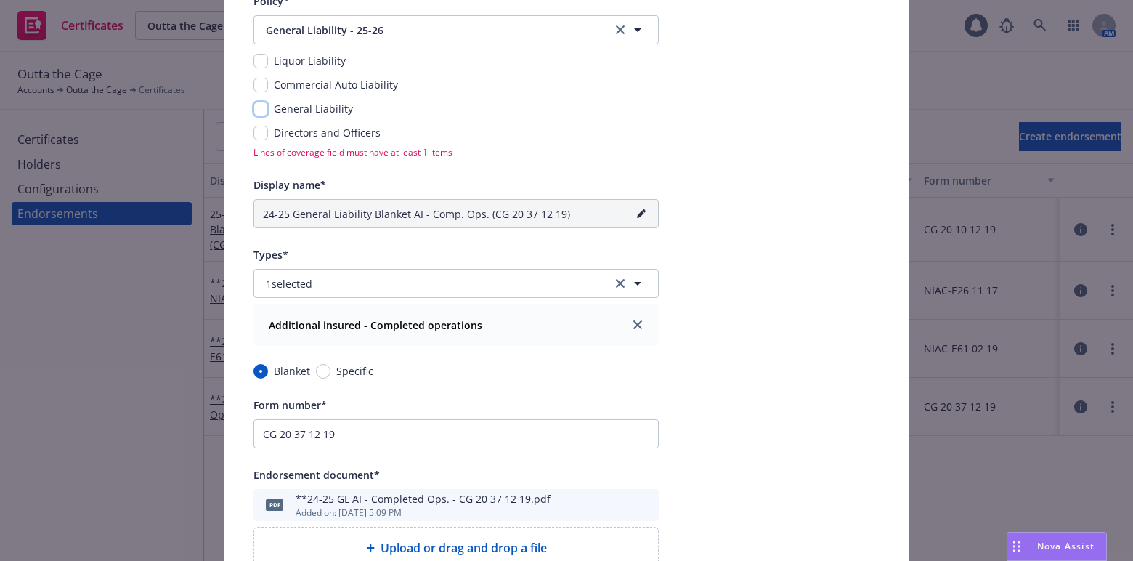
click at [256, 110] on input "checkbox" at bounding box center [261, 109] width 15 height 15
checkbox input "true"
type input "25-26 General Liability Blanket AI - Comp. Ops. (CG 20 37 12 19)"
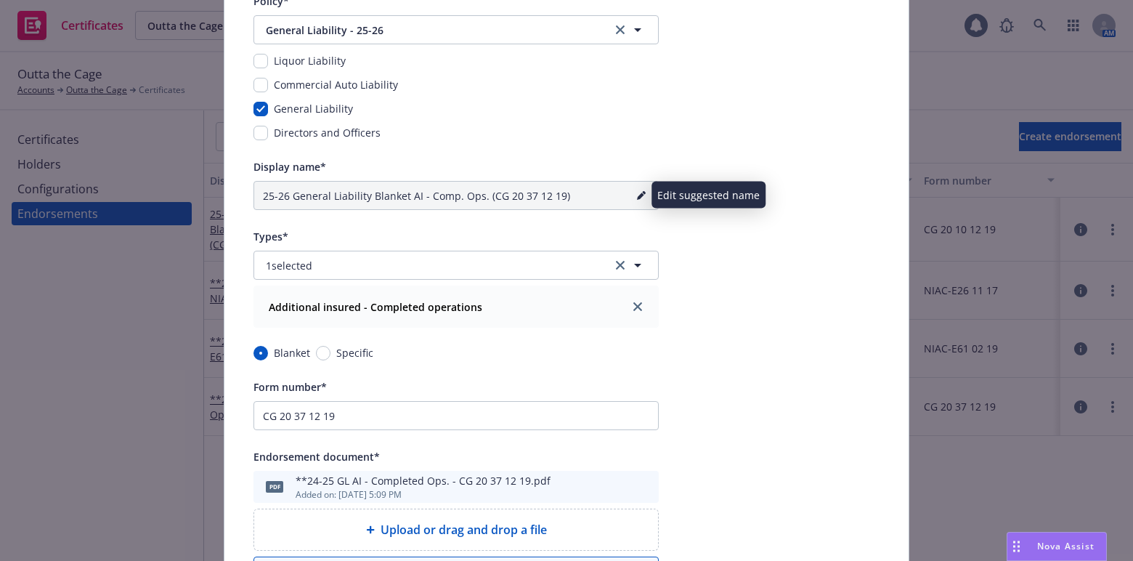
click at [633, 196] on link "pencil" at bounding box center [641, 195] width 17 height 17
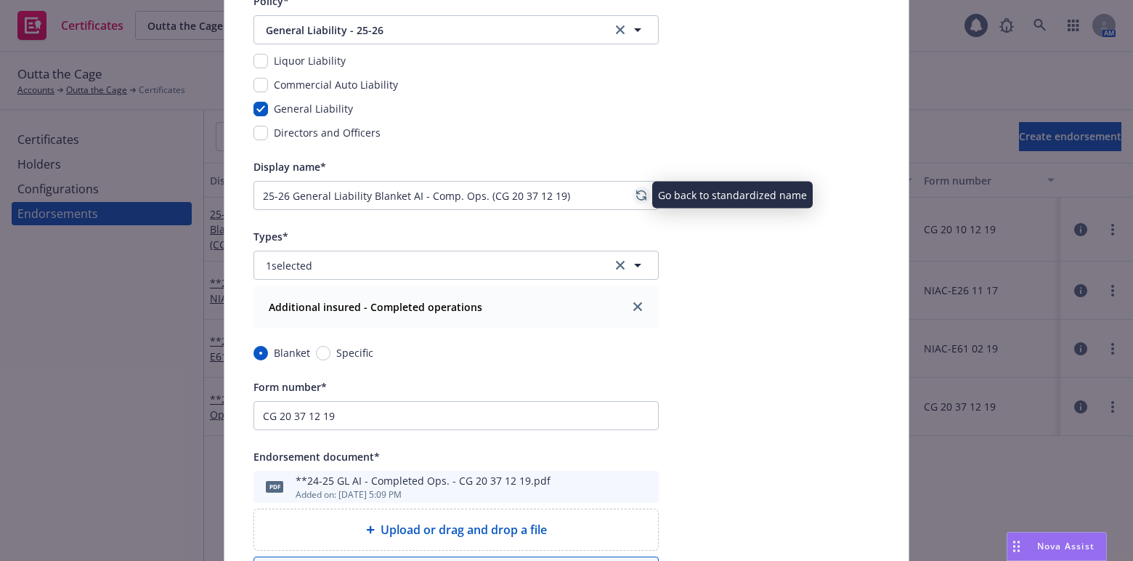
click at [636, 193] on icon "regenerate" at bounding box center [641, 196] width 10 height 12
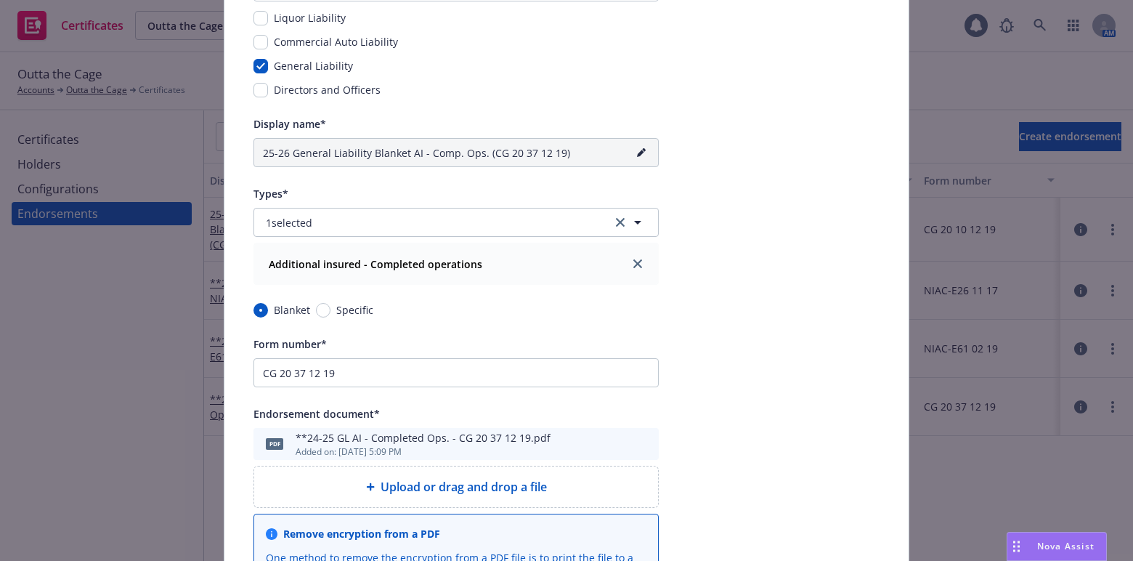
scroll to position [198, 0]
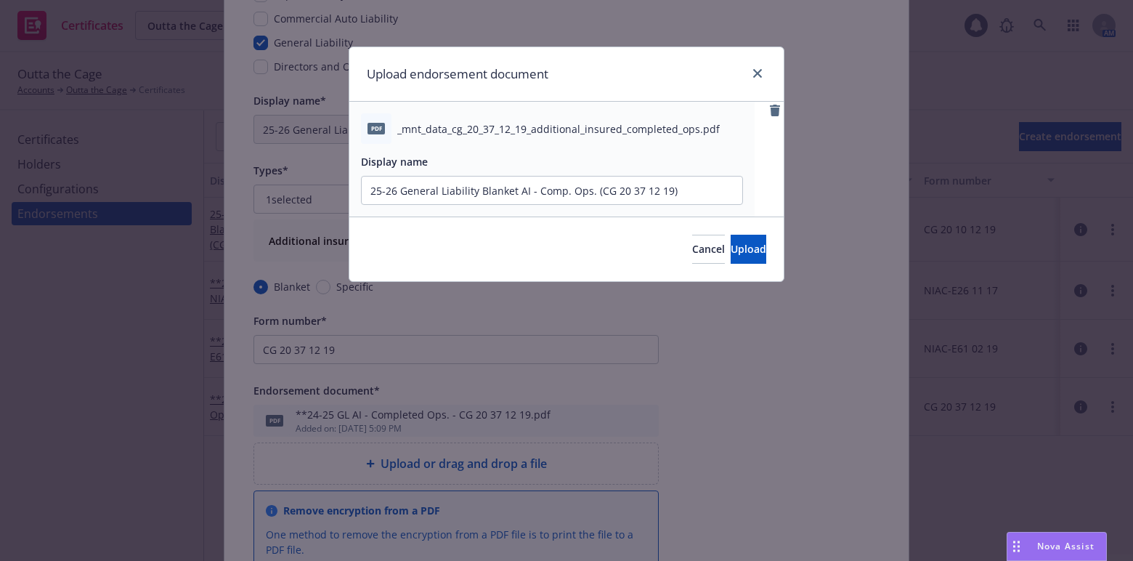
click at [713, 230] on div "Cancel Upload" at bounding box center [566, 248] width 434 height 65
click at [731, 242] on span "Upload" at bounding box center [749, 249] width 36 height 14
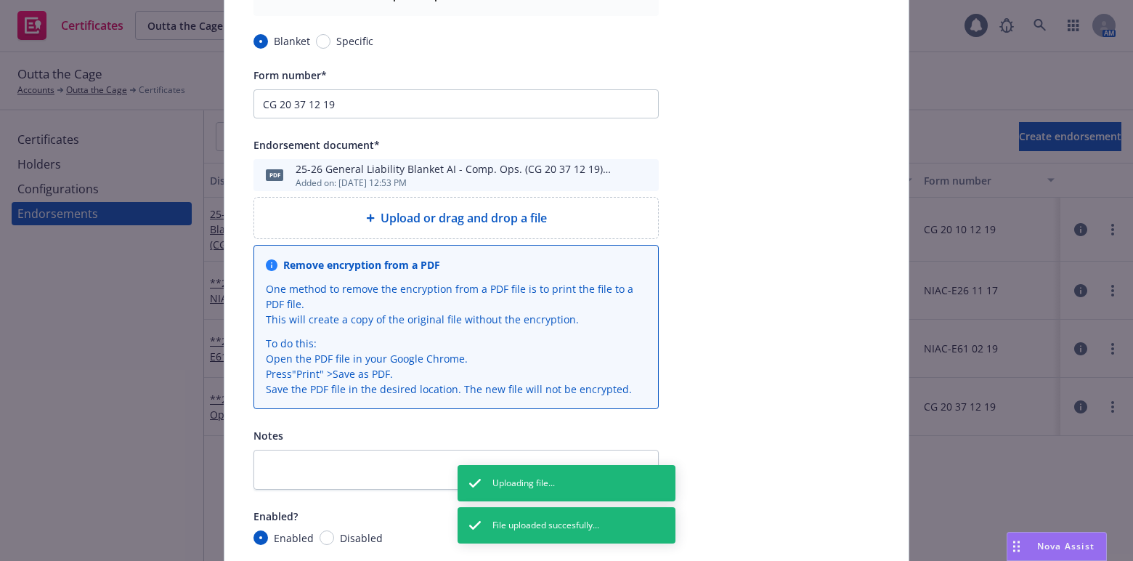
scroll to position [0, 0]
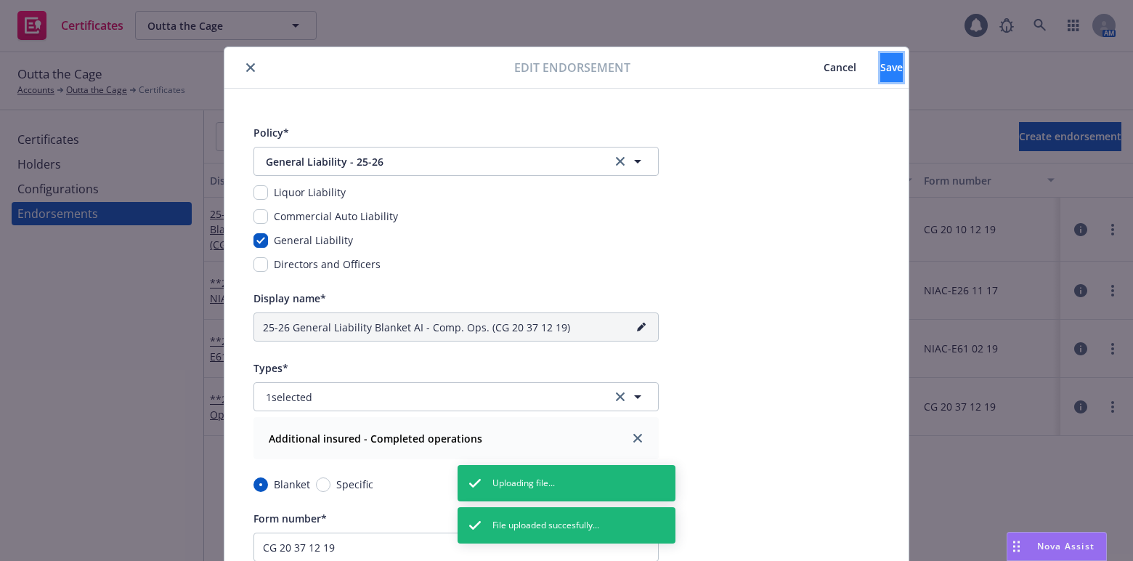
click at [880, 69] on span "Save" at bounding box center [891, 67] width 23 height 14
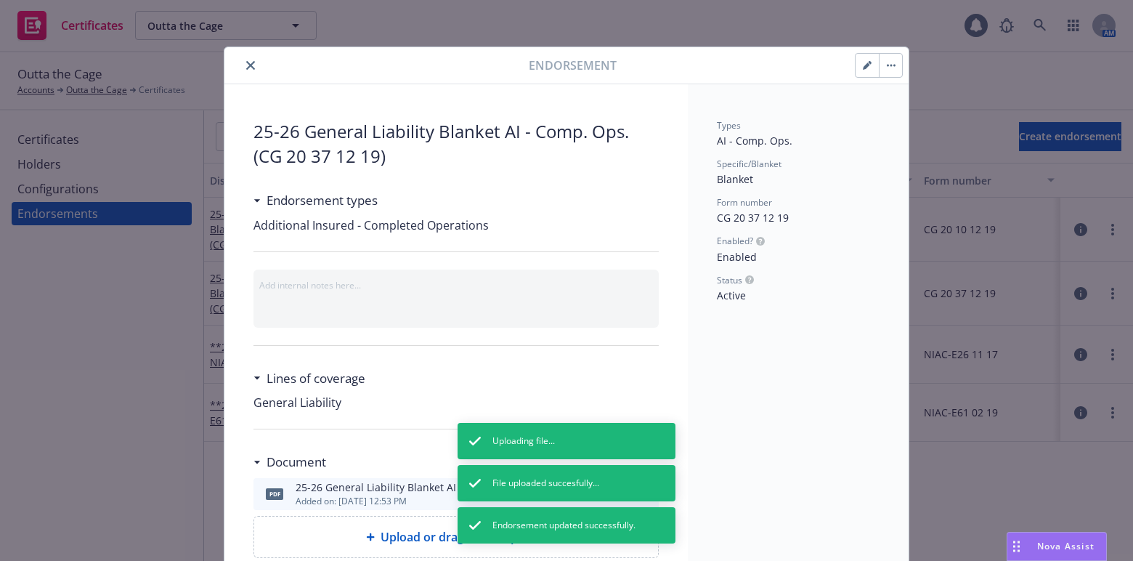
click at [254, 60] on div at bounding box center [379, 65] width 299 height 17
click at [247, 62] on icon "close" at bounding box center [250, 65] width 9 height 9
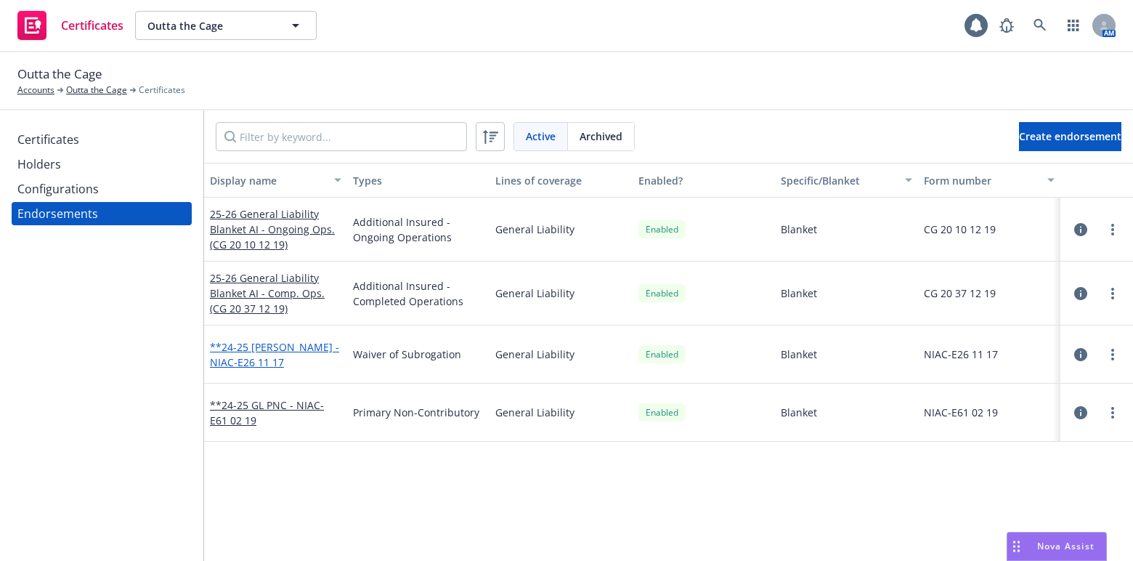
click at [241, 348] on link "**24-25 GL WOS - NIAC-E26 11 17" at bounding box center [274, 354] width 129 height 29
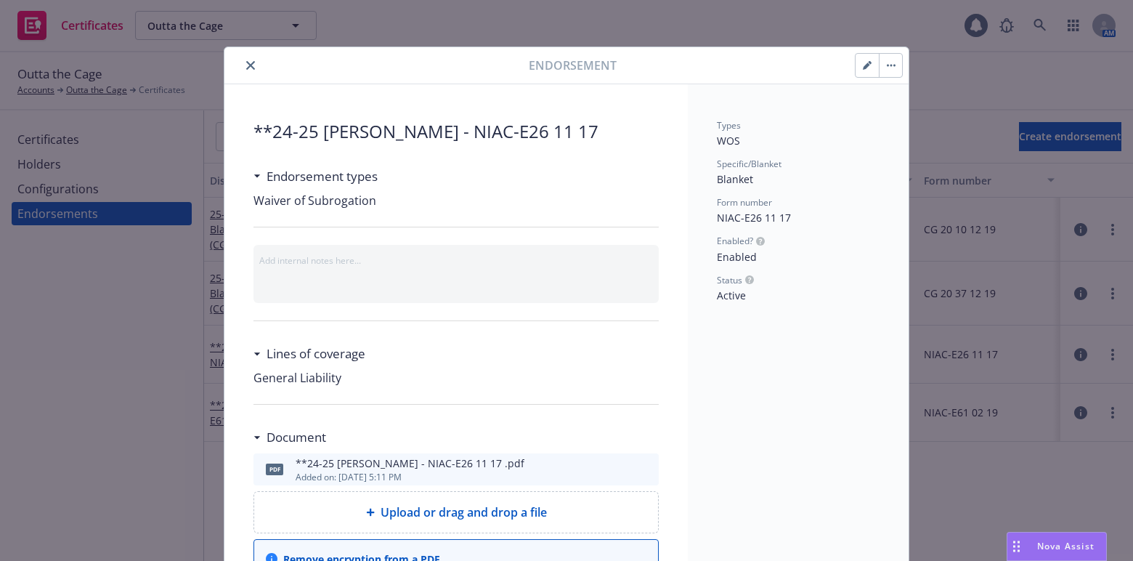
click at [860, 60] on button "button" at bounding box center [867, 65] width 23 height 23
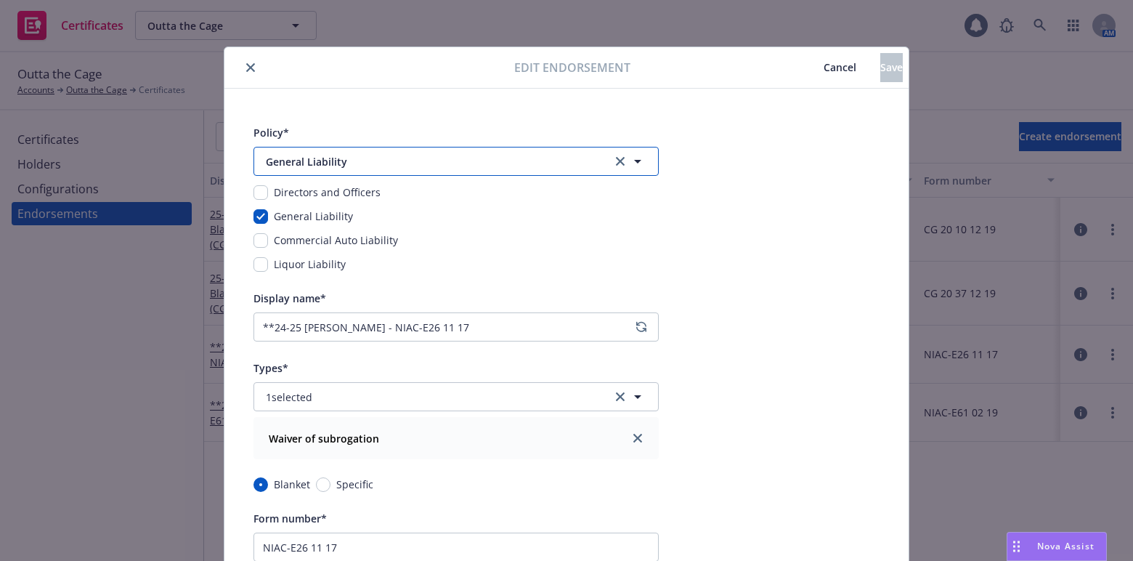
click at [373, 171] on button "General Liability" at bounding box center [456, 161] width 405 height 29
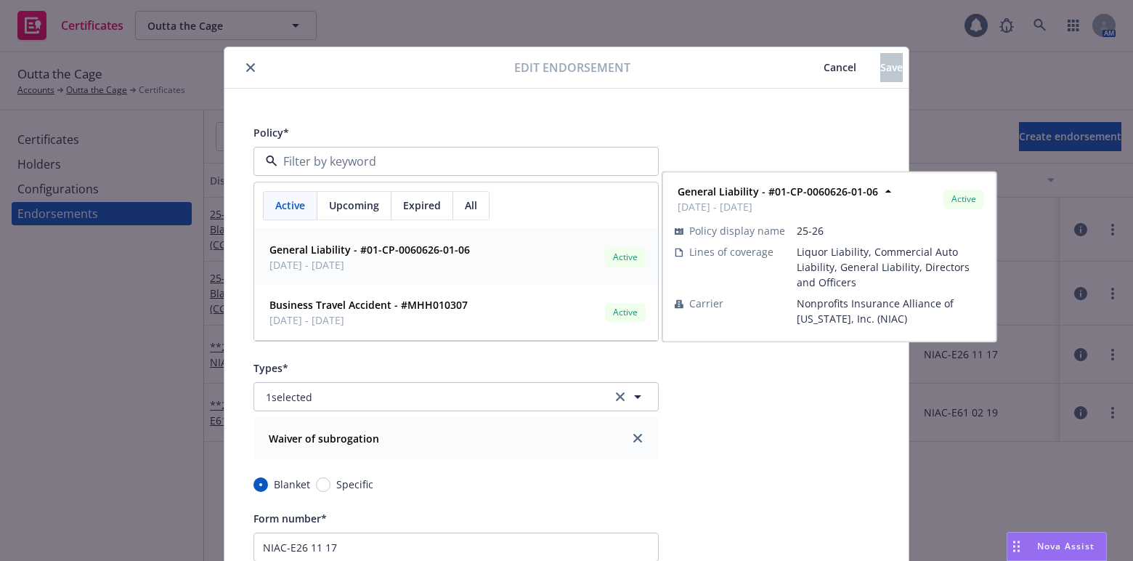
click at [291, 262] on span "07/16/2025 - 07/16/2026" at bounding box center [370, 264] width 201 height 15
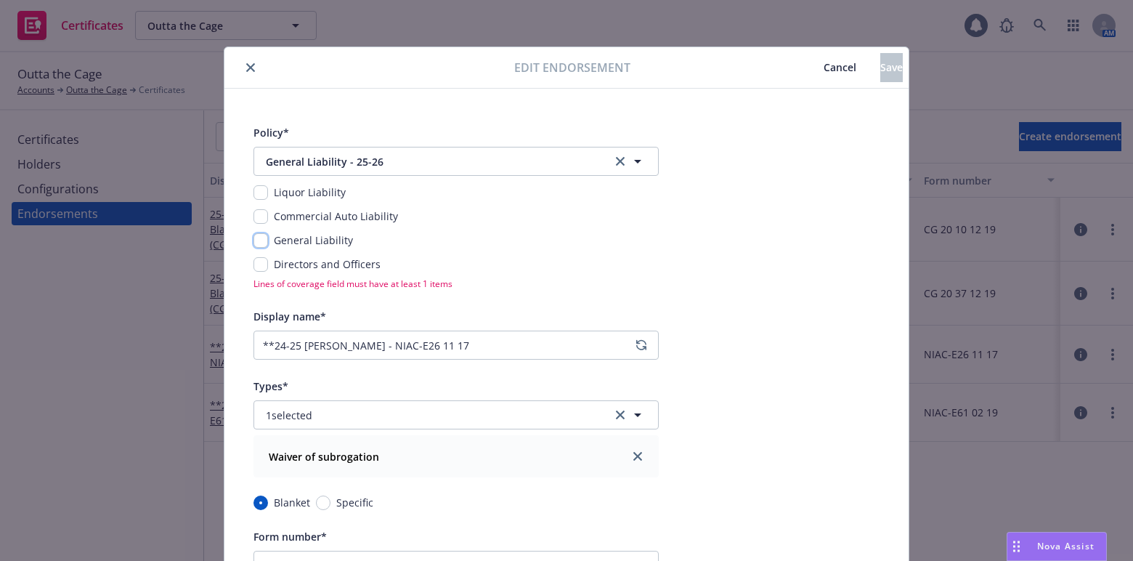
click at [258, 238] on input "checkbox" at bounding box center [261, 240] width 15 height 15
checkbox input "true"
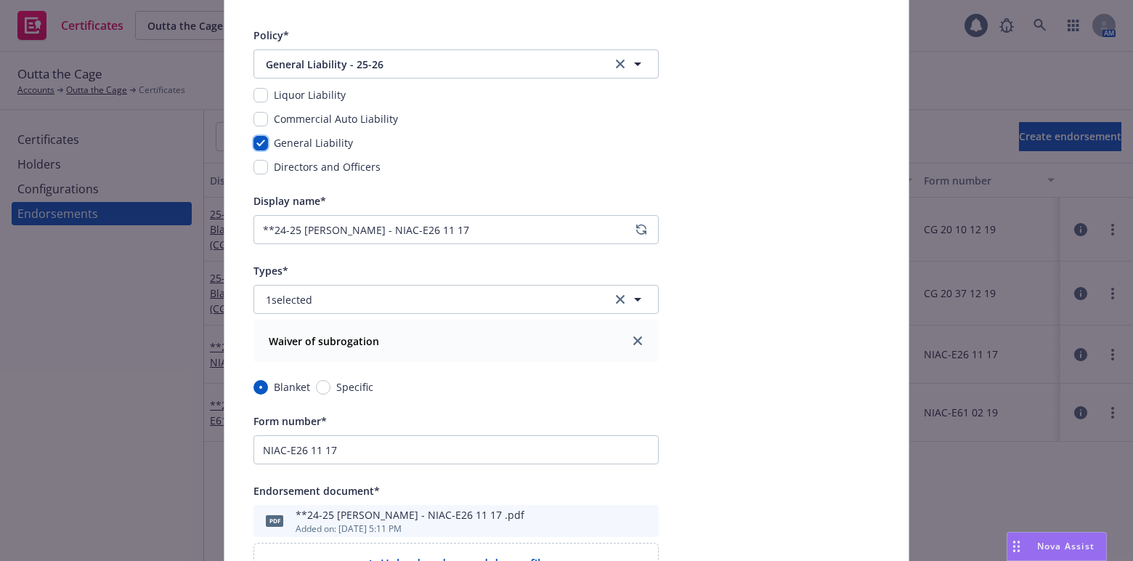
scroll to position [198, 0]
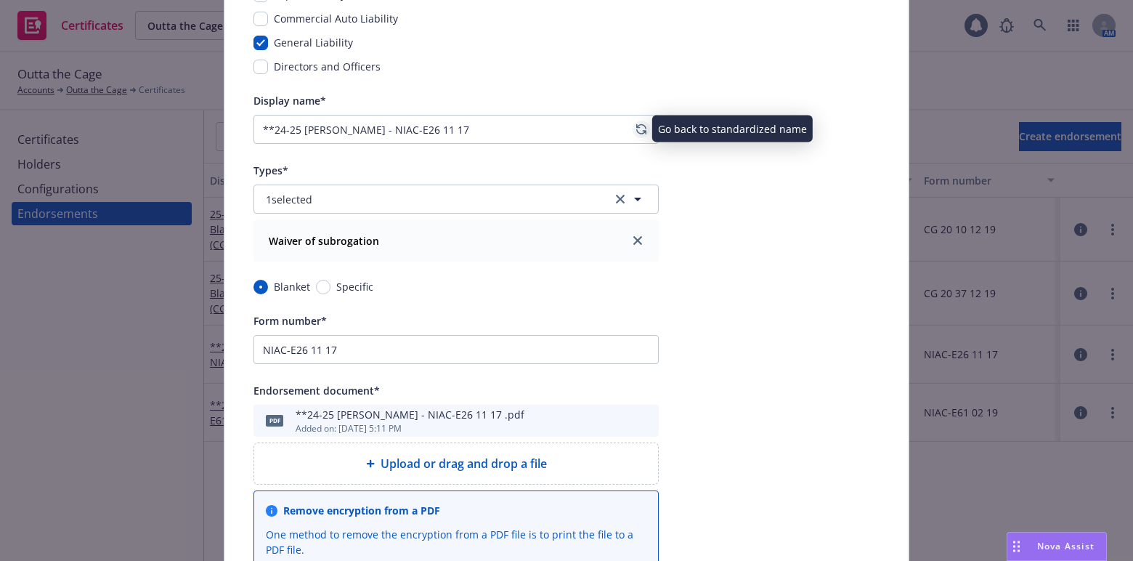
click at [641, 126] on link "regenerate" at bounding box center [641, 129] width 17 height 17
type input "25-26 General Liability Blanket WOS (NIAC-E26 11 17 )"
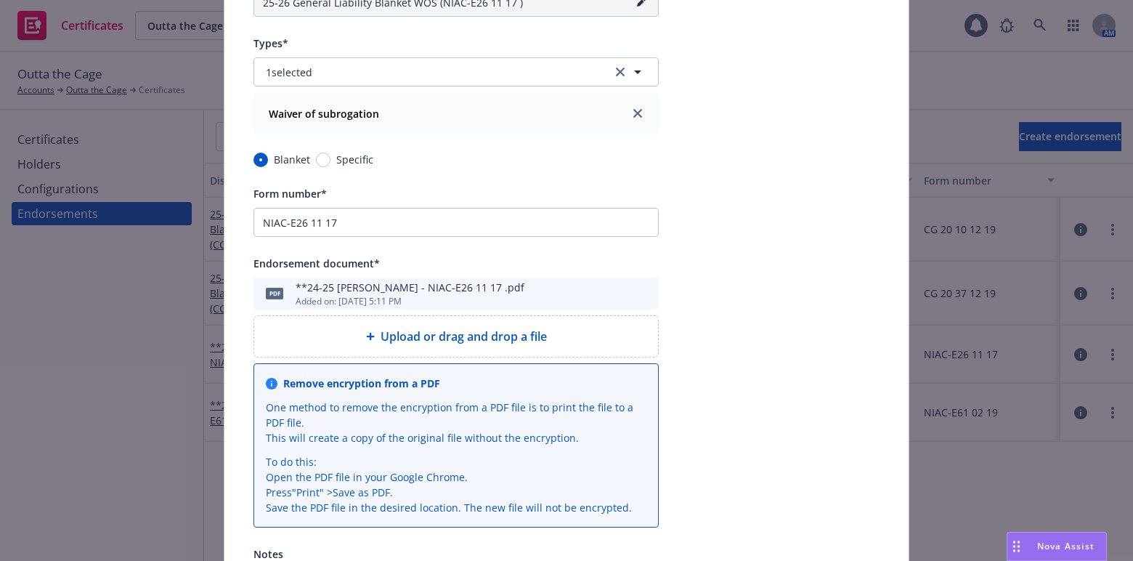
scroll to position [330, 0]
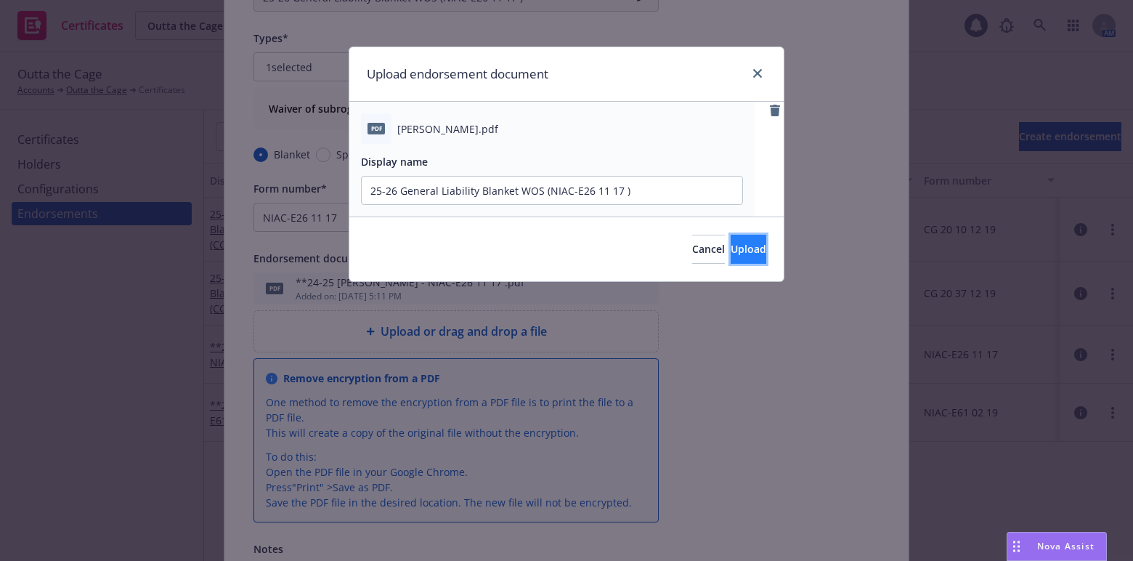
click at [743, 242] on button "Upload" at bounding box center [749, 249] width 36 height 29
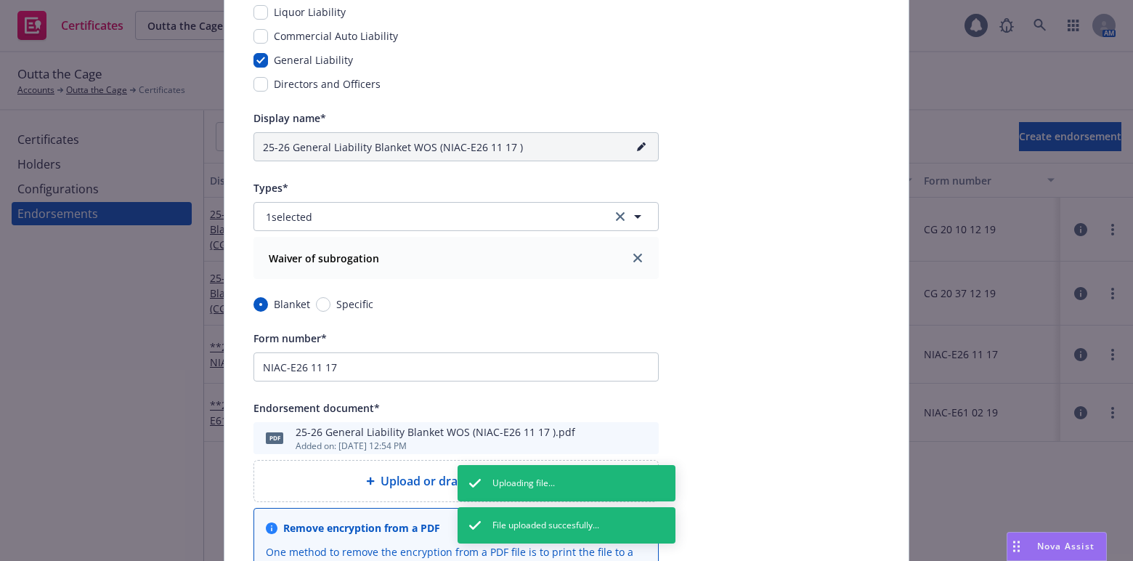
scroll to position [0, 0]
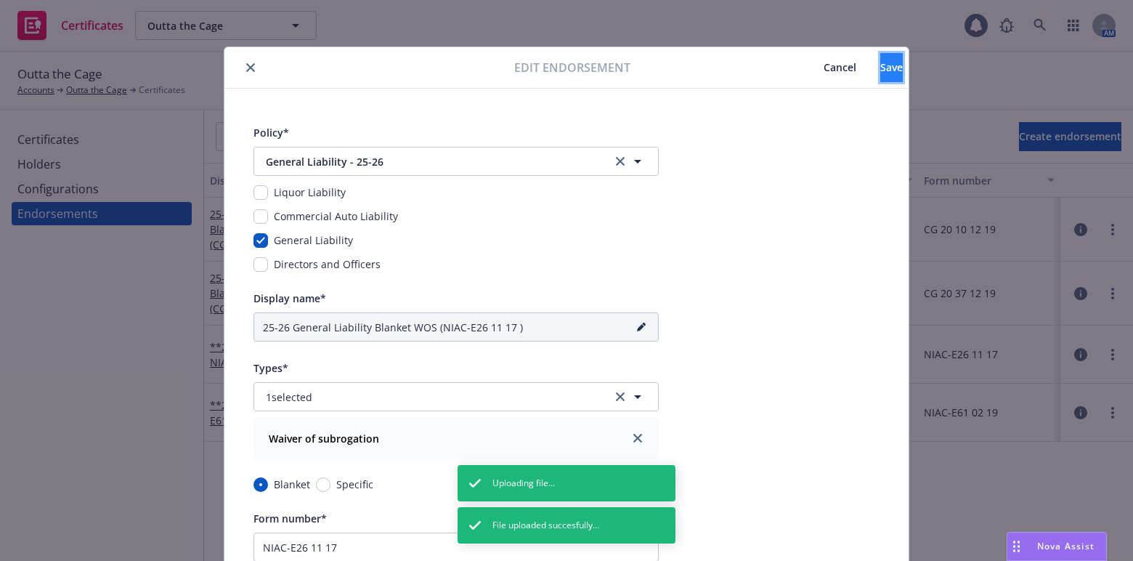
click at [880, 74] on button "Save" at bounding box center [891, 67] width 23 height 29
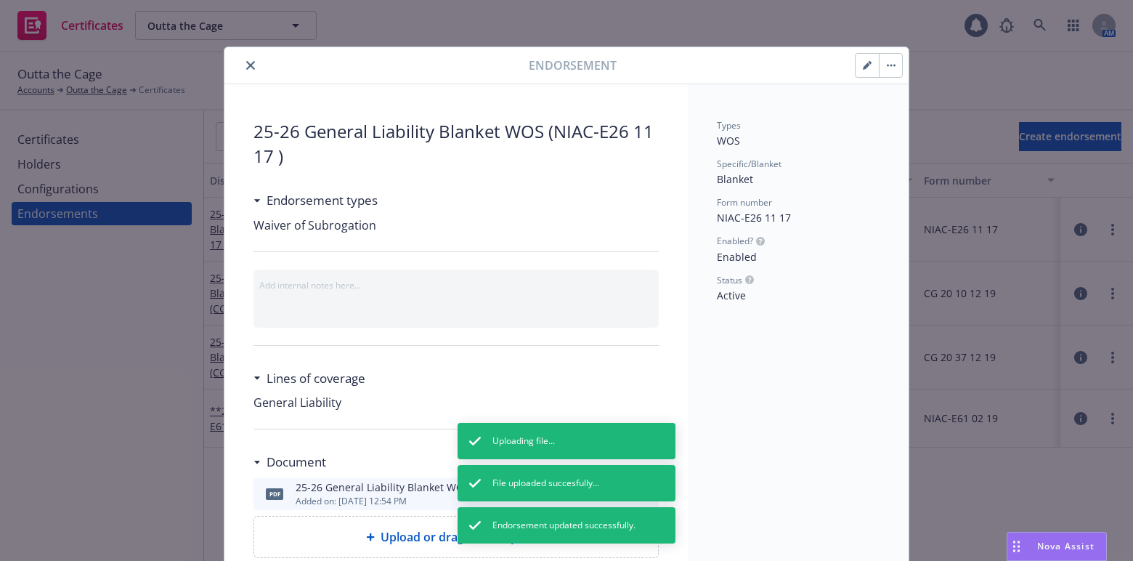
click at [246, 65] on icon "close" at bounding box center [250, 65] width 9 height 9
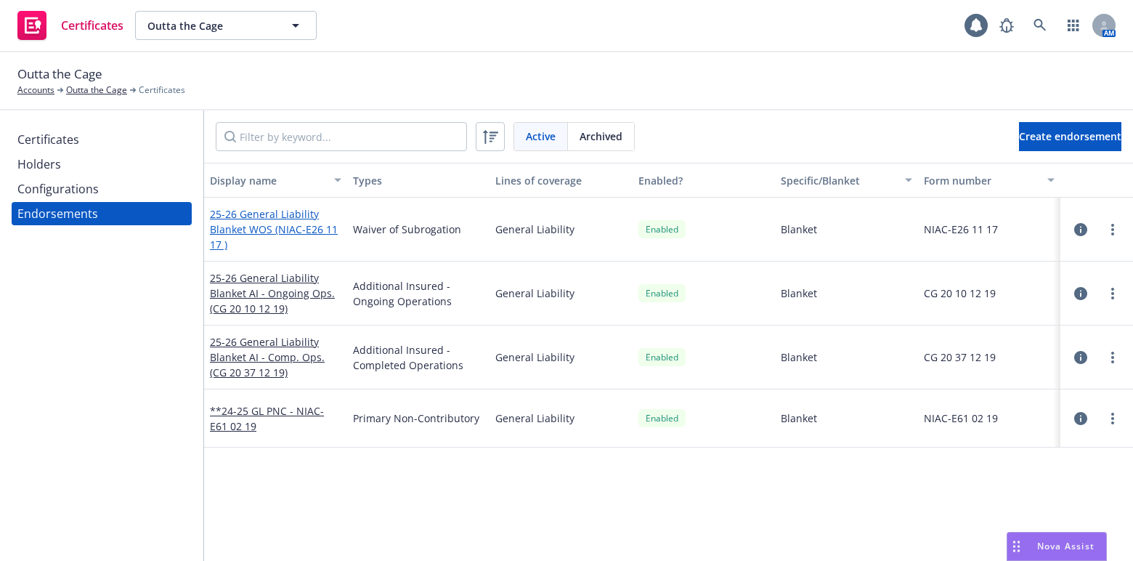
click at [255, 233] on link "25-26 General Liability Blanket WOS (NIAC-E26 11 17 )" at bounding box center [274, 229] width 128 height 44
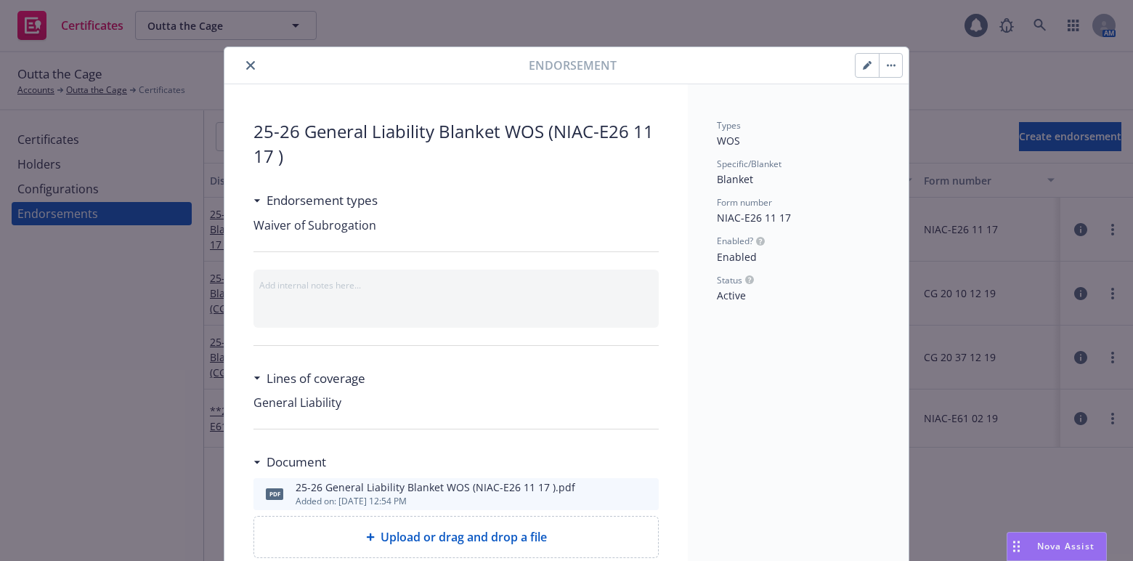
scroll to position [44, 0]
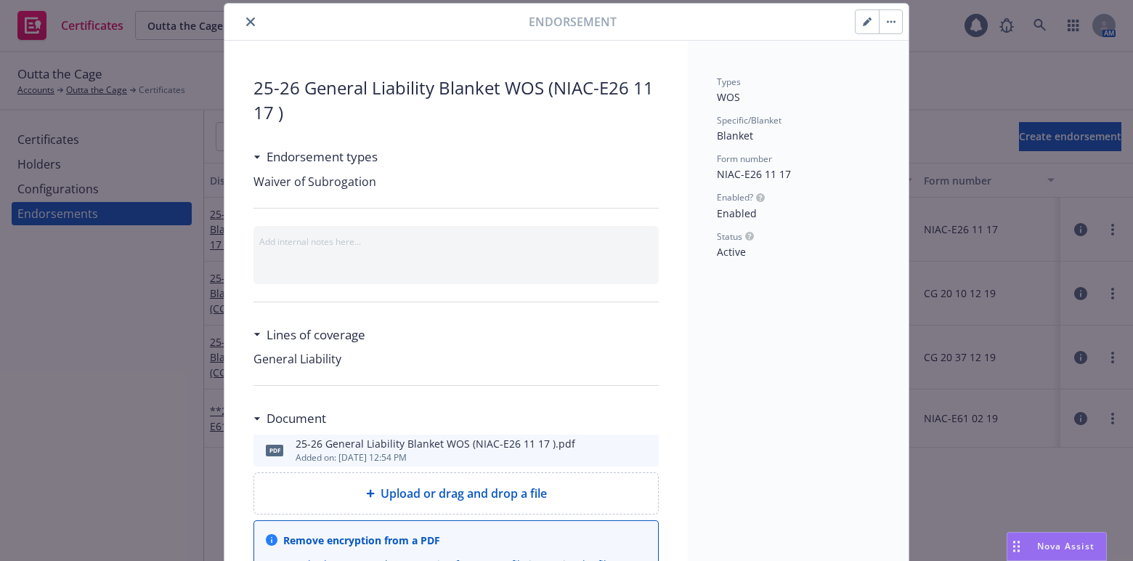
click at [252, 13] on div at bounding box center [379, 21] width 299 height 17
click at [248, 15] on button "close" at bounding box center [250, 21] width 17 height 17
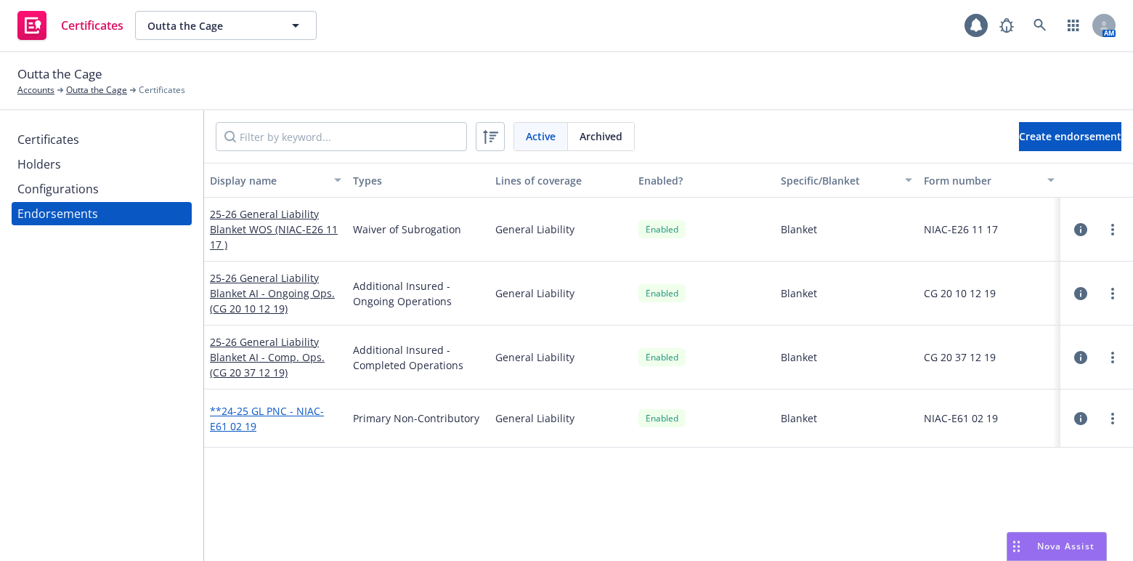
click at [246, 415] on link "**24-25 GL PNC - NIAC-E61 02 19" at bounding box center [267, 418] width 114 height 29
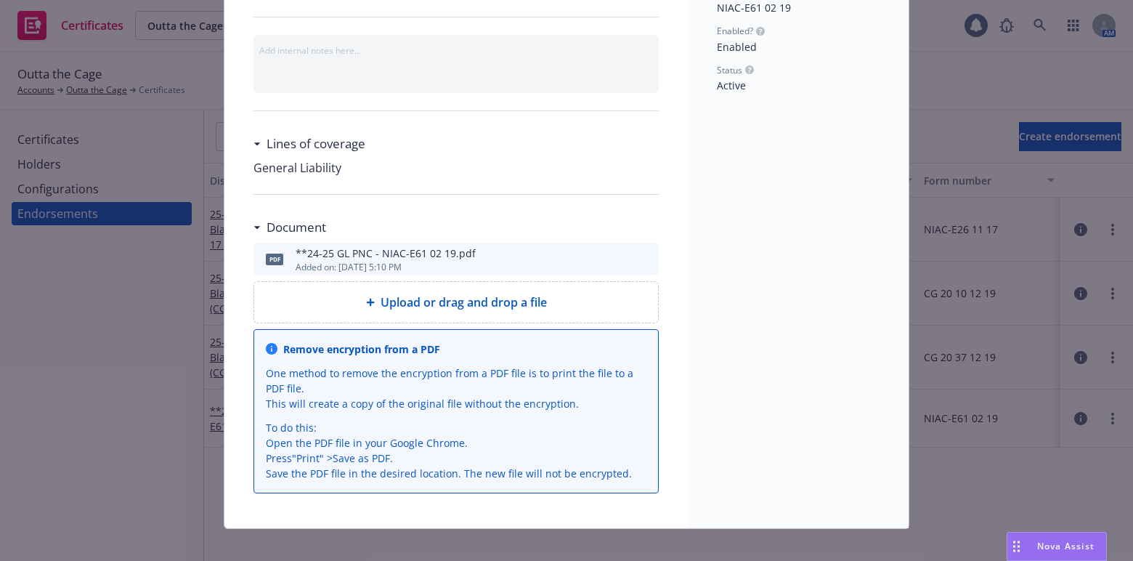
scroll to position [224, 0]
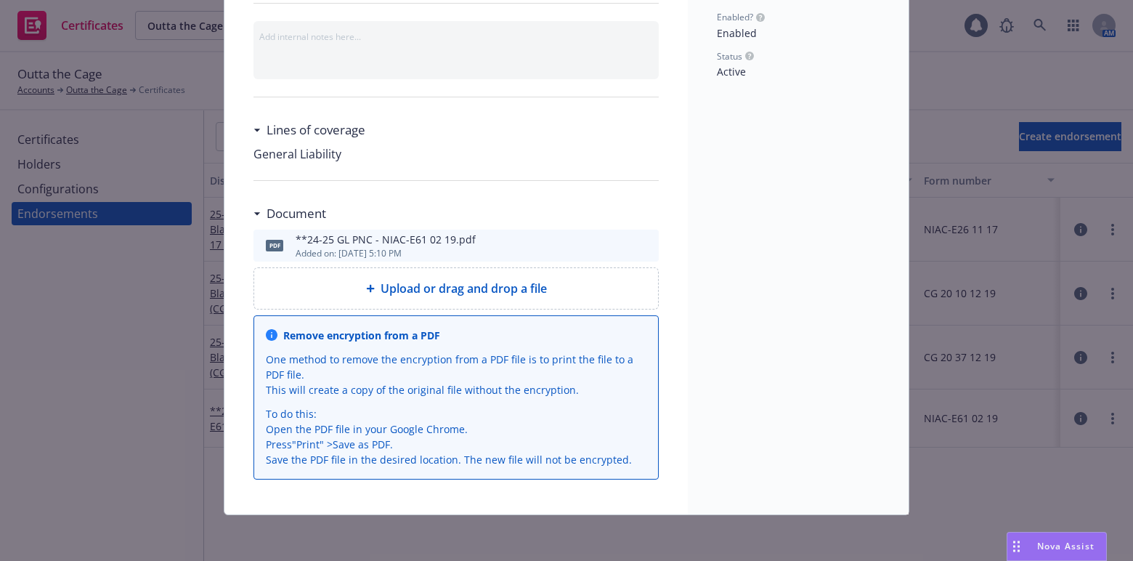
click at [646, 243] on icon "preview file" at bounding box center [645, 245] width 13 height 10
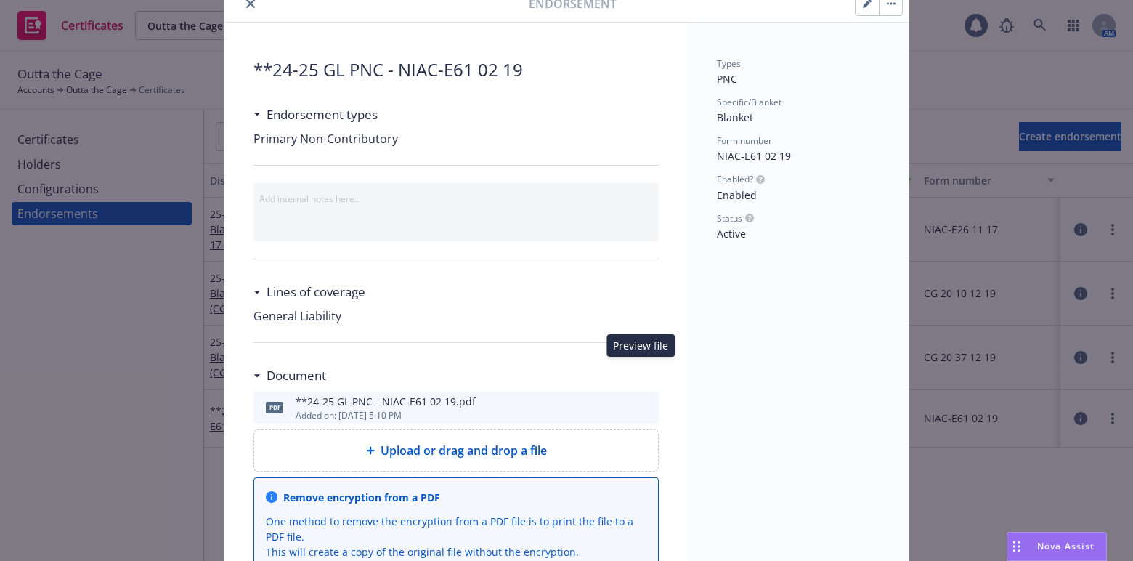
scroll to position [0, 0]
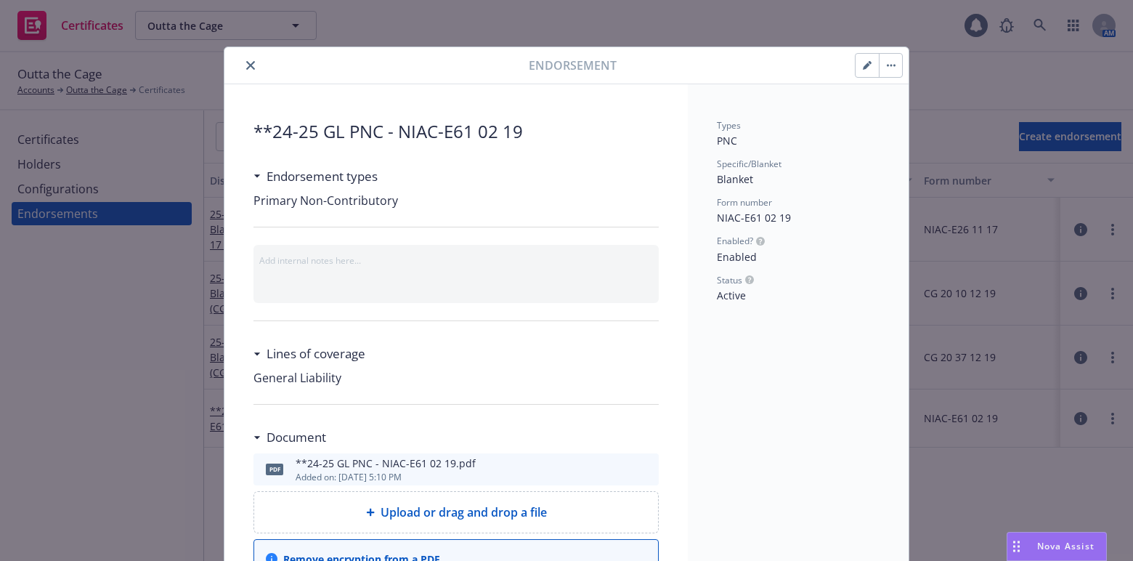
click at [254, 65] on button "close" at bounding box center [250, 65] width 17 height 17
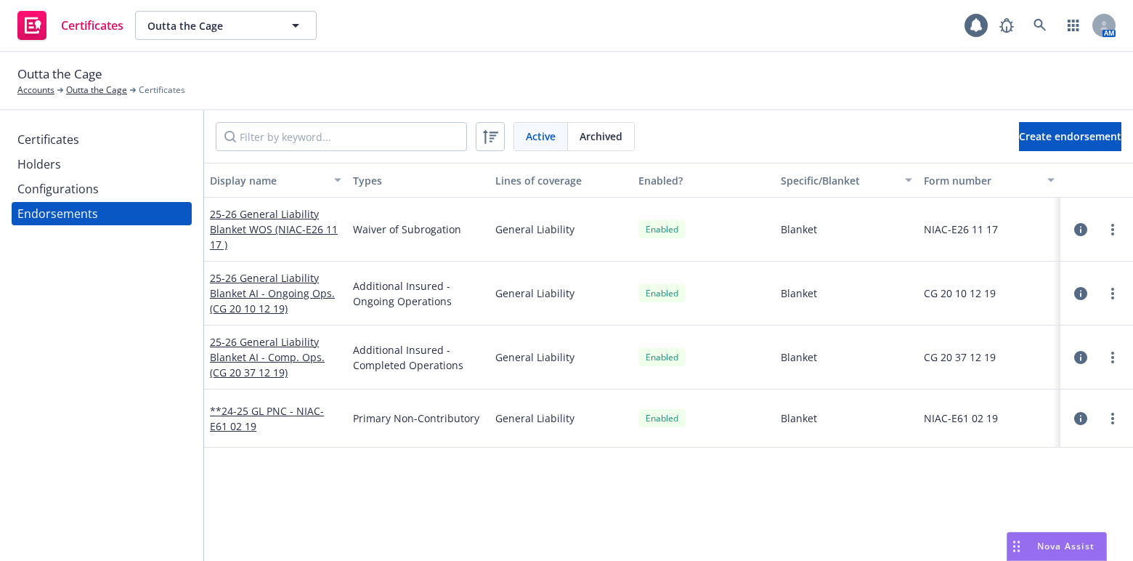
click at [19, 145] on div "Certificates" at bounding box center [48, 139] width 62 height 23
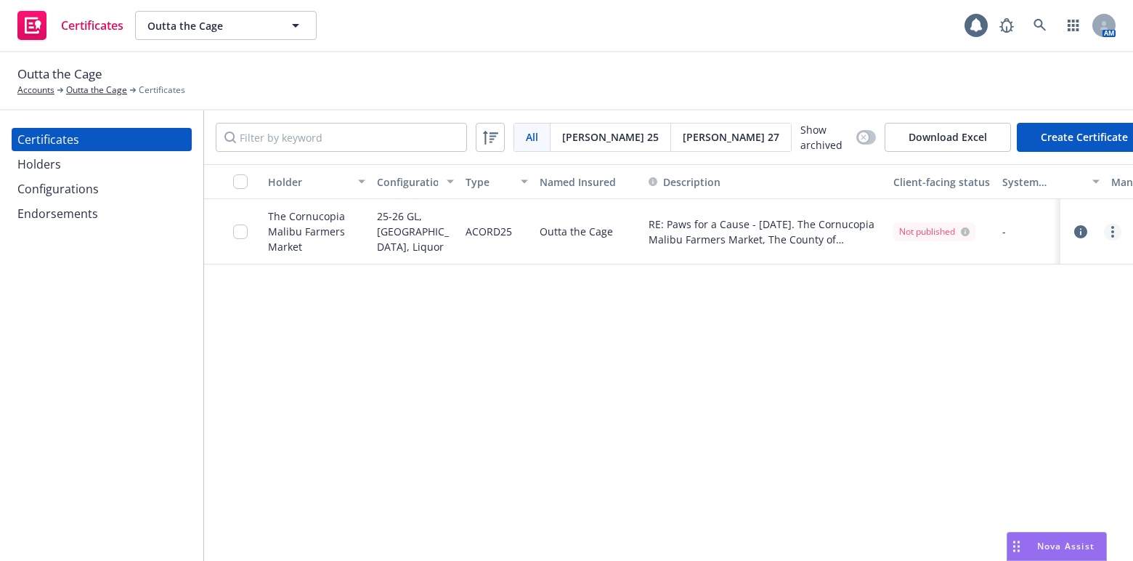
click at [1118, 230] on link "more" at bounding box center [1112, 231] width 17 height 17
click at [904, 256] on link "Edit" at bounding box center [1004, 259] width 232 height 29
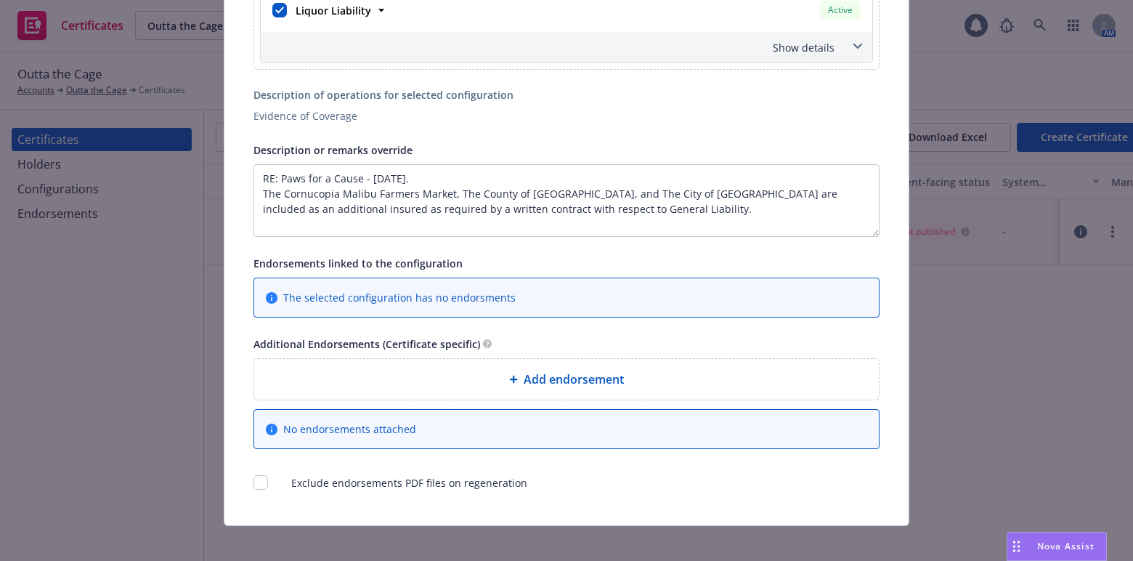
scroll to position [554, 0]
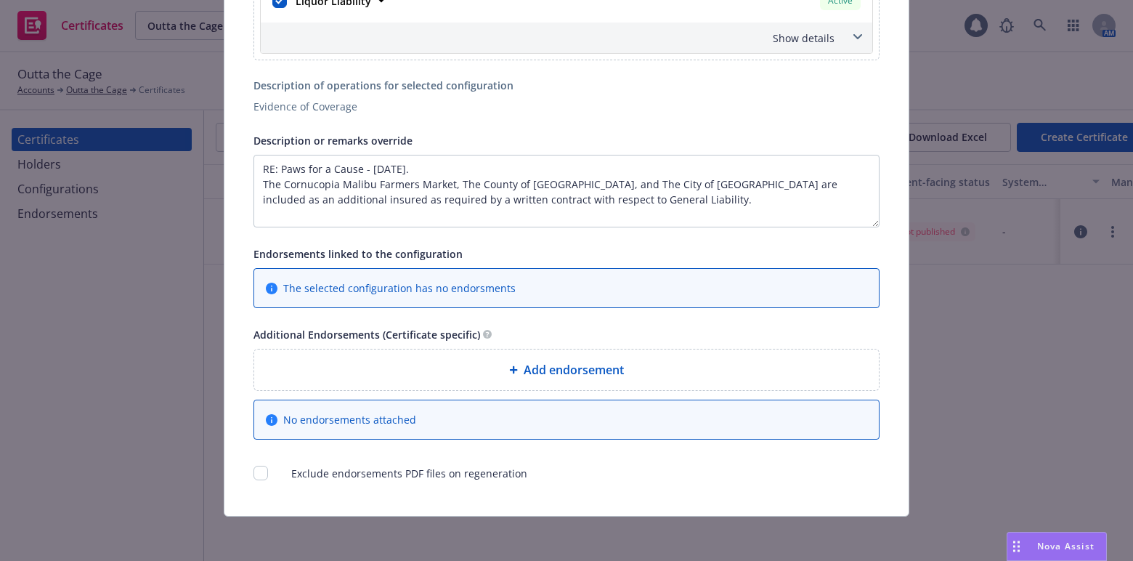
click at [443, 372] on div "Add endorsement" at bounding box center [567, 369] width 602 height 17
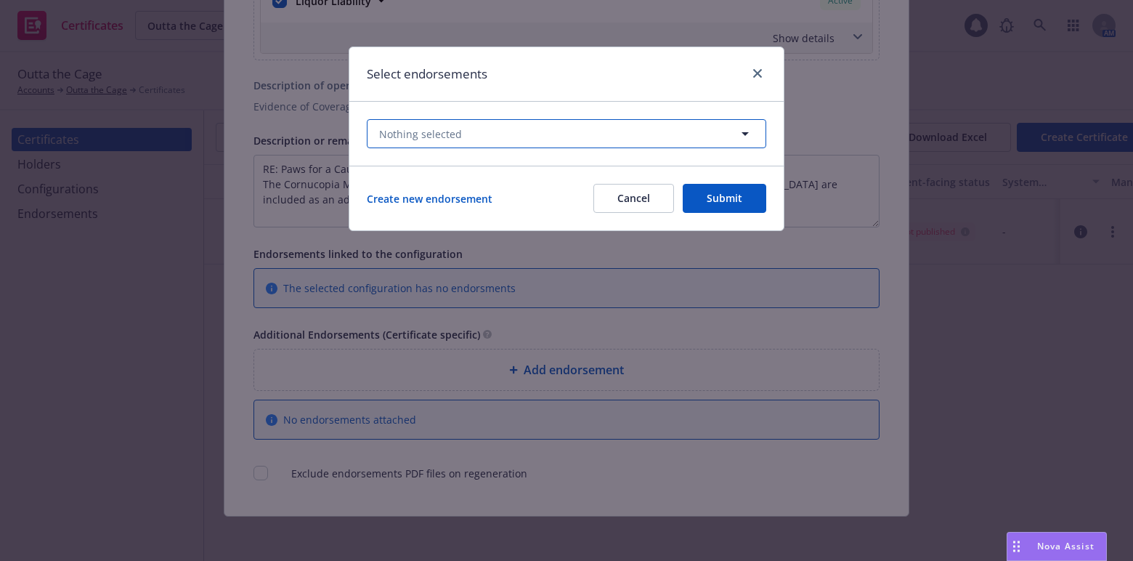
click at [450, 129] on span "Nothing selected" at bounding box center [420, 133] width 83 height 15
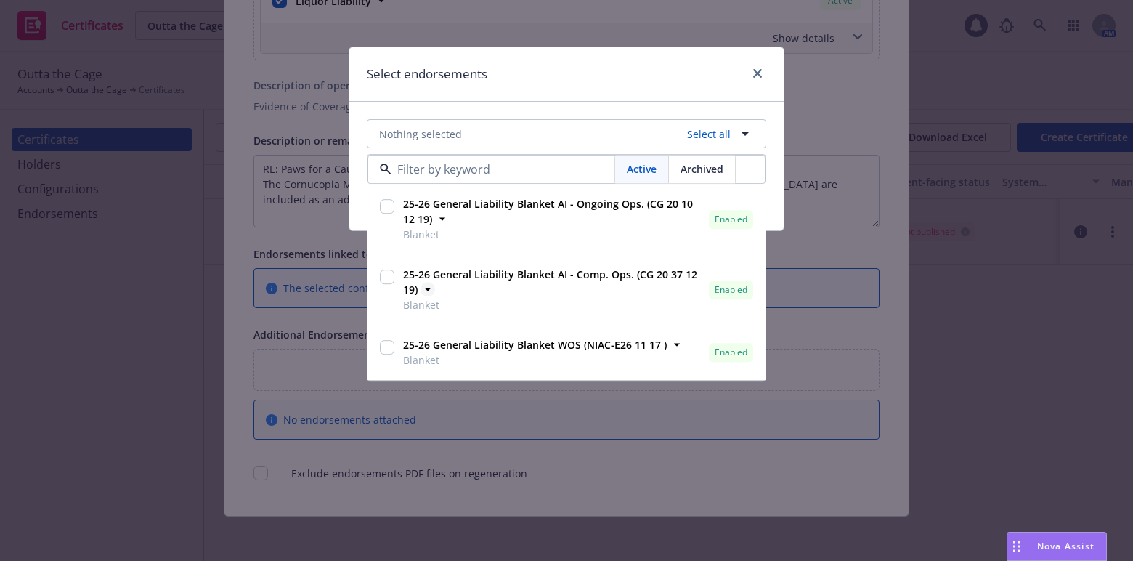
click at [511, 278] on strong "25-26 General Liability Blanket AI - Comp. Ops. (CG 20 37 12 19)" at bounding box center [550, 282] width 294 height 29
checkbox input "true"
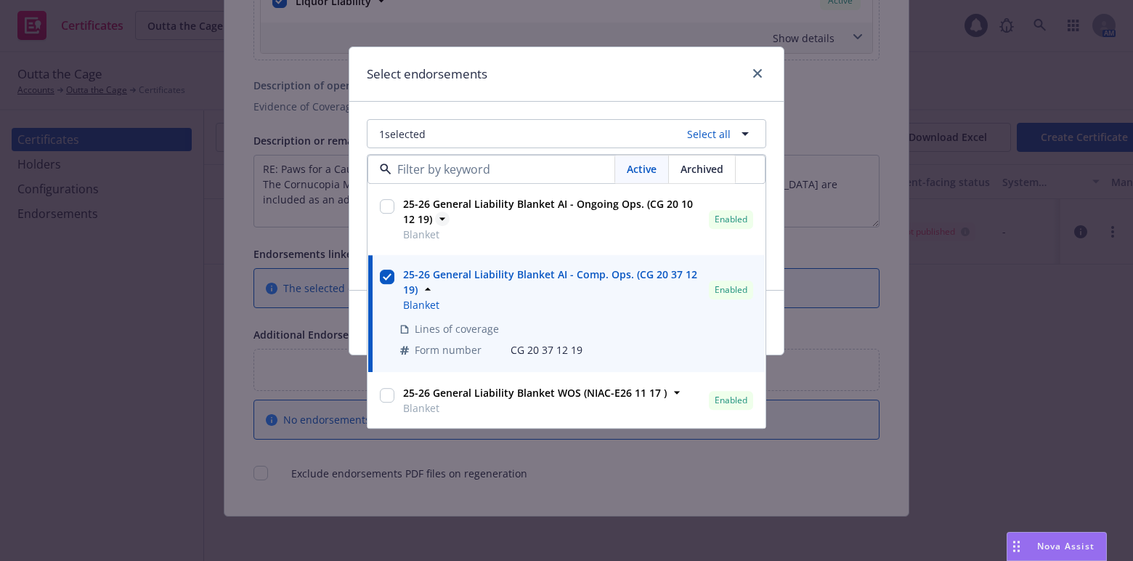
click at [527, 211] on strong "25-26 General Liability Blanket AI - Ongoing Ops. (CG 20 10 12 19)" at bounding box center [548, 212] width 290 height 29
checkbox input "true"
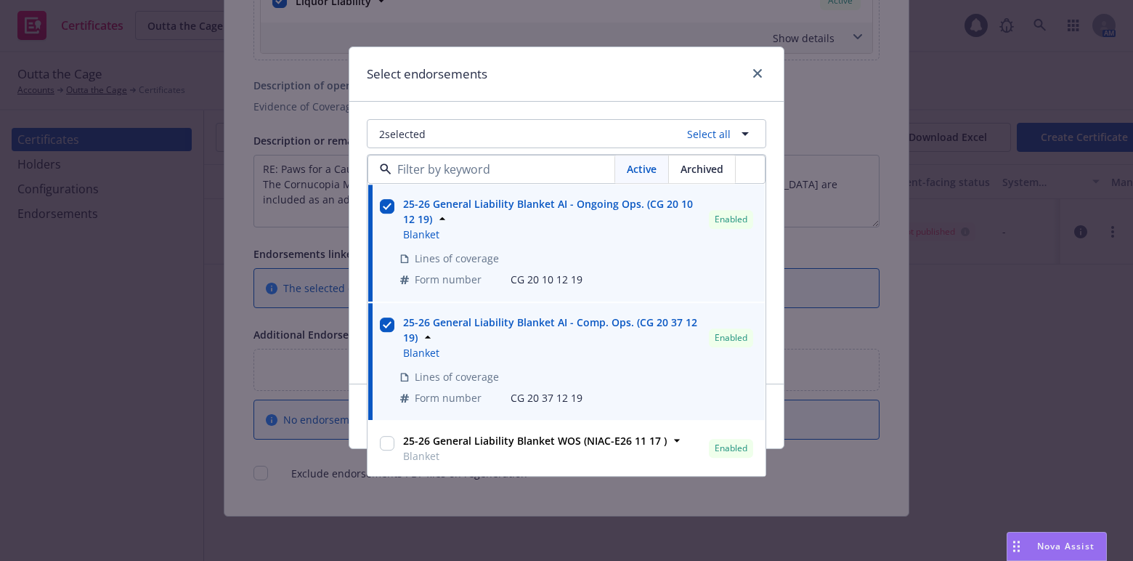
click at [623, 110] on div "2 selected Select all Active Archived 25-26 General Liability Blanket AI - Ongo…" at bounding box center [566, 243] width 434 height 282
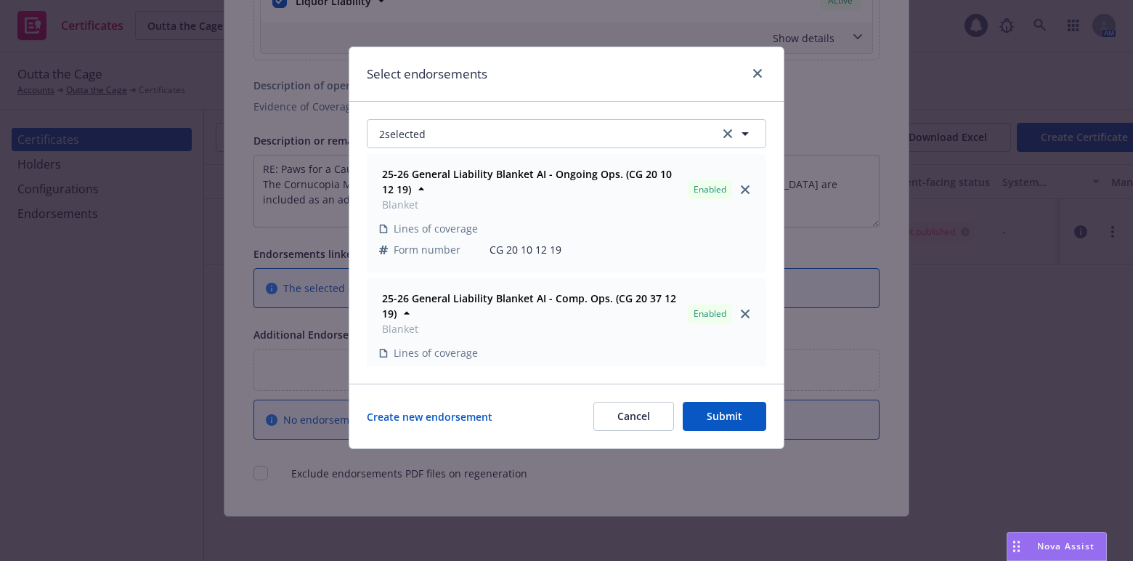
click at [742, 421] on button "Submit" at bounding box center [725, 416] width 84 height 29
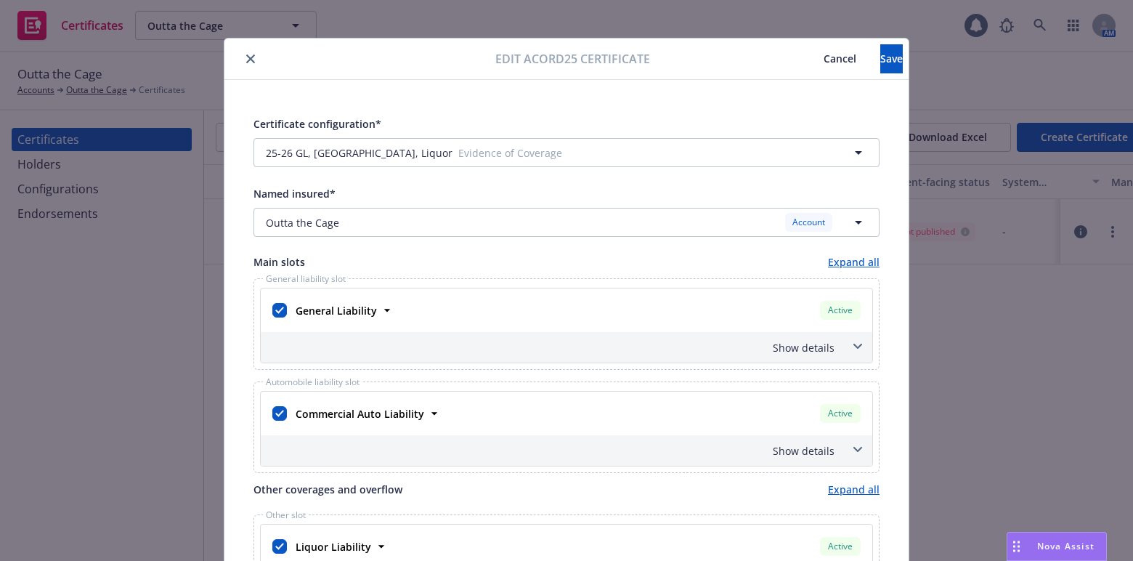
scroll to position [0, 0]
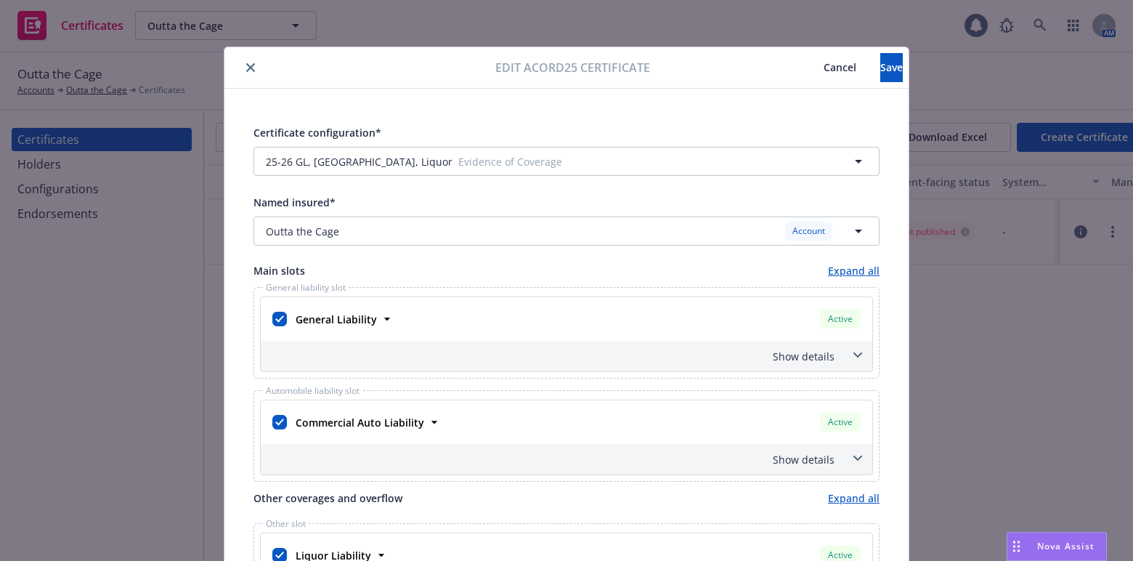
click at [767, 360] on div "Show details" at bounding box center [549, 356] width 571 height 15
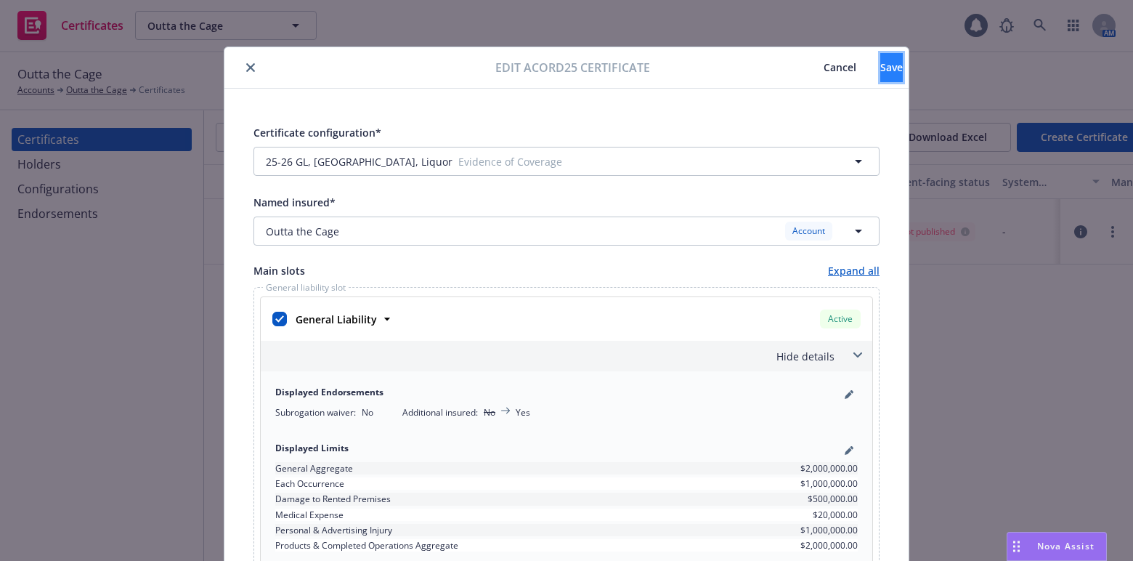
click at [880, 79] on button "Save" at bounding box center [891, 67] width 23 height 29
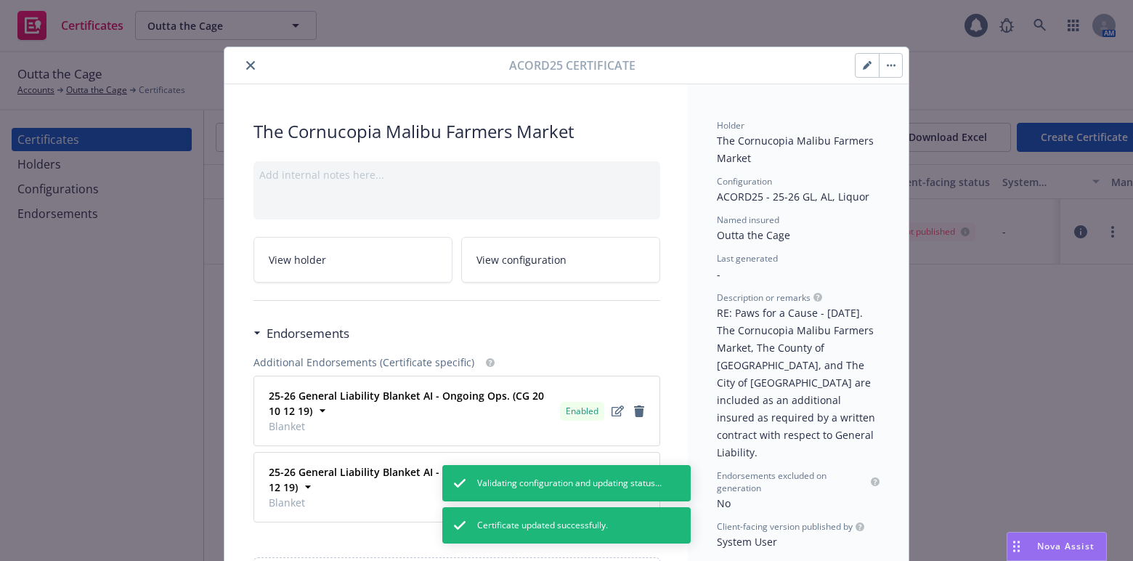
click at [254, 67] on div at bounding box center [369, 65] width 279 height 17
click at [246, 64] on icon "close" at bounding box center [250, 65] width 9 height 9
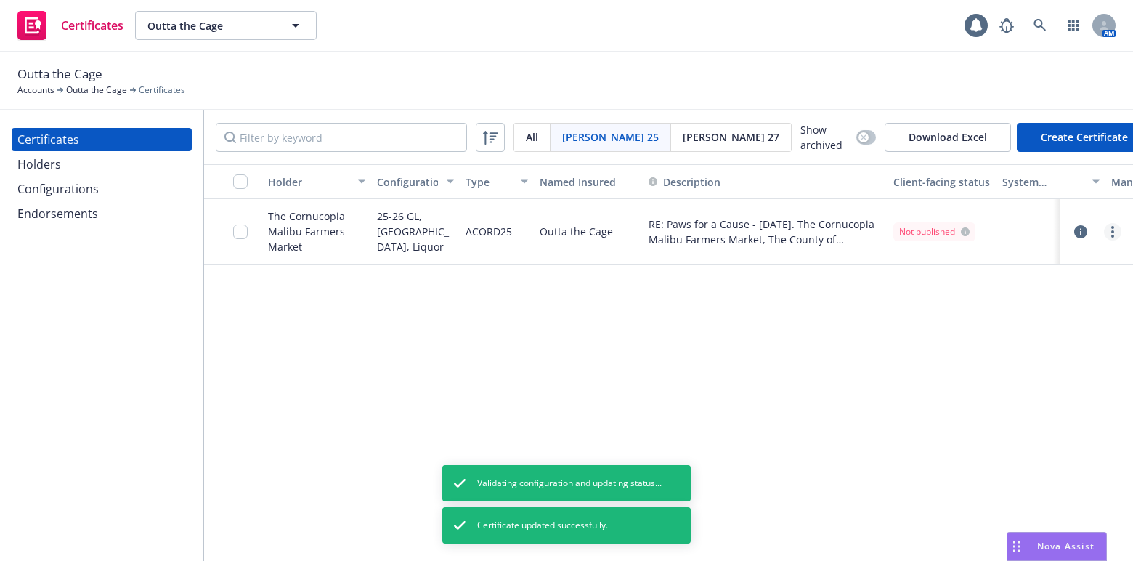
click at [1115, 235] on link "more" at bounding box center [1112, 231] width 17 height 17
click at [911, 312] on link "Regenerate" at bounding box center [1004, 317] width 232 height 29
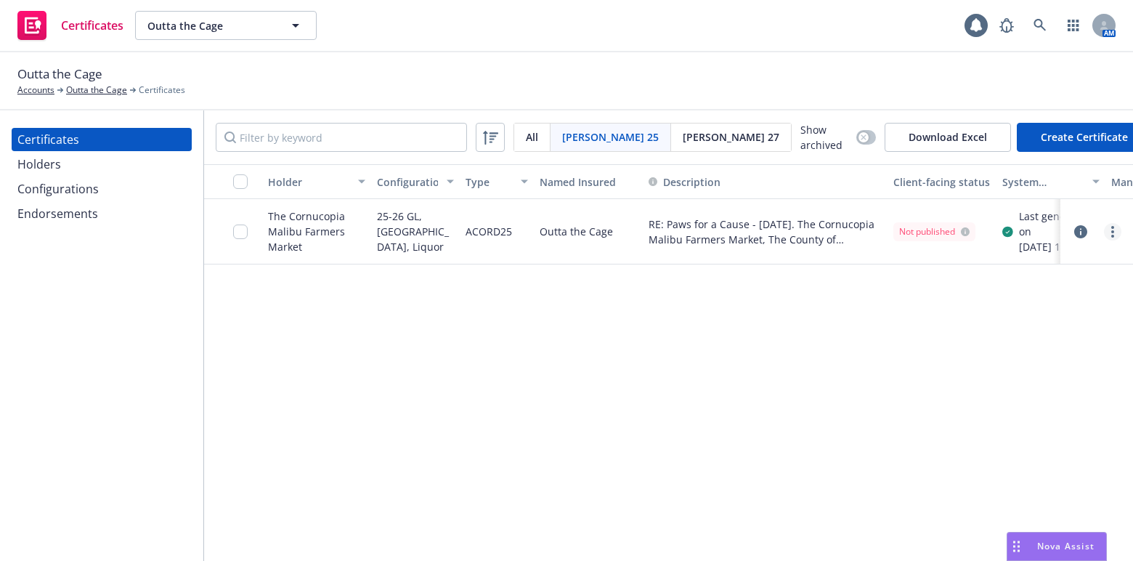
click at [1115, 233] on link "more" at bounding box center [1112, 231] width 17 height 17
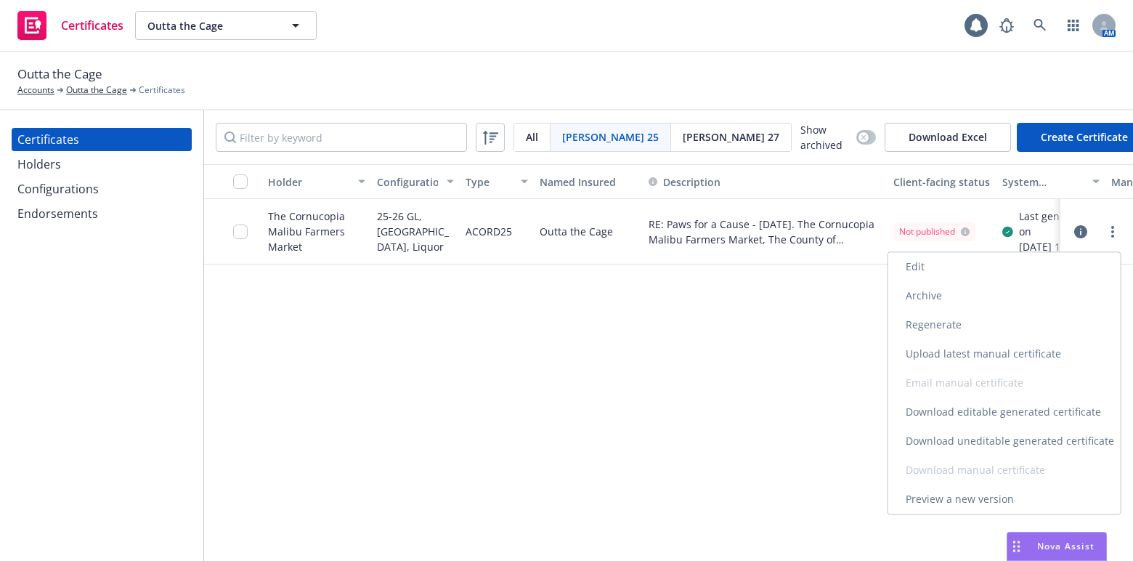
click at [959, 431] on link "Download uneditable generated certificate" at bounding box center [1004, 440] width 232 height 29
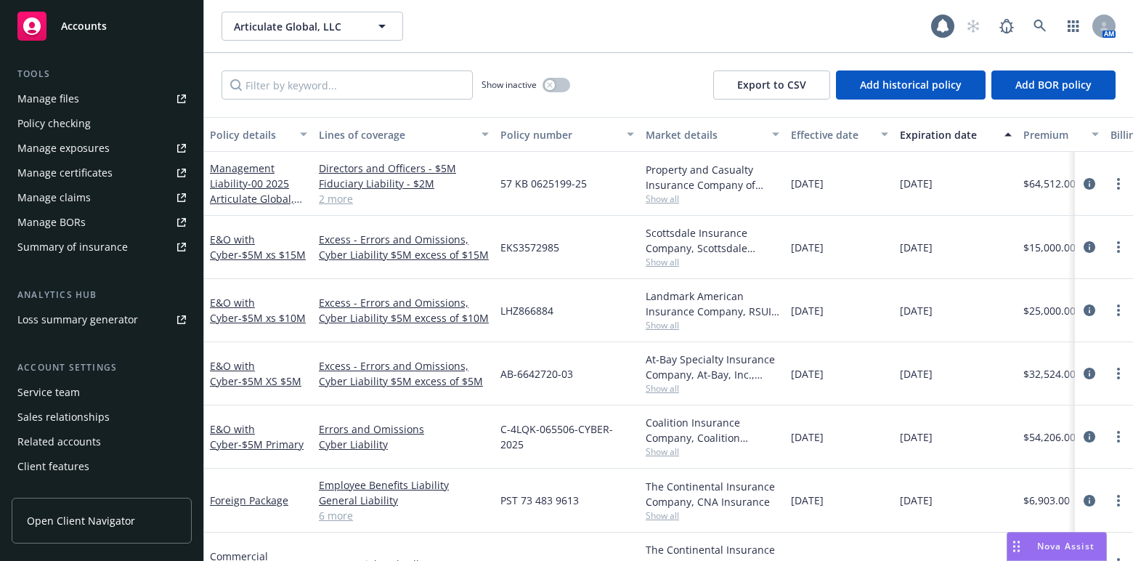
scroll to position [410, 0]
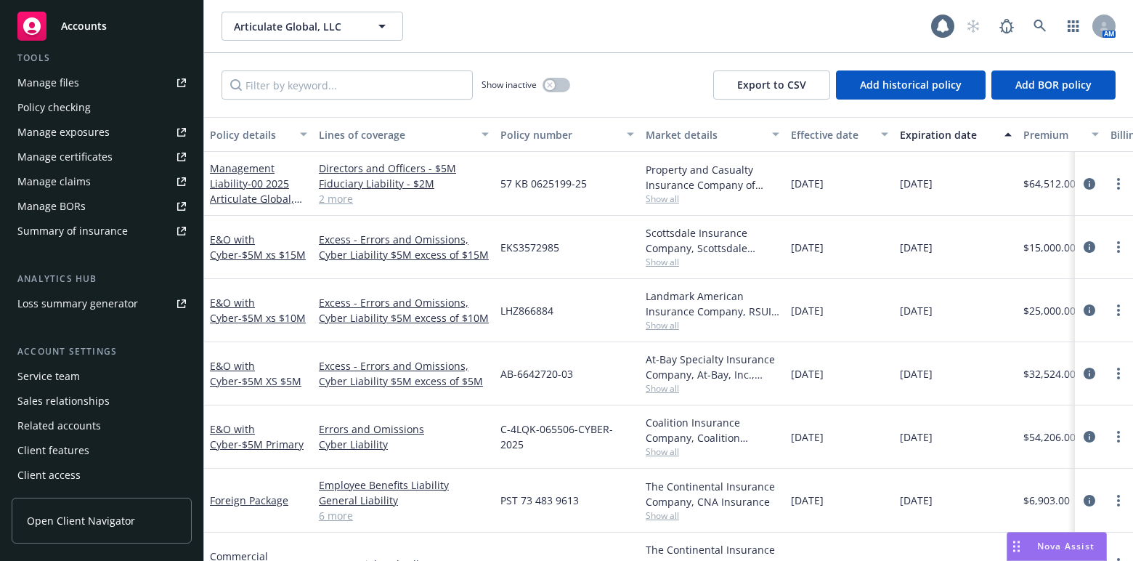
click at [122, 160] on link "Manage certificates" at bounding box center [102, 156] width 180 height 23
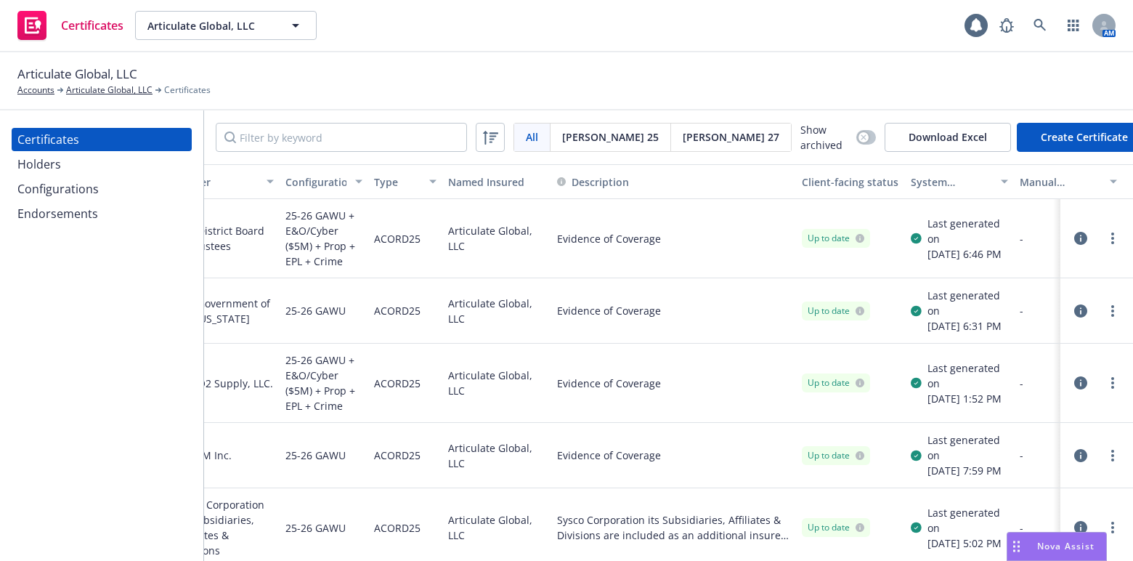
drag, startPoint x: 640, startPoint y: 242, endPoint x: 746, endPoint y: 230, distance: 106.7
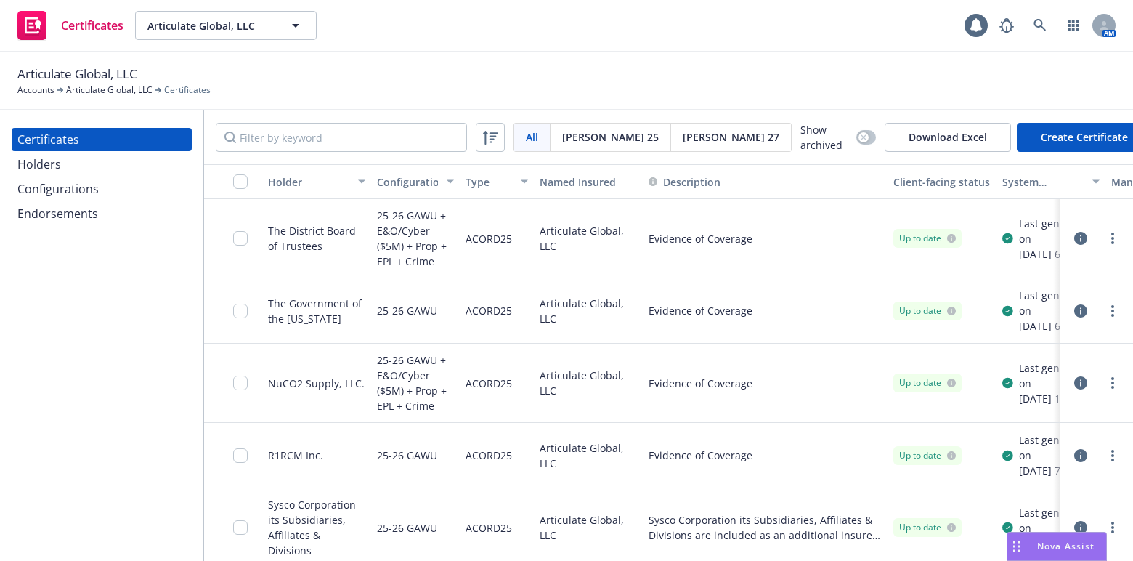
drag, startPoint x: 752, startPoint y: 328, endPoint x: 515, endPoint y: 306, distance: 237.9
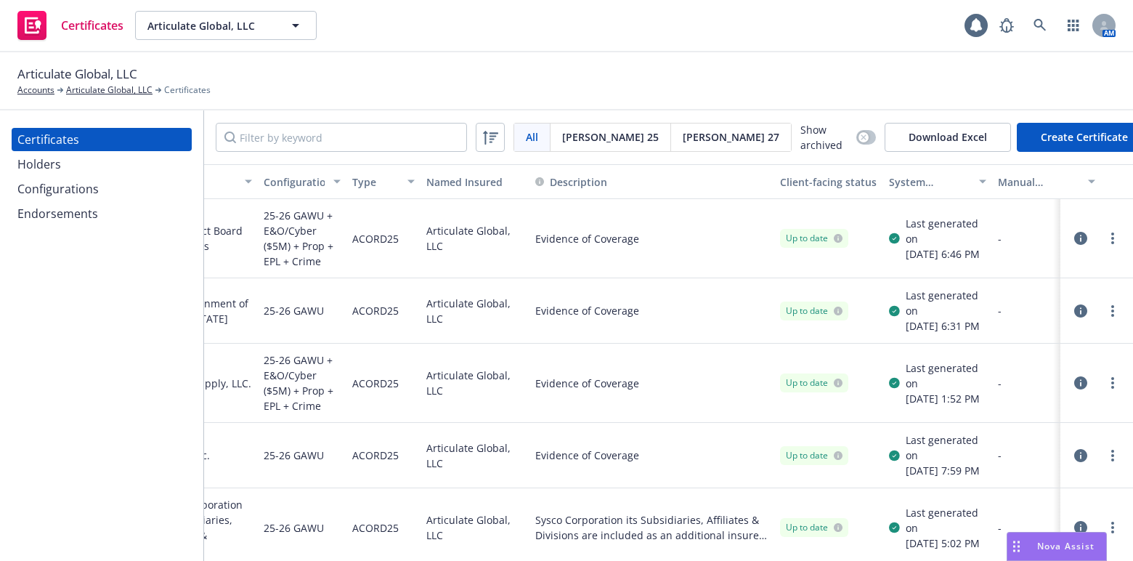
scroll to position [0, 163]
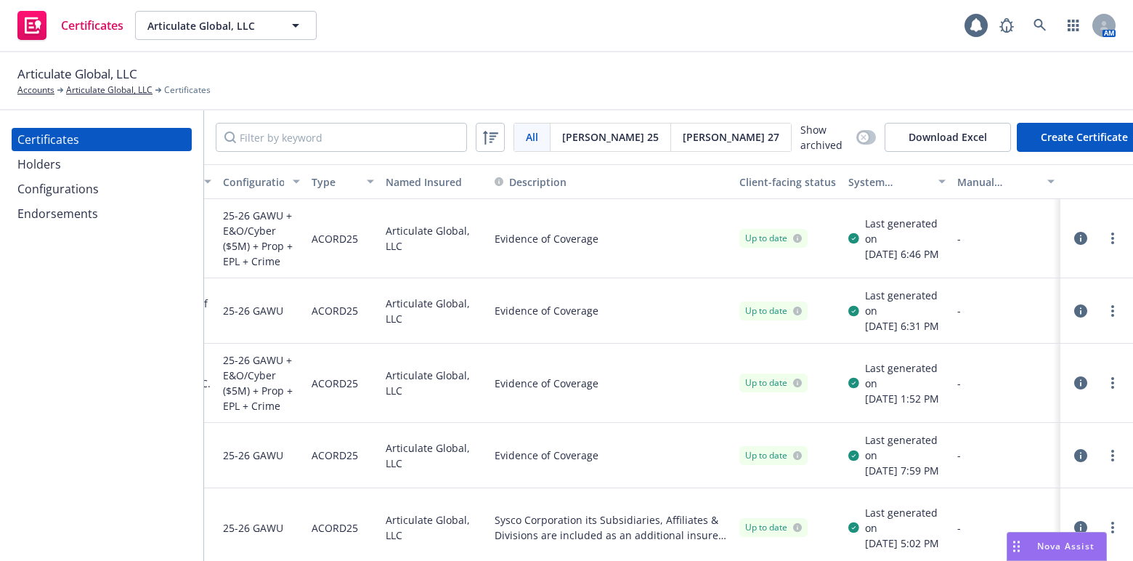
drag, startPoint x: 648, startPoint y: 307, endPoint x: 707, endPoint y: 298, distance: 59.6
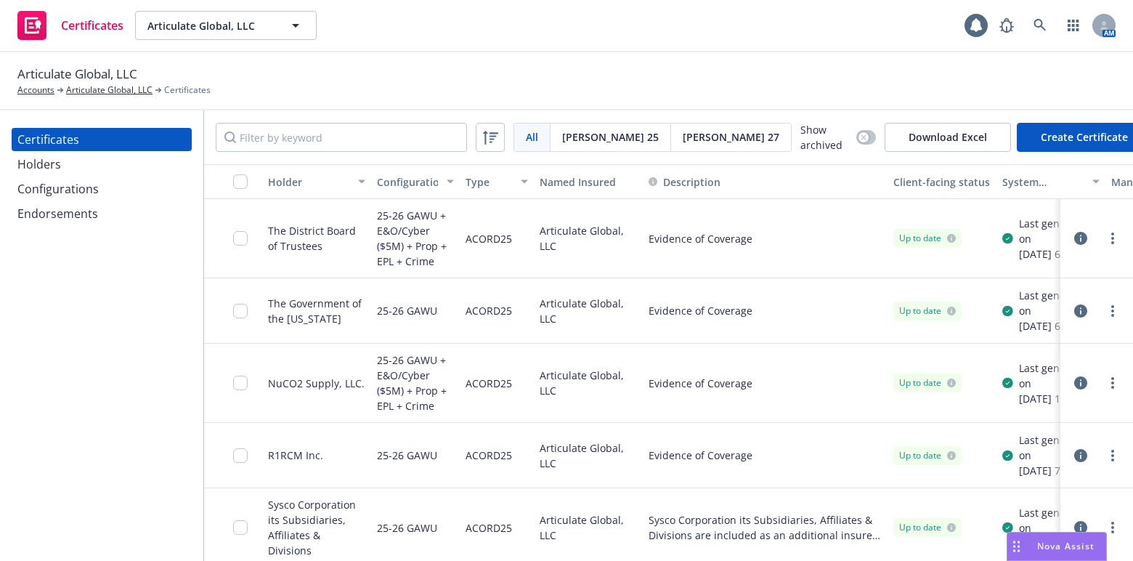
drag, startPoint x: 697, startPoint y: 273, endPoint x: 394, endPoint y: 259, distance: 303.3
click at [1109, 312] on link "more" at bounding box center [1112, 310] width 17 height 17
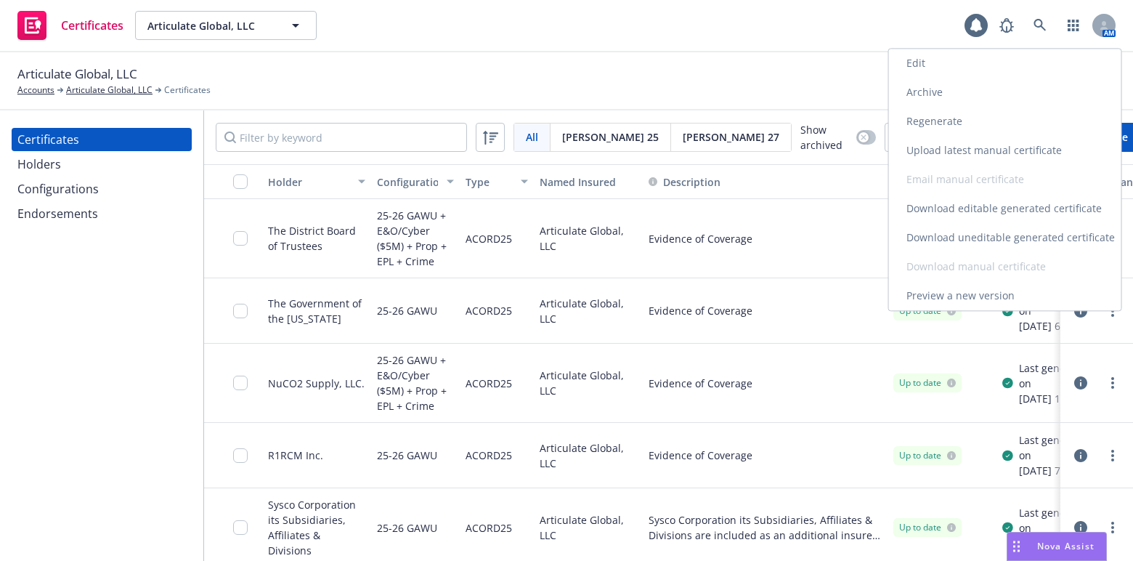
click at [929, 59] on link "Edit" at bounding box center [1005, 63] width 232 height 29
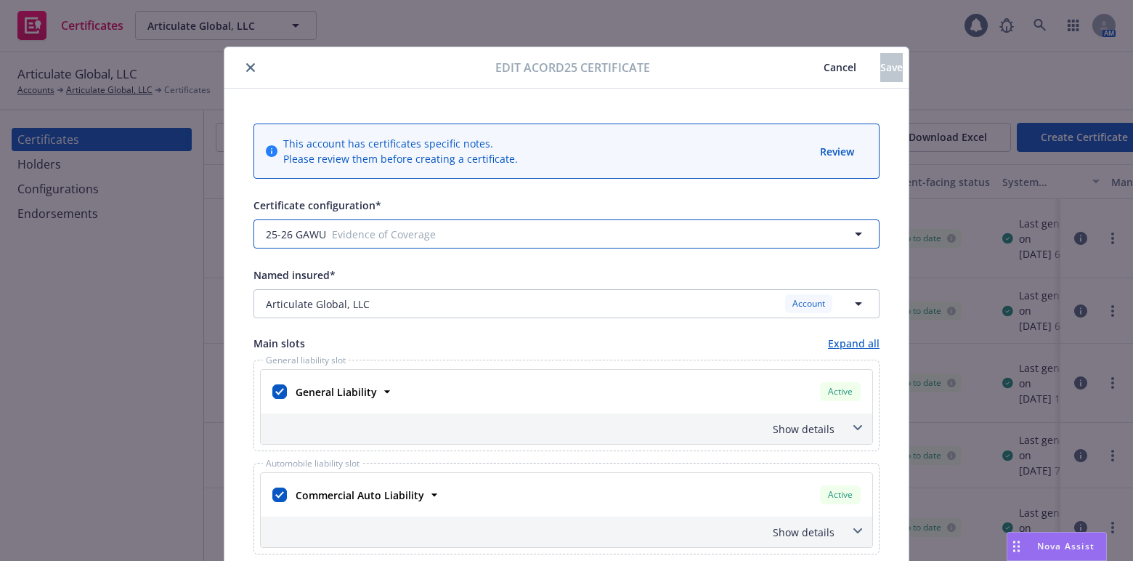
click at [378, 243] on button "25-26 GAWU Evidence of Coverage" at bounding box center [567, 233] width 626 height 29
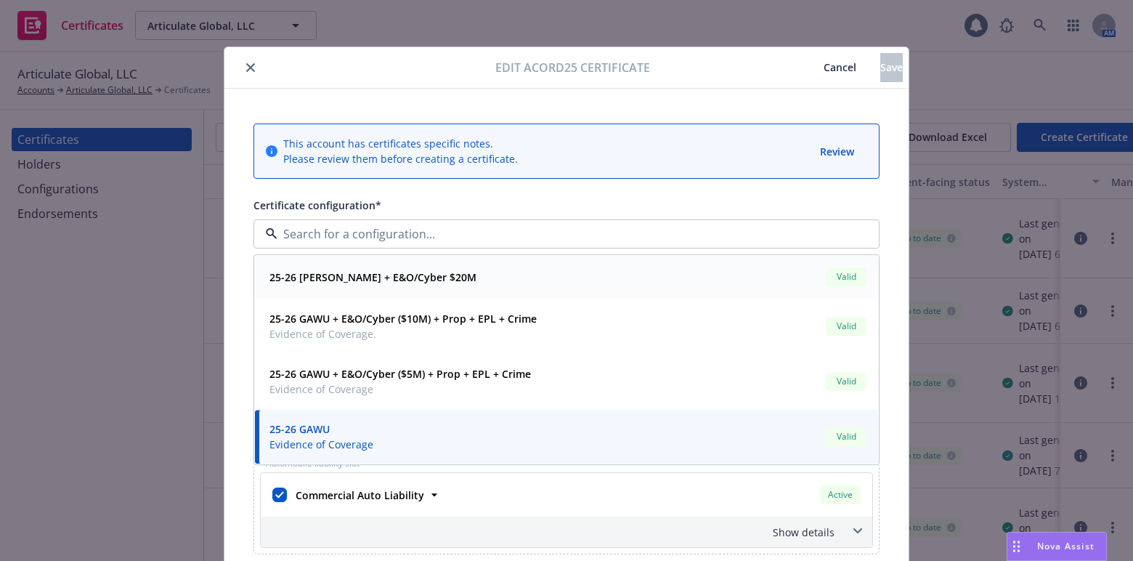
click at [370, 280] on strong "25-26 [PERSON_NAME] + E&O/Cyber $20M" at bounding box center [373, 277] width 207 height 14
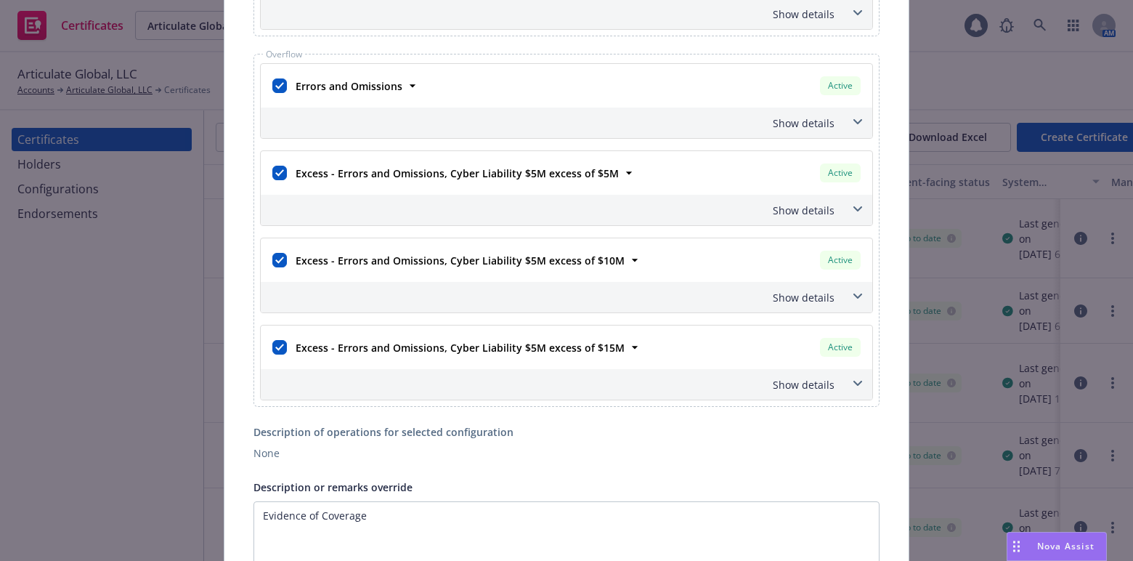
scroll to position [858, 0]
click at [290, 165] on div "Excess - Errors and Omissions, Cyber Liability $5M excess of $5M" at bounding box center [456, 172] width 332 height 21
click at [276, 170] on input "checkbox" at bounding box center [279, 172] width 15 height 15
checkbox input "false"
click at [278, 249] on div at bounding box center [279, 259] width 15 height 20
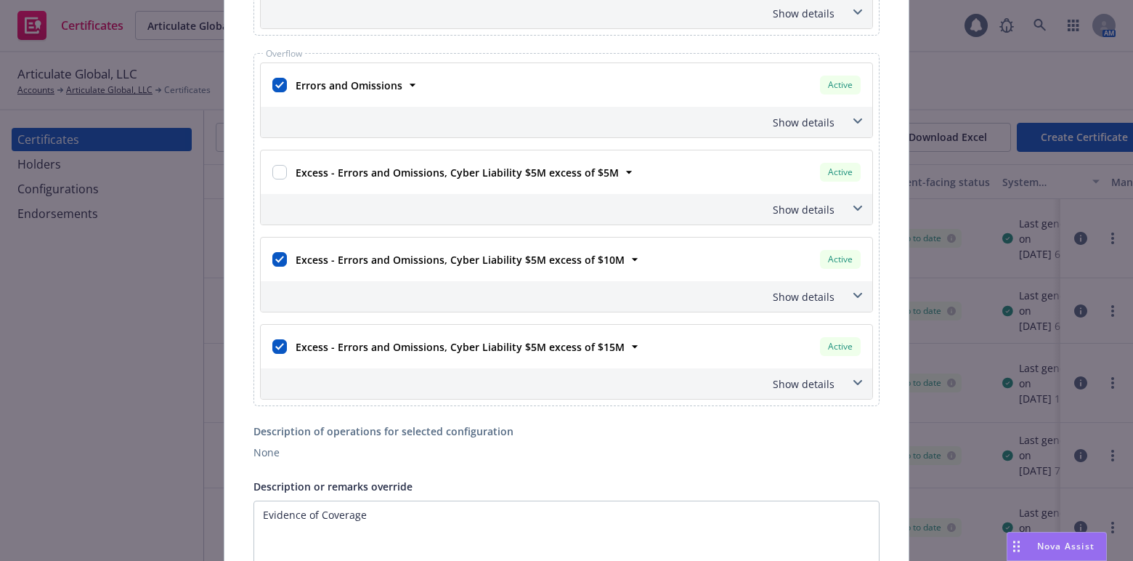
click at [788, 118] on div "Show details" at bounding box center [549, 122] width 571 height 15
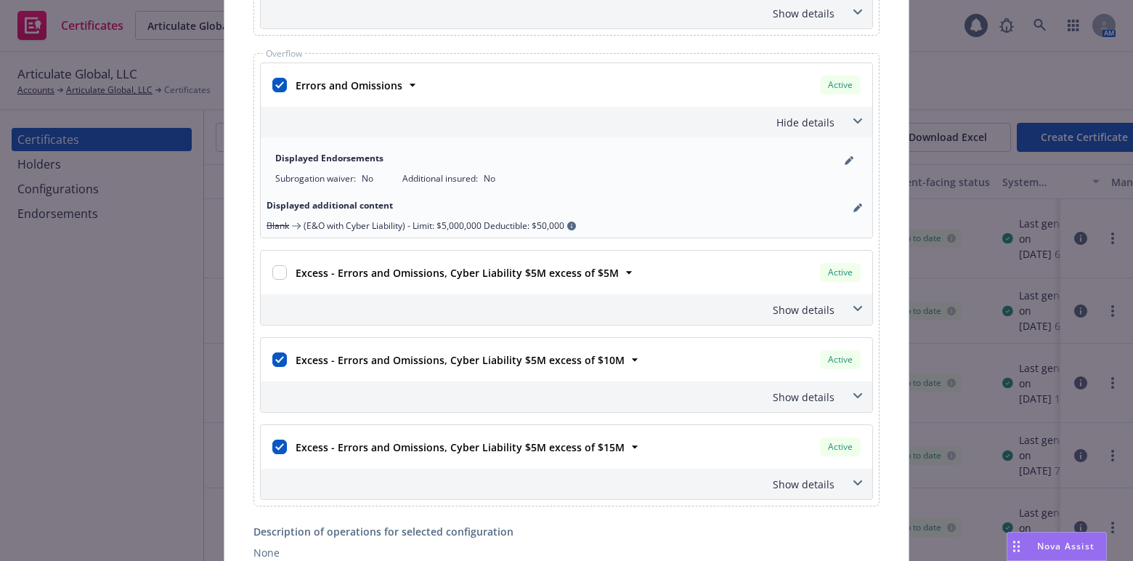
click at [260, 448] on div "Excess - Errors and Omissions, Cyber Liability $5M excess of $15M Active Policy…" at bounding box center [566, 462] width 613 height 76
click at [272, 443] on input "checkbox" at bounding box center [279, 447] width 15 height 15
checkbox input "false"
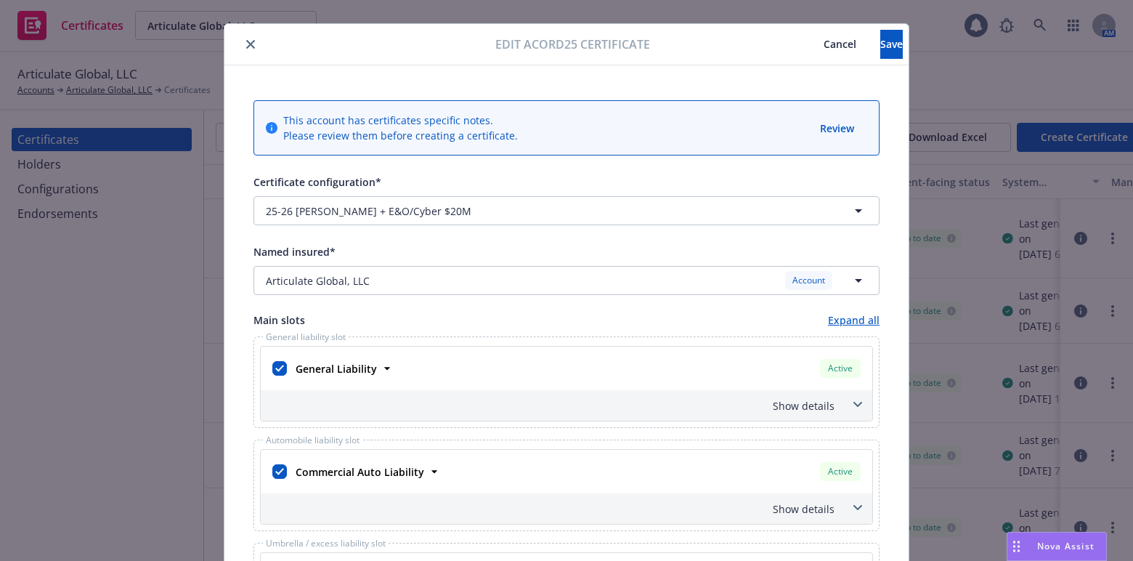
scroll to position [0, 0]
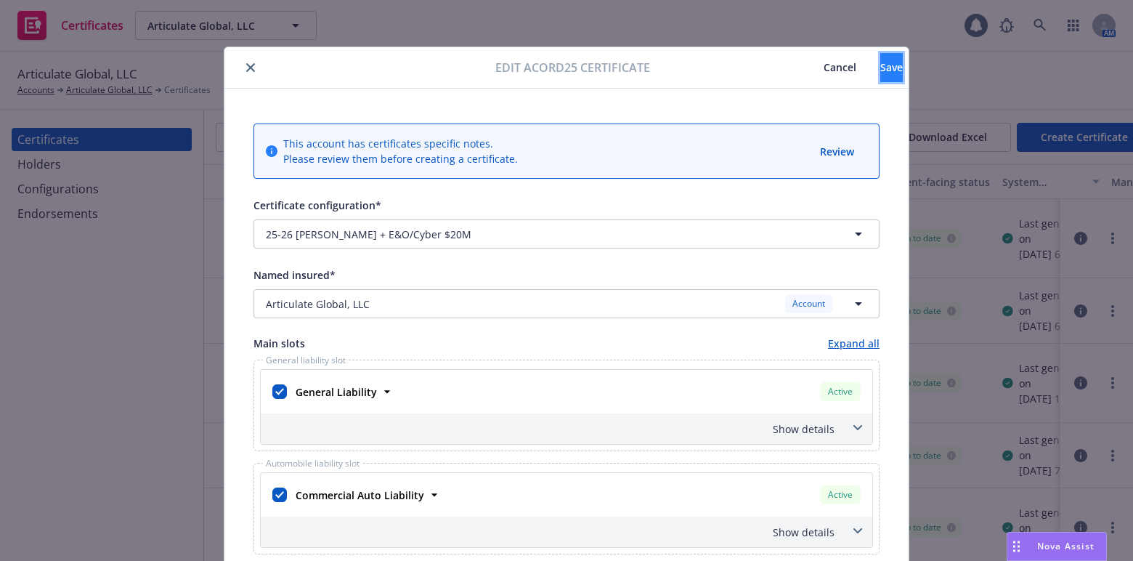
click at [880, 70] on span "Save" at bounding box center [891, 67] width 23 height 14
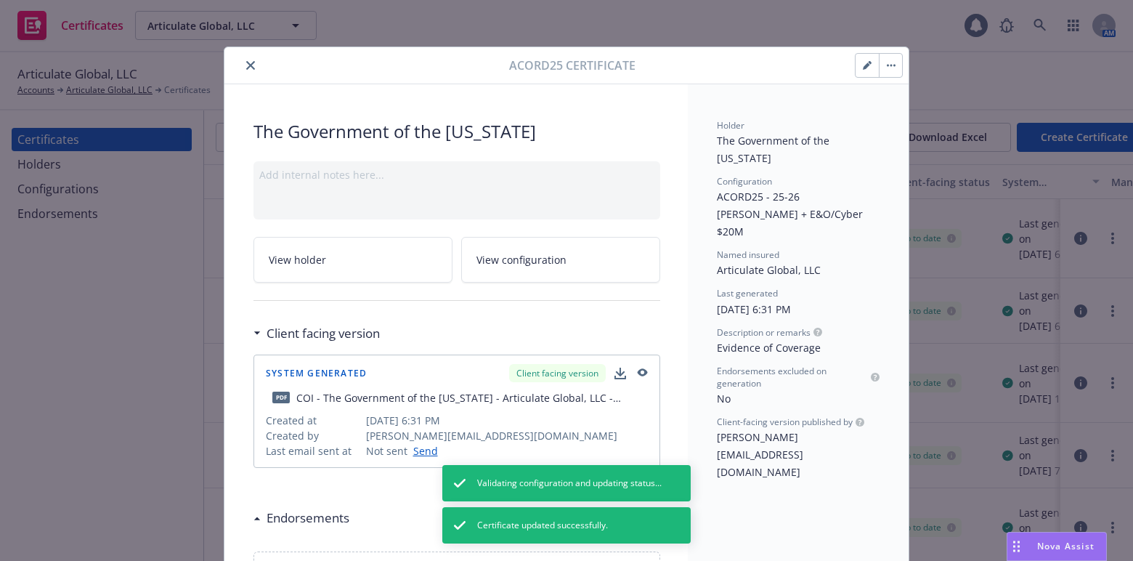
click at [249, 67] on icon "close" at bounding box center [250, 65] width 9 height 9
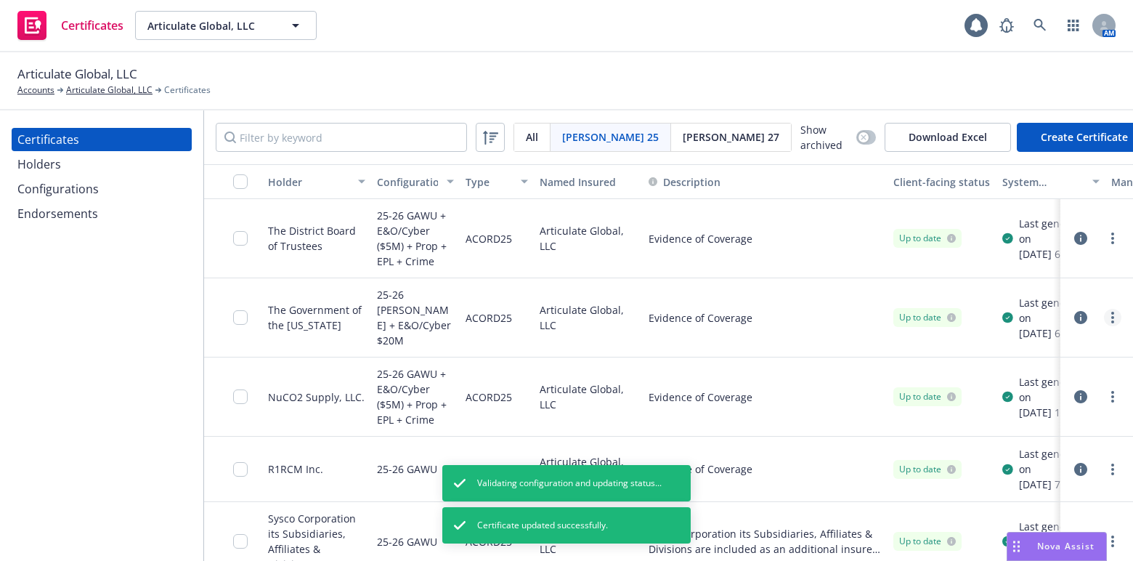
click at [1109, 312] on link "more" at bounding box center [1112, 317] width 17 height 17
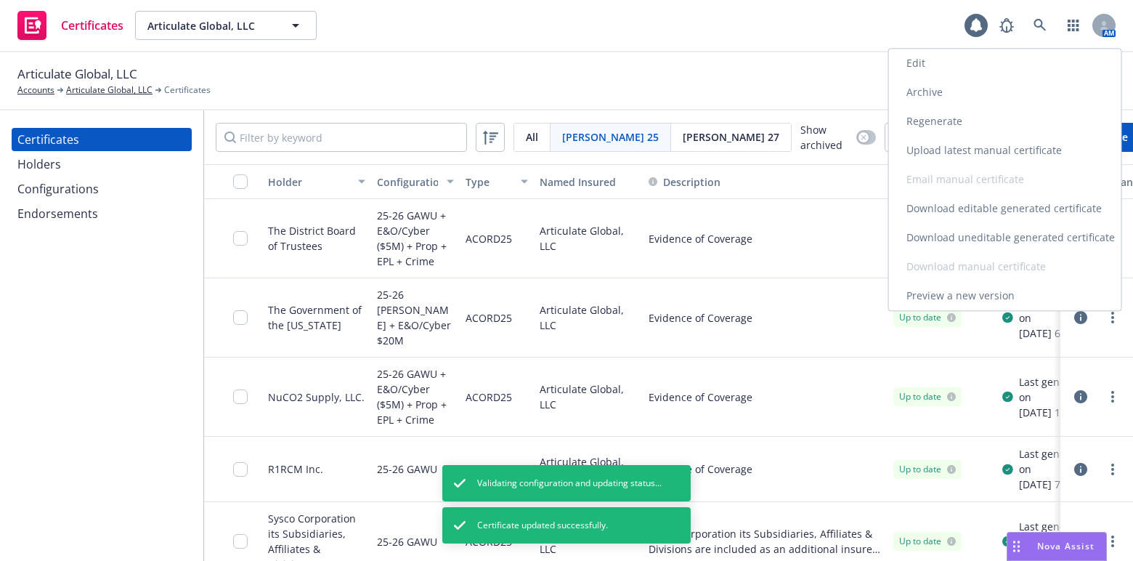
click at [928, 118] on link "Regenerate" at bounding box center [1005, 121] width 232 height 29
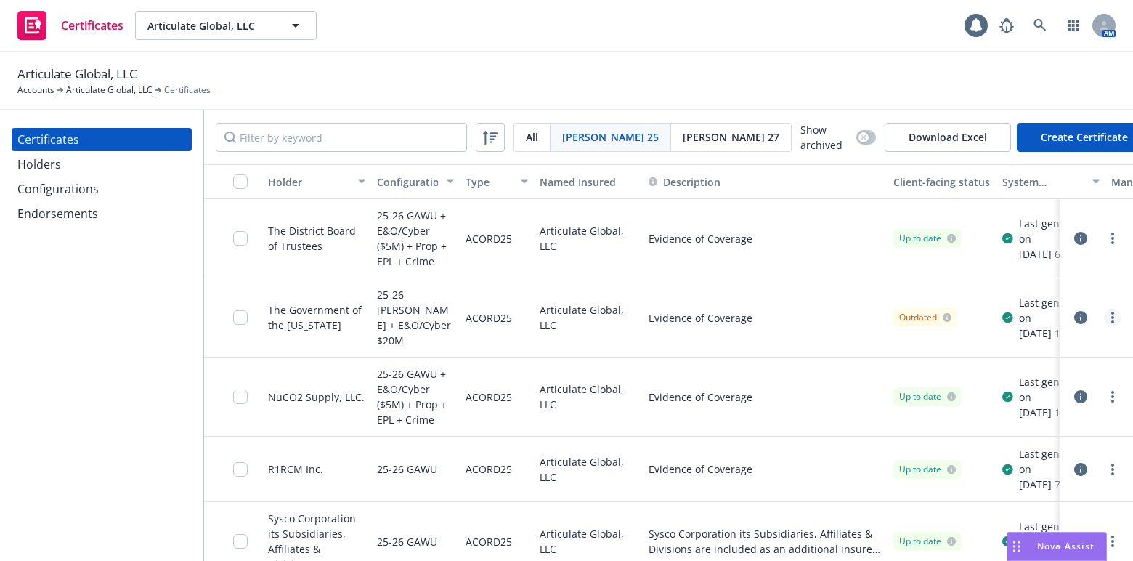
click at [1104, 315] on link "more" at bounding box center [1112, 317] width 17 height 17
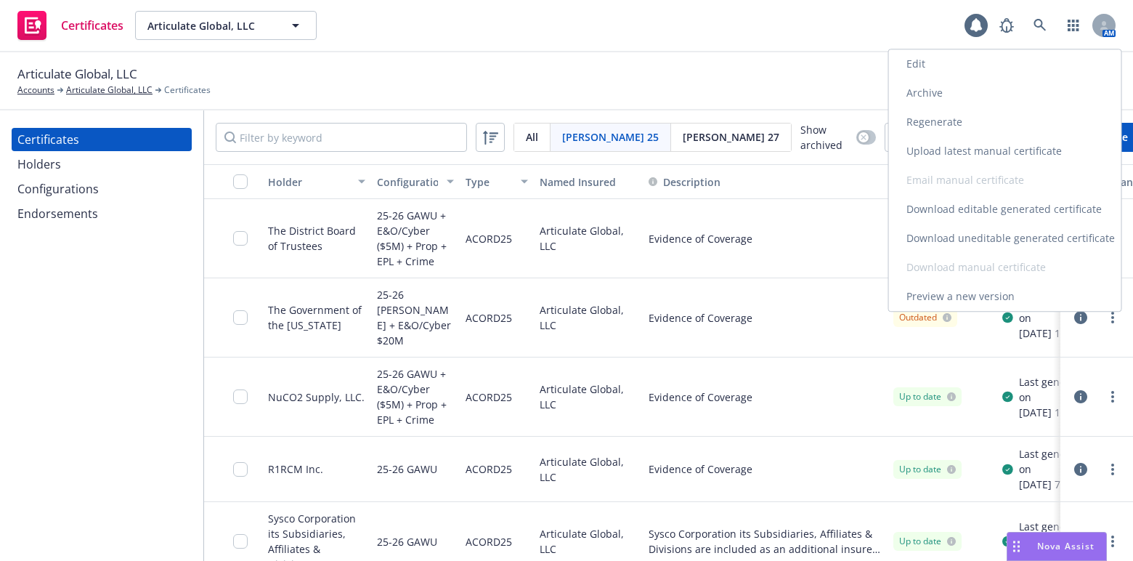
click at [977, 235] on link "Download uneditable generated certificate" at bounding box center [1005, 238] width 232 height 29
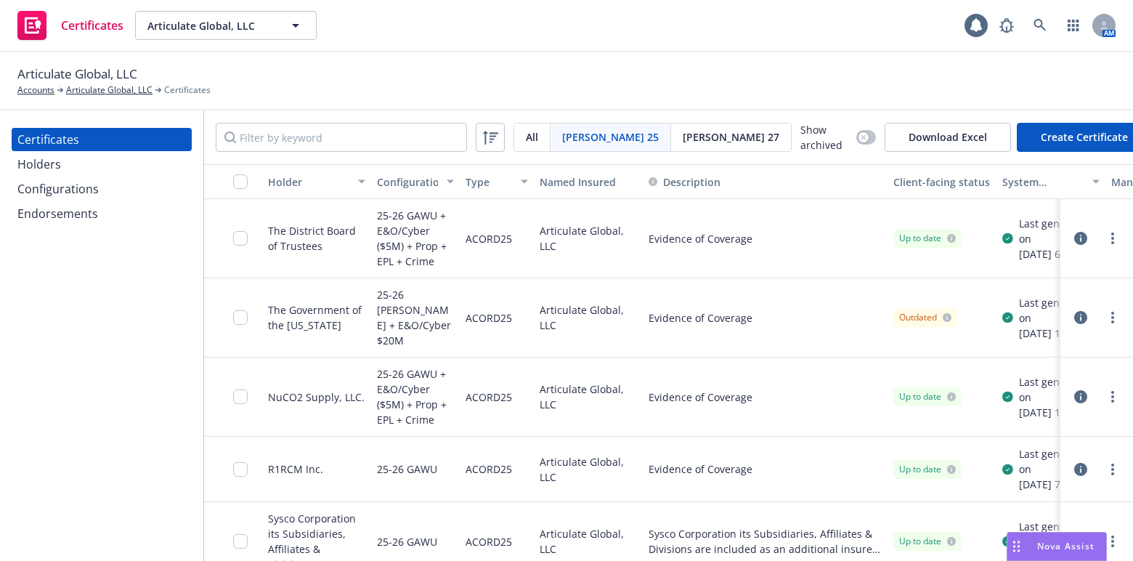
click at [1092, 317] on div at bounding box center [1096, 317] width 49 height 17
click at [1111, 316] on circle "more" at bounding box center [1112, 317] width 3 height 3
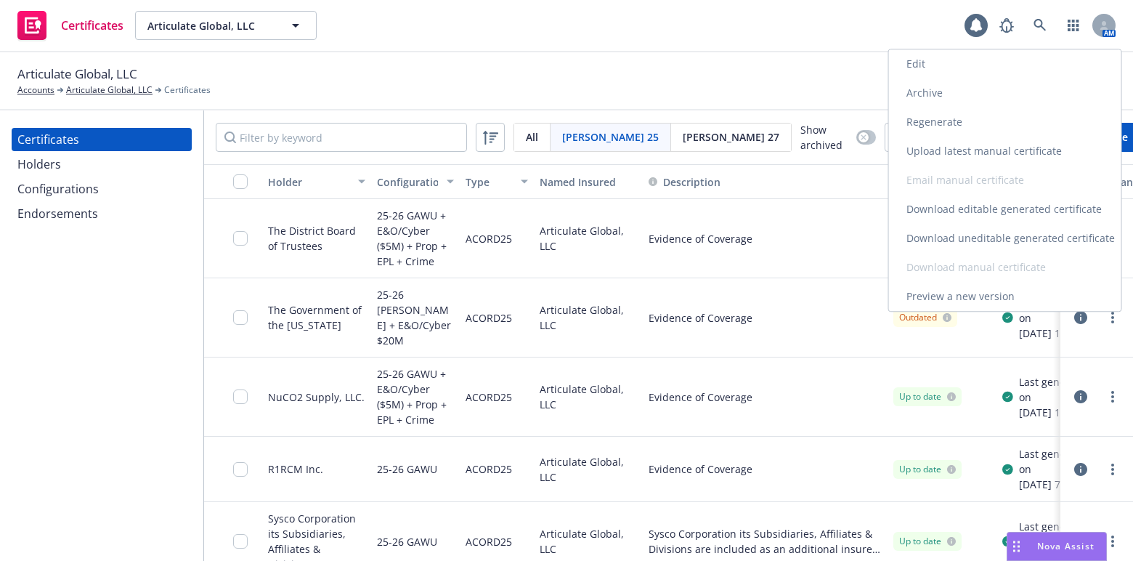
click at [926, 55] on link "Edit" at bounding box center [1005, 63] width 232 height 29
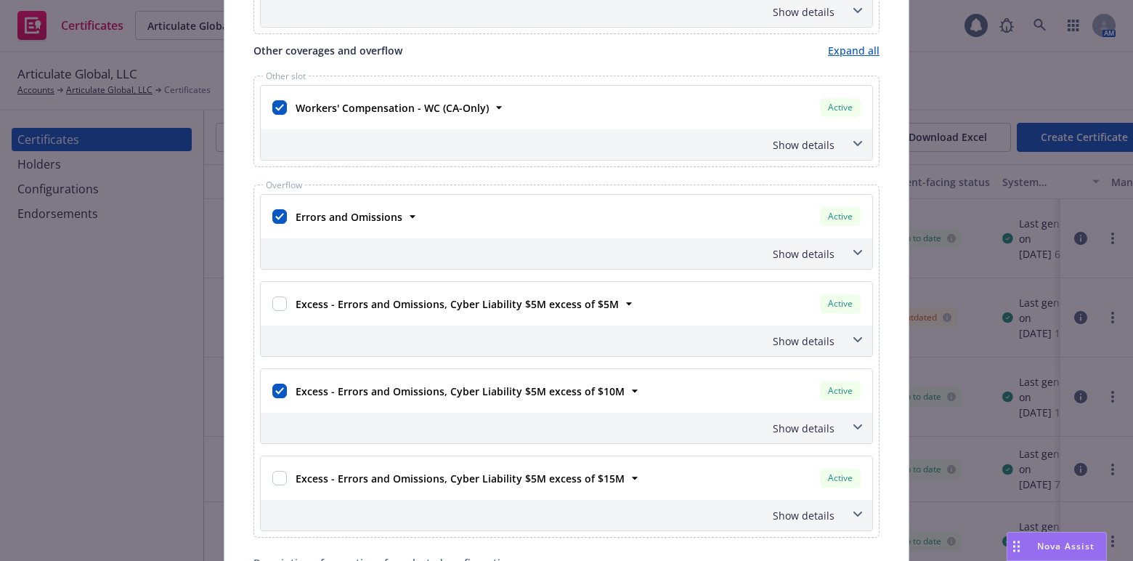
scroll to position [849, 0]
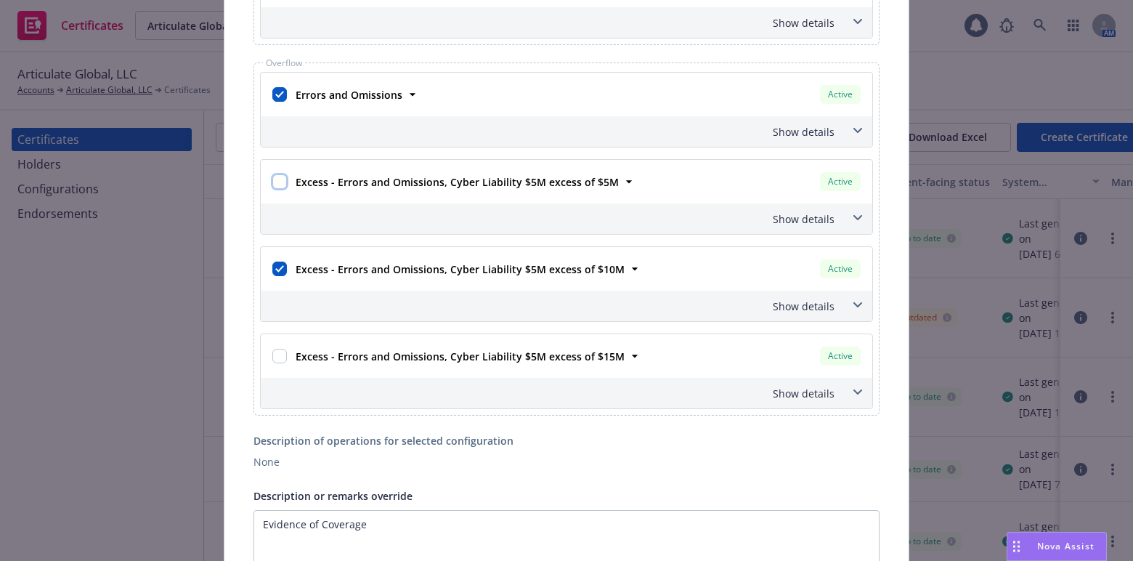
click at [272, 174] on input "checkbox" at bounding box center [279, 181] width 15 height 15
click at [276, 171] on div at bounding box center [279, 181] width 15 height 20
click at [276, 176] on input "checkbox" at bounding box center [279, 181] width 15 height 15
checkbox input "false"
click at [274, 262] on input "checkbox" at bounding box center [279, 269] width 15 height 15
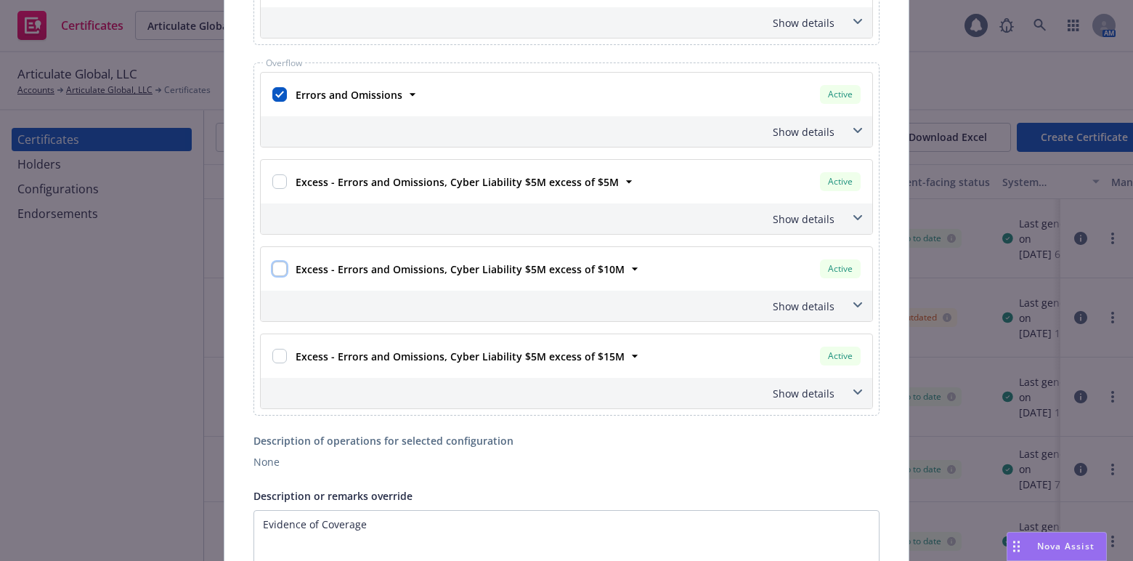
checkbox input "false"
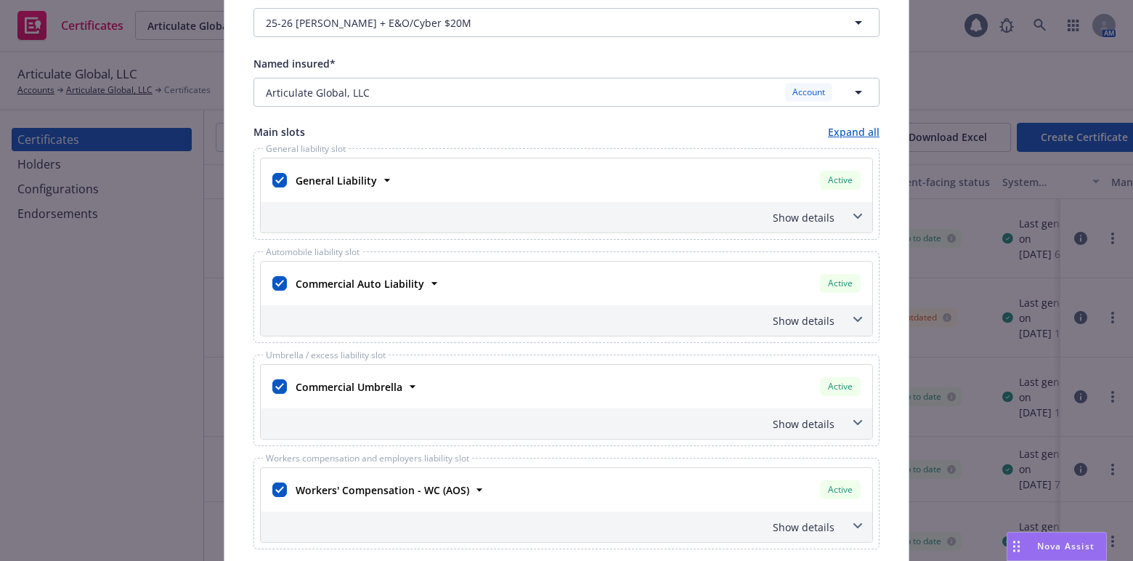
scroll to position [0, 0]
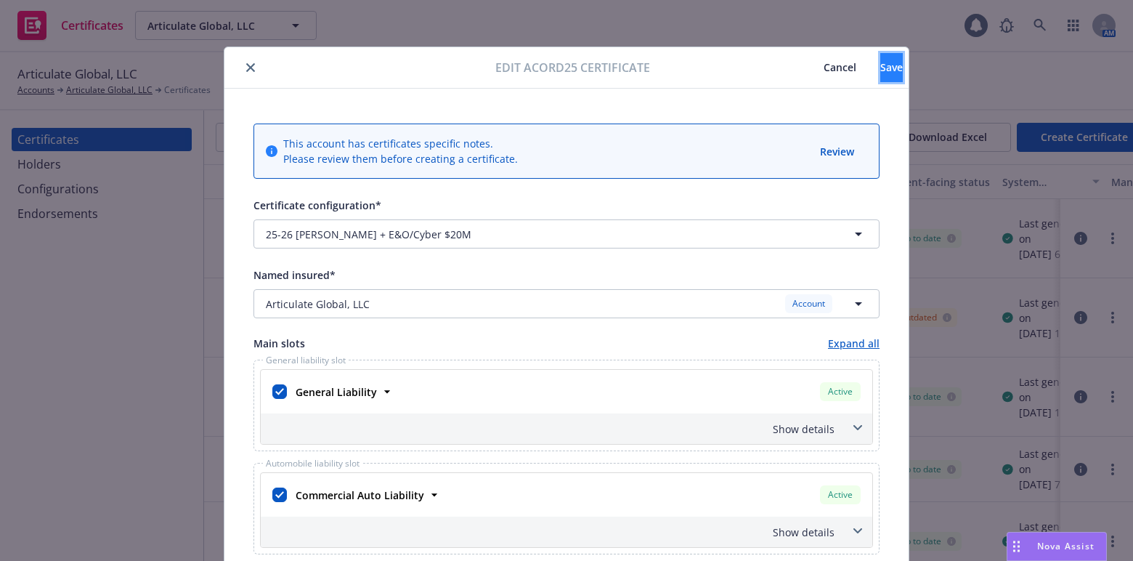
click at [880, 58] on button "Save" at bounding box center [891, 67] width 23 height 29
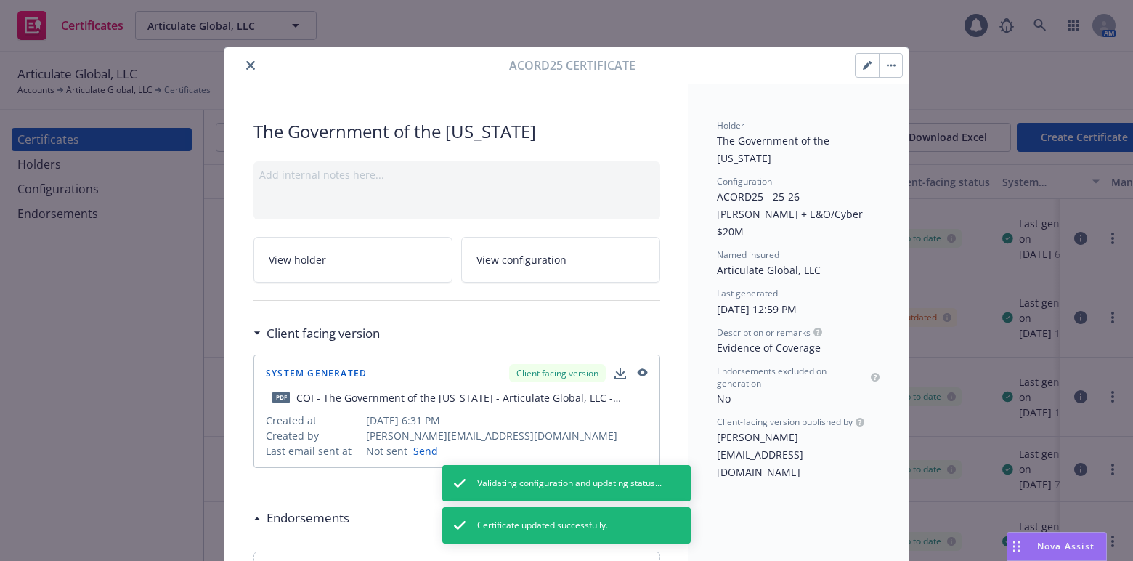
click at [246, 66] on icon "close" at bounding box center [250, 65] width 9 height 9
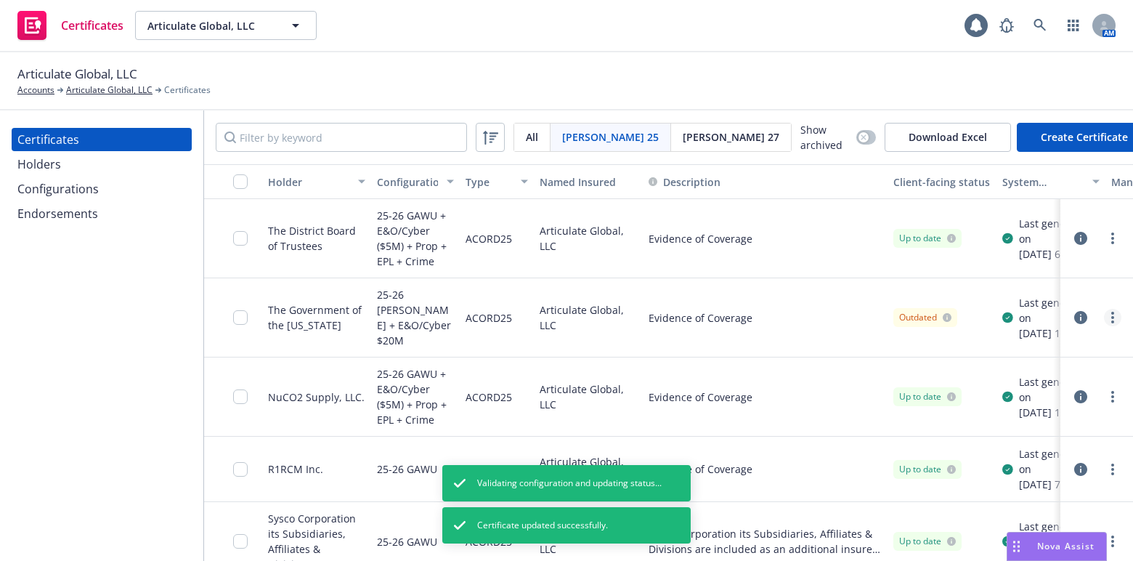
click at [1111, 312] on link "more" at bounding box center [1112, 317] width 17 height 17
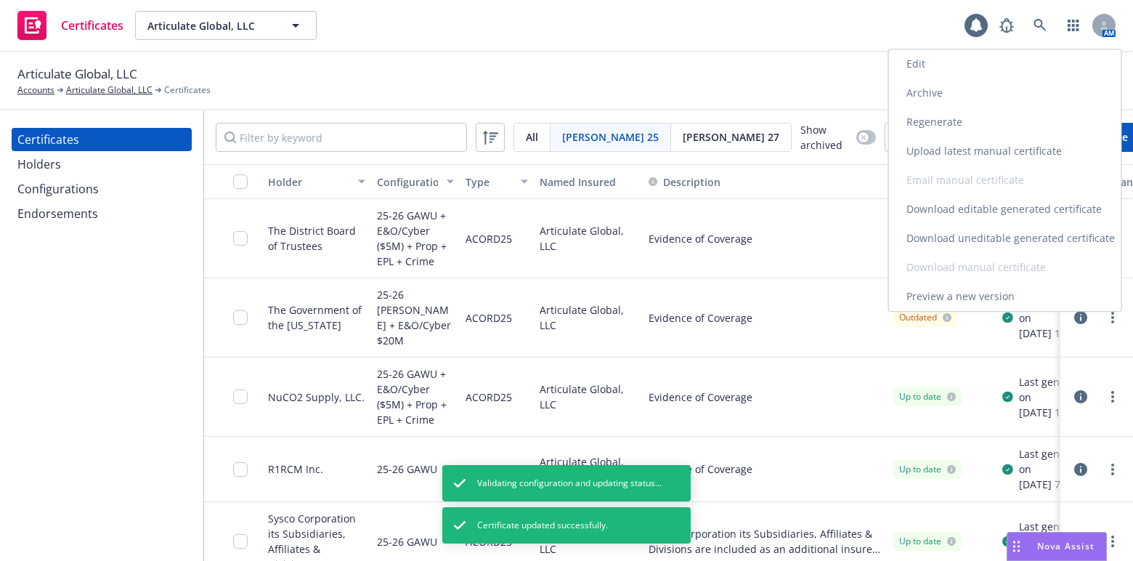
click at [952, 117] on link "Regenerate" at bounding box center [1005, 122] width 232 height 29
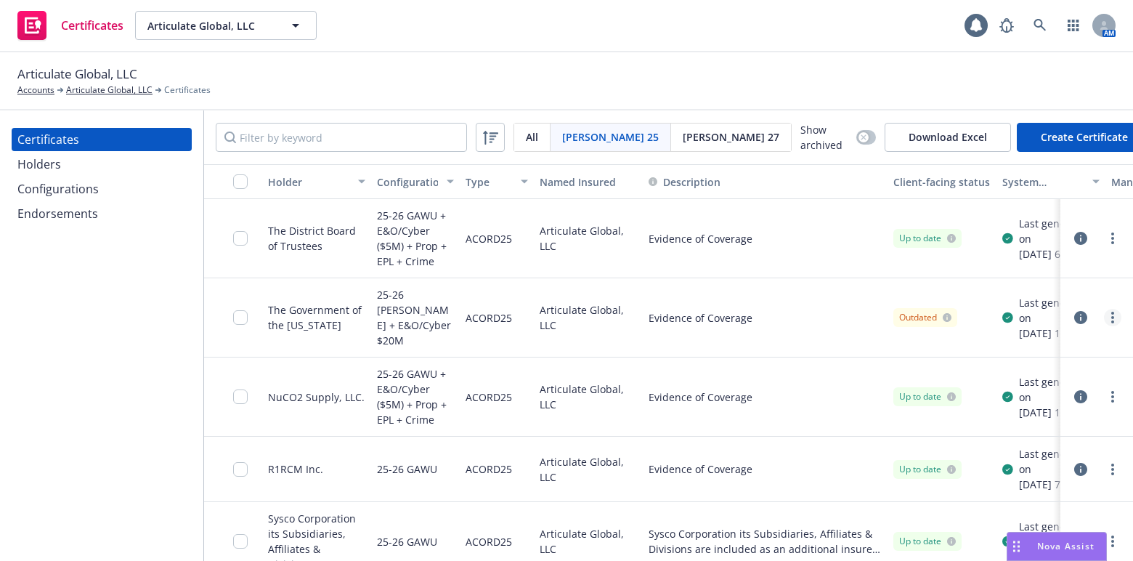
click at [1104, 312] on link "more" at bounding box center [1112, 317] width 17 height 17
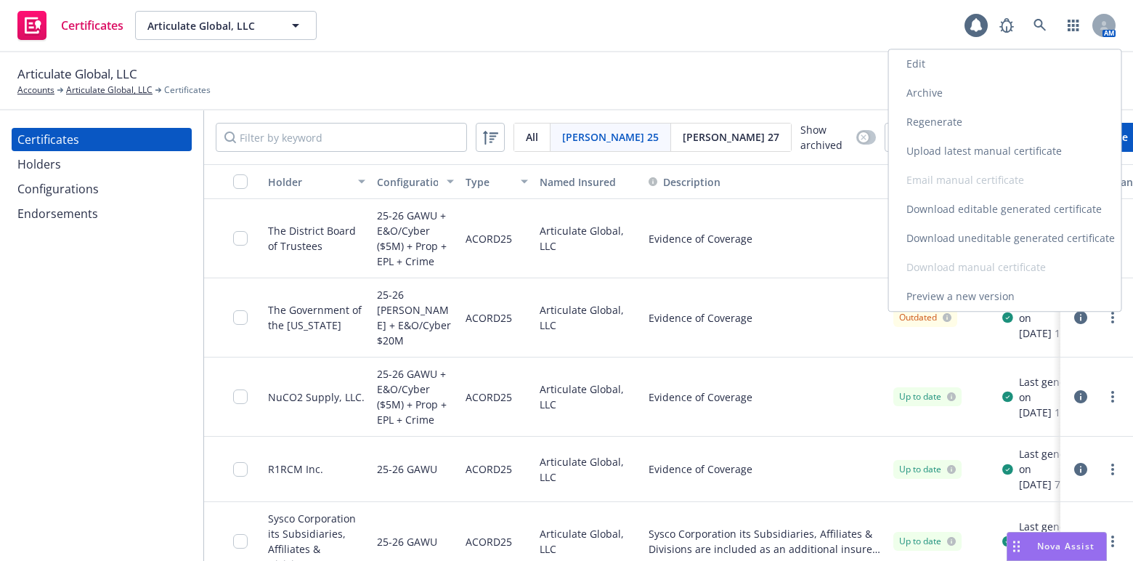
click at [992, 232] on link "Download uneditable generated certificate" at bounding box center [1005, 238] width 232 height 29
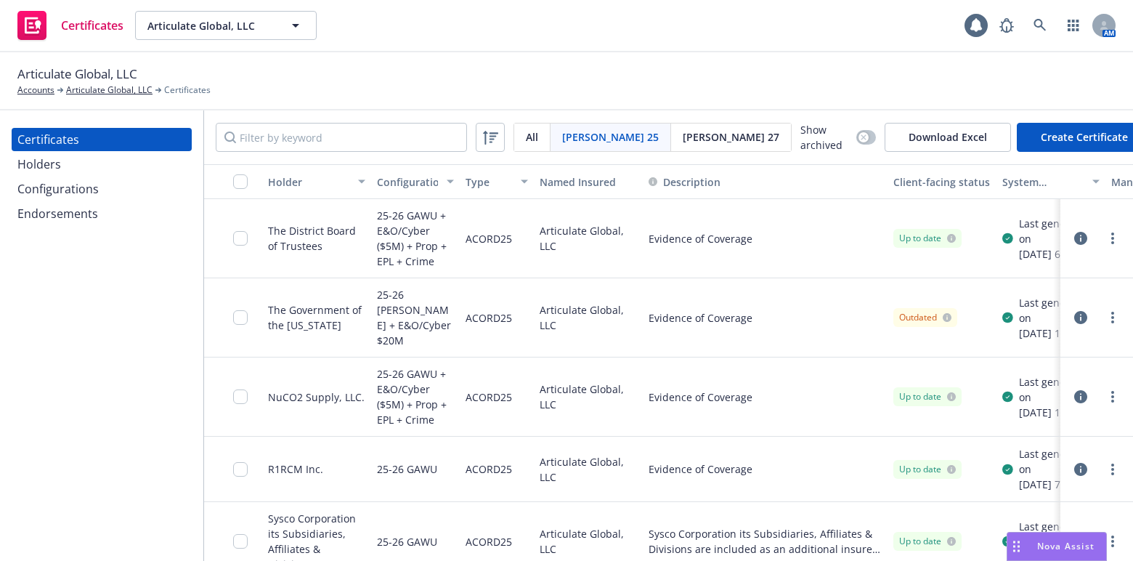
click at [230, 179] on div "button" at bounding box center [233, 181] width 46 height 15
click at [240, 178] on input "checkbox" at bounding box center [240, 181] width 15 height 15
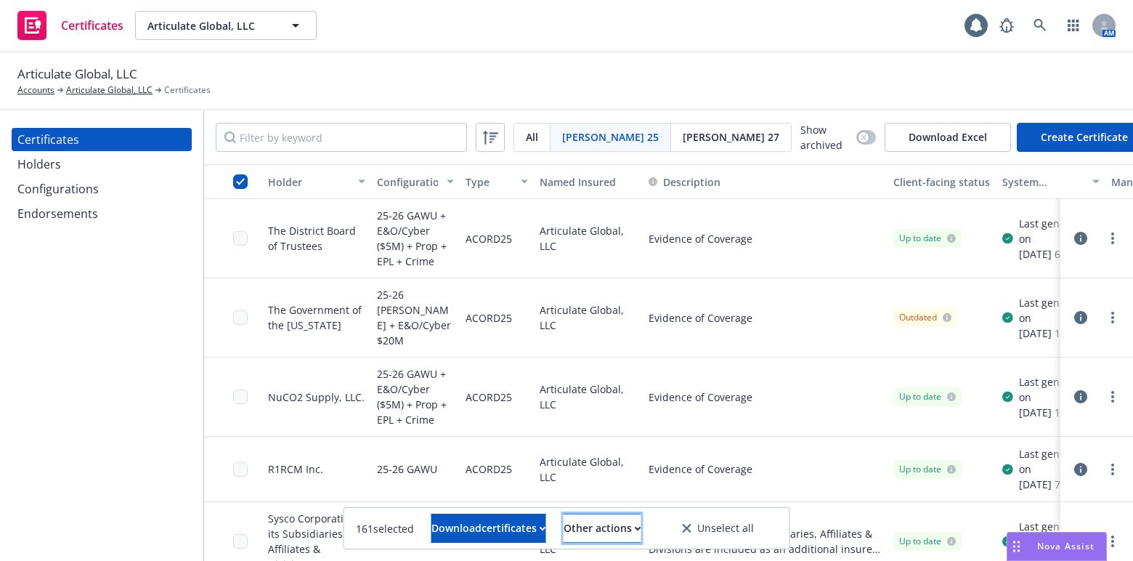
click at [618, 525] on div "Other actions" at bounding box center [603, 528] width 78 height 28
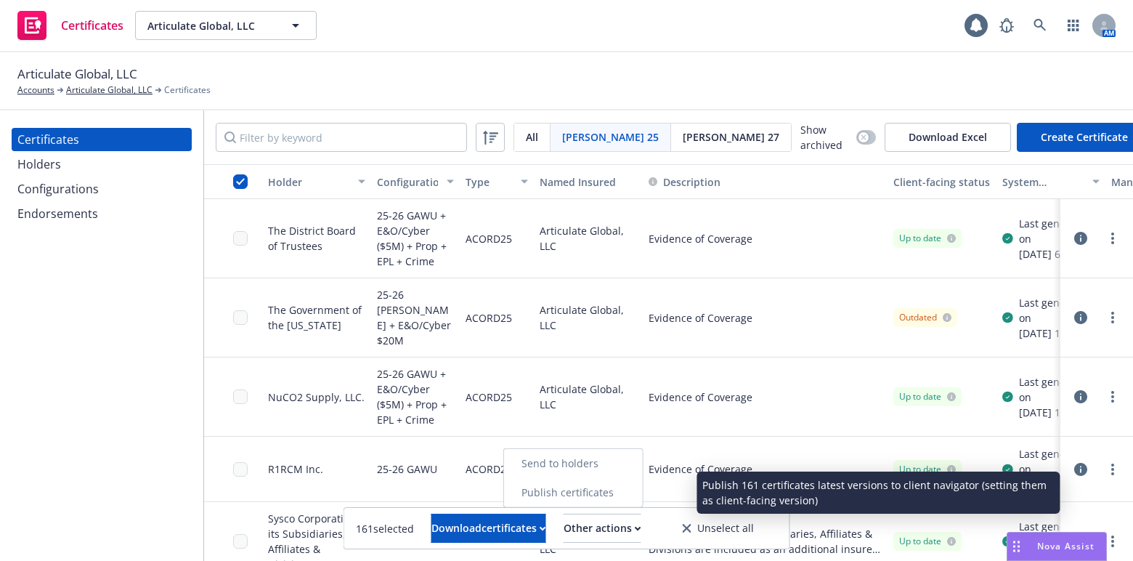
click at [602, 479] on link "Publish certificates" at bounding box center [573, 492] width 139 height 29
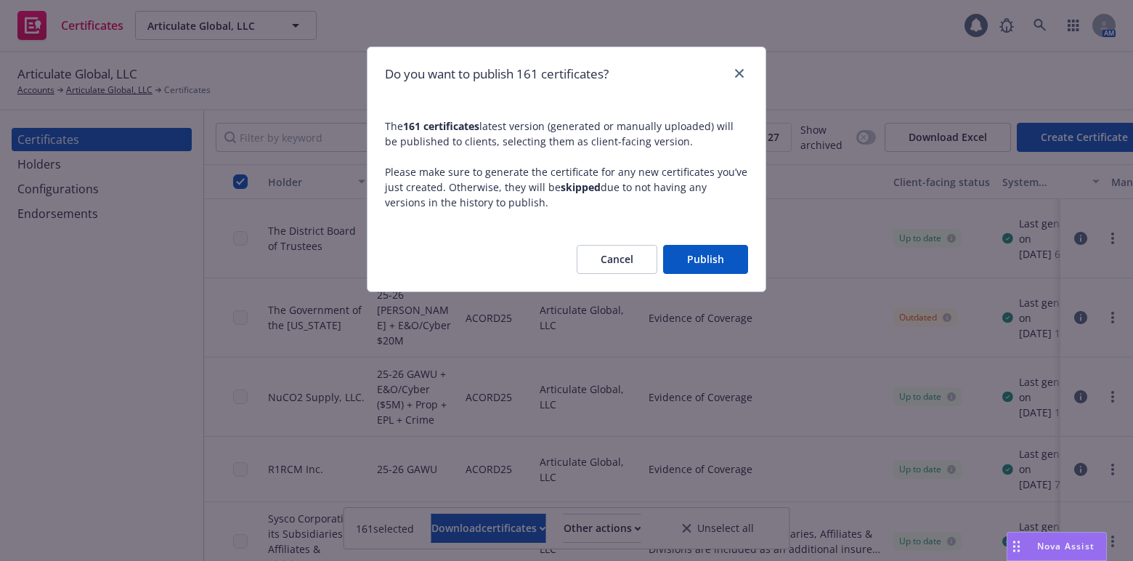
click at [715, 259] on button "Publish" at bounding box center [705, 259] width 85 height 29
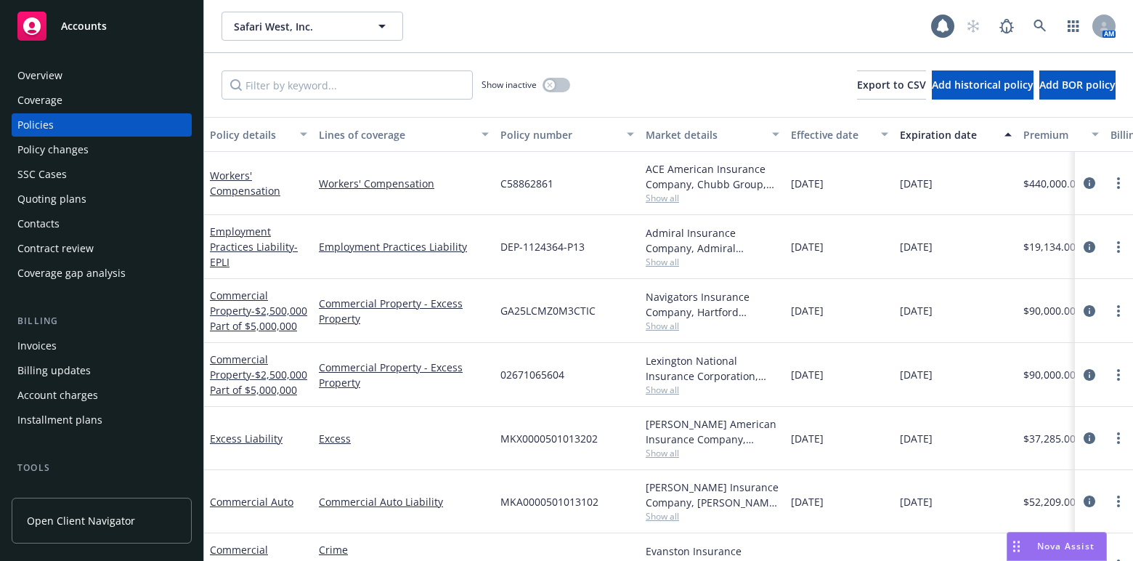
click at [105, 100] on div "Coverage" at bounding box center [101, 100] width 169 height 23
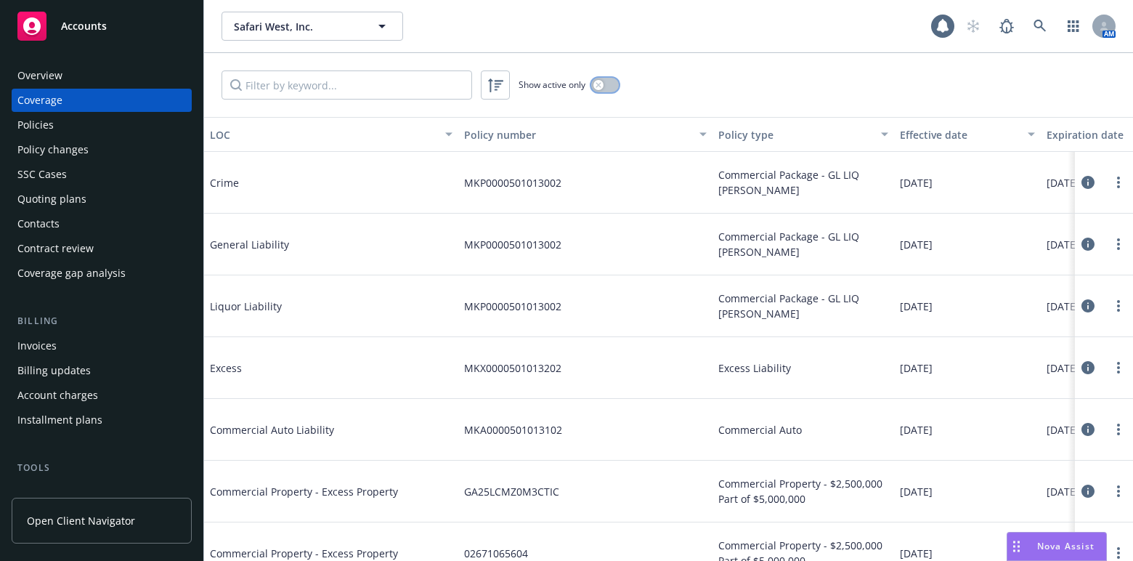
click at [599, 87] on div "button" at bounding box center [599, 85] width 10 height 10
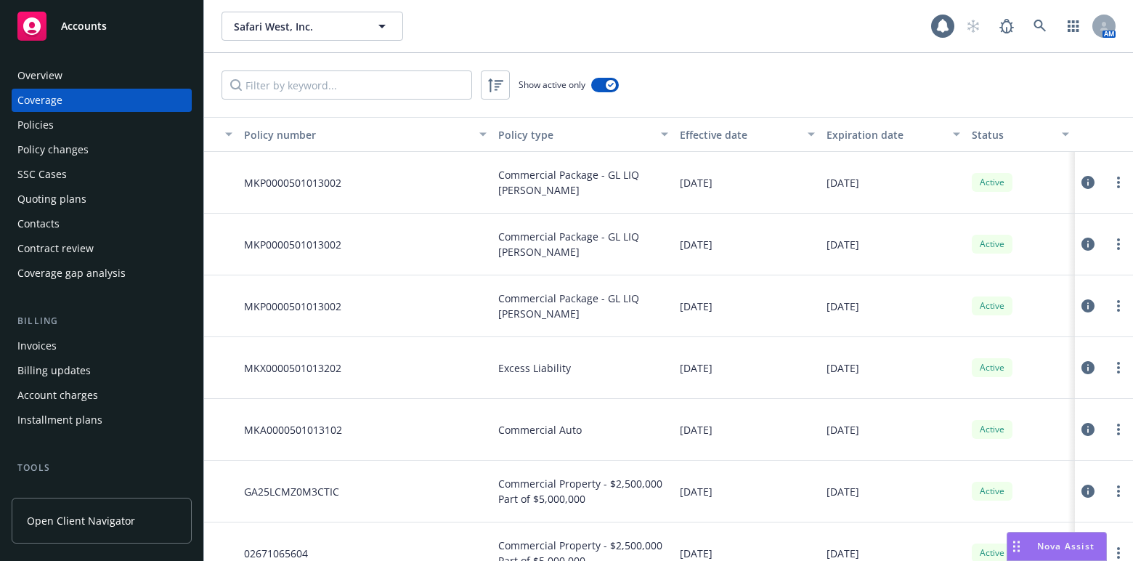
drag, startPoint x: 761, startPoint y: 213, endPoint x: 841, endPoint y: 203, distance: 80.5
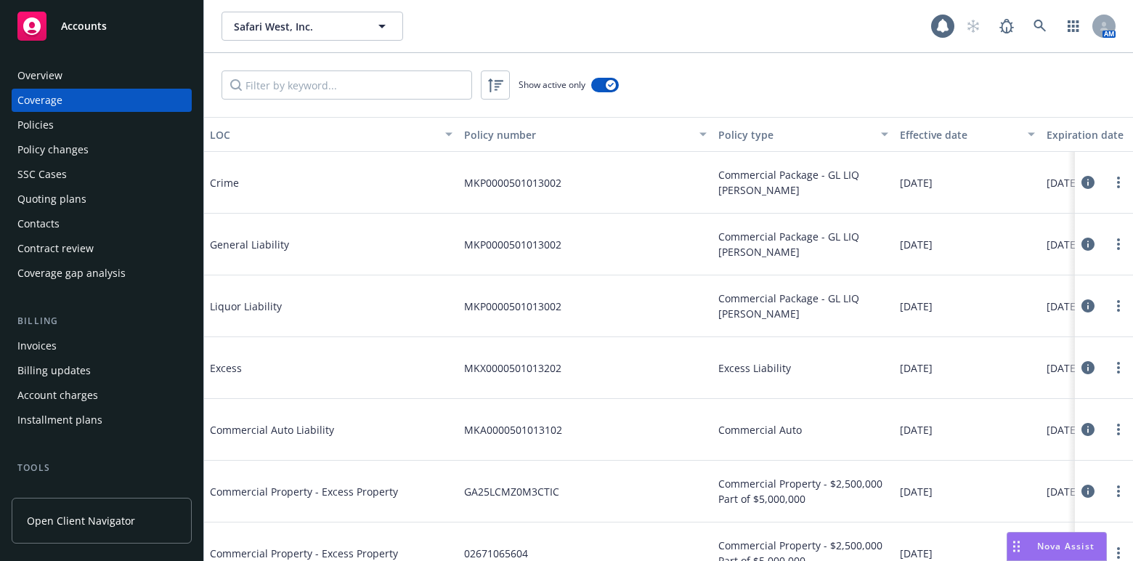
drag, startPoint x: 487, startPoint y: 194, endPoint x: 418, endPoint y: 192, distance: 68.3
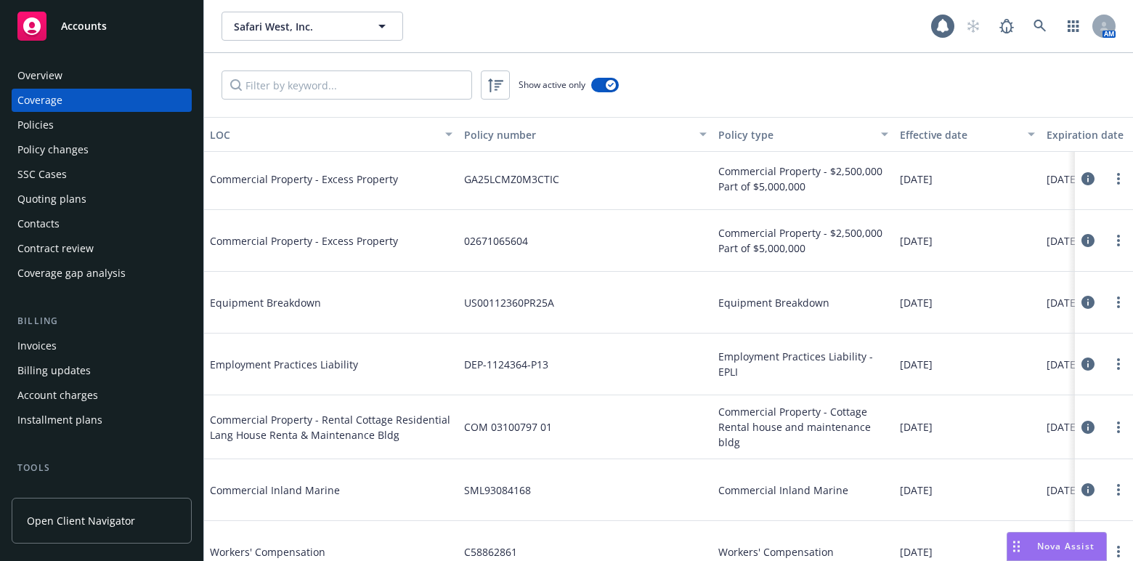
scroll to position [328, 0]
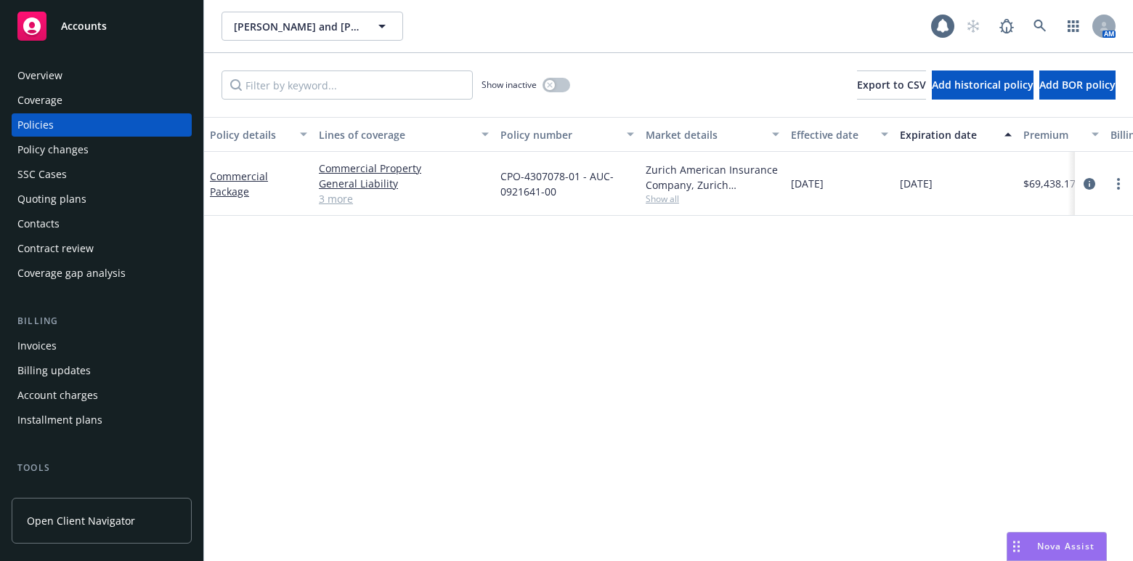
click at [108, 107] on div "Coverage" at bounding box center [101, 100] width 169 height 23
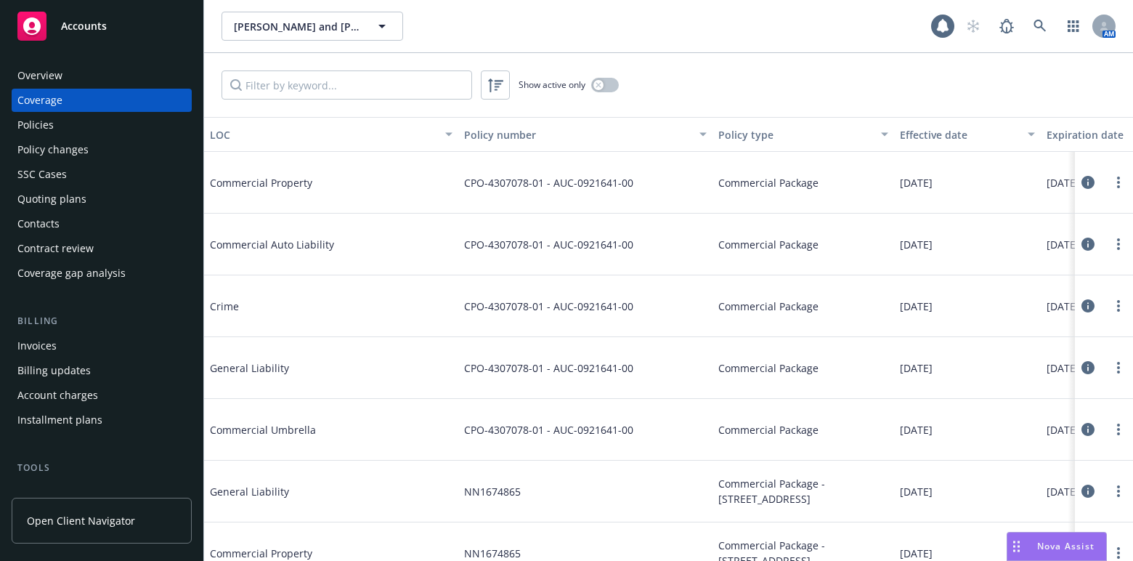
click at [60, 121] on div "Policies" at bounding box center [101, 124] width 169 height 23
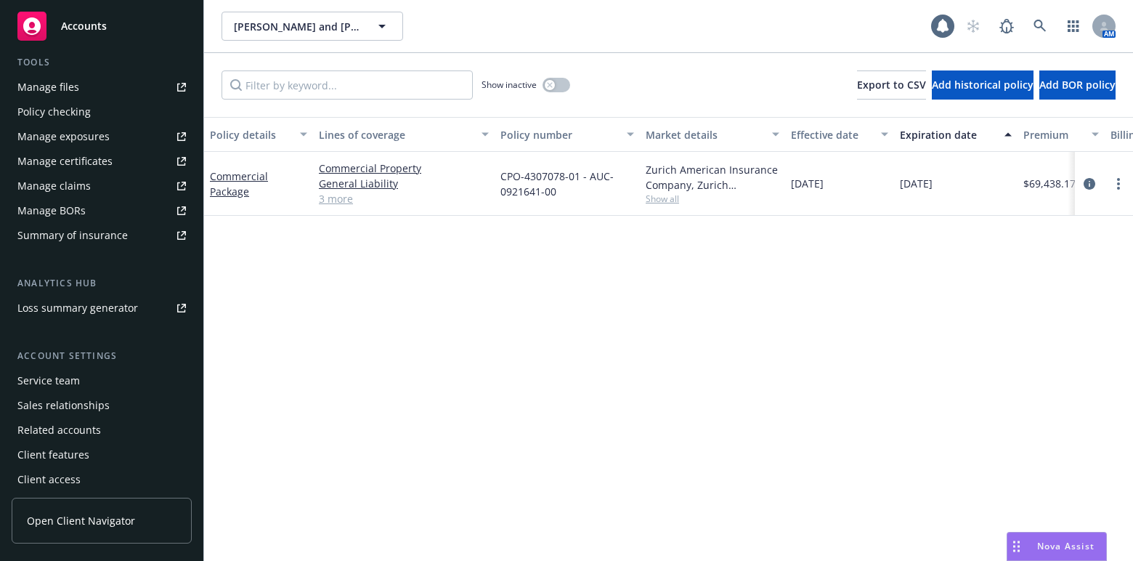
scroll to position [410, 0]
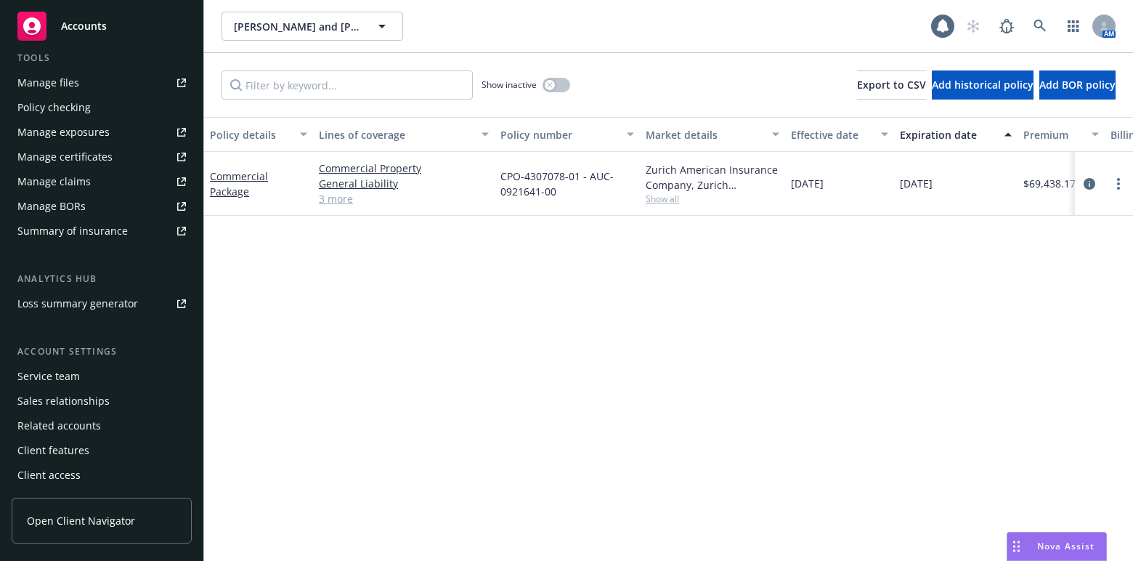
click at [89, 155] on div "Manage certificates" at bounding box center [64, 156] width 95 height 23
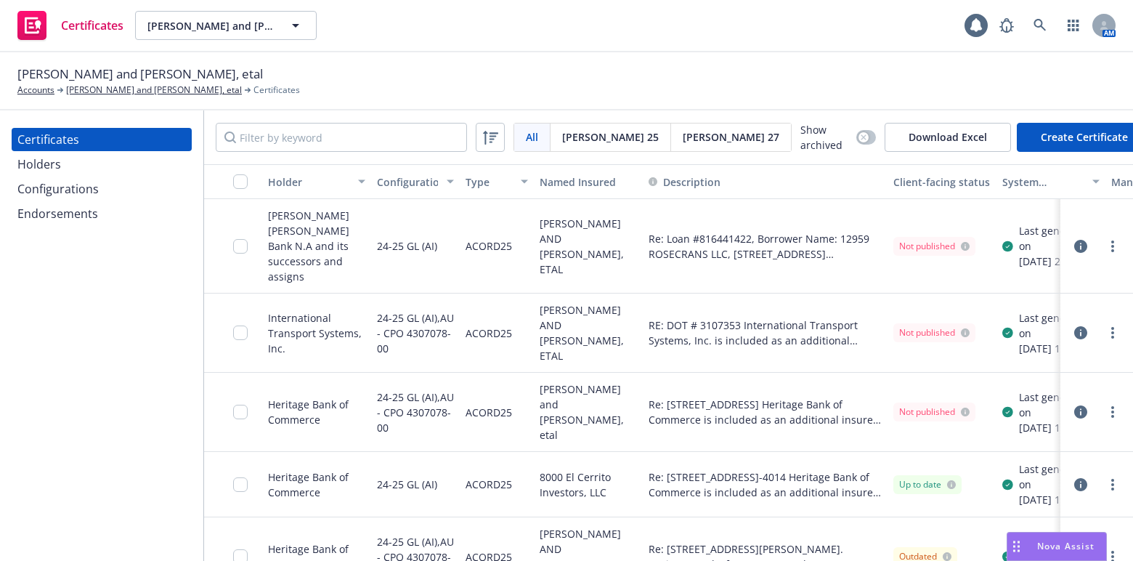
click at [109, 196] on div "Configurations" at bounding box center [101, 188] width 169 height 23
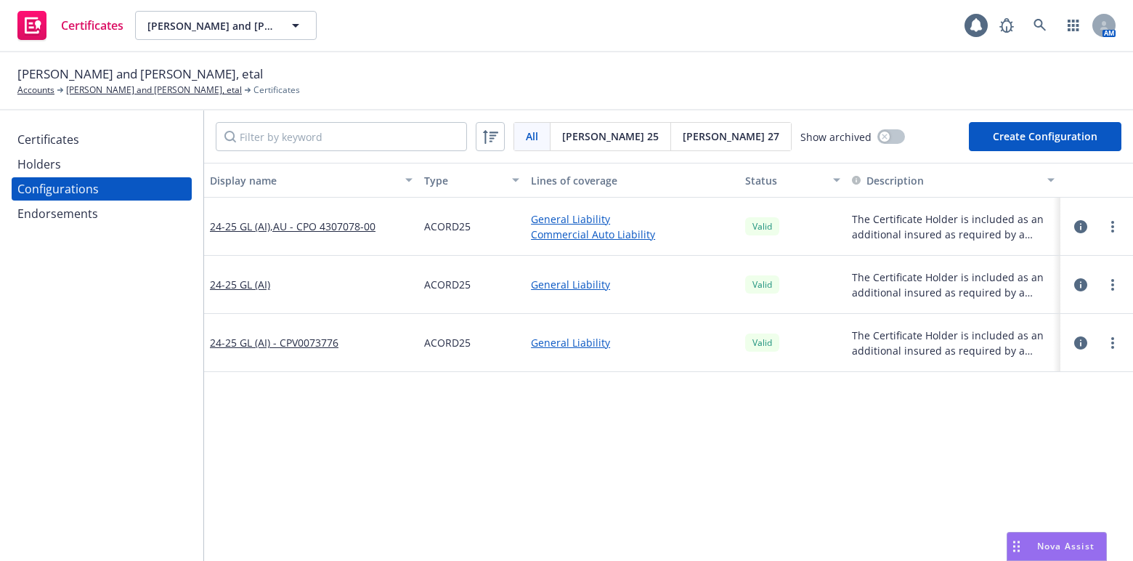
click at [107, 206] on div "Endorsements" at bounding box center [101, 213] width 169 height 23
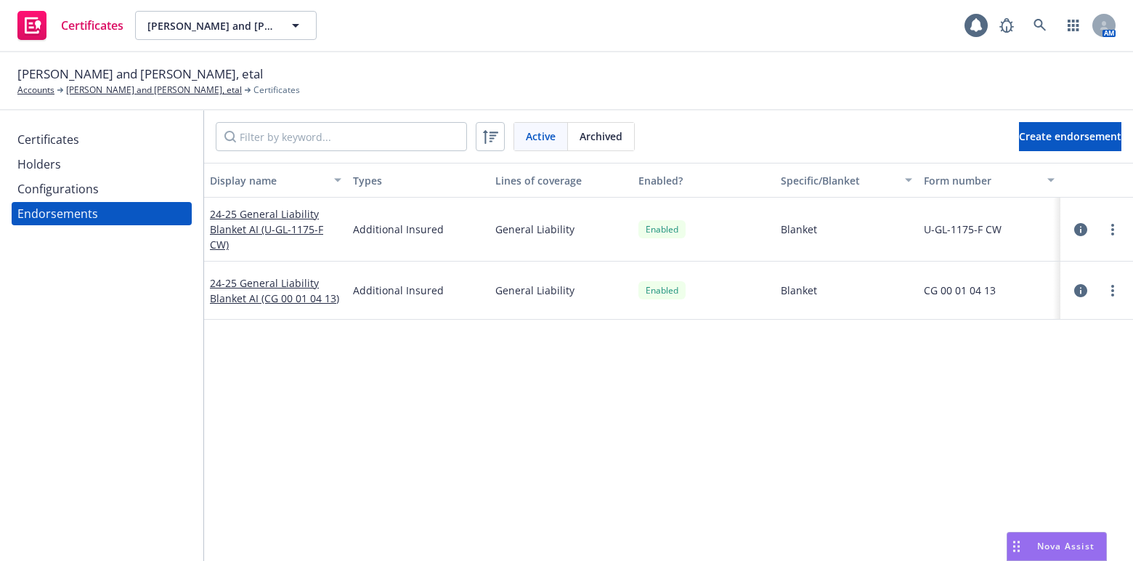
click at [105, 190] on div "Configurations" at bounding box center [101, 188] width 169 height 23
